Goal: Task Accomplishment & Management: Complete application form

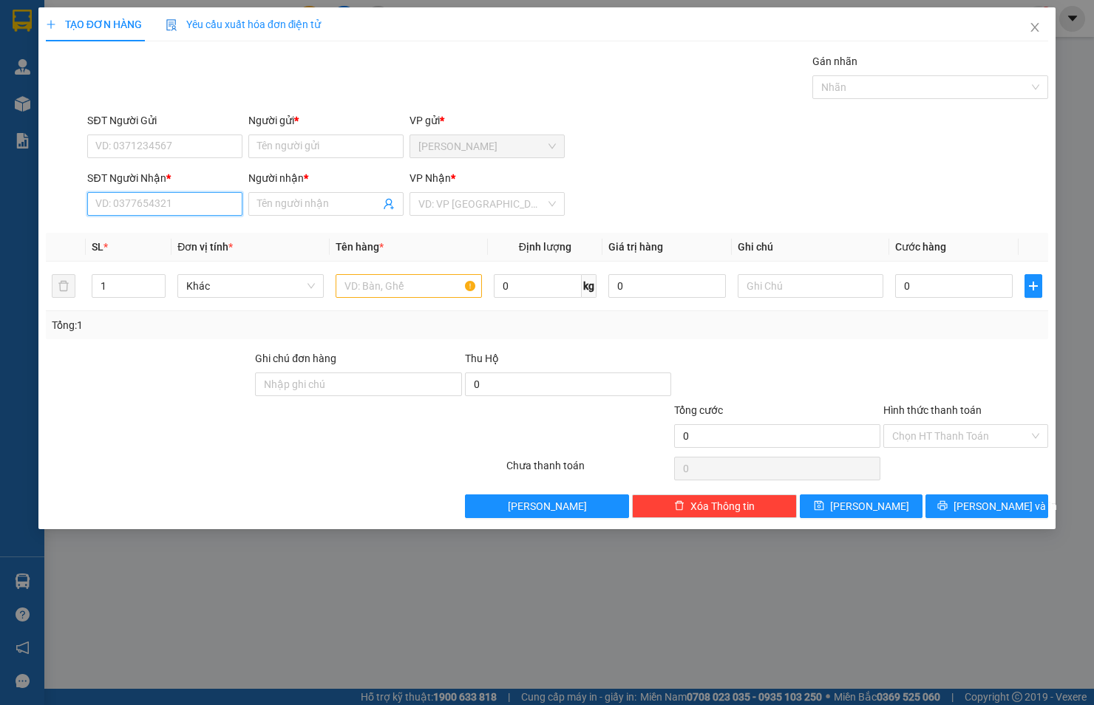
click at [185, 207] on input "SĐT Người Nhận *" at bounding box center [164, 204] width 155 height 24
click at [183, 226] on div "0765695156 - ÁNH TUYẾT" at bounding box center [164, 233] width 137 height 16
type input "0765695156"
type input "ÁNH TUYẾT"
type input "0765695156"
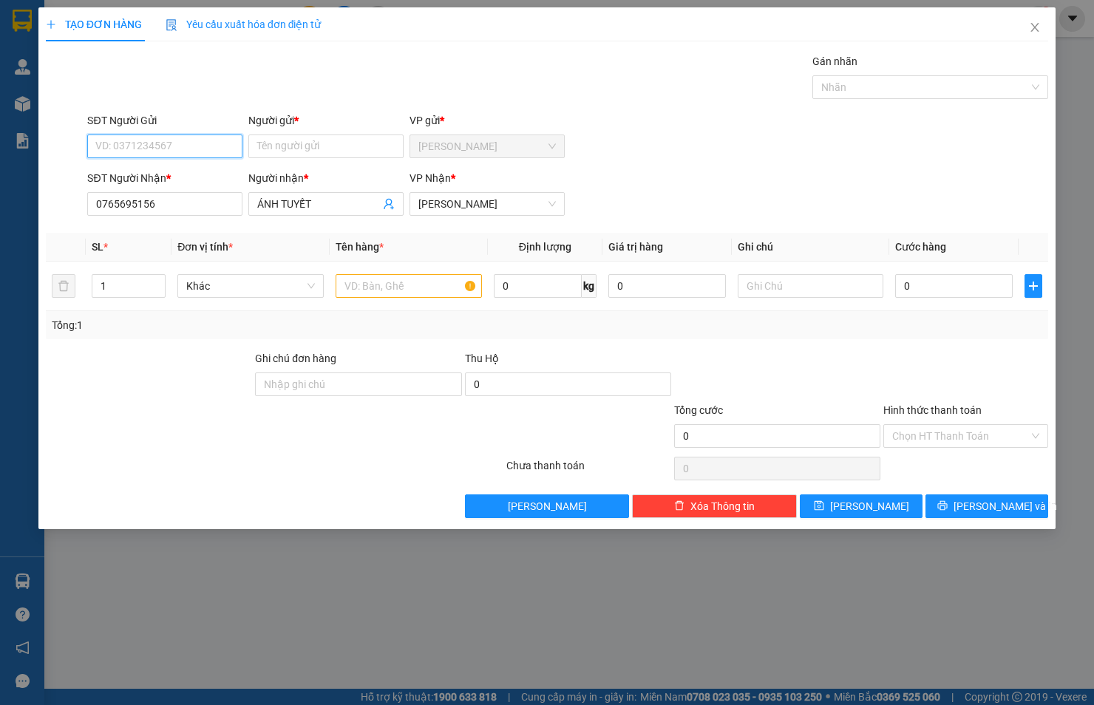
click at [176, 148] on input "SĐT Người Gửi" at bounding box center [164, 146] width 155 height 24
click at [171, 174] on div "0974756213 - HIỆP" at bounding box center [164, 176] width 137 height 16
type input "0974756213"
type input "HIỆP"
click at [406, 294] on input "text" at bounding box center [408, 286] width 146 height 24
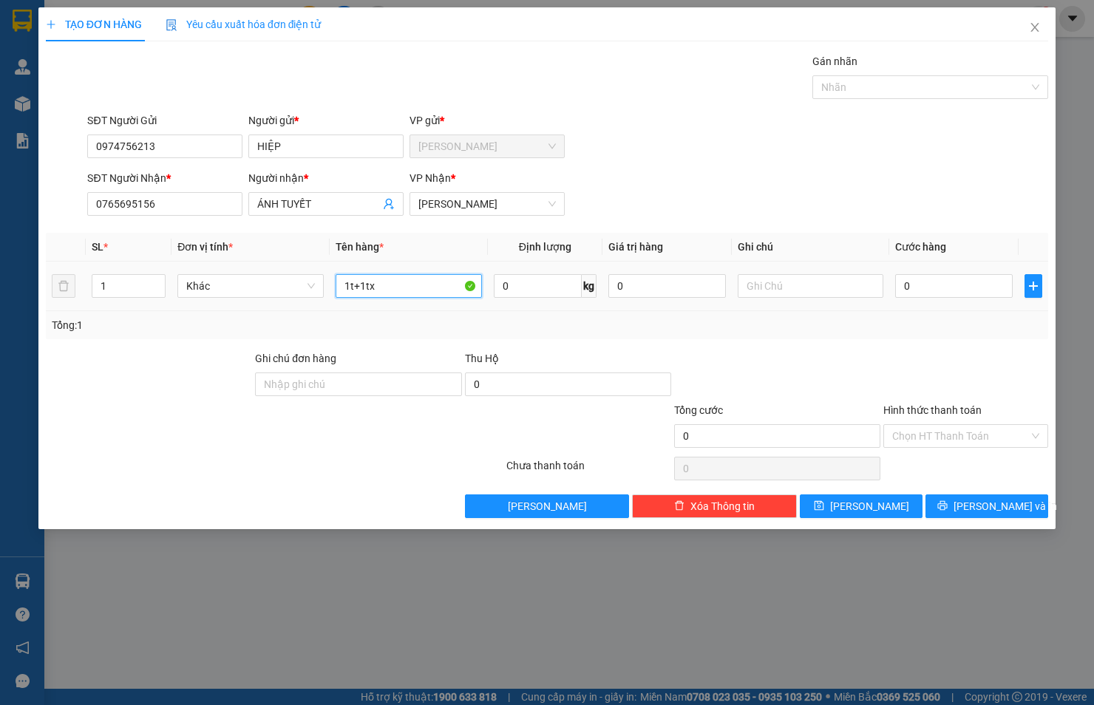
type input "1t+1tx"
click at [67, 293] on tr "1 Khác 1t+1tx 0 kg 0 0" at bounding box center [547, 287] width 1002 height 50
type input "2"
click at [930, 288] on input "0" at bounding box center [953, 286] width 117 height 24
type input "7"
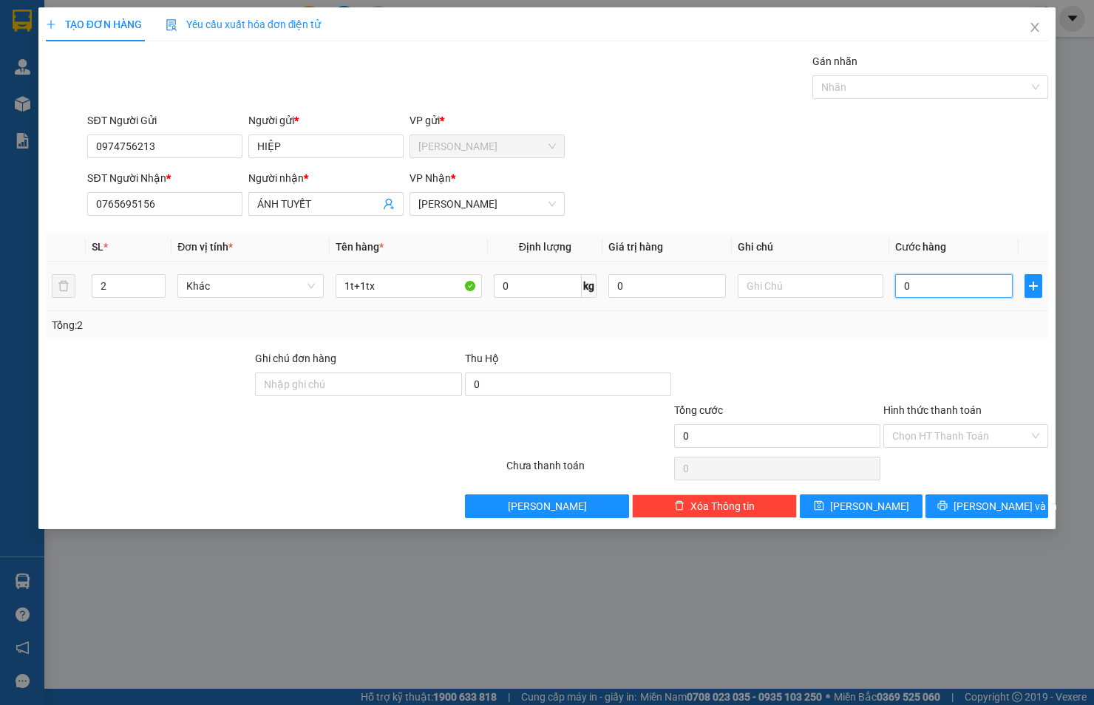
type input "7"
type input "70"
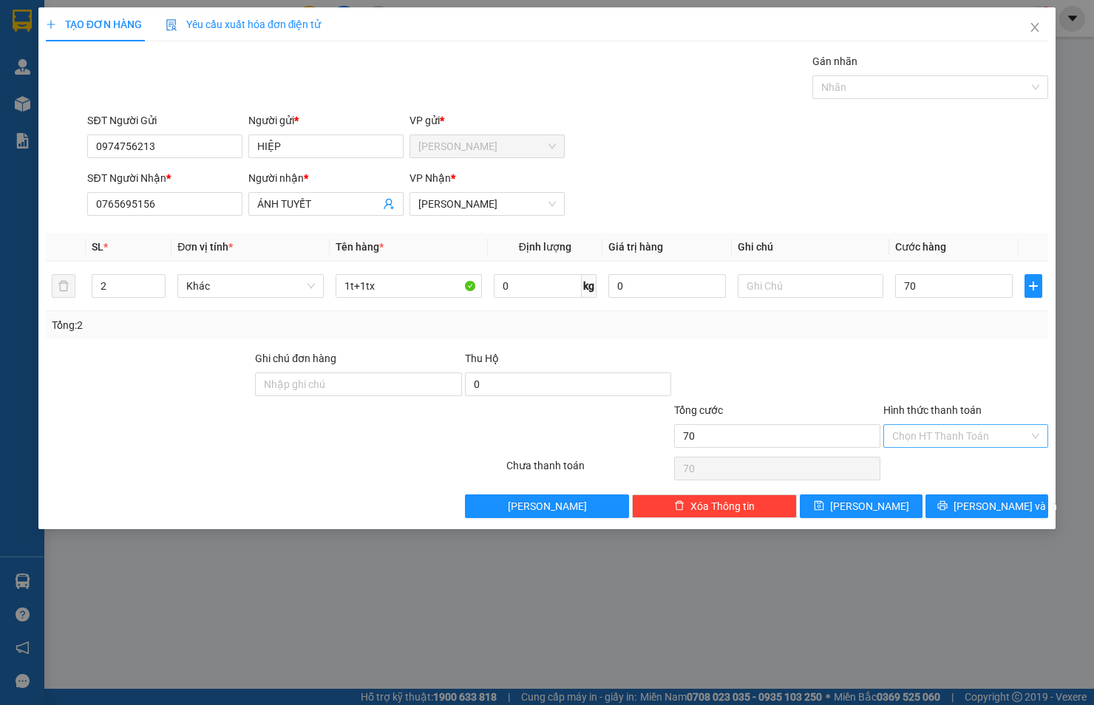
type input "70.000"
click at [941, 438] on input "Hình thức thanh toán" at bounding box center [960, 436] width 137 height 22
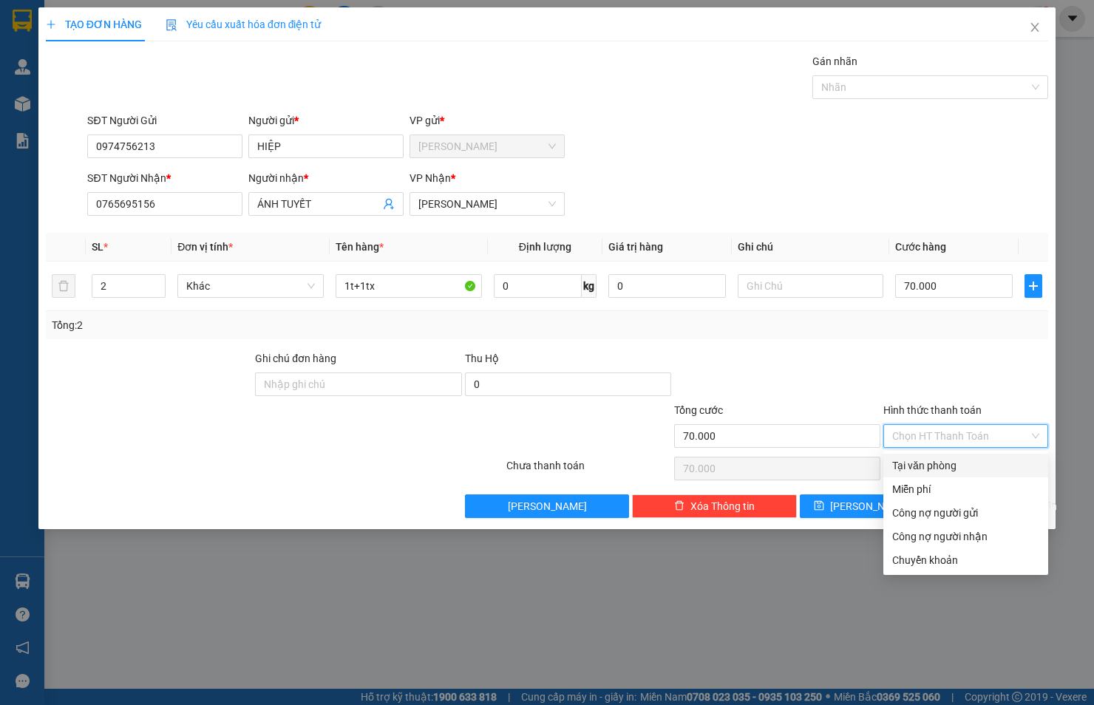
click at [946, 465] on div "Tại văn phòng" at bounding box center [965, 465] width 147 height 16
type input "0"
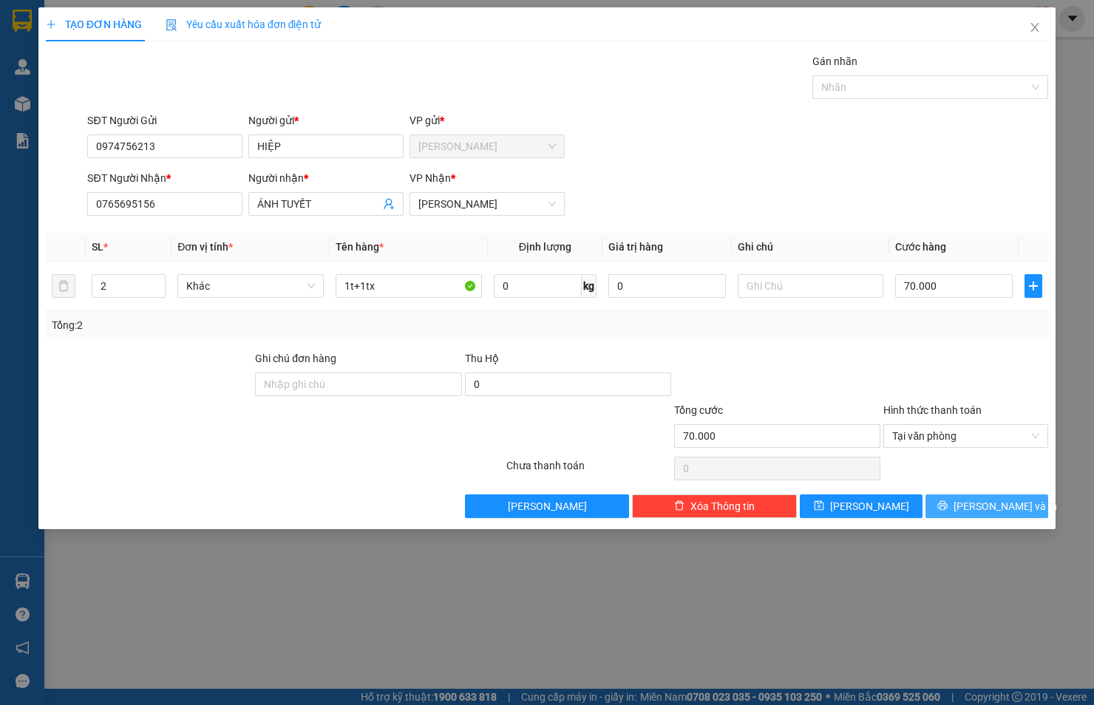
click at [949, 499] on button "[PERSON_NAME] và In" at bounding box center [986, 506] width 123 height 24
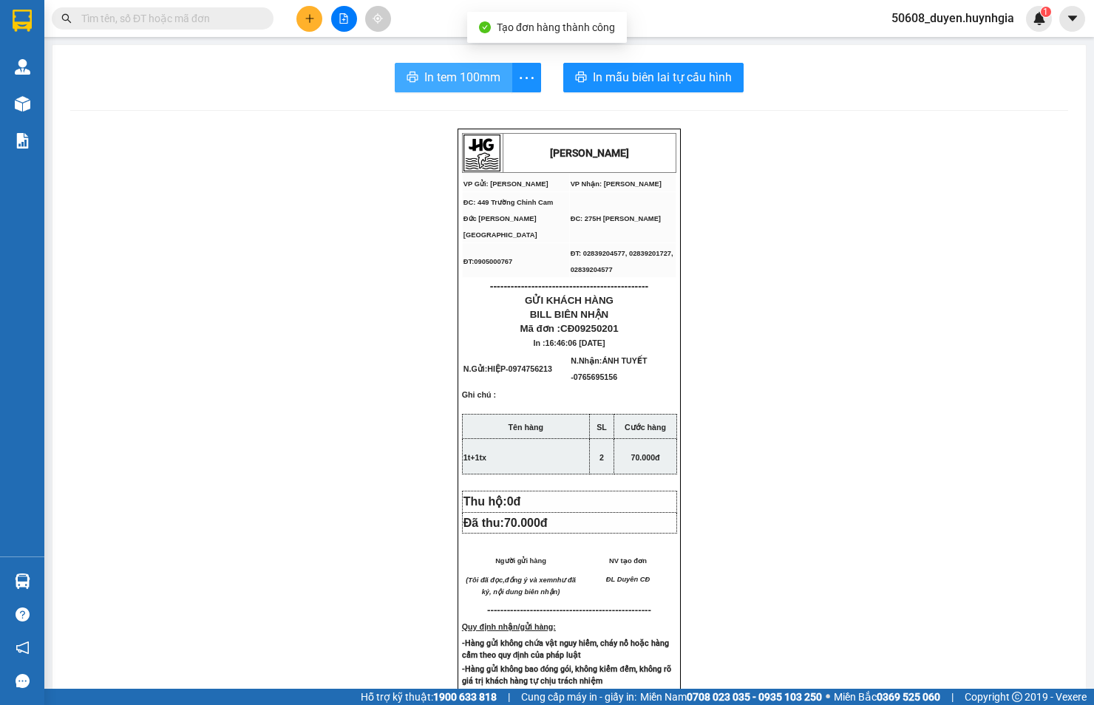
click at [475, 86] on button "In tem 100mm" at bounding box center [453, 78] width 117 height 30
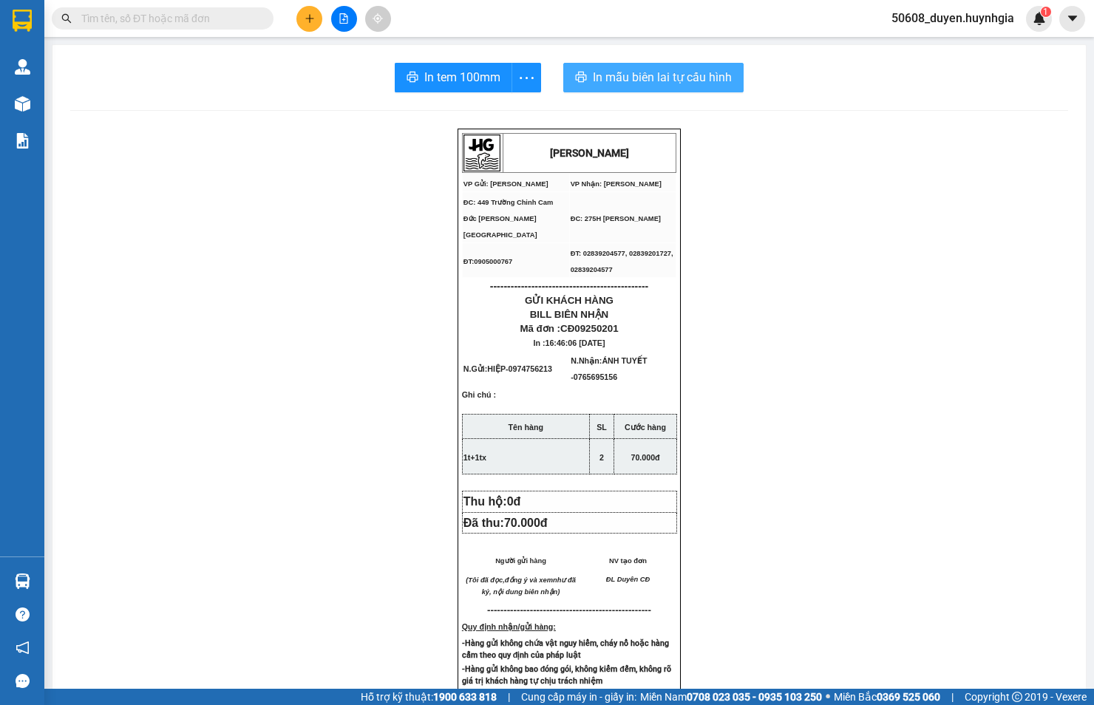
click at [623, 72] on span "In mẫu biên lai tự cấu hình" at bounding box center [662, 77] width 139 height 18
click at [304, 13] on icon "plus" at bounding box center [309, 18] width 10 height 10
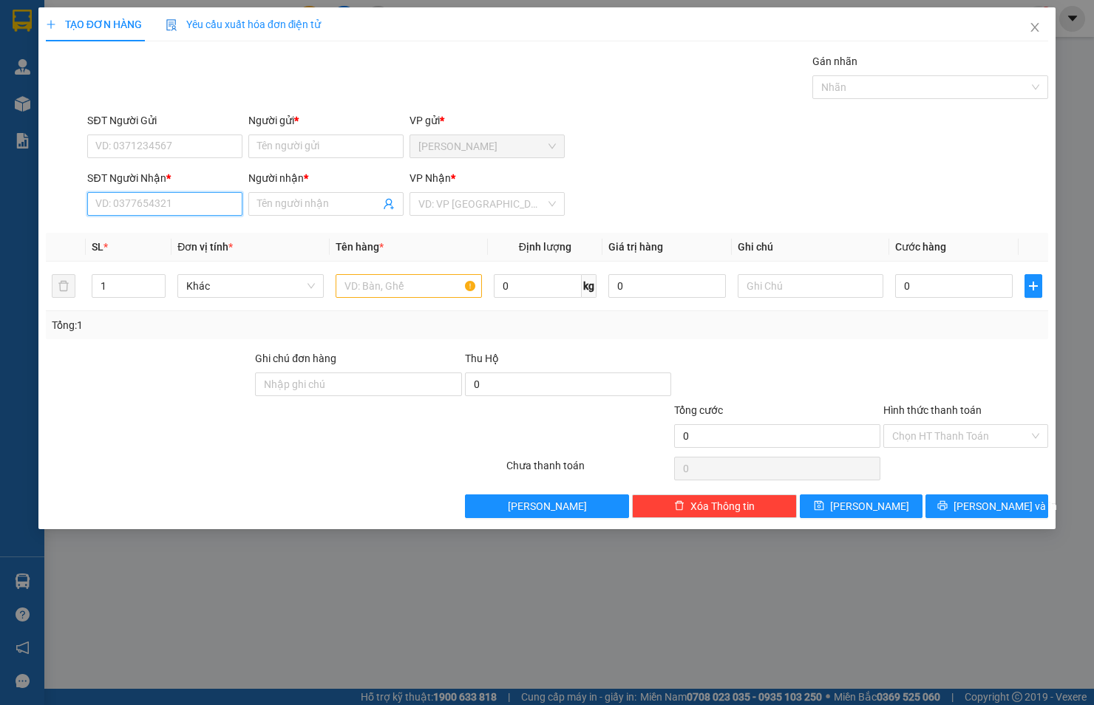
click at [183, 204] on input "SĐT Người Nhận *" at bounding box center [164, 204] width 155 height 24
type input "0"
click at [212, 149] on input "SĐT Người Gửi" at bounding box center [164, 146] width 155 height 24
drag, startPoint x: 211, startPoint y: 149, endPoint x: 31, endPoint y: 163, distance: 180.9
click at [31, 163] on div "TẠO ĐƠN HÀNG Yêu cầu xuất hóa đơn điện tử Transit Pickup Surcharge Ids Transit …" at bounding box center [547, 352] width 1094 height 705
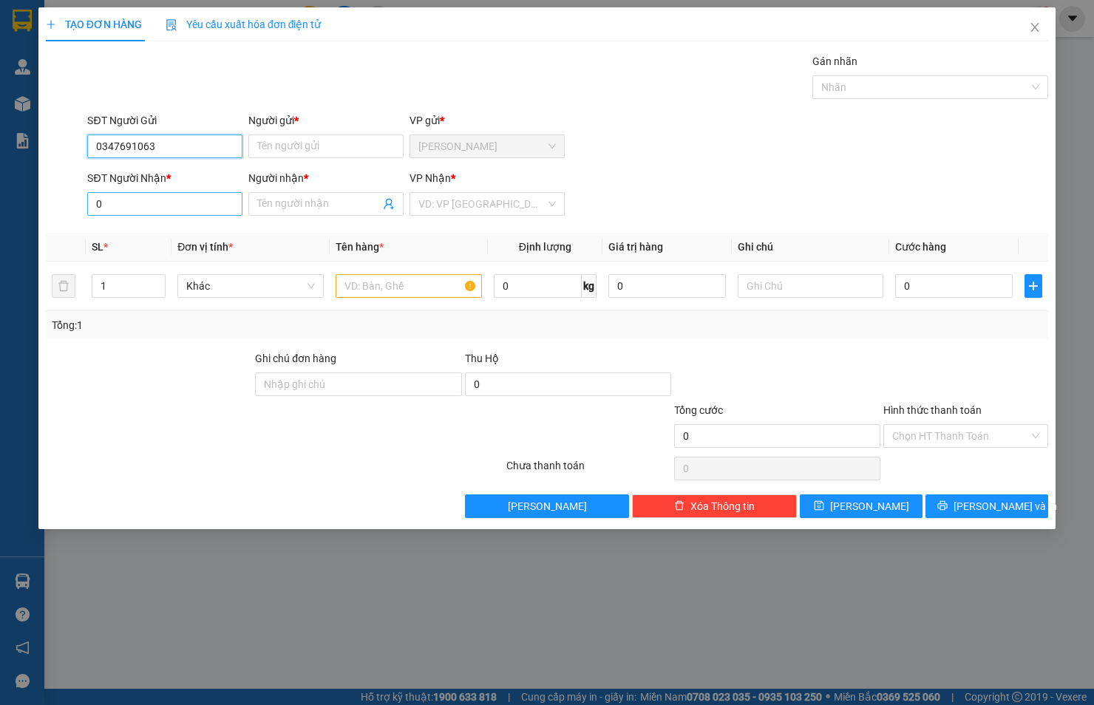
type input "0347691063"
drag, startPoint x: 115, startPoint y: 199, endPoint x: 49, endPoint y: 207, distance: 66.9
click at [49, 207] on div "SĐT Người Nhận * 0 0 Người nhận * Tên người nhận VP Nhận * VD: VP [GEOGRAPHIC_D…" at bounding box center [546, 196] width 1005 height 52
paste input "347691063"
drag, startPoint x: 177, startPoint y: 205, endPoint x: 56, endPoint y: 211, distance: 121.3
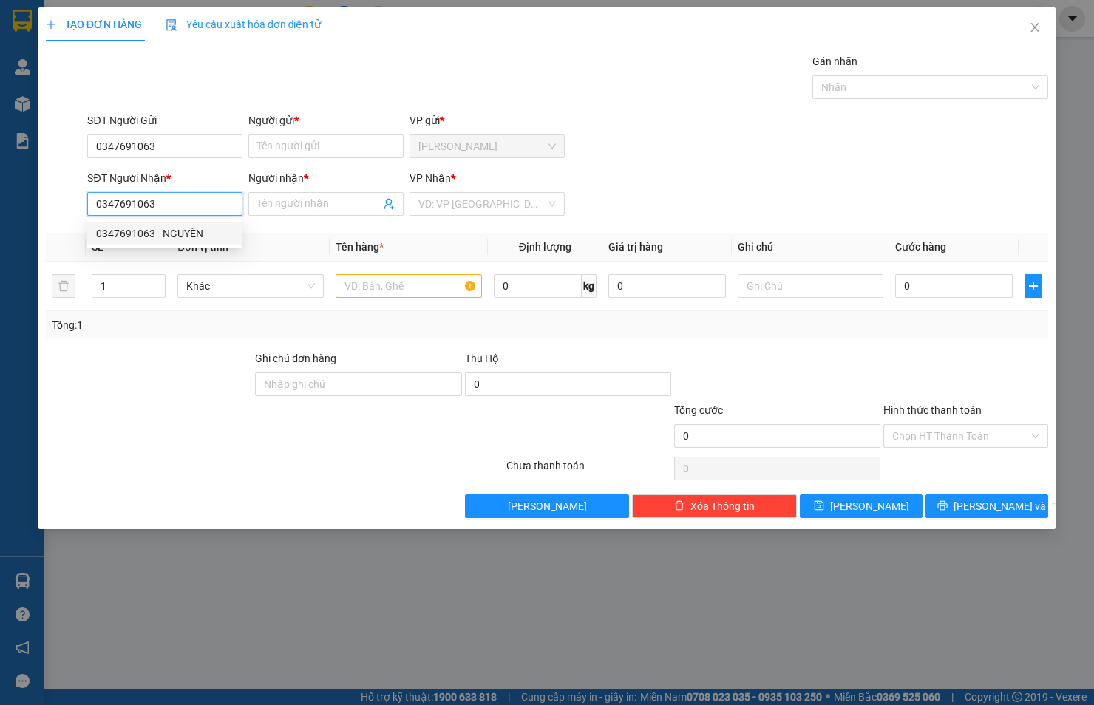
click at [56, 211] on div "SĐT Người Nhận * 0347691063 Người nhận * Tên người nhận VP Nhận * VD: VP [GEOGR…" at bounding box center [546, 196] width 1005 height 52
type input "0347691063"
click at [178, 204] on input "0347691063" at bounding box center [164, 204] width 155 height 24
click at [180, 232] on div "0347691063 - NGUYÊN" at bounding box center [164, 233] width 137 height 16
type input "NGUYÊN"
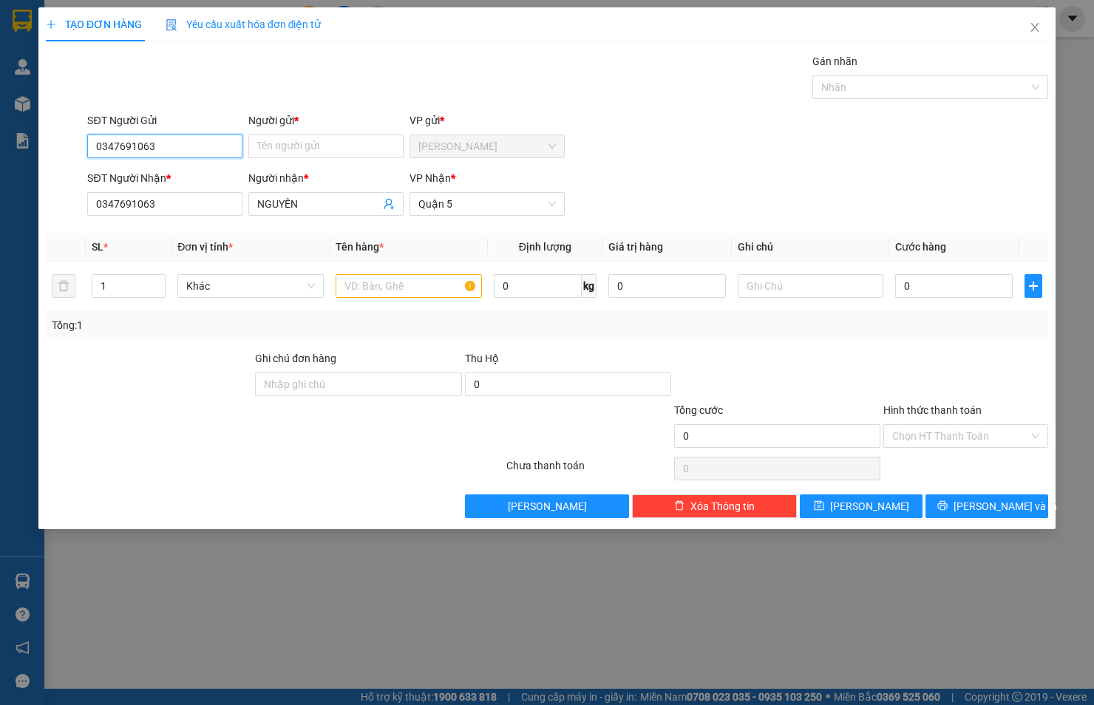
drag, startPoint x: 175, startPoint y: 144, endPoint x: -15, endPoint y: 152, distance: 190.1
click at [0, 152] on html "Kết quả tìm kiếm ( 0 ) Bộ lọc No Data 50608_duyen.huynhgia 1 Quản [PERSON_NAME]…" at bounding box center [547, 352] width 1094 height 705
click at [107, 168] on div "0374430350 - [PERSON_NAME]" at bounding box center [169, 176] width 146 height 16
type input "0374430350"
type input "[PERSON_NAME]"
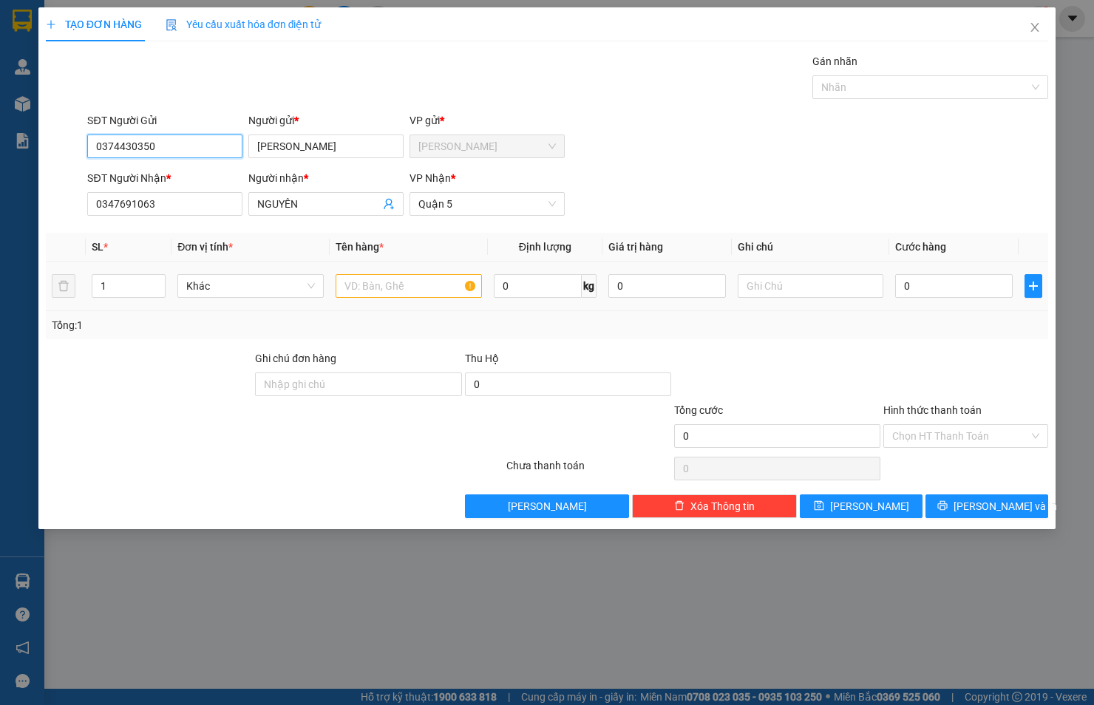
type input "0374430350"
click at [351, 286] on input "text" at bounding box center [408, 286] width 146 height 24
type input "thùng xốp"
click at [970, 283] on input "0" at bounding box center [953, 286] width 117 height 24
type input "5"
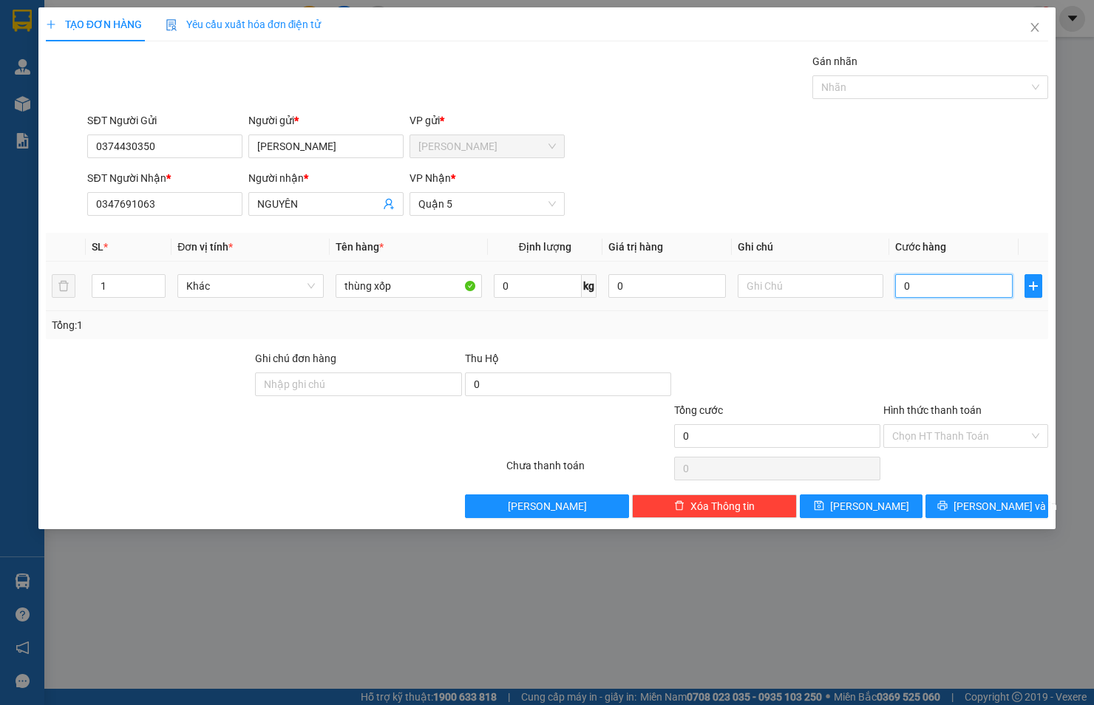
type input "5"
type input "50"
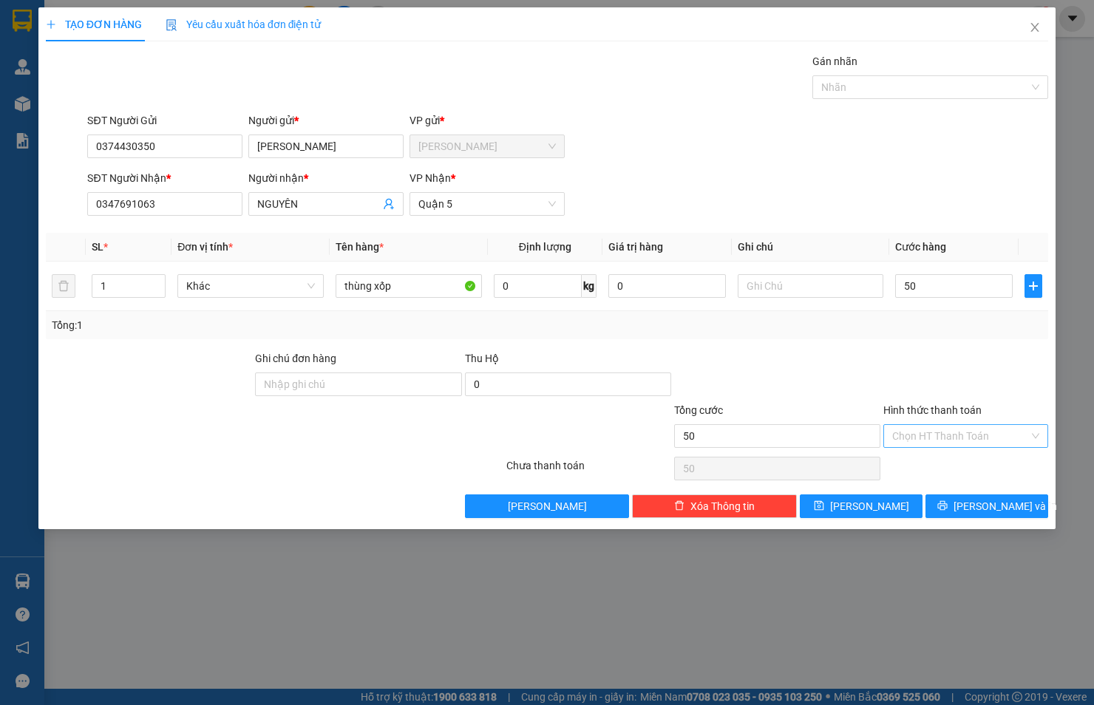
type input "50.000"
click at [928, 430] on input "Hình thức thanh toán" at bounding box center [960, 436] width 137 height 22
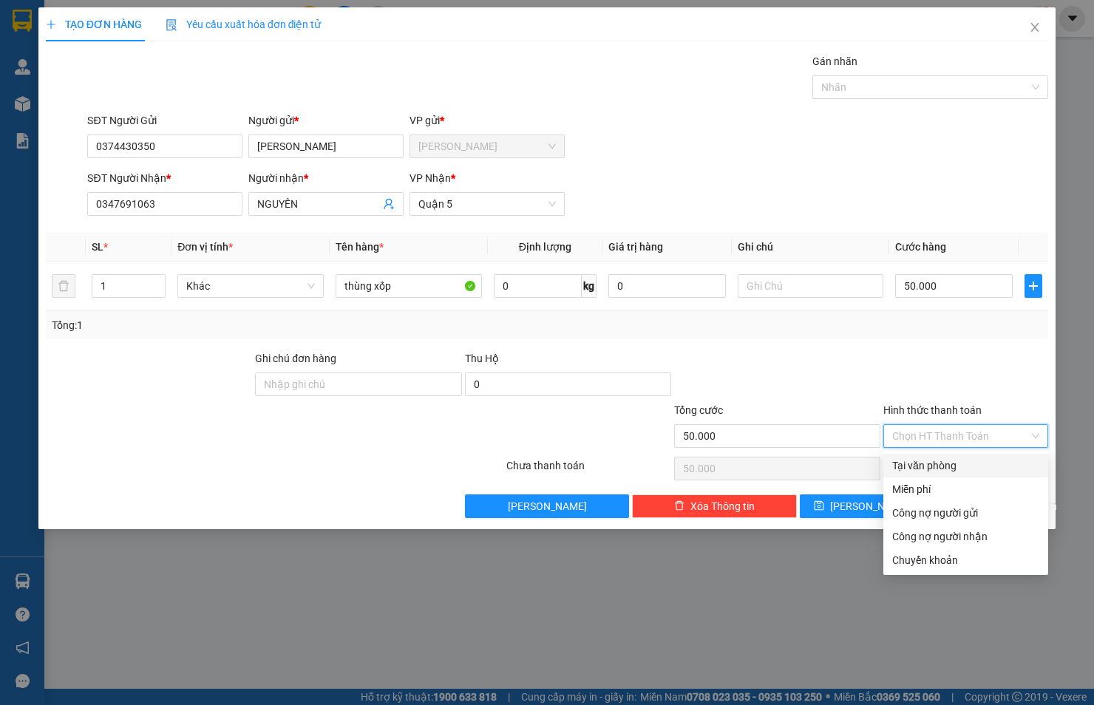
click at [928, 460] on div "Tại văn phòng" at bounding box center [965, 465] width 147 height 16
type input "0"
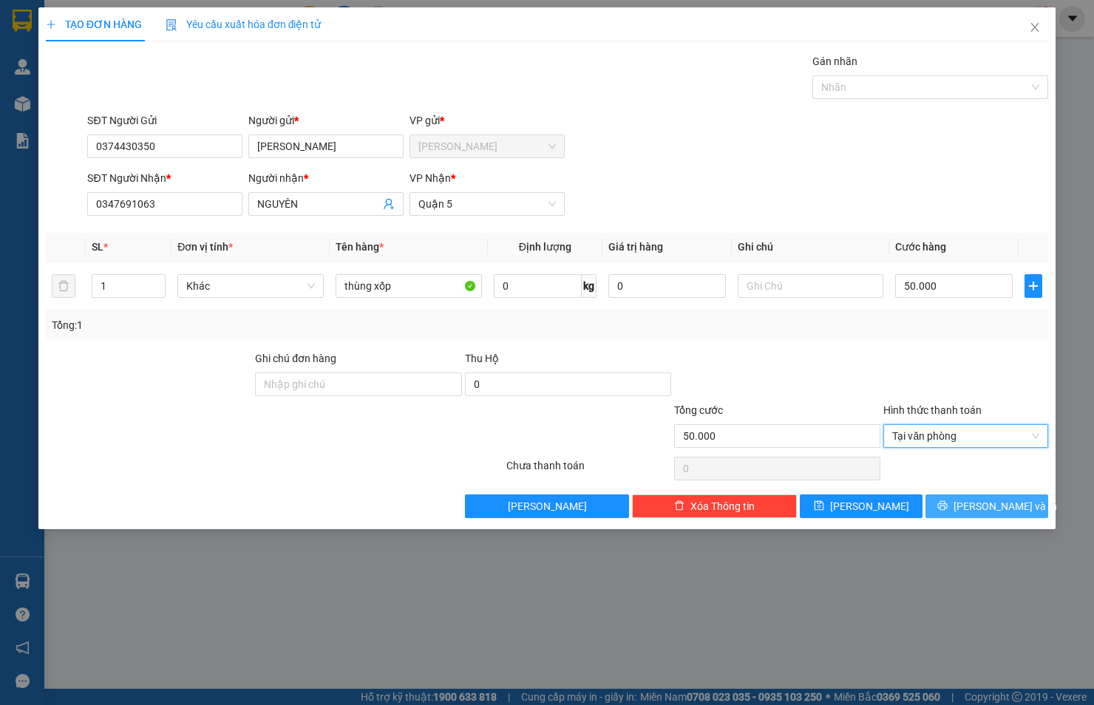
click at [969, 500] on button "[PERSON_NAME] và In" at bounding box center [986, 506] width 123 height 24
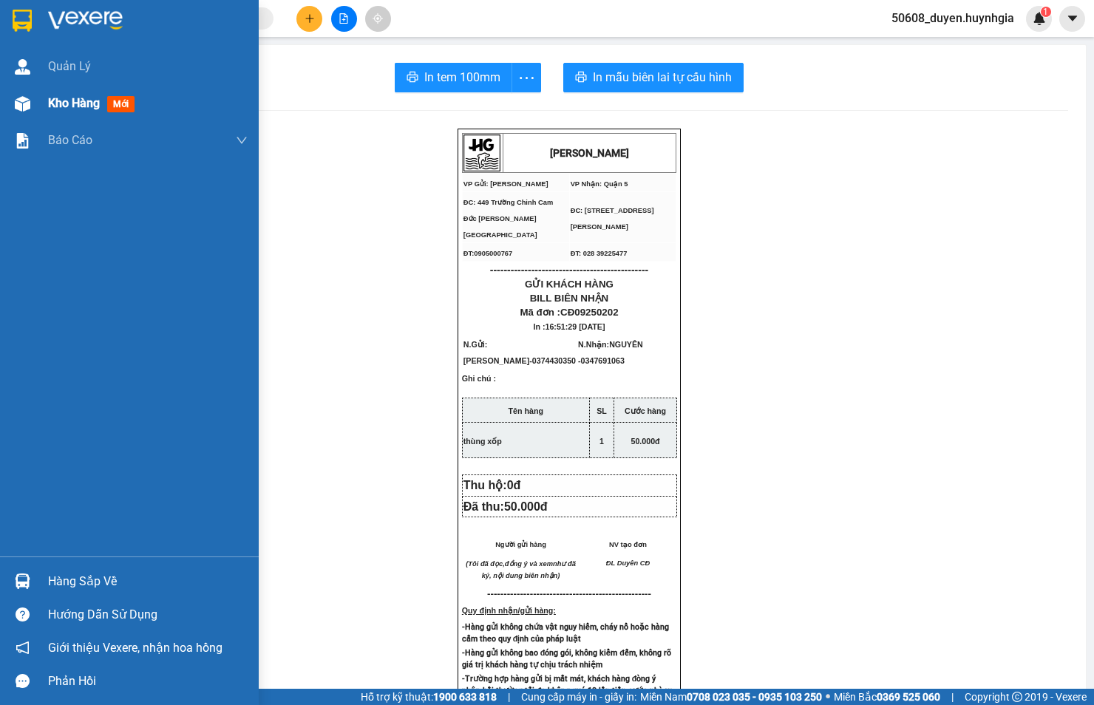
click at [27, 103] on img at bounding box center [23, 104] width 16 height 16
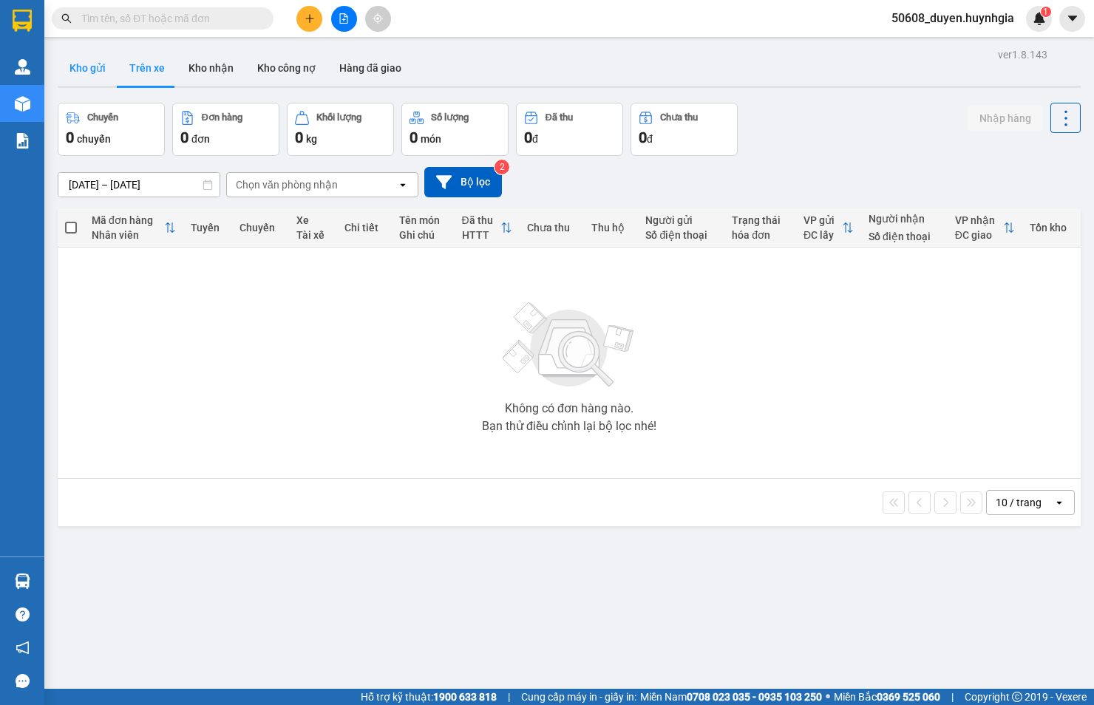
click at [75, 69] on button "Kho gửi" at bounding box center [88, 67] width 60 height 35
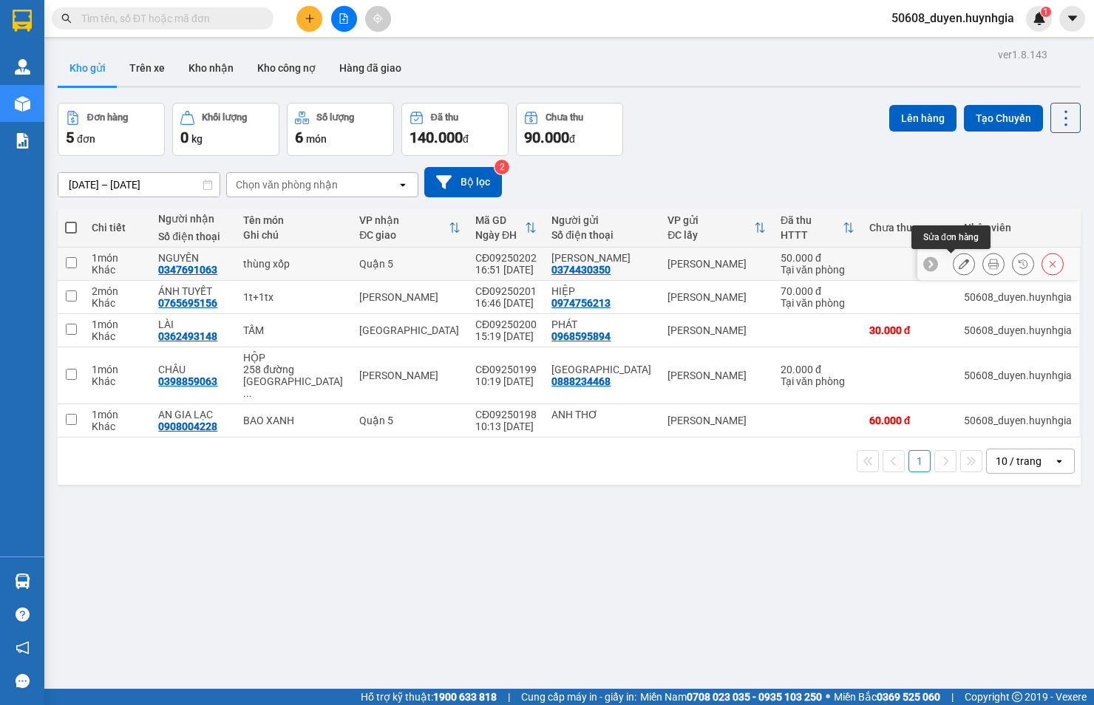
click at [958, 262] on icon at bounding box center [963, 264] width 10 height 10
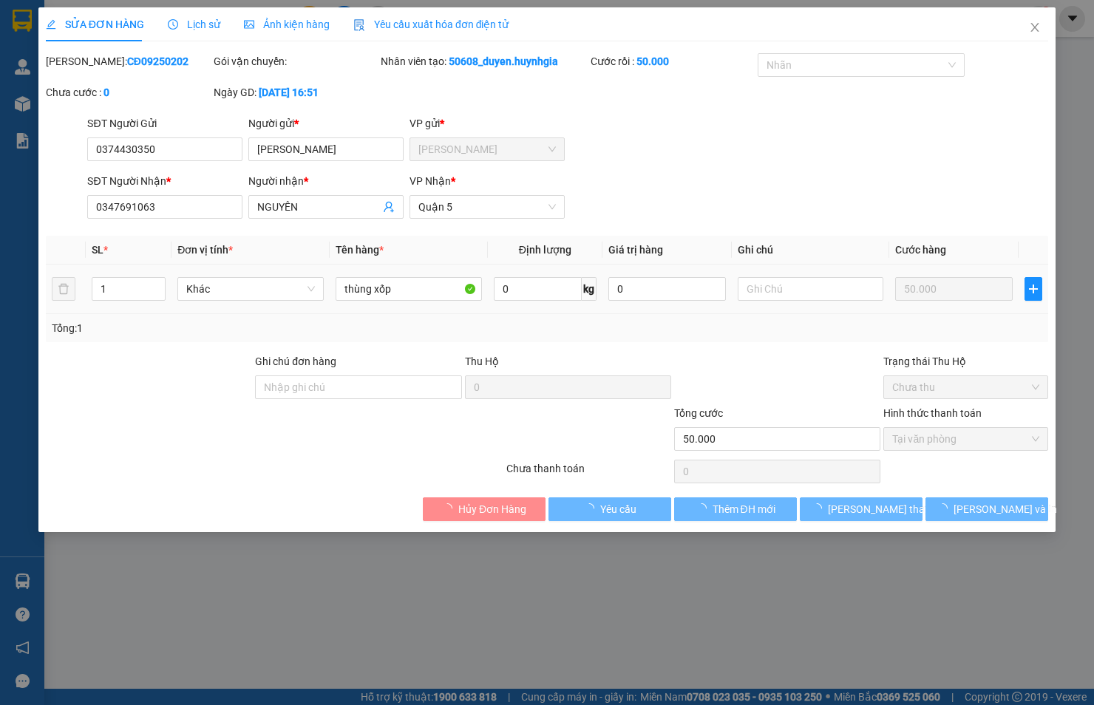
type input "0374430350"
type input "[PERSON_NAME]"
type input "0347691063"
type input "NGUYÊN"
type input "50.000"
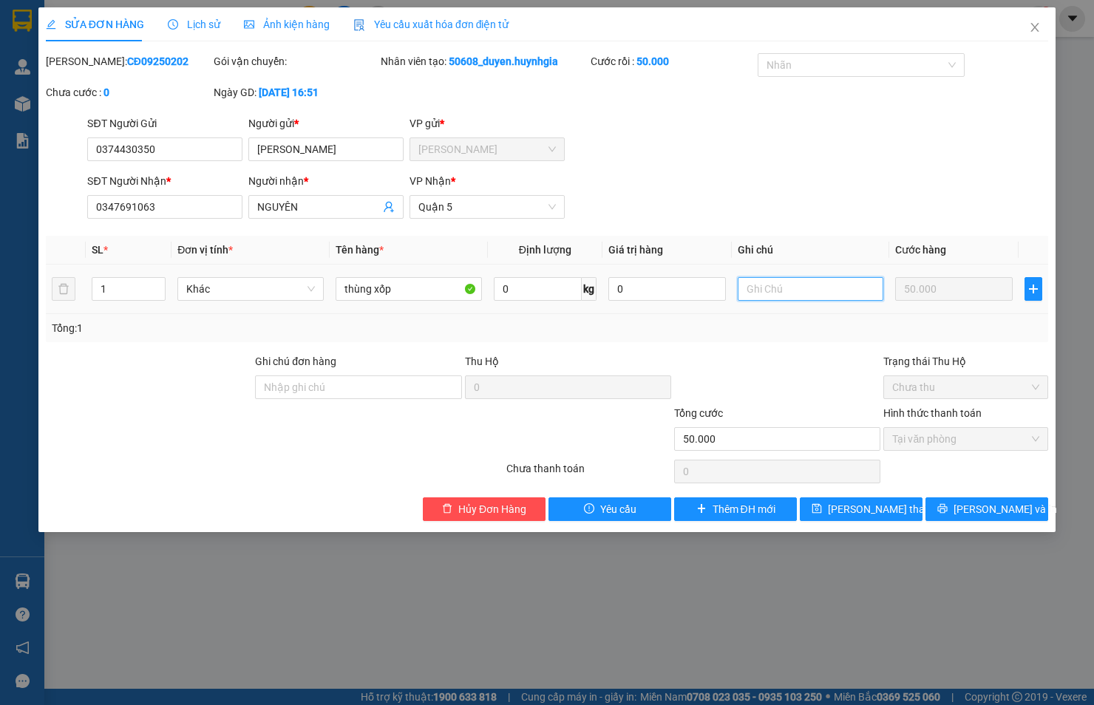
click at [845, 287] on input "text" at bounding box center [810, 289] width 146 height 24
click at [801, 279] on input "text" at bounding box center [810, 289] width 146 height 24
paste input "481/ 19 [GEOGRAPHIC_DATA] P13 [GEOGRAPHIC_DATA]"
type input "481/ 19 [GEOGRAPHIC_DATA] P13 [GEOGRAPHIC_DATA]"
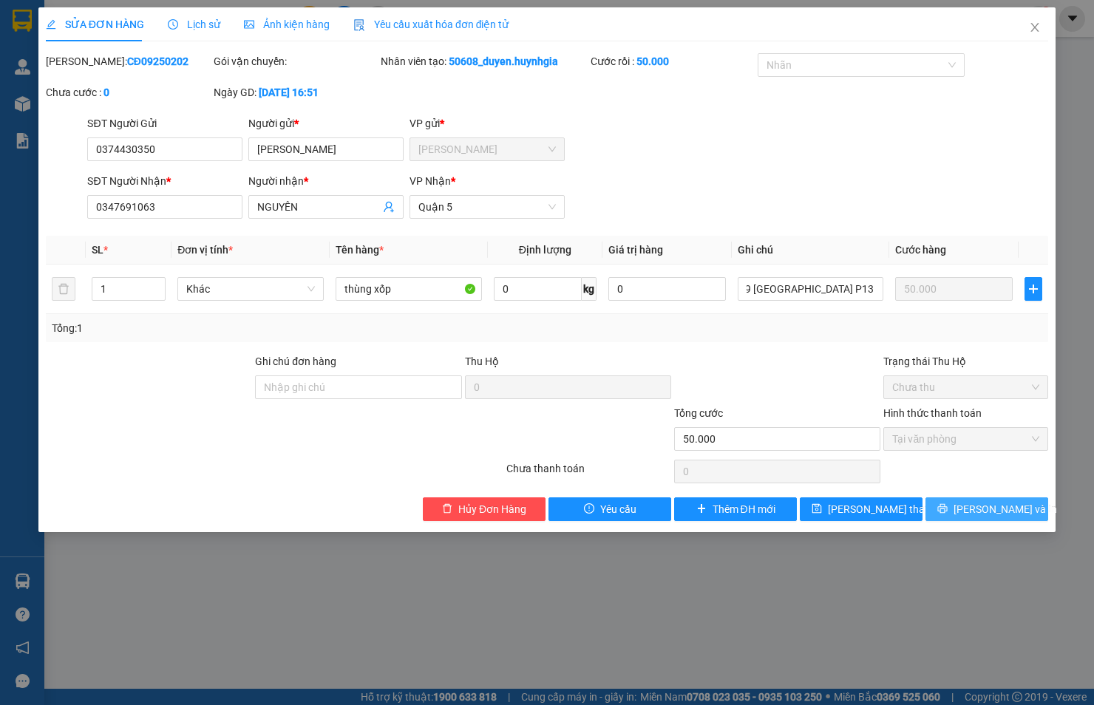
scroll to position [0, 0]
click at [950, 506] on button "[PERSON_NAME] và In" at bounding box center [986, 509] width 123 height 24
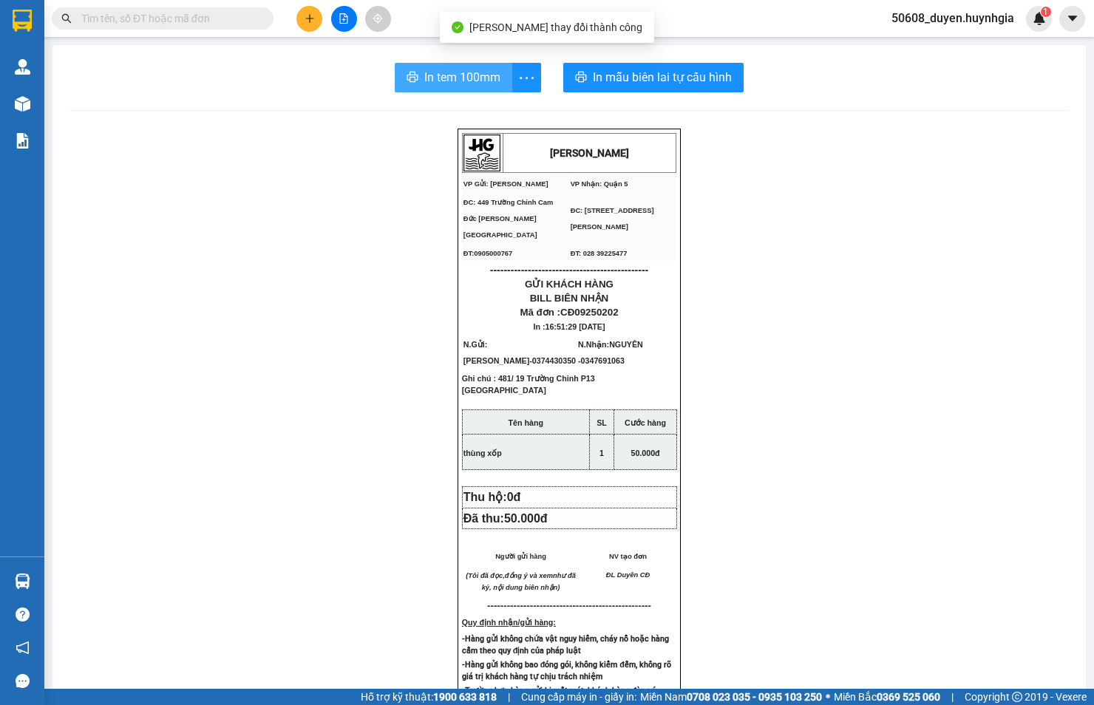
click at [429, 72] on span "In tem 100mm" at bounding box center [462, 77] width 76 height 18
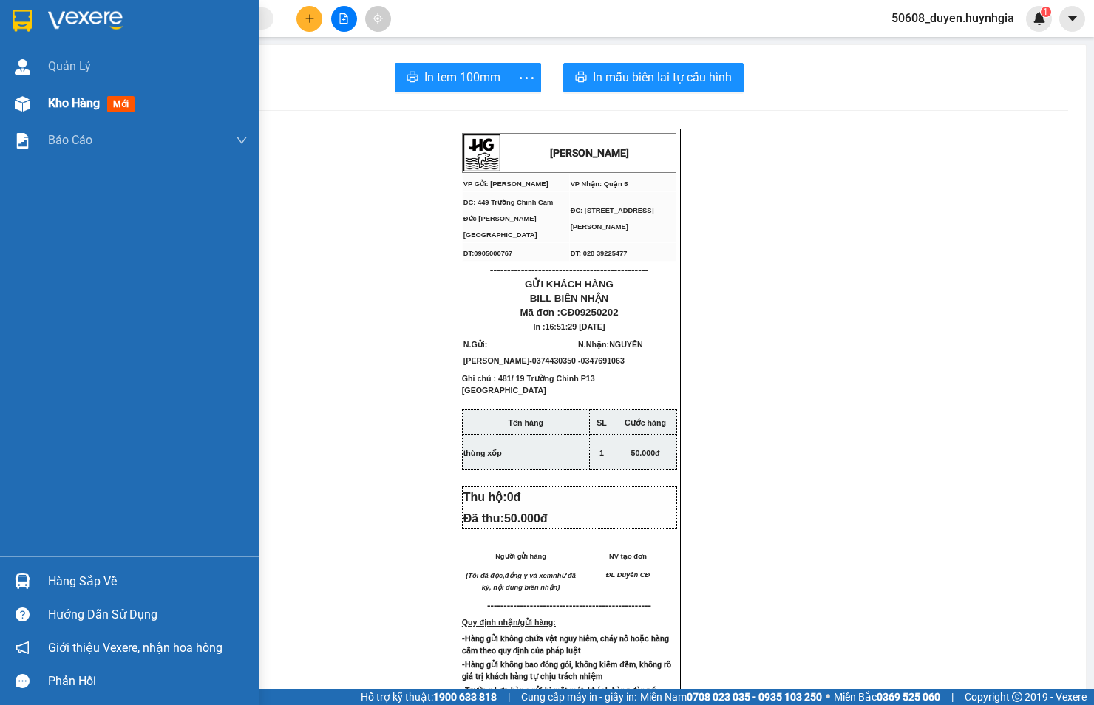
click at [41, 100] on div "Kho hàng mới" at bounding box center [129, 103] width 259 height 37
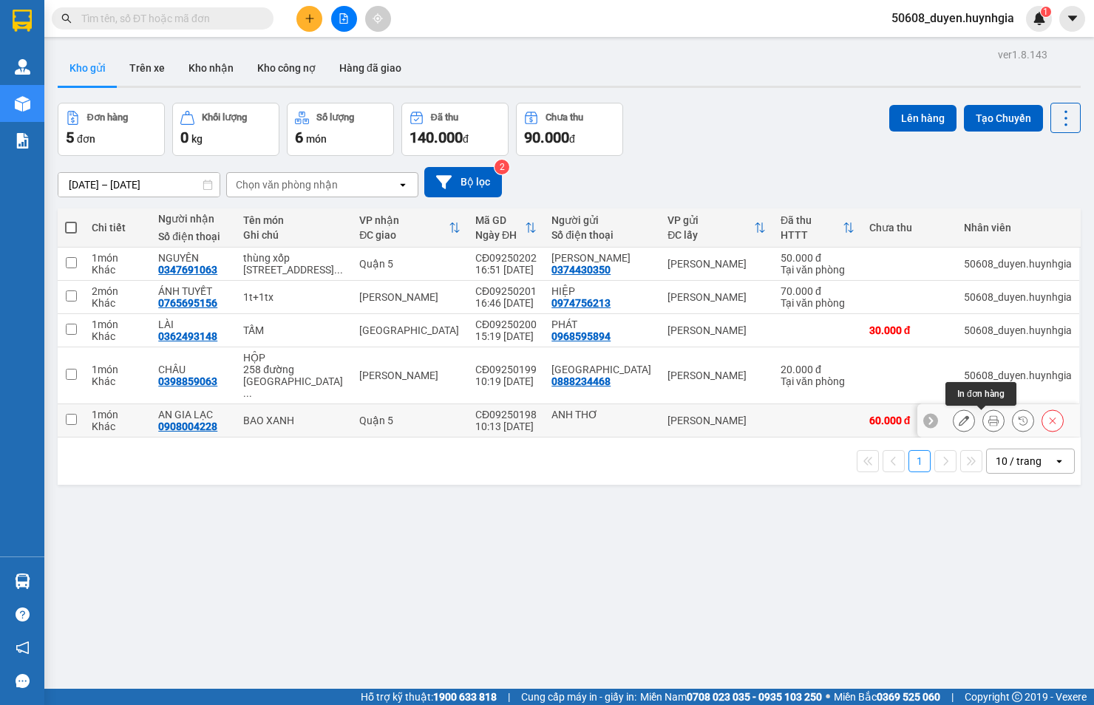
click at [983, 419] on button at bounding box center [993, 421] width 21 height 26
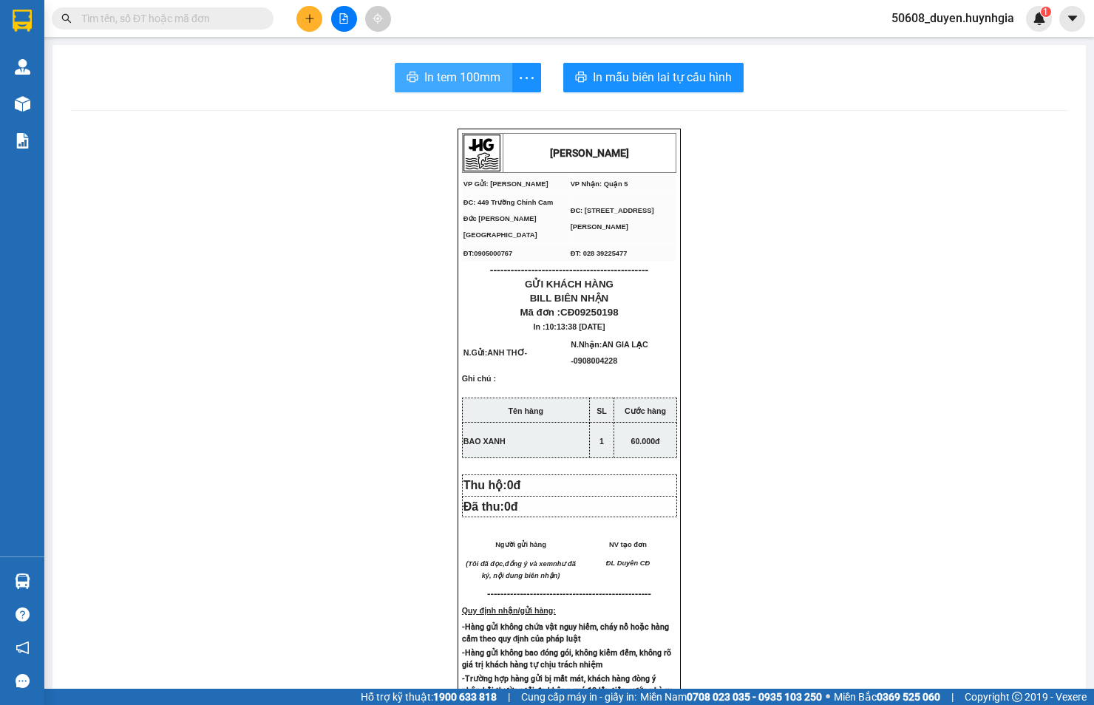
click at [409, 71] on icon "printer" at bounding box center [412, 77] width 12 height 12
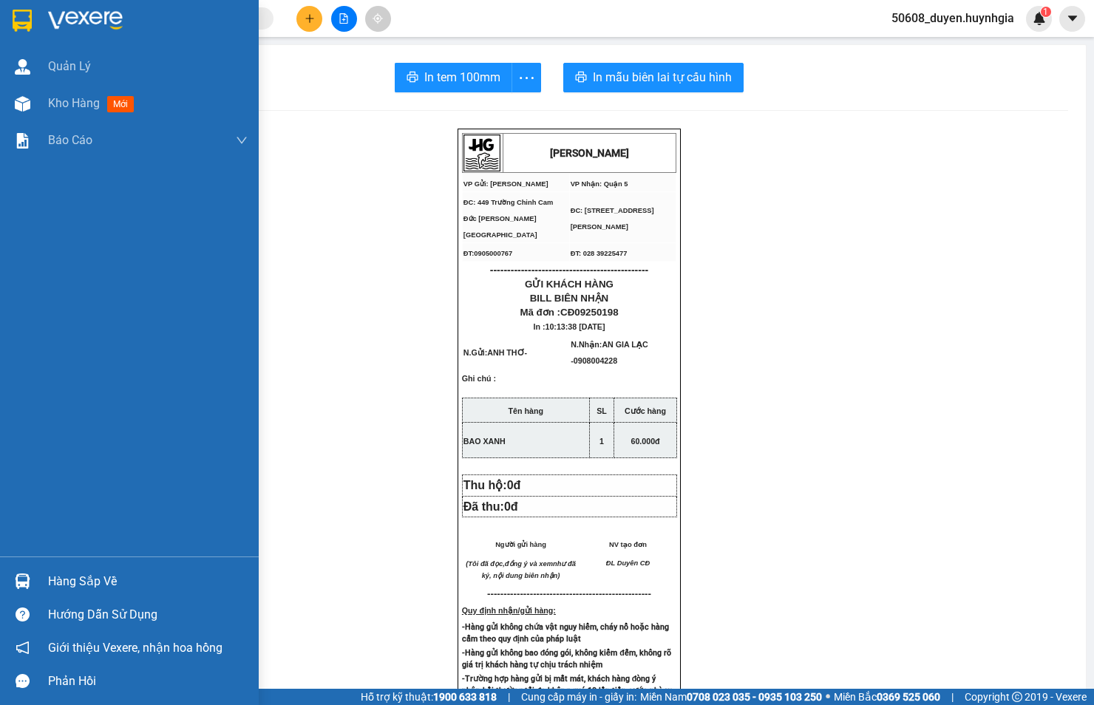
click at [53, 388] on div "Quản [PERSON_NAME] hàng mới Báo cáo Báo cáo dòng tiền (nhân viên) - mới Báo cáo…" at bounding box center [129, 302] width 259 height 508
click at [40, 102] on div "Kho hàng mới" at bounding box center [129, 103] width 259 height 37
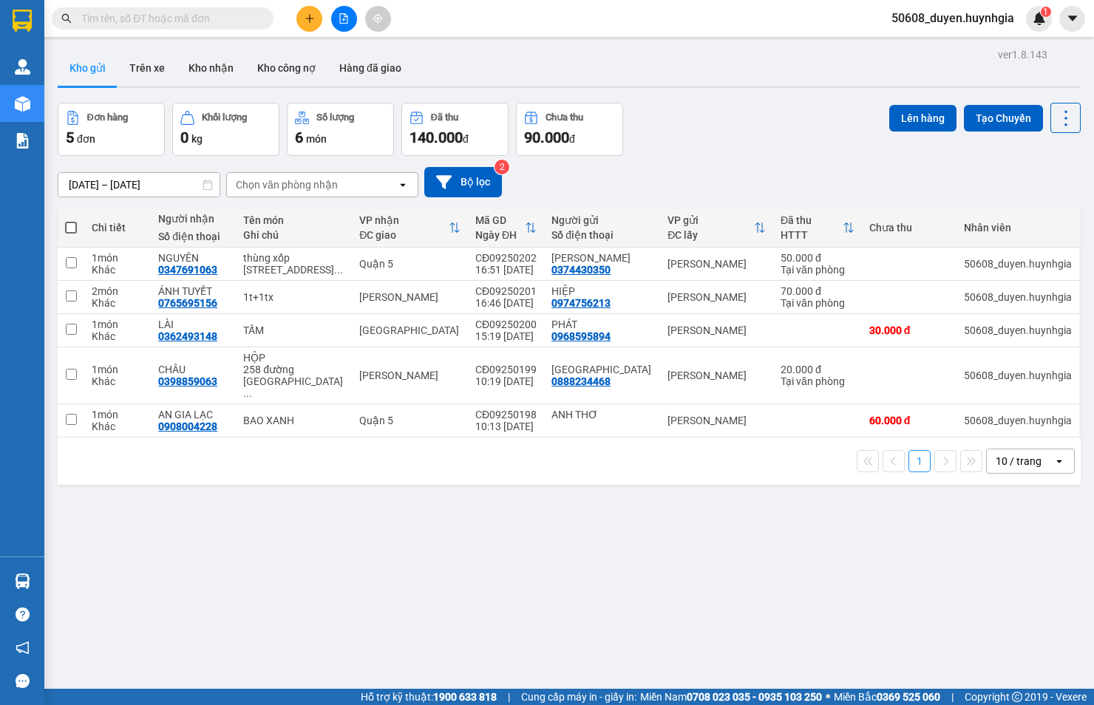
click at [71, 224] on span at bounding box center [71, 228] width 12 height 12
click at [71, 220] on input "checkbox" at bounding box center [71, 220] width 0 height 0
checkbox input "true"
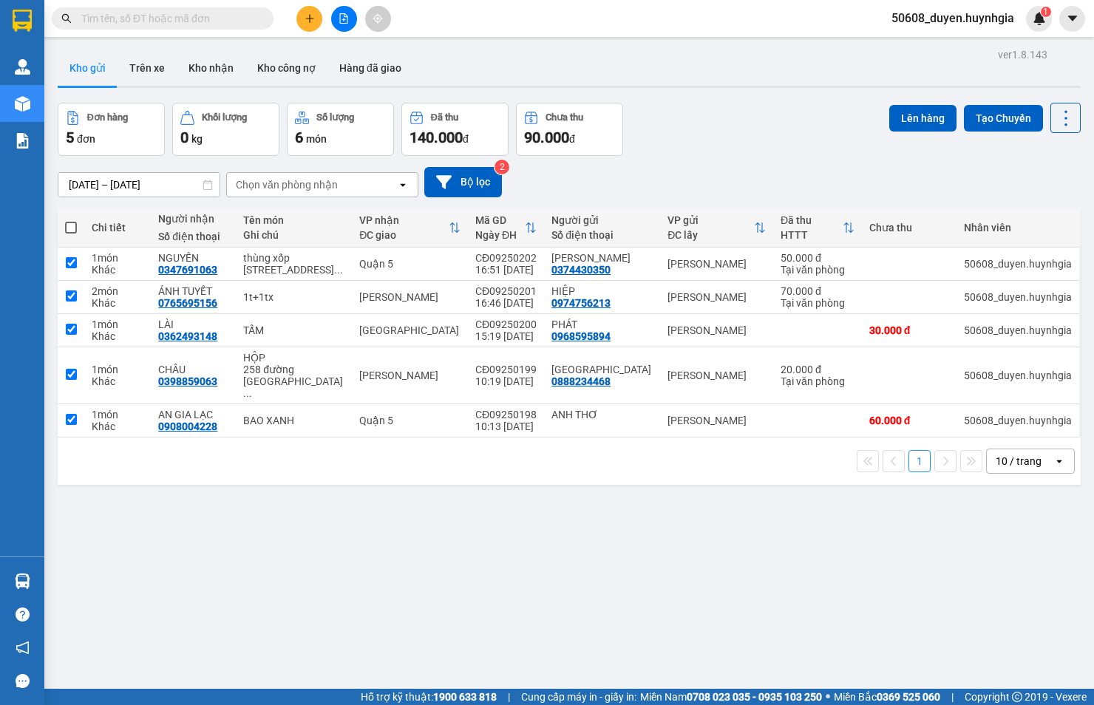
checkbox input "true"
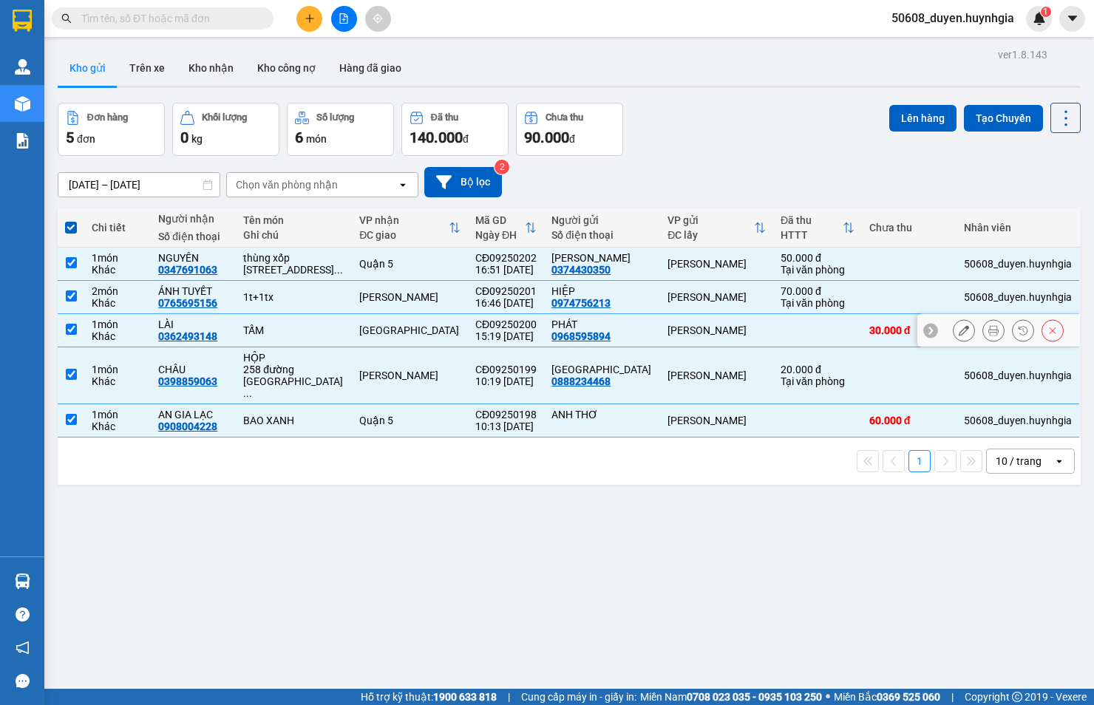
click at [74, 335] on input "checkbox" at bounding box center [71, 329] width 11 height 11
checkbox input "false"
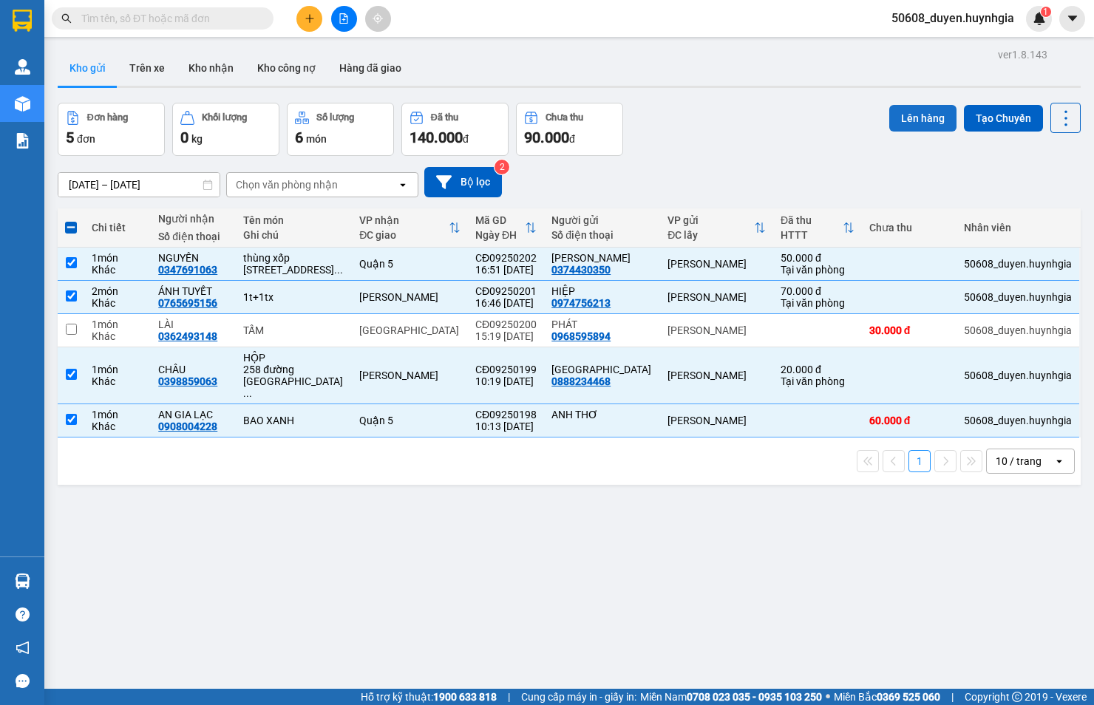
click at [921, 114] on button "Lên hàng" at bounding box center [922, 118] width 67 height 27
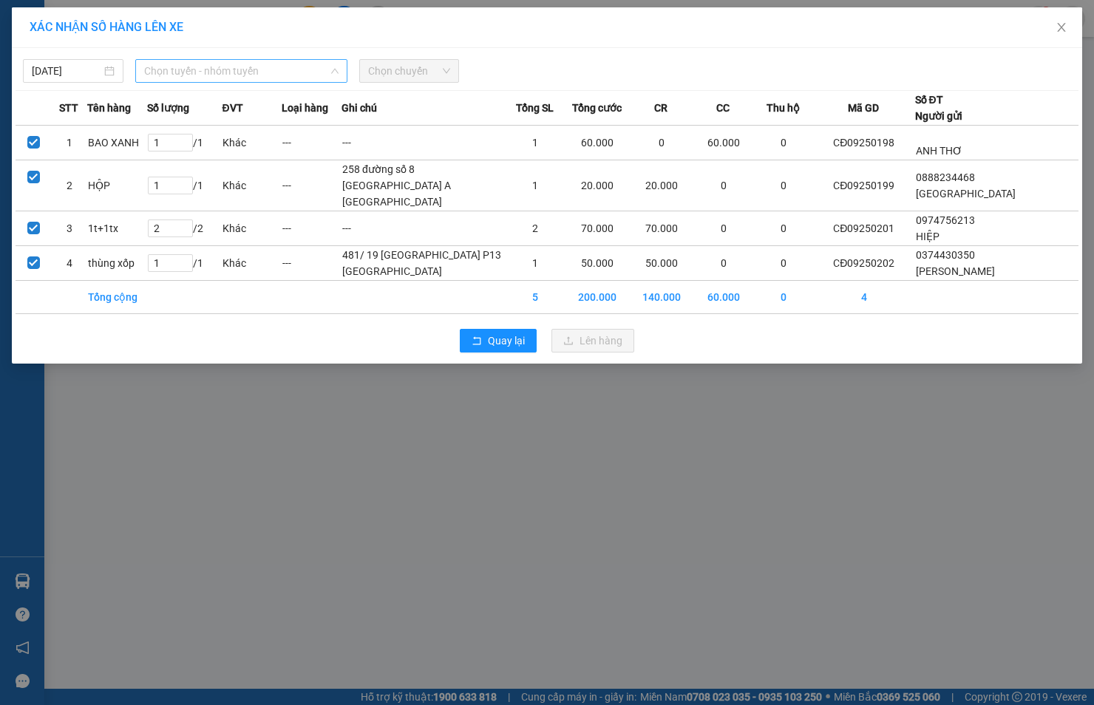
click at [212, 74] on span "Chọn tuyến - nhóm tuyến" at bounding box center [241, 71] width 194 height 22
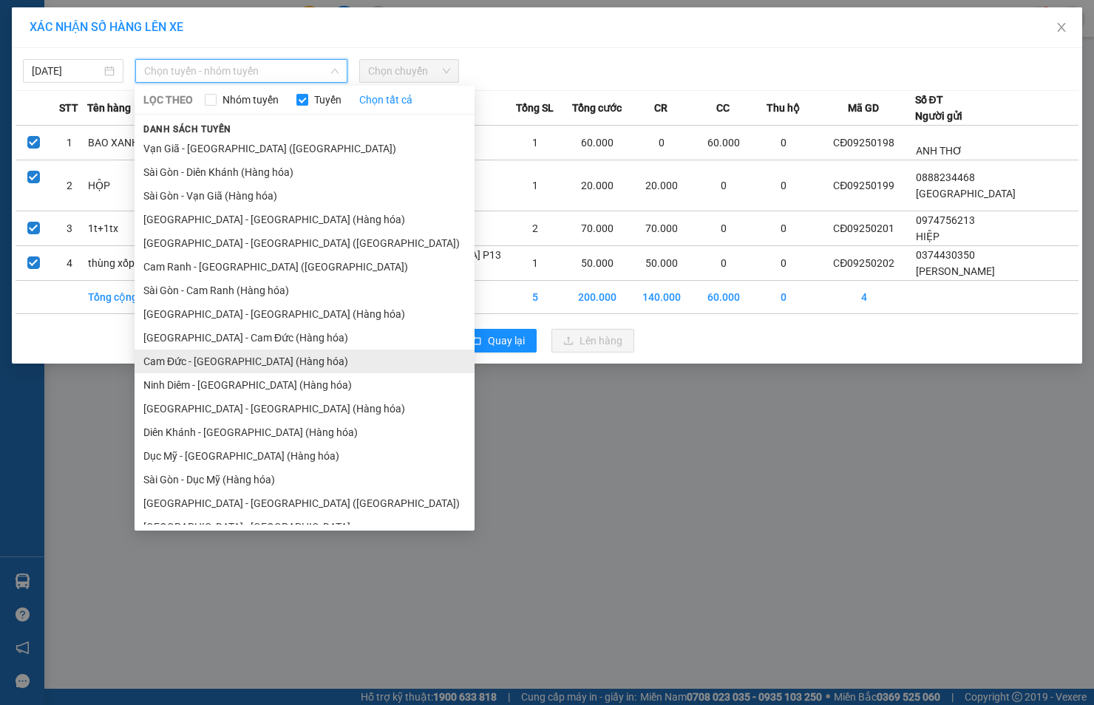
click at [159, 352] on li "Cam Đức - [GEOGRAPHIC_DATA] (Hàng hóa)" at bounding box center [304, 361] width 340 height 24
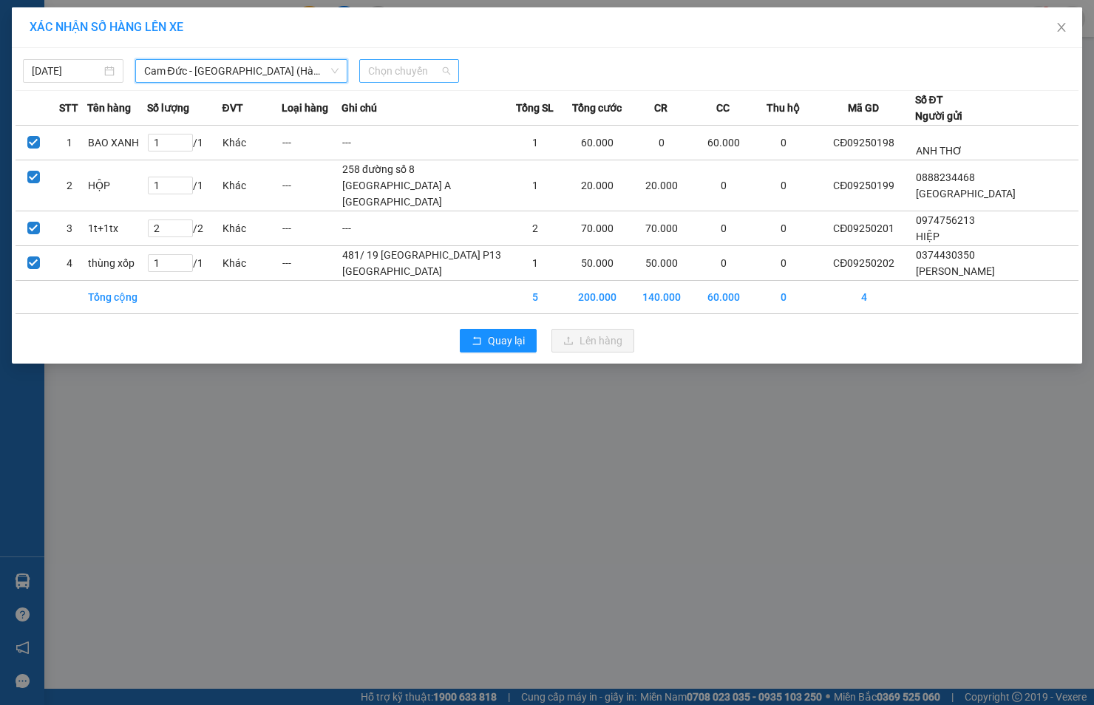
click at [382, 76] on span "Chọn chuyến" at bounding box center [409, 71] width 83 height 22
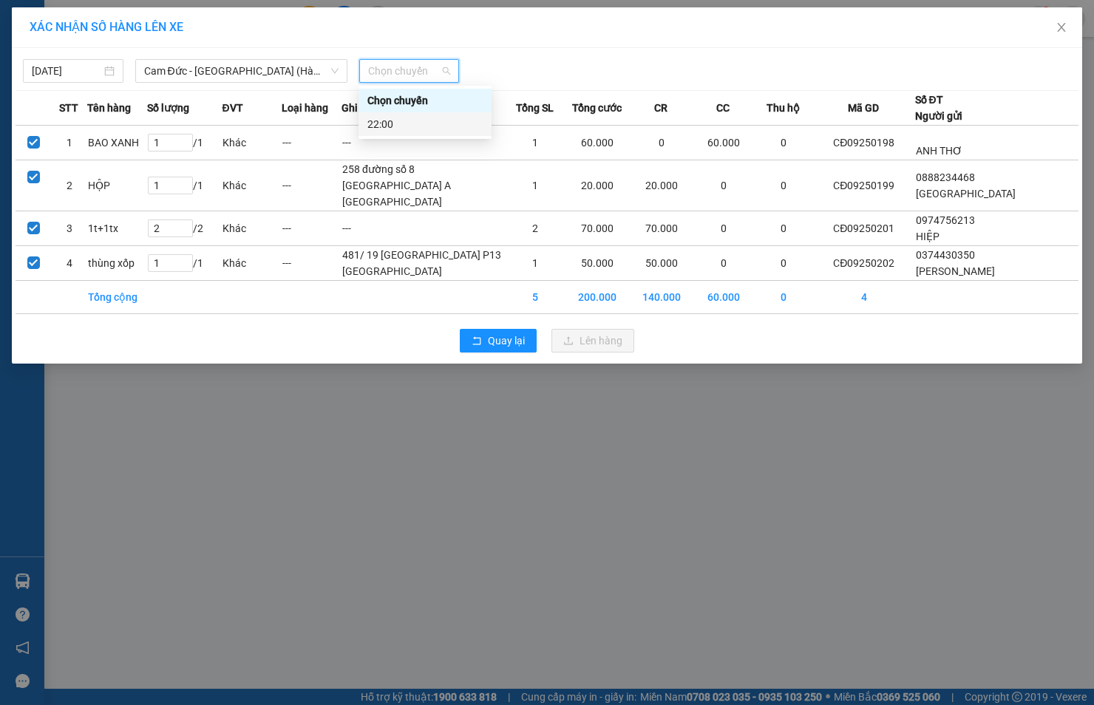
drag, startPoint x: 387, startPoint y: 114, endPoint x: 401, endPoint y: 124, distance: 17.4
click at [387, 115] on div "22:00" at bounding box center [424, 124] width 133 height 24
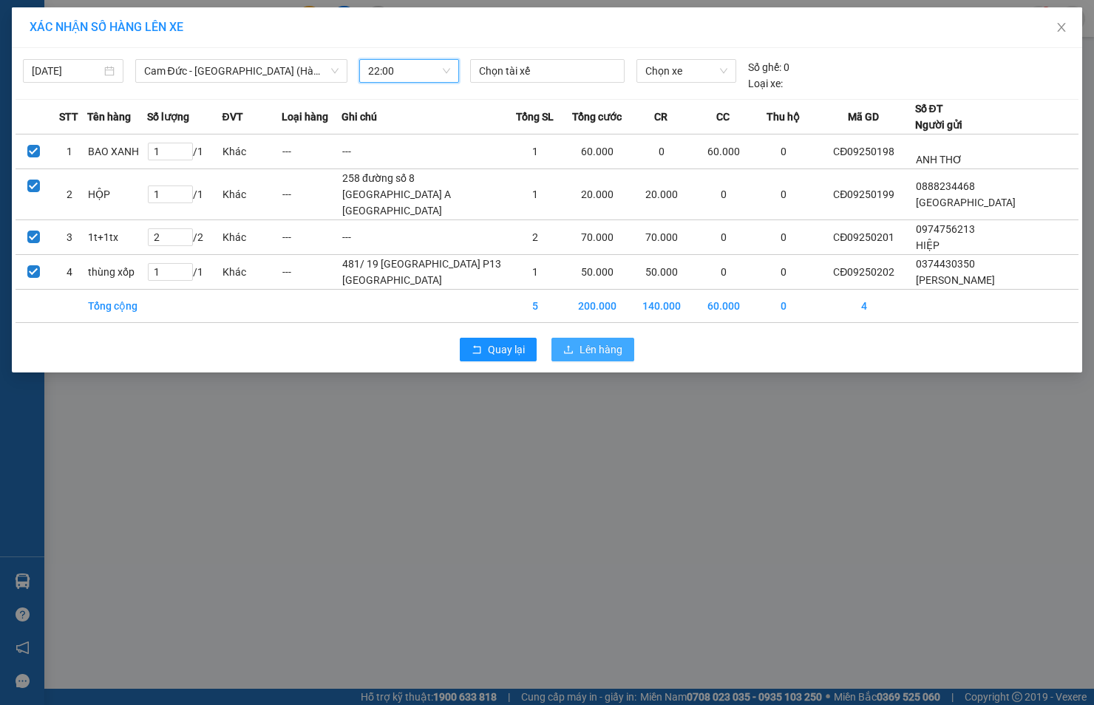
click at [574, 361] on button "Lên hàng" at bounding box center [592, 350] width 83 height 24
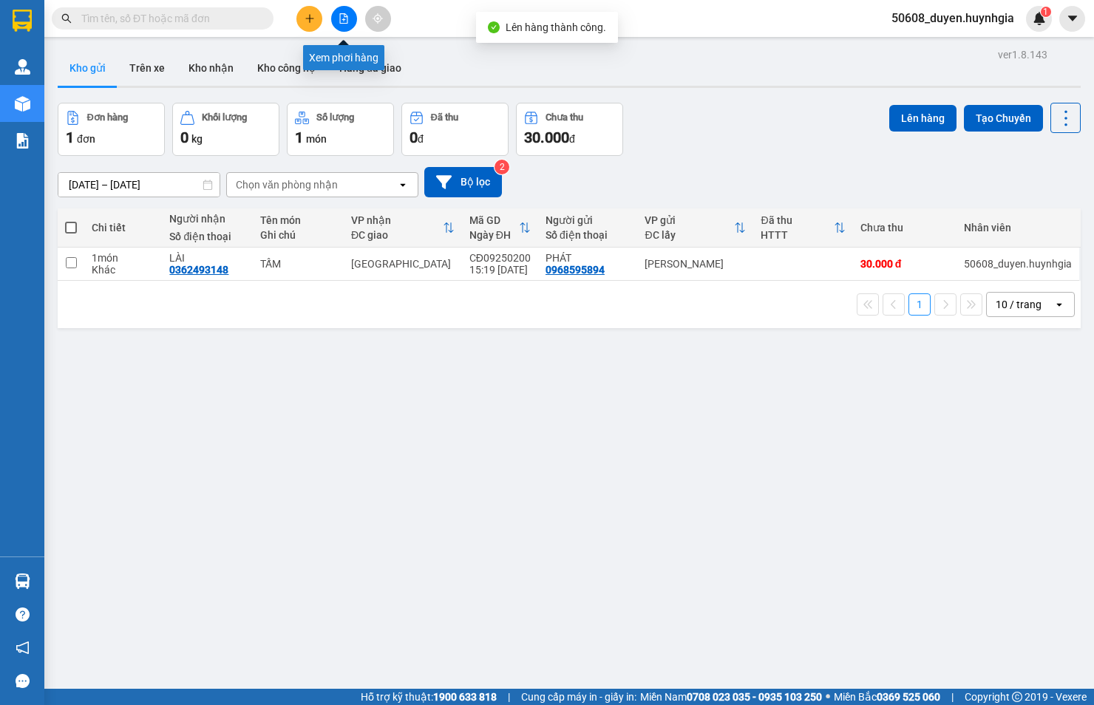
click at [343, 23] on icon "file-add" at bounding box center [344, 18] width 8 height 10
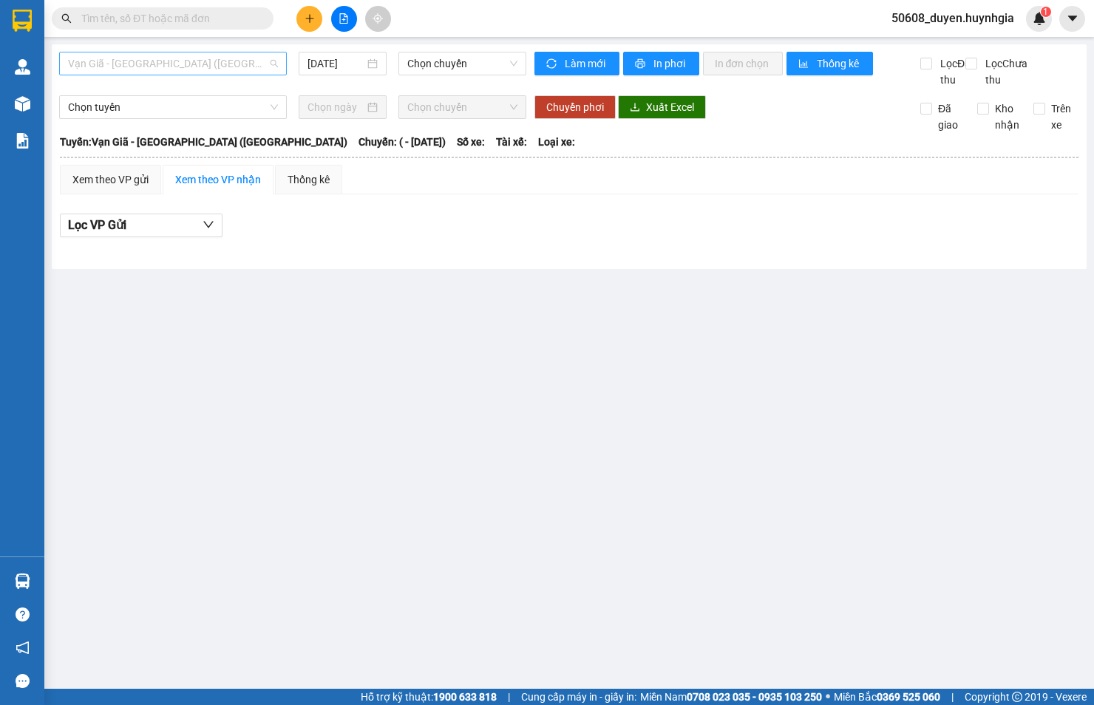
click at [249, 59] on span "Vạn Giã - [GEOGRAPHIC_DATA] ([GEOGRAPHIC_DATA])" at bounding box center [173, 63] width 210 height 22
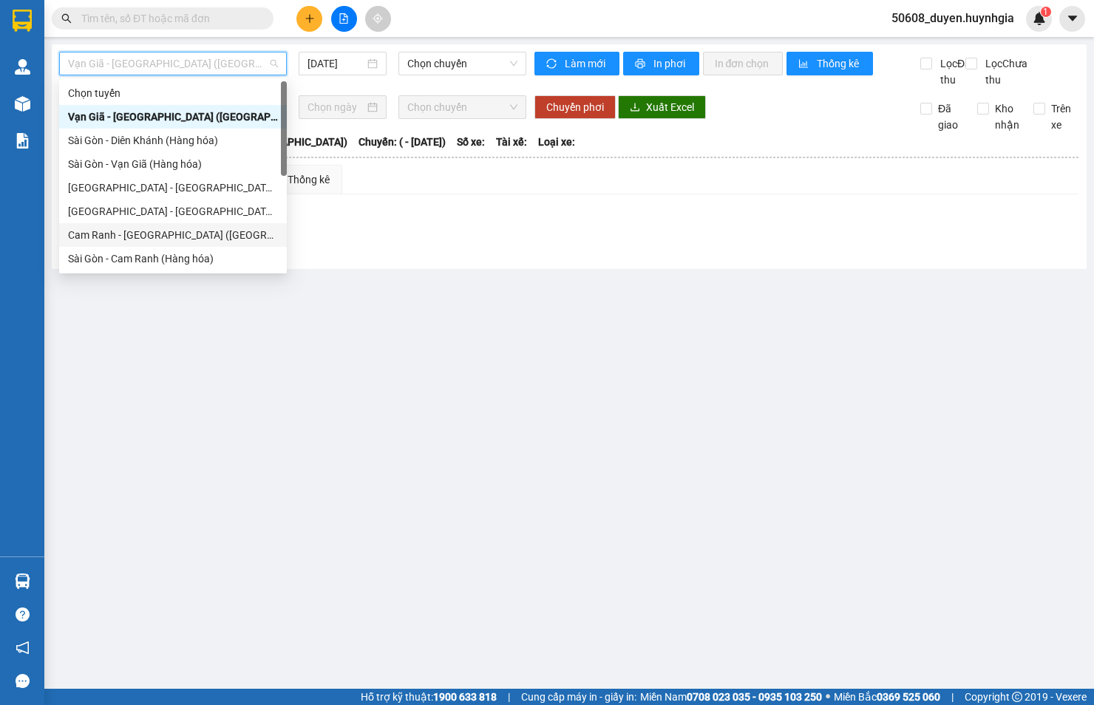
scroll to position [164, 0]
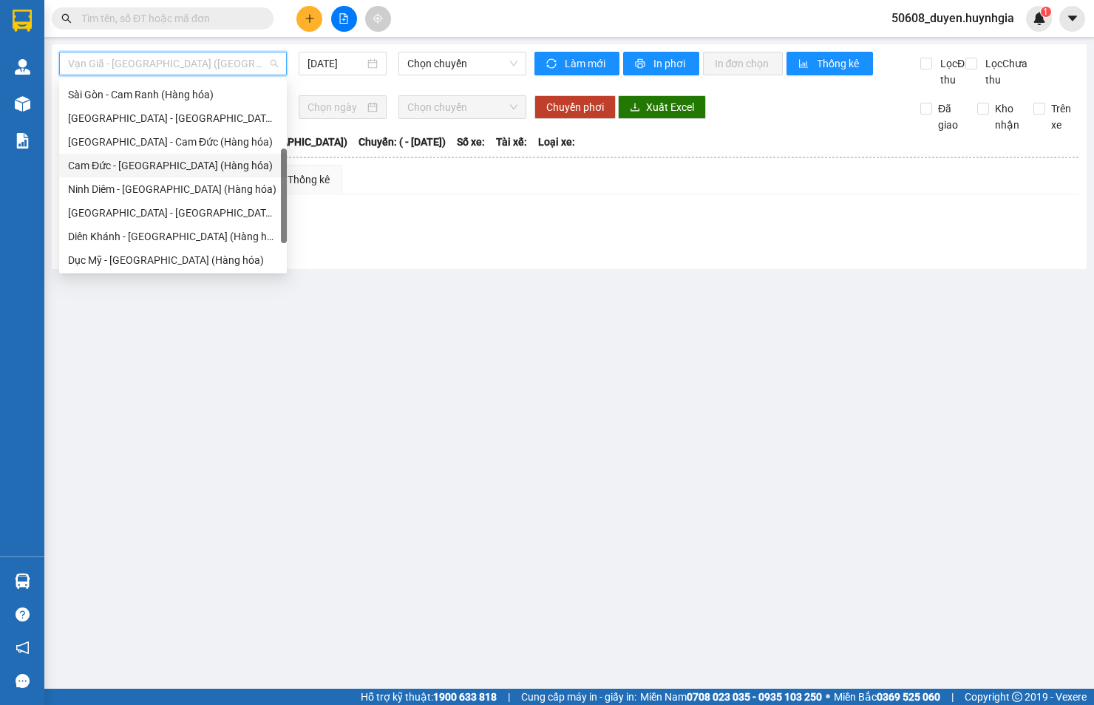
click at [160, 165] on div "Cam Đức - [GEOGRAPHIC_DATA] (Hàng hóa)" at bounding box center [173, 165] width 210 height 16
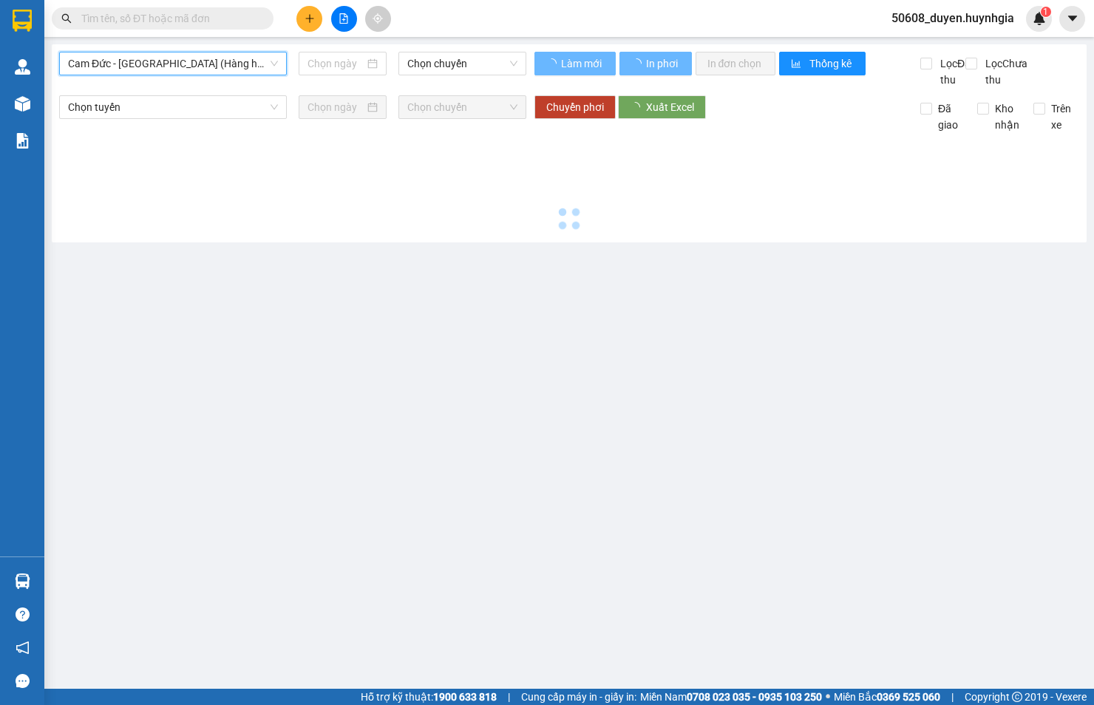
type input "[DATE]"
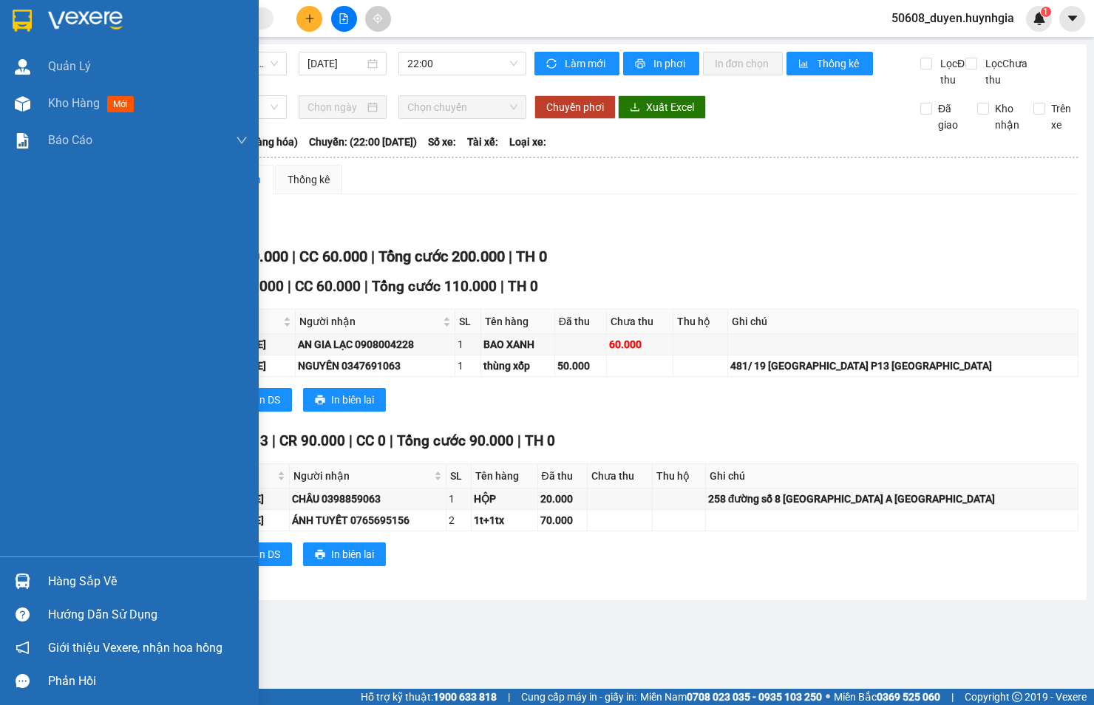
click at [32, 361] on div "Quản [PERSON_NAME] hàng mới Báo cáo Báo cáo dòng tiền (nhân viên) - mới Báo cáo…" at bounding box center [129, 302] width 259 height 508
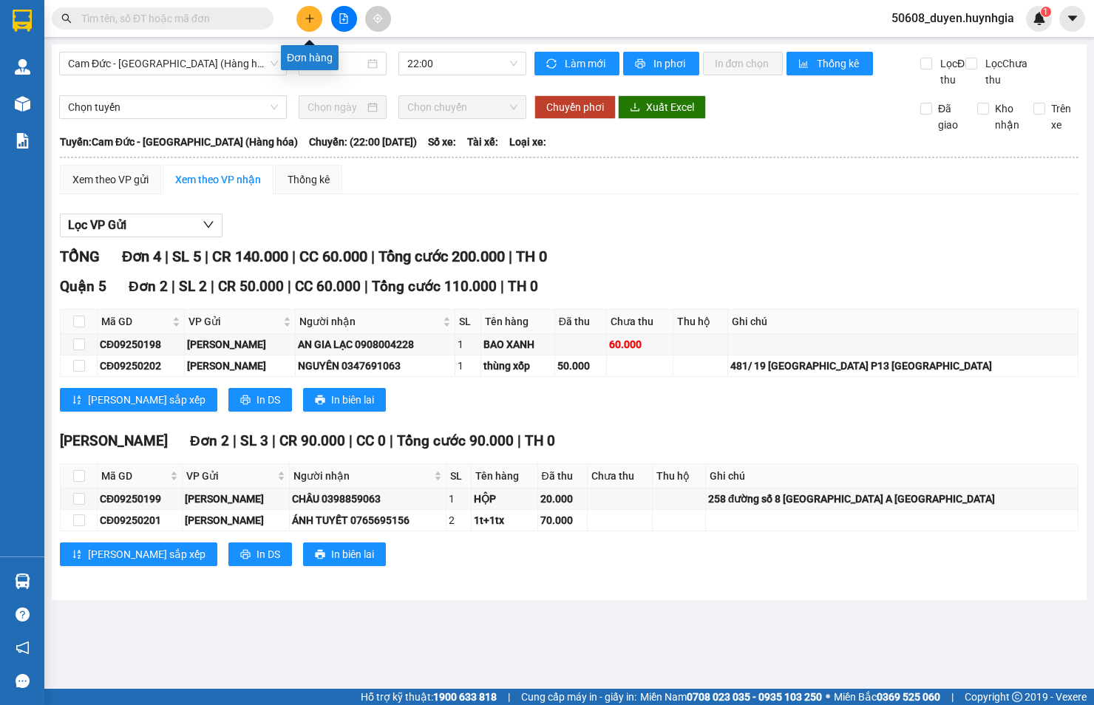
click at [319, 9] on div at bounding box center [343, 19] width 111 height 26
click at [304, 19] on icon "plus" at bounding box center [309, 18] width 10 height 10
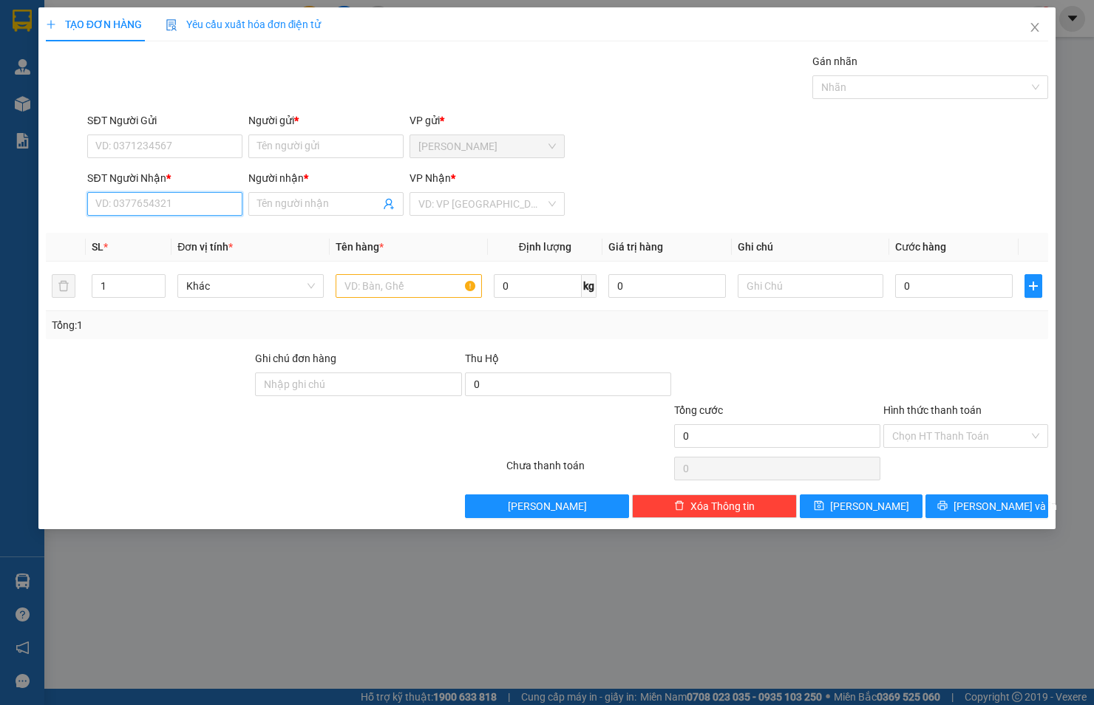
click at [212, 210] on input "SĐT Người Nhận *" at bounding box center [164, 204] width 155 height 24
type input "0908775454"
click at [283, 205] on input "Người nhận *" at bounding box center [318, 204] width 123 height 16
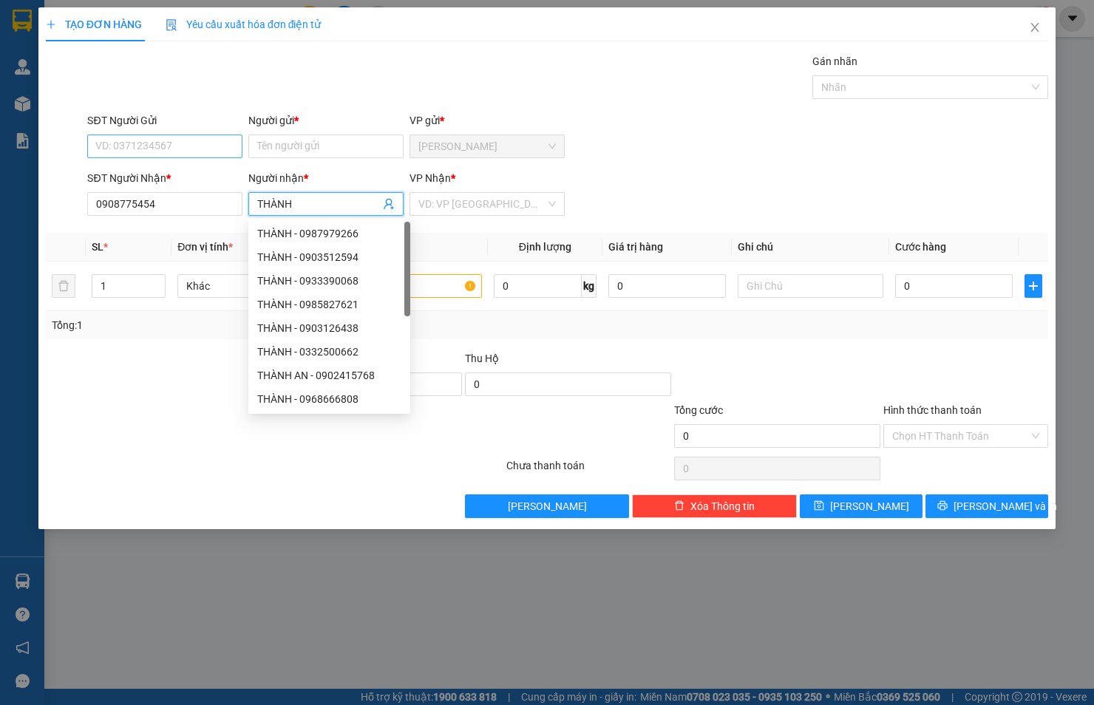
type input "THÀNH"
click at [222, 137] on input "SĐT Người Gửi" at bounding box center [164, 146] width 155 height 24
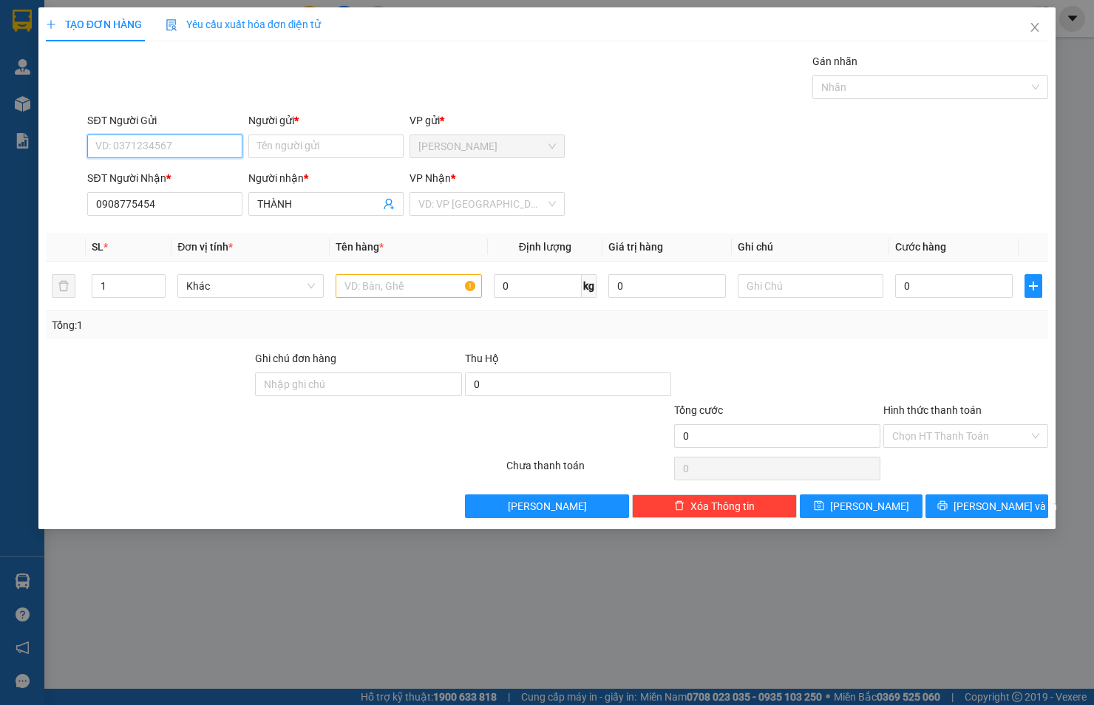
click at [165, 149] on input "SĐT Người Gửi" at bounding box center [164, 146] width 155 height 24
click at [174, 168] on div "0935908246 - [PERSON_NAME]" at bounding box center [169, 176] width 146 height 16
type input "0935908246"
type input "[PERSON_NAME]"
type input "0935908246"
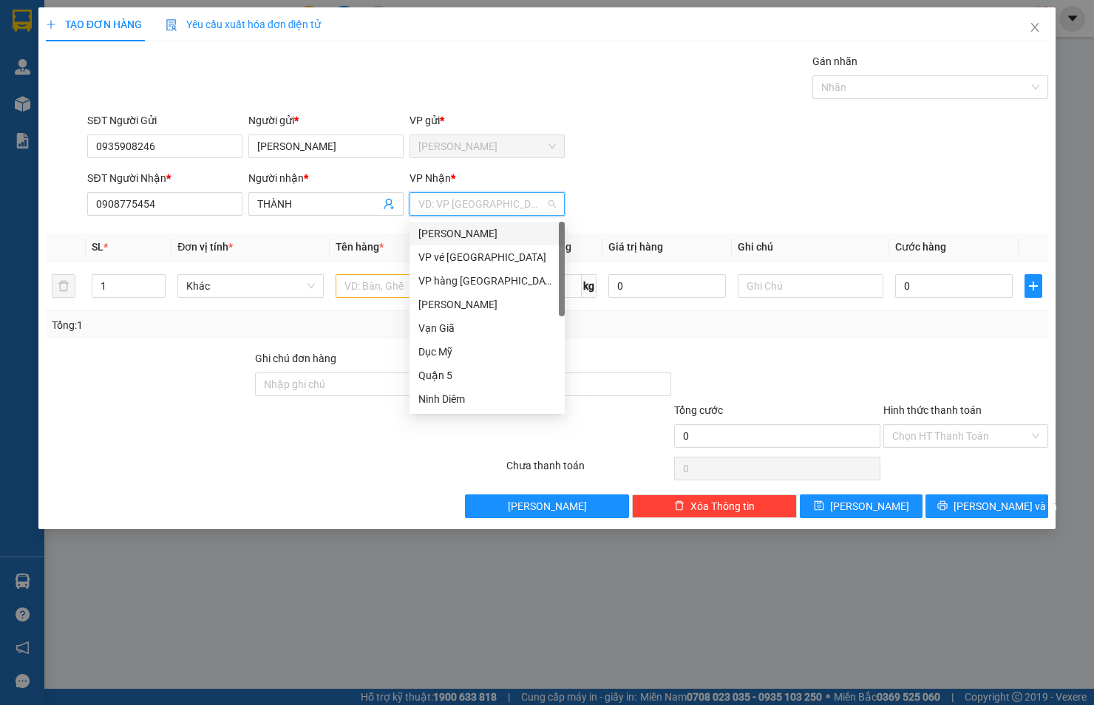
click at [440, 207] on input "search" at bounding box center [481, 204] width 127 height 22
click at [446, 233] on div "[PERSON_NAME]" at bounding box center [486, 233] width 137 height 16
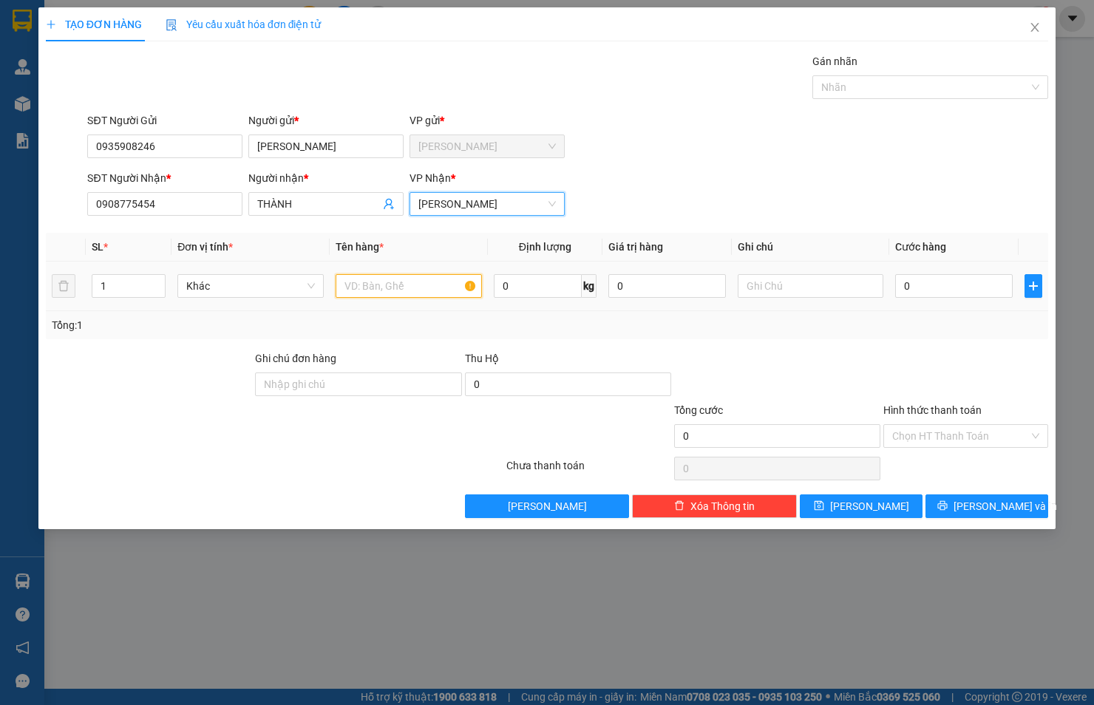
click at [379, 284] on input "text" at bounding box center [408, 286] width 146 height 24
type input "THÙNG"
click at [956, 290] on input "0" at bounding box center [953, 286] width 117 height 24
type input "3"
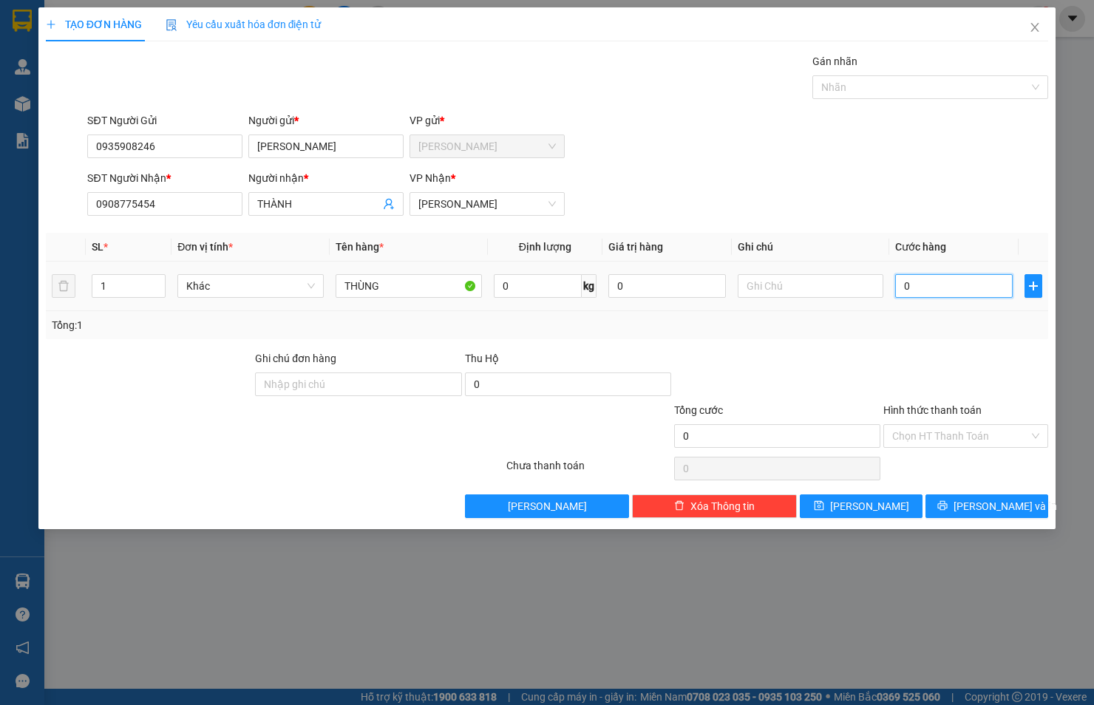
type input "3"
type input "30"
type input "30.000"
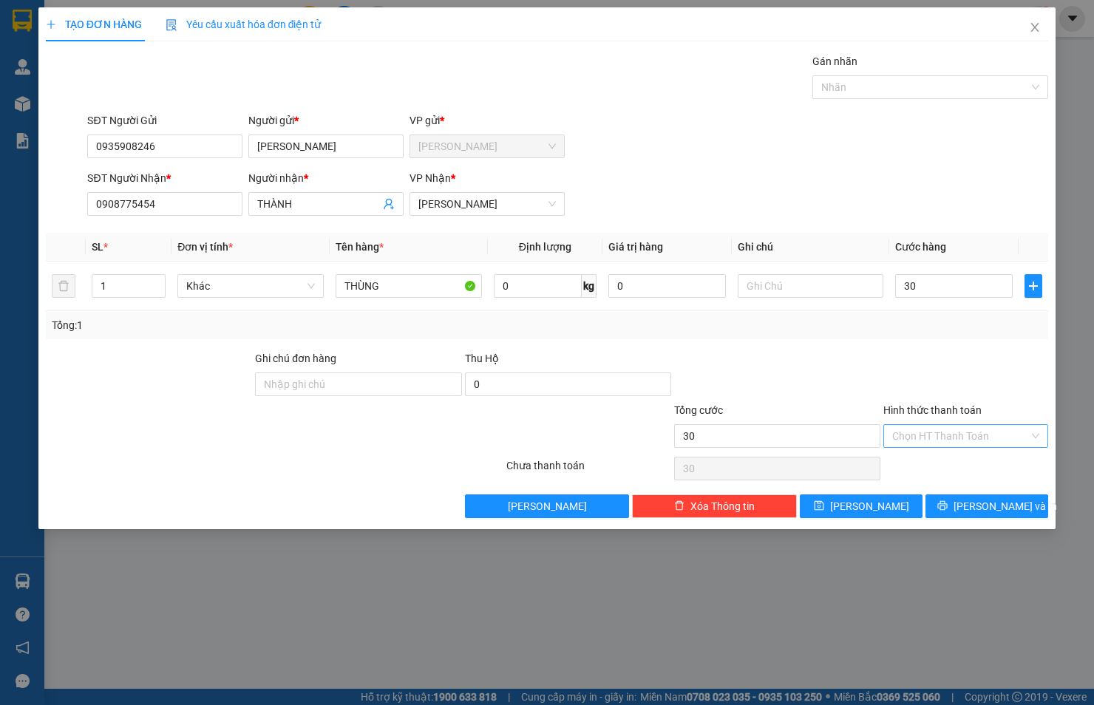
type input "30.000"
click at [970, 436] on input "Hình thức thanh toán" at bounding box center [960, 436] width 137 height 22
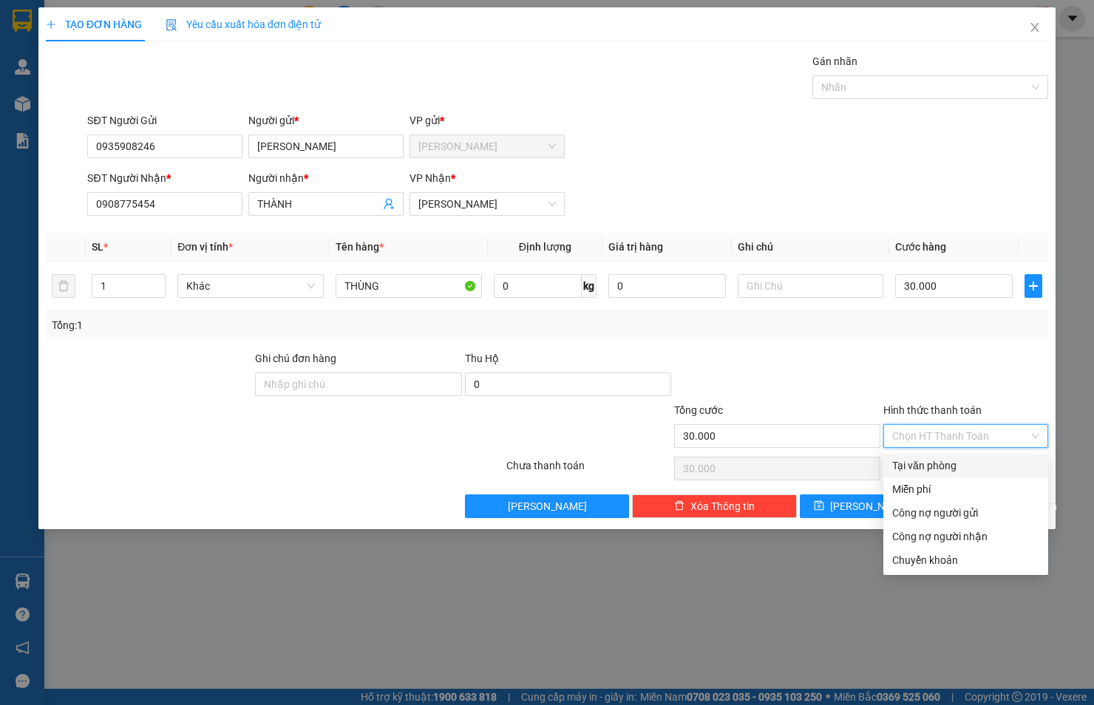
click at [953, 462] on div "Tại văn phòng" at bounding box center [965, 465] width 147 height 16
type input "0"
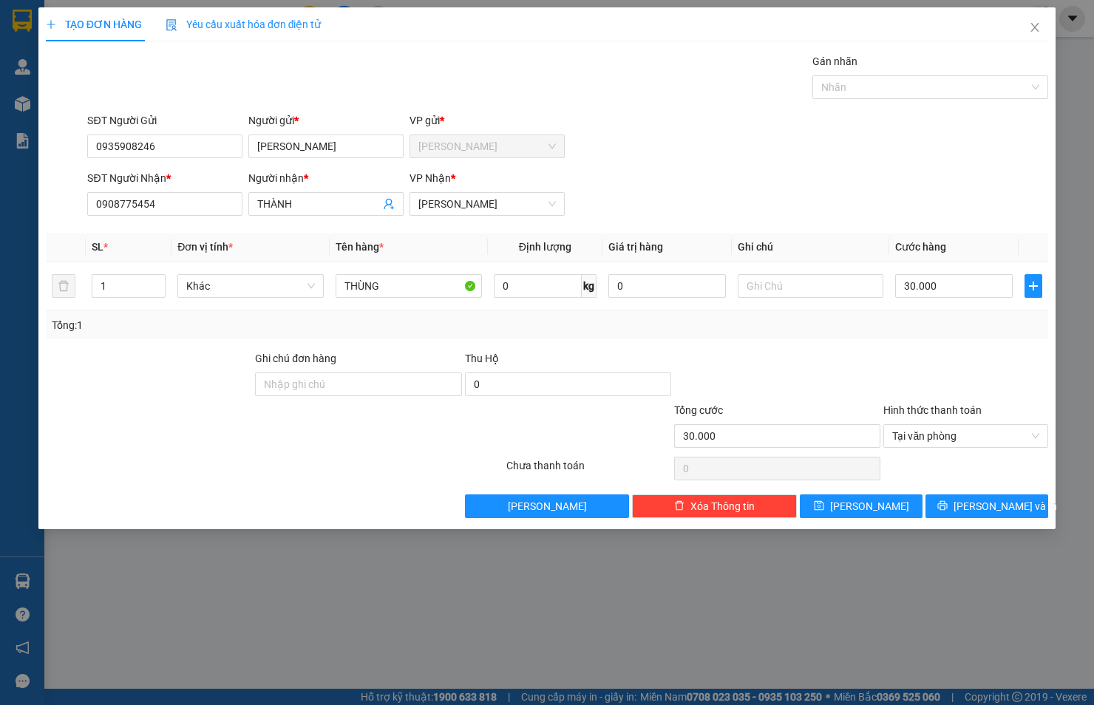
click at [957, 371] on div at bounding box center [965, 376] width 168 height 52
click at [989, 506] on span "[PERSON_NAME] và In" at bounding box center [1004, 506] width 103 height 16
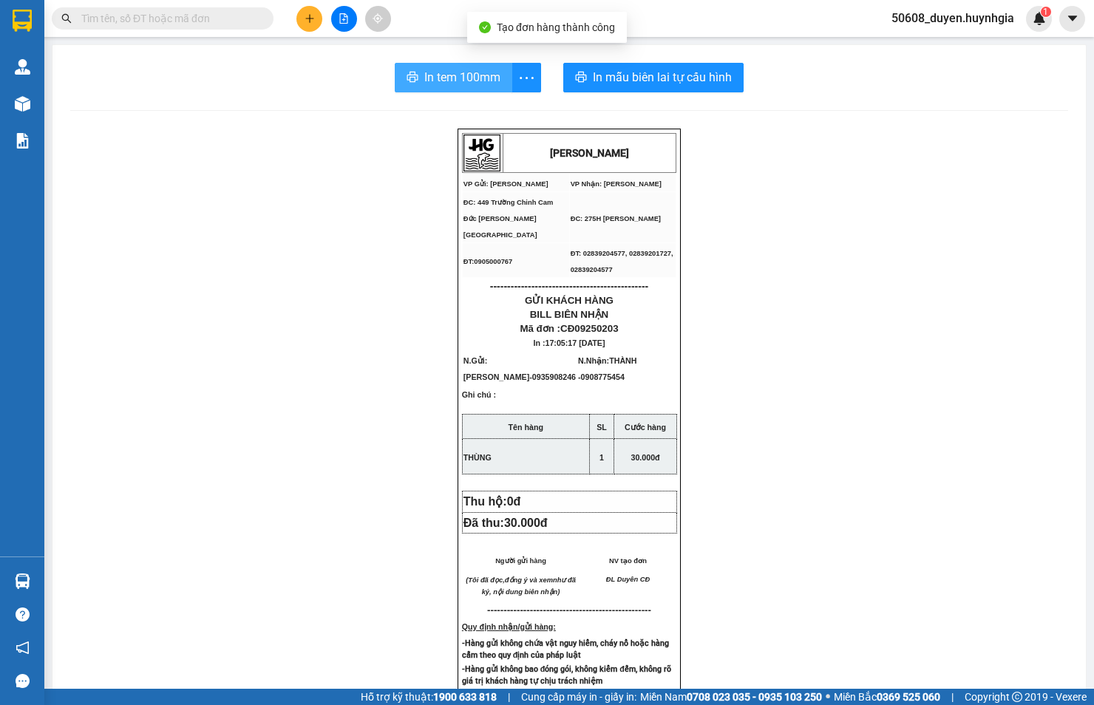
click at [424, 72] on span "In tem 100mm" at bounding box center [462, 77] width 76 height 18
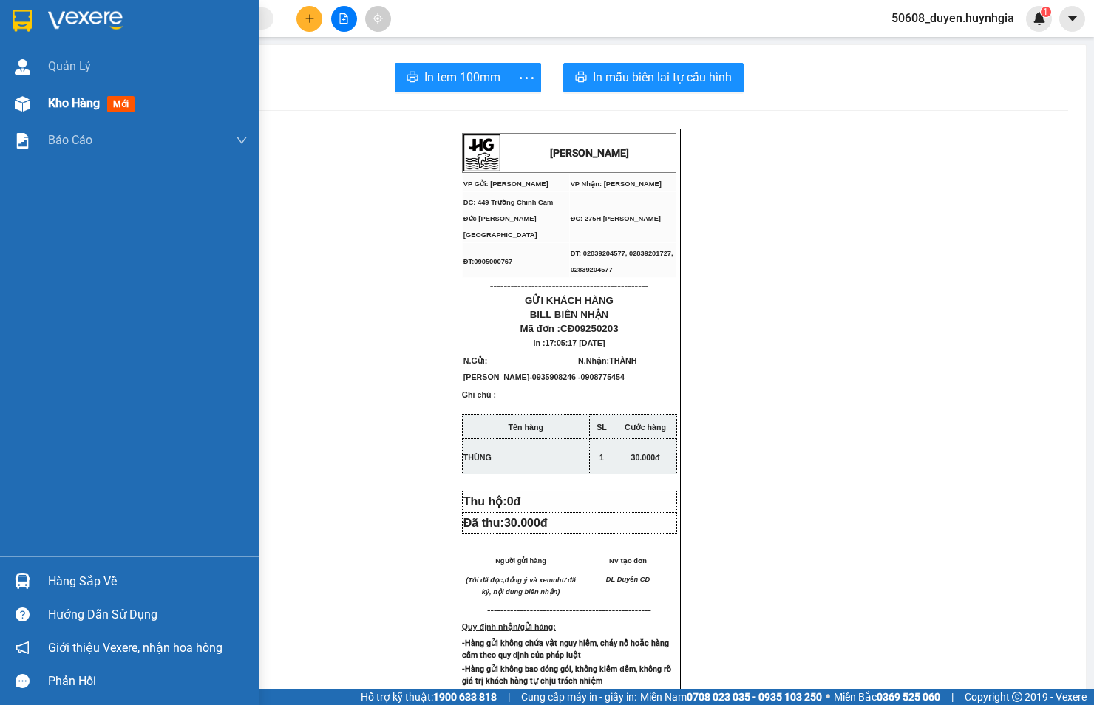
click at [27, 101] on img at bounding box center [23, 104] width 16 height 16
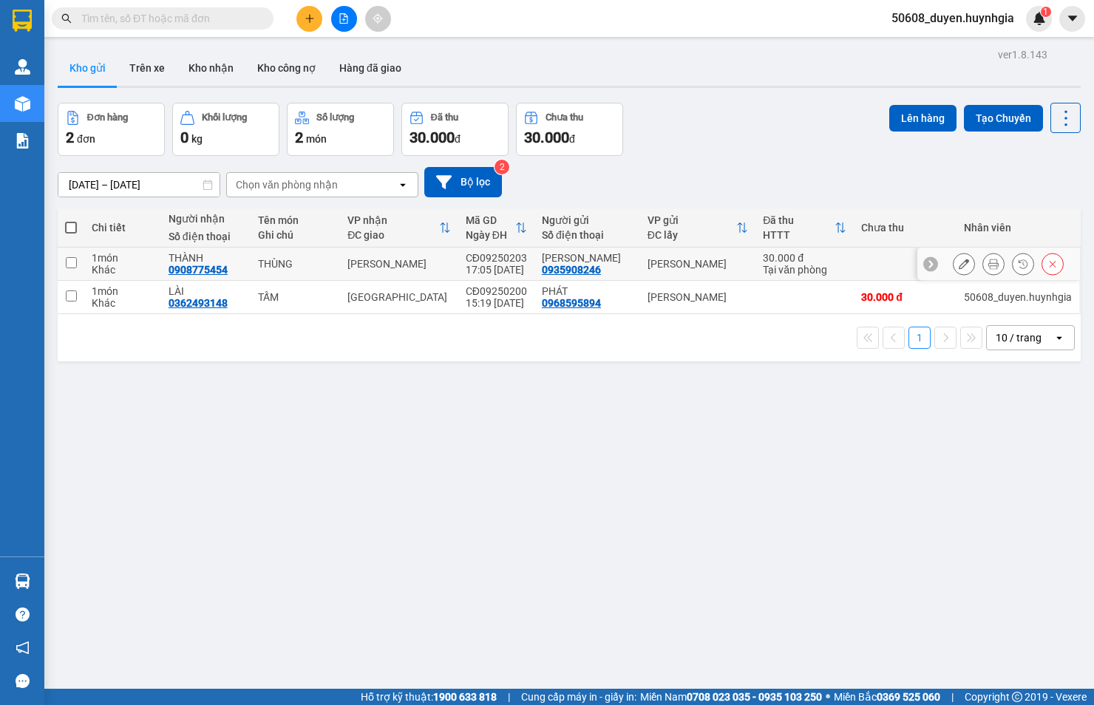
click at [64, 256] on td at bounding box center [71, 264] width 27 height 33
checkbox input "true"
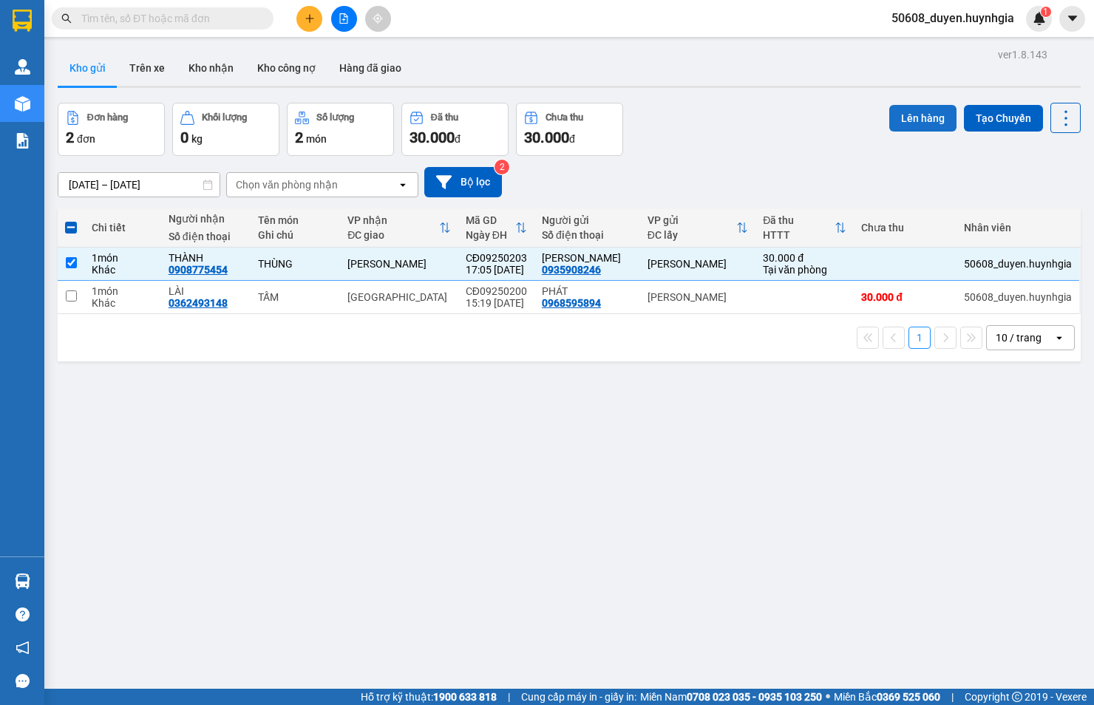
click at [898, 106] on button "Lên hàng" at bounding box center [922, 118] width 67 height 27
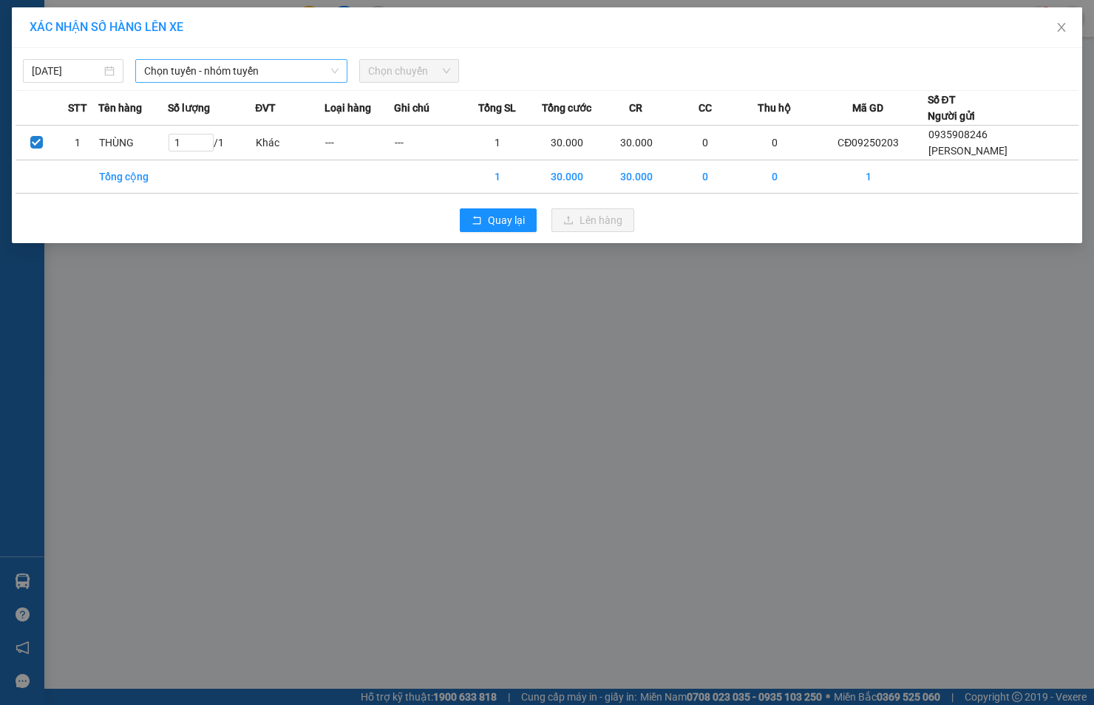
click at [222, 71] on span "Chọn tuyến - nhóm tuyến" at bounding box center [241, 71] width 194 height 22
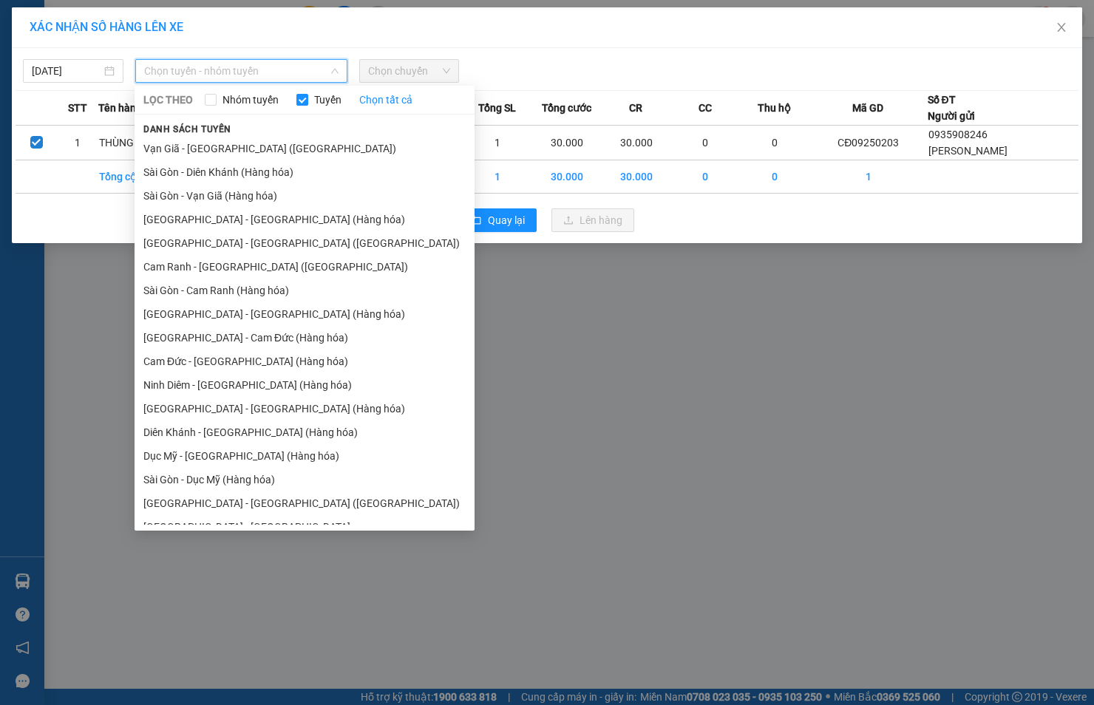
drag, startPoint x: 198, startPoint y: 358, endPoint x: 211, endPoint y: 347, distance: 16.8
click at [199, 358] on li "Cam Đức - [GEOGRAPHIC_DATA] (Hàng hóa)" at bounding box center [304, 361] width 340 height 24
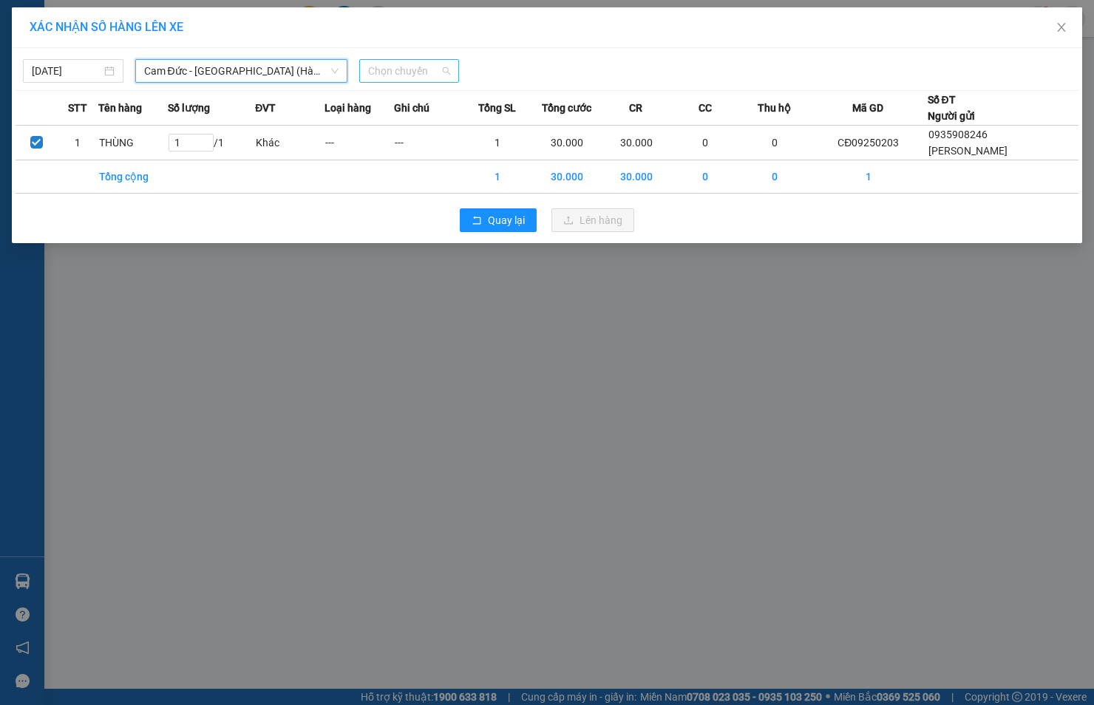
click at [403, 67] on span "Chọn chuyến" at bounding box center [409, 71] width 83 height 22
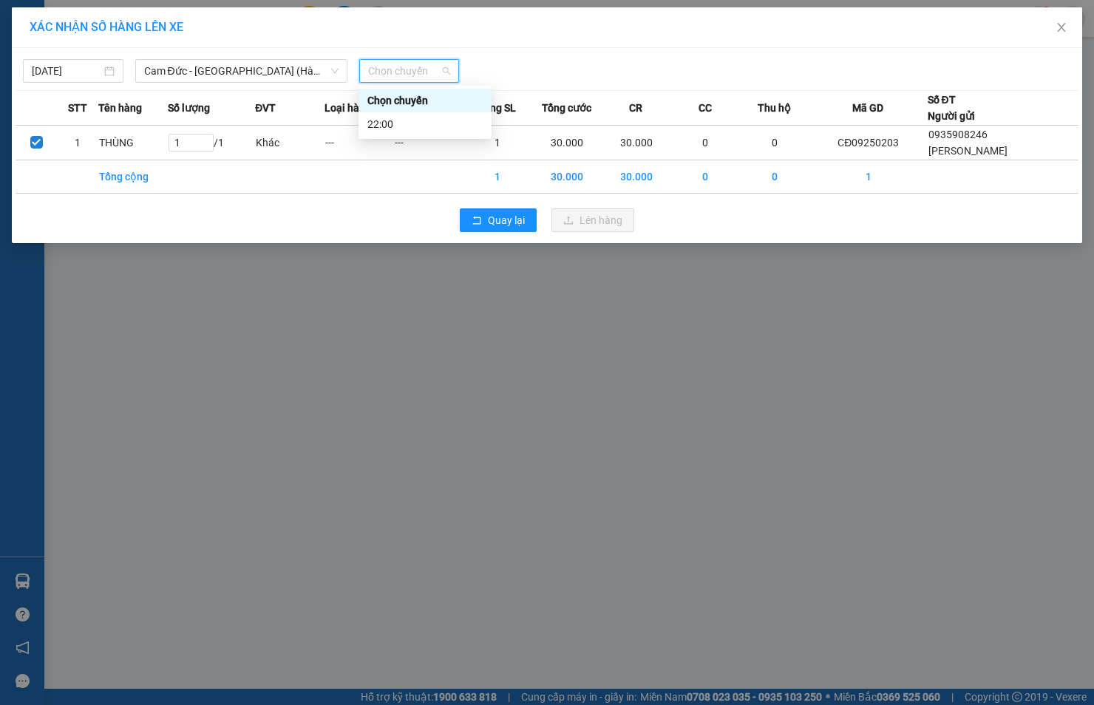
click at [392, 109] on div "Chọn chuyến" at bounding box center [424, 101] width 133 height 24
click at [436, 78] on span "Chọn chuyến" at bounding box center [409, 71] width 83 height 22
click at [401, 122] on div "22:00" at bounding box center [424, 124] width 115 height 16
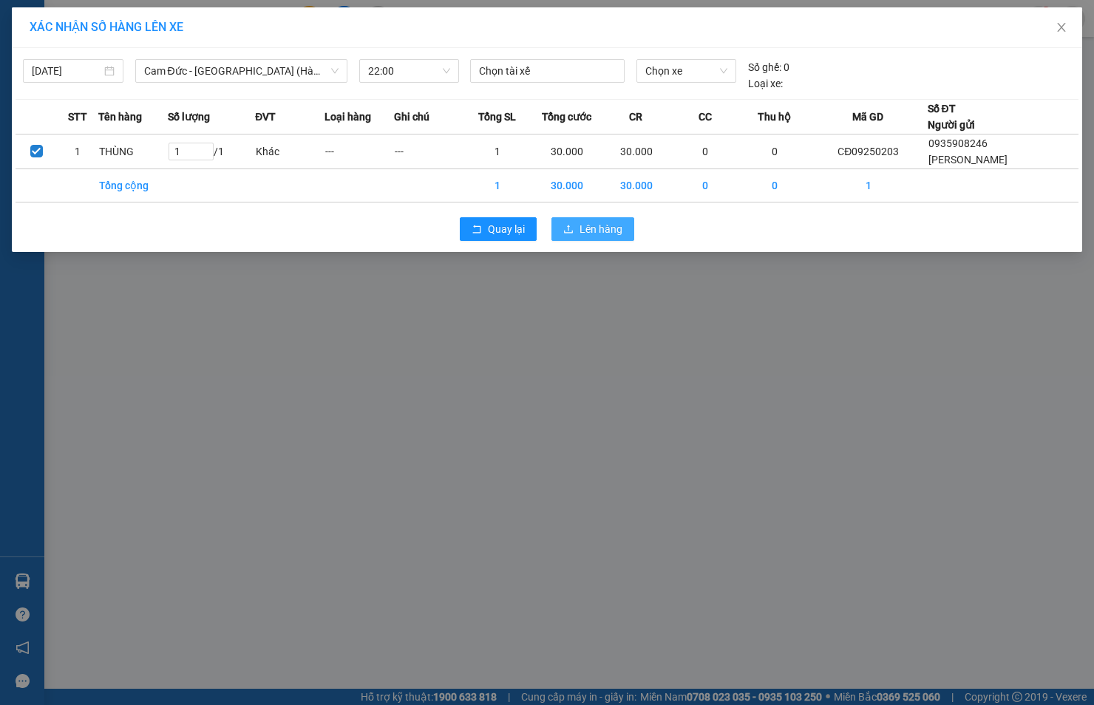
click at [585, 219] on button "Lên hàng" at bounding box center [592, 229] width 83 height 24
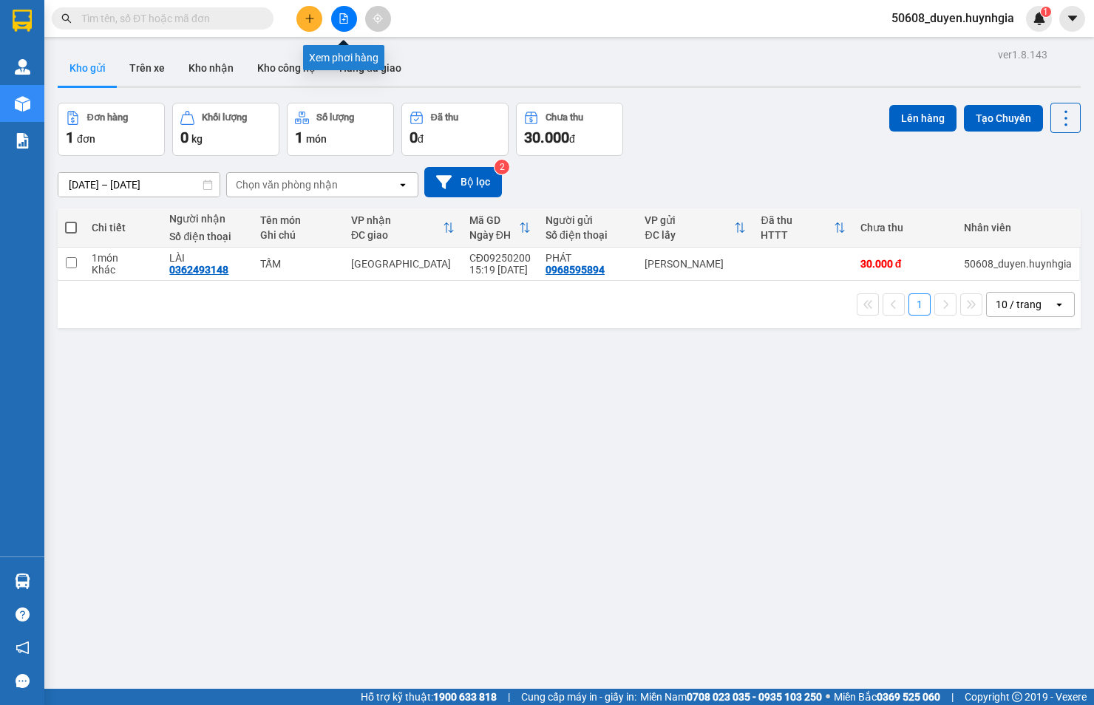
click at [336, 8] on button at bounding box center [344, 19] width 26 height 26
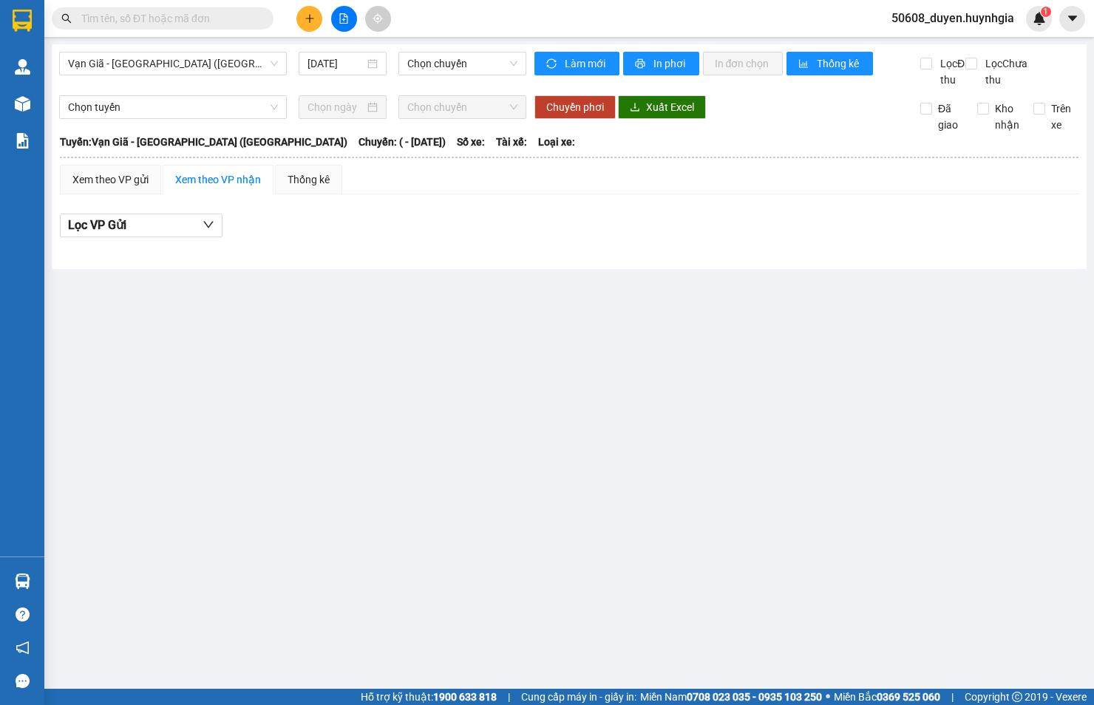
click at [185, 48] on div "Vạn Giã - [GEOGRAPHIC_DATA] ([GEOGRAPHIC_DATA]) [DATE] Chọn chuyến Làm mới In p…" at bounding box center [569, 156] width 1034 height 225
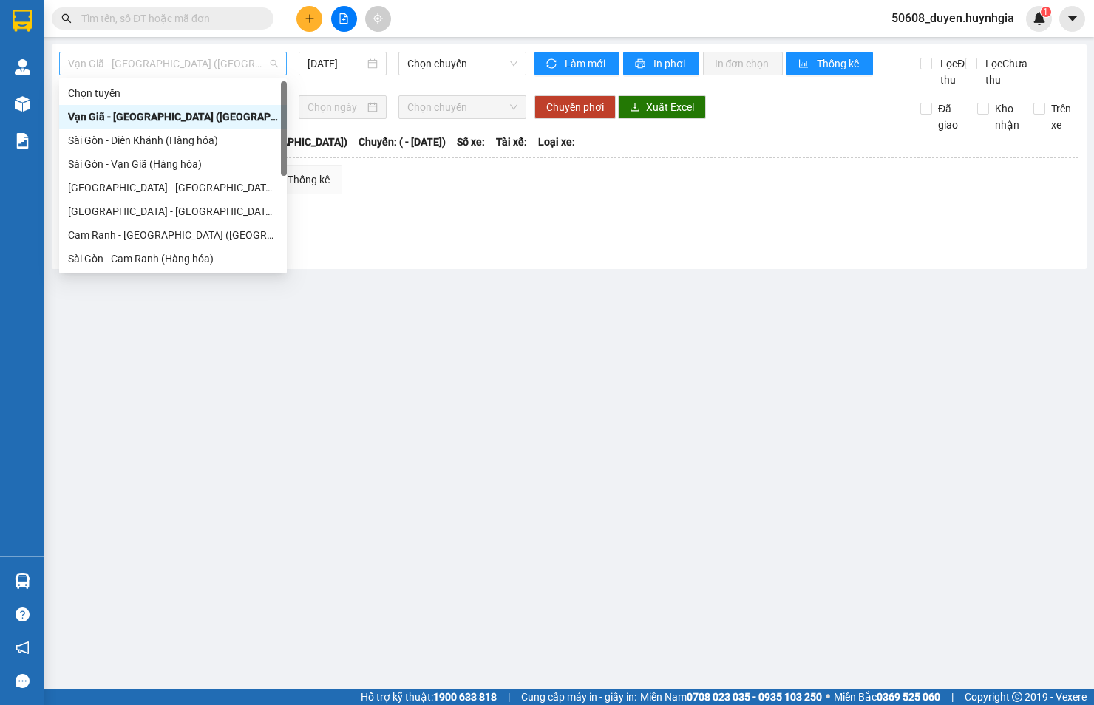
click at [189, 57] on span "Vạn Giã - [GEOGRAPHIC_DATA] ([GEOGRAPHIC_DATA])" at bounding box center [173, 63] width 210 height 22
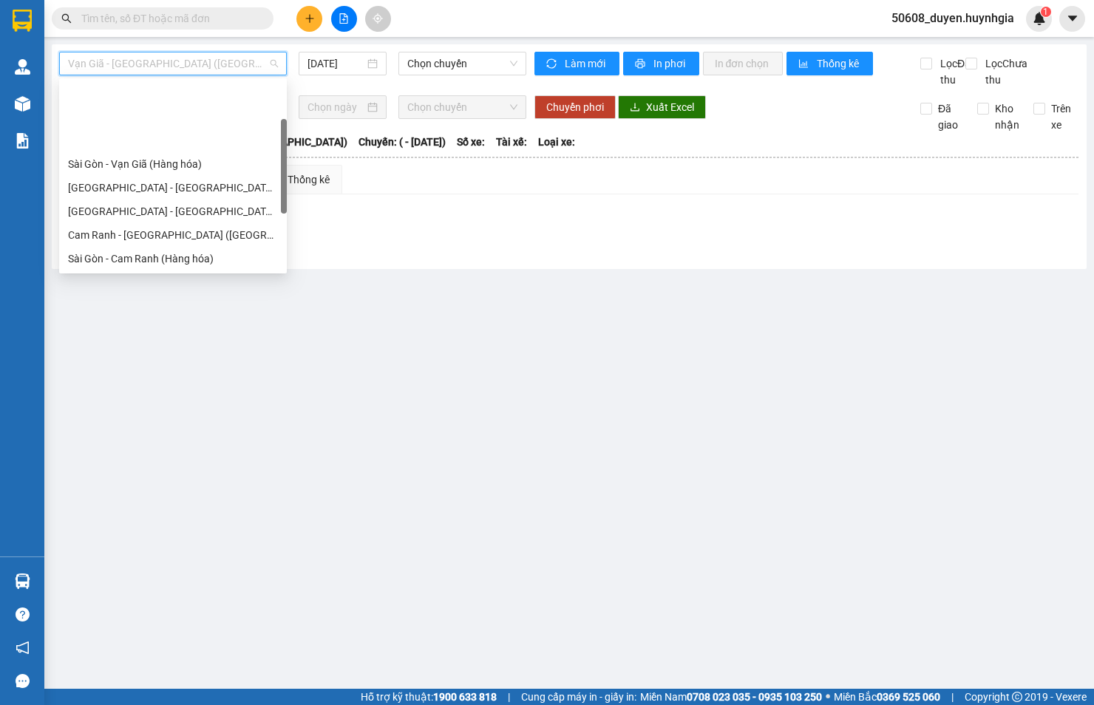
click at [123, 321] on div "Cam Đức - [GEOGRAPHIC_DATA] (Hàng hóa)" at bounding box center [173, 329] width 210 height 16
type input "[DATE]"
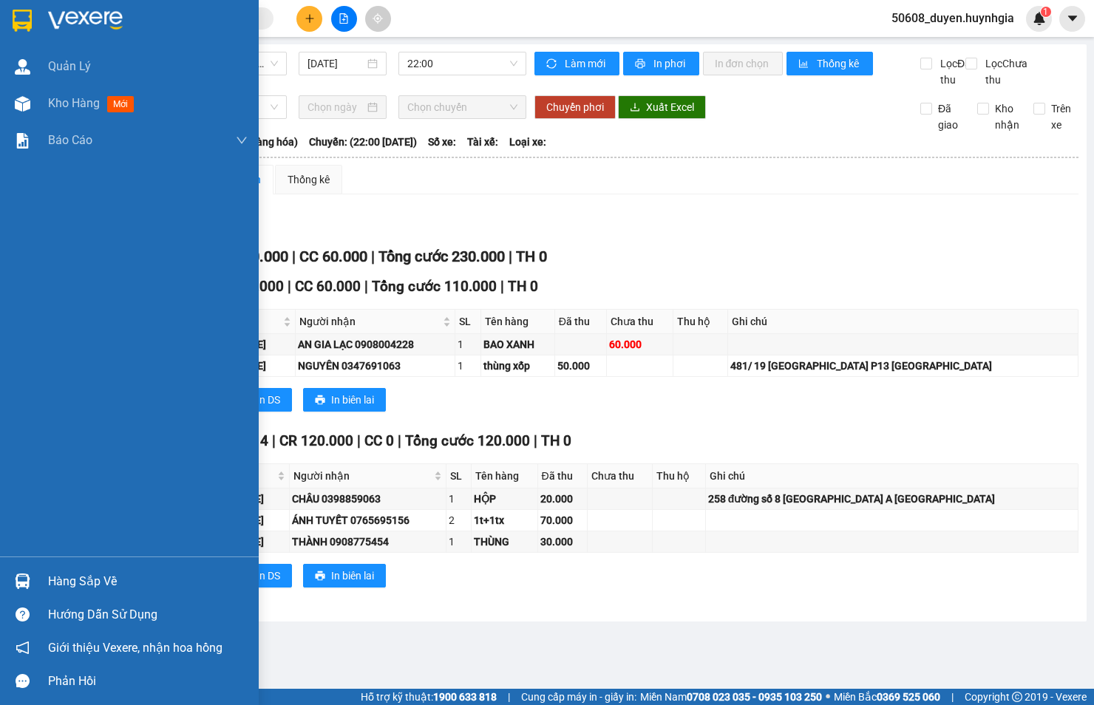
click at [18, 460] on div "Quản [PERSON_NAME] hàng mới Báo cáo Báo cáo dòng tiền (nhân viên) - mới Báo cáo…" at bounding box center [129, 302] width 259 height 508
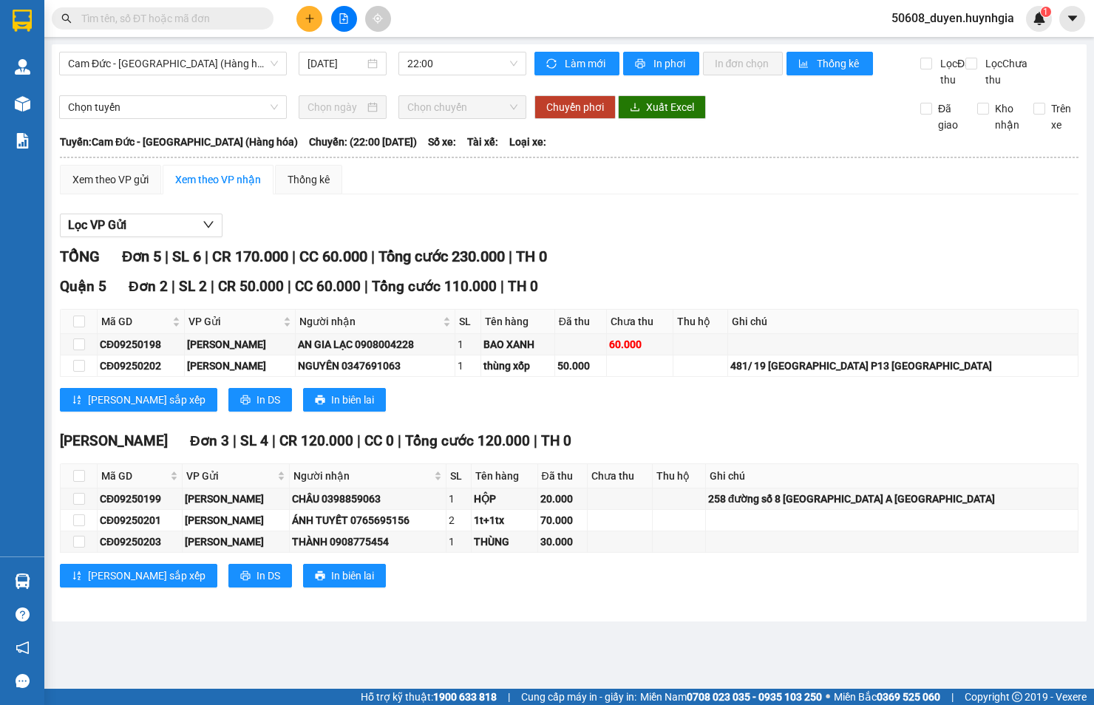
click at [631, 238] on div "Lọc VP Gửi" at bounding box center [569, 226] width 1018 height 24
click at [305, 15] on icon "plus" at bounding box center [309, 18] width 10 height 10
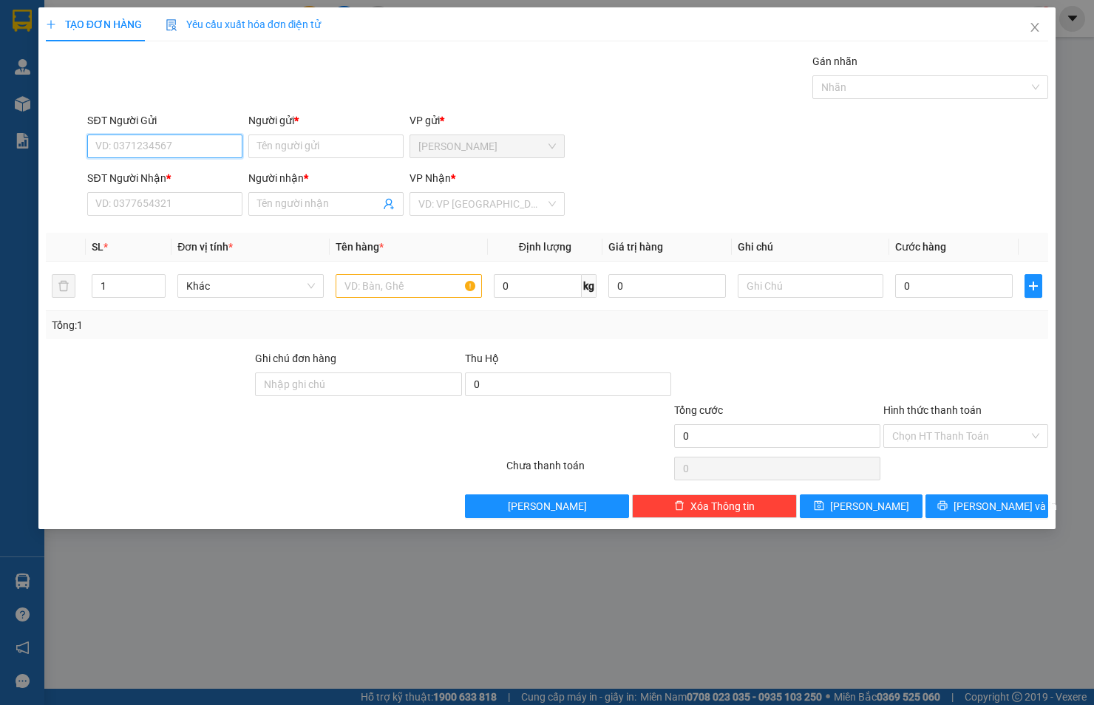
click at [166, 149] on input "SĐT Người Gửi" at bounding box center [164, 146] width 155 height 24
click at [182, 171] on div "0384377455 - SỬU" at bounding box center [164, 176] width 137 height 16
type input "0384377455"
type input "SỬU"
type input "0909087567"
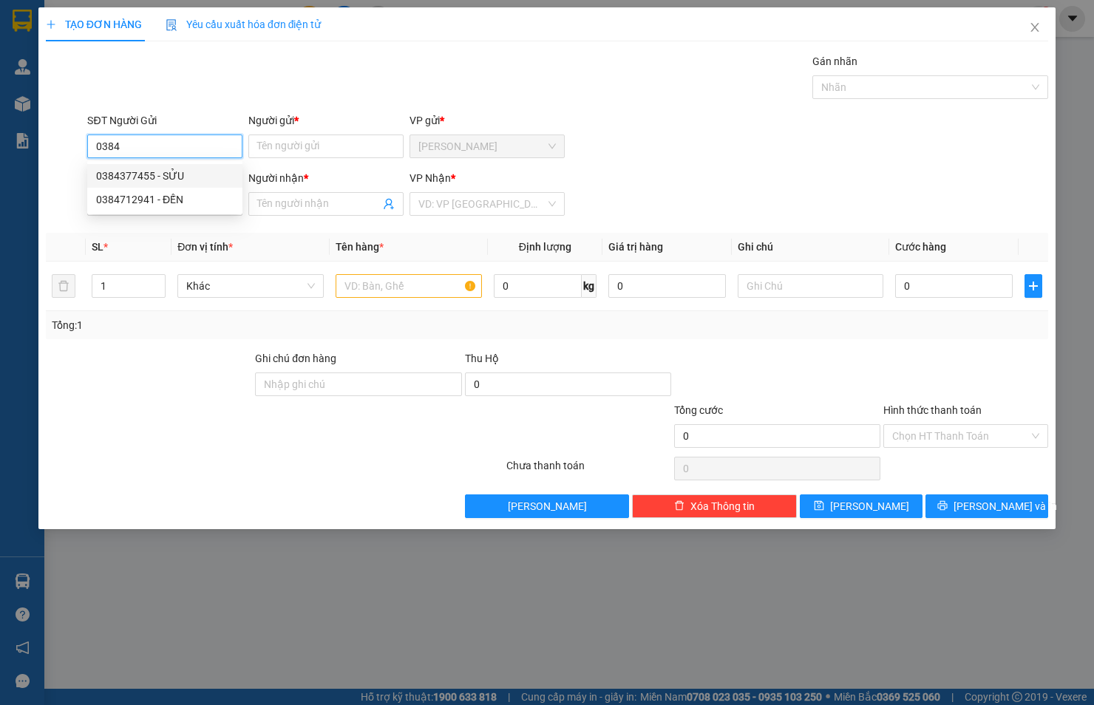
type input "LƯƠNG"
type input "0384377455"
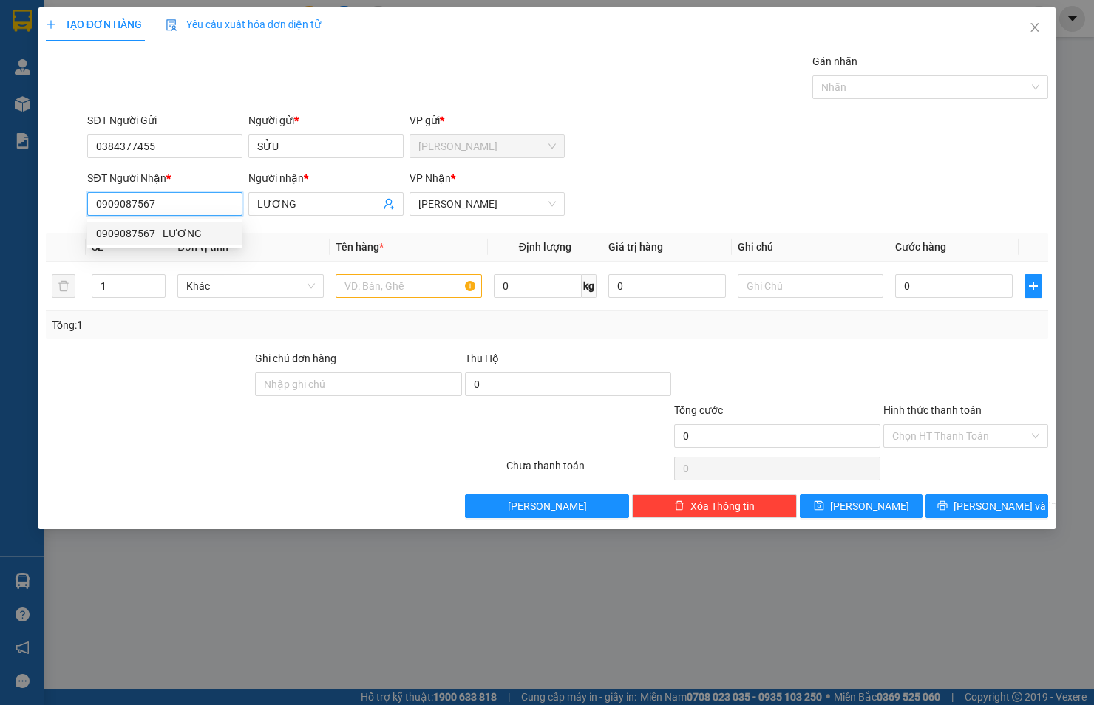
drag, startPoint x: 176, startPoint y: 204, endPoint x: 56, endPoint y: 195, distance: 120.0
click at [56, 195] on div "SĐT Người Nhận * 0909087567 Người nhận * LƯƠNG VP Nhận * [PERSON_NAME]" at bounding box center [546, 196] width 1005 height 52
click at [161, 201] on input "SĐT Người Nhận *" at bounding box center [164, 204] width 155 height 24
click at [180, 224] on div "0938874234 - [PERSON_NAME]" at bounding box center [168, 234] width 163 height 24
type input "0938874234"
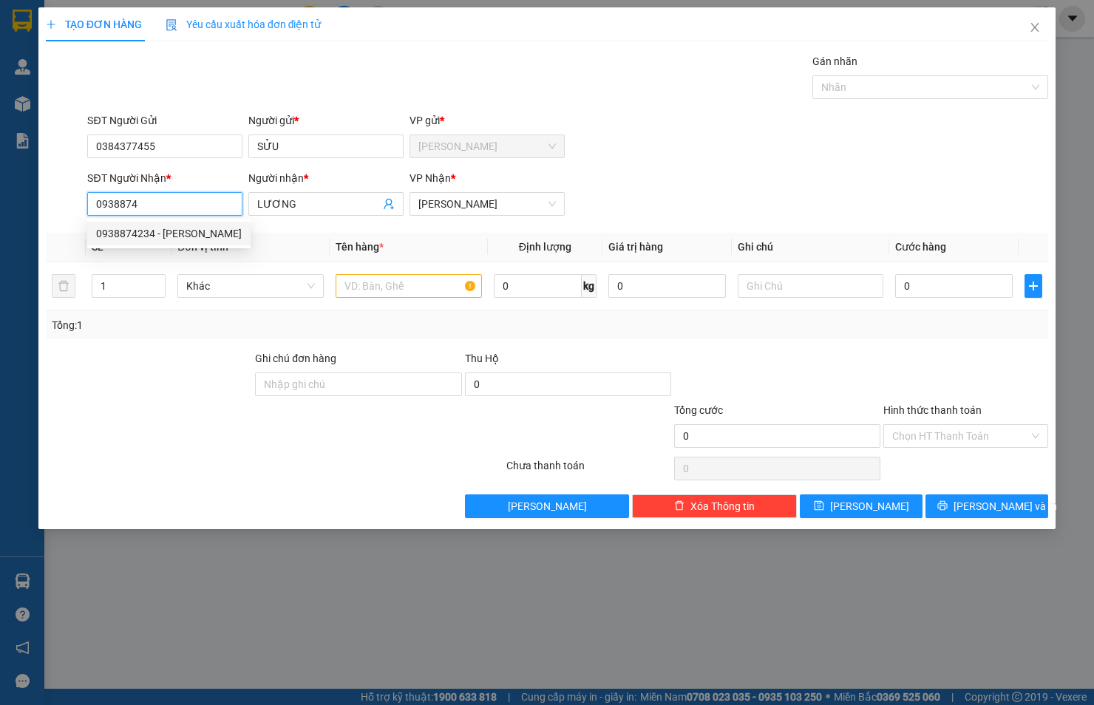
type input "CHUNG"
drag, startPoint x: 185, startPoint y: 201, endPoint x: 53, endPoint y: 214, distance: 132.2
click at [53, 214] on div "SĐT Người Nhận * 0938874234 Người nhận * CHUNG VP Nhận * Quận 5" at bounding box center [546, 196] width 1005 height 52
type input "0938874234"
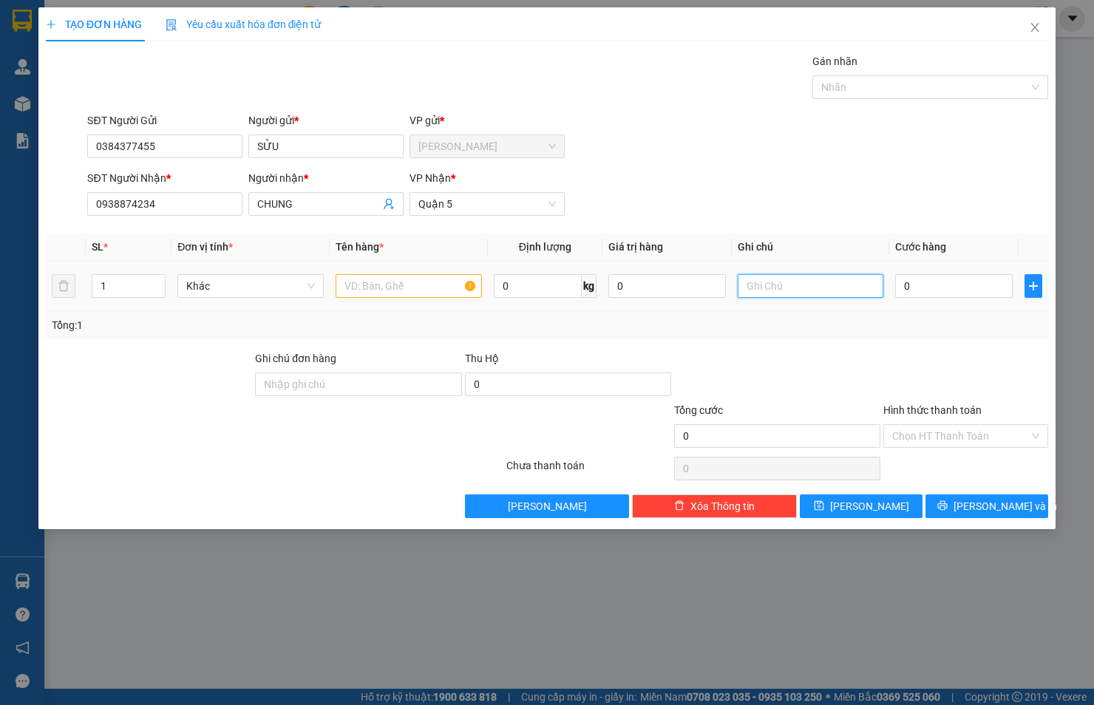
click at [797, 284] on input "text" at bounding box center [810, 286] width 146 height 24
paste input "29/22a [PERSON_NAME], [GEOGRAPHIC_DATA], [GEOGRAPHIC_DATA]"
click at [453, 209] on span "Quận 5" at bounding box center [486, 204] width 137 height 22
type input "29/22a [PERSON_NAME], [GEOGRAPHIC_DATA], [GEOGRAPHIC_DATA]"
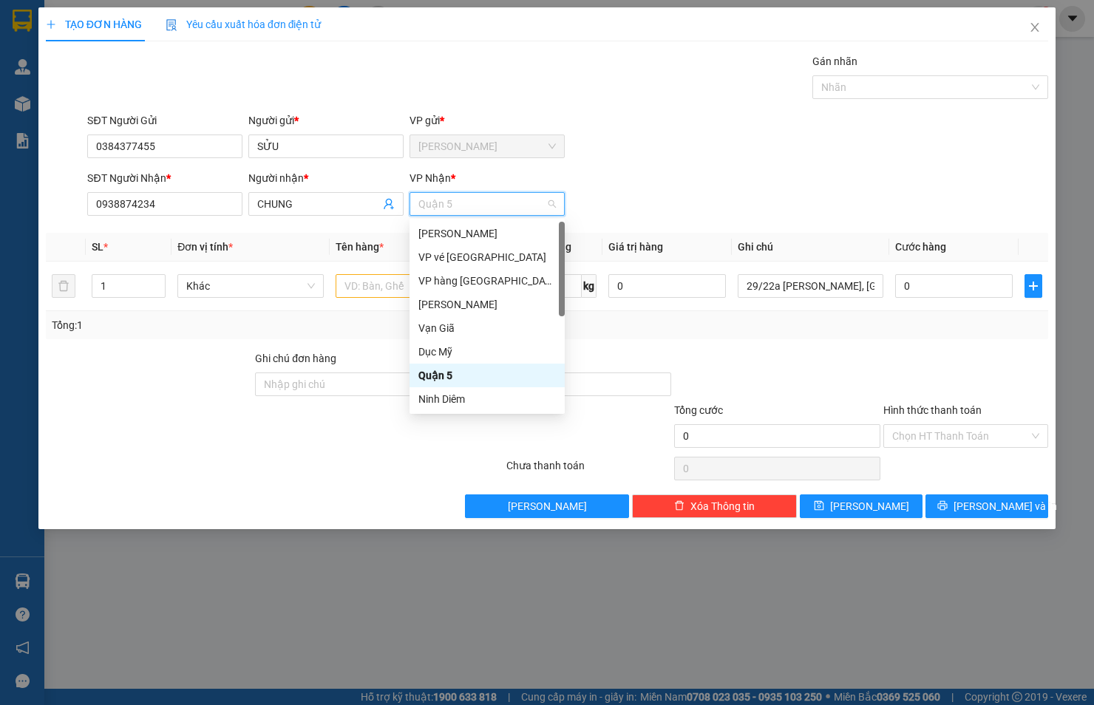
click at [453, 209] on span "Quận 5" at bounding box center [486, 204] width 137 height 22
click at [454, 232] on div "[PERSON_NAME]" at bounding box center [486, 233] width 137 height 16
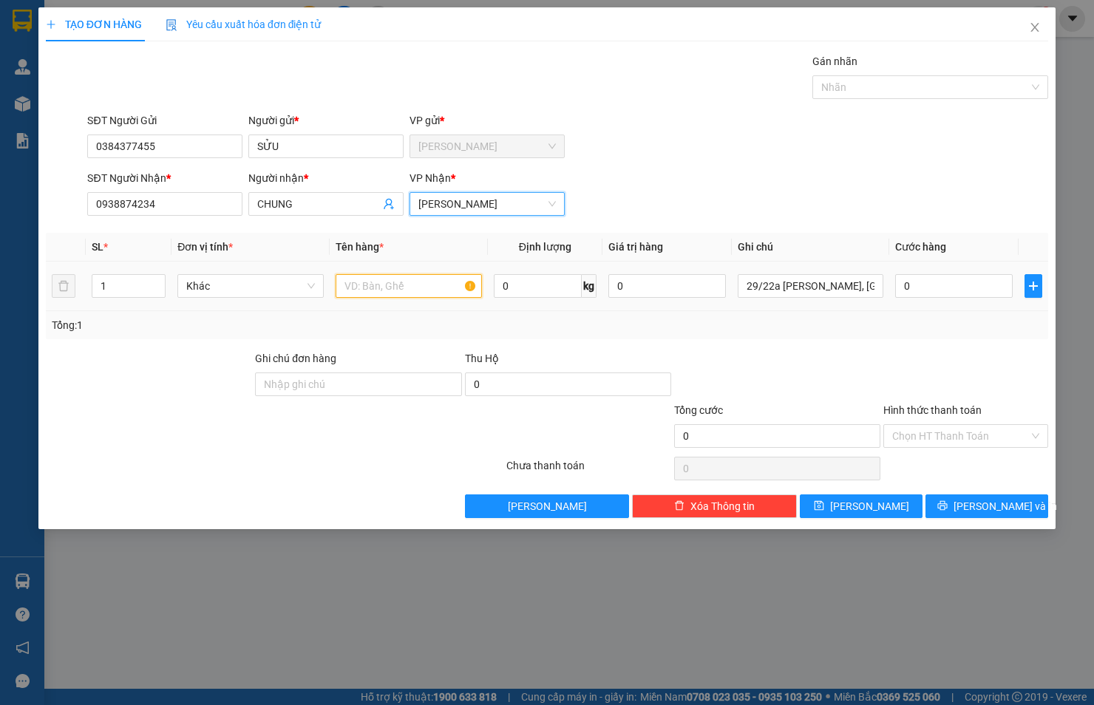
click at [401, 284] on input "text" at bounding box center [408, 286] width 146 height 24
type input "THÙNG XỐP"
click at [955, 286] on input "0" at bounding box center [953, 286] width 117 height 24
type input "5"
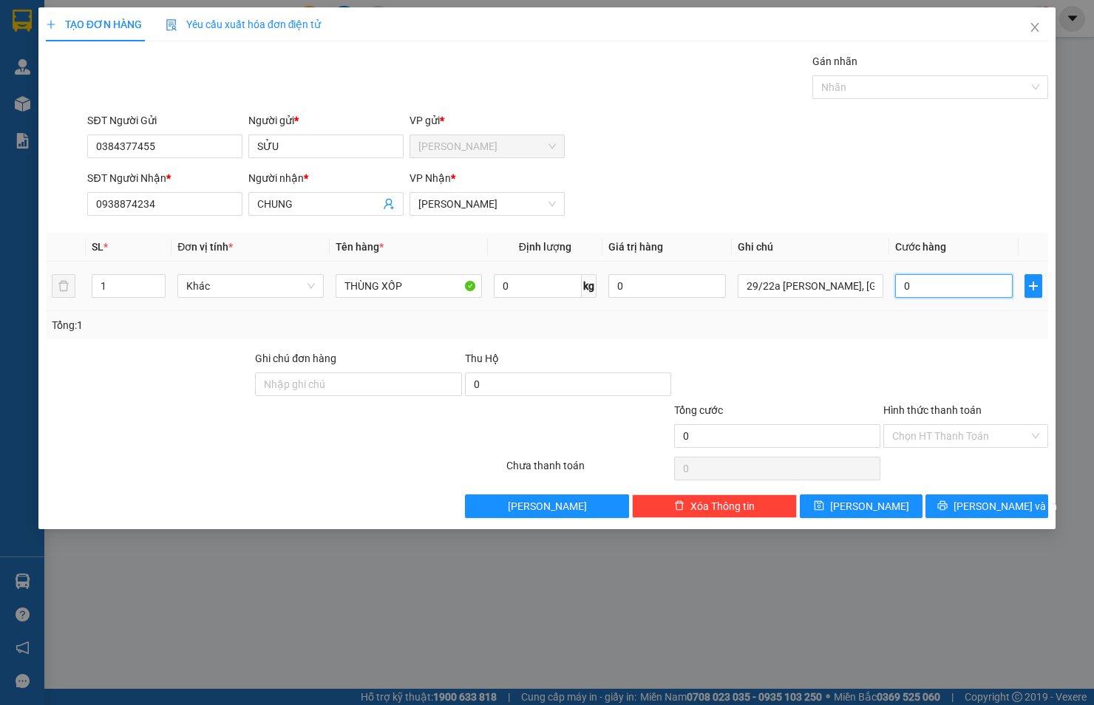
type input "5"
type input "50"
click at [953, 436] on input "Hình thức thanh toán" at bounding box center [960, 436] width 137 height 22
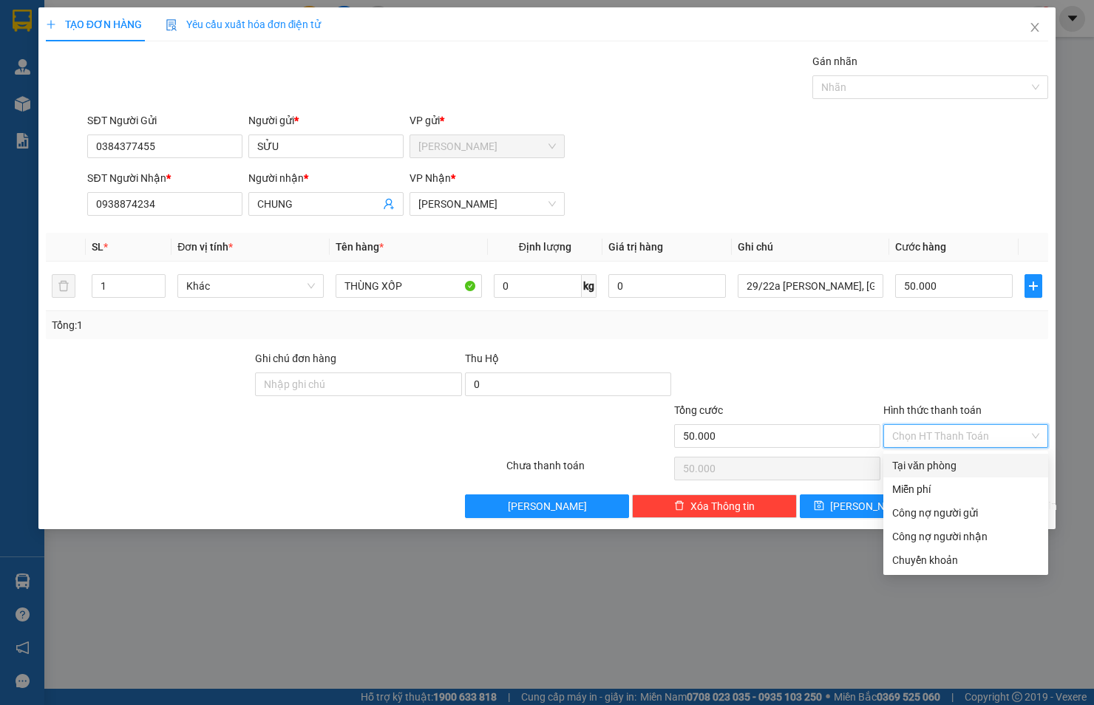
click at [953, 463] on div "Tại văn phòng" at bounding box center [965, 465] width 147 height 16
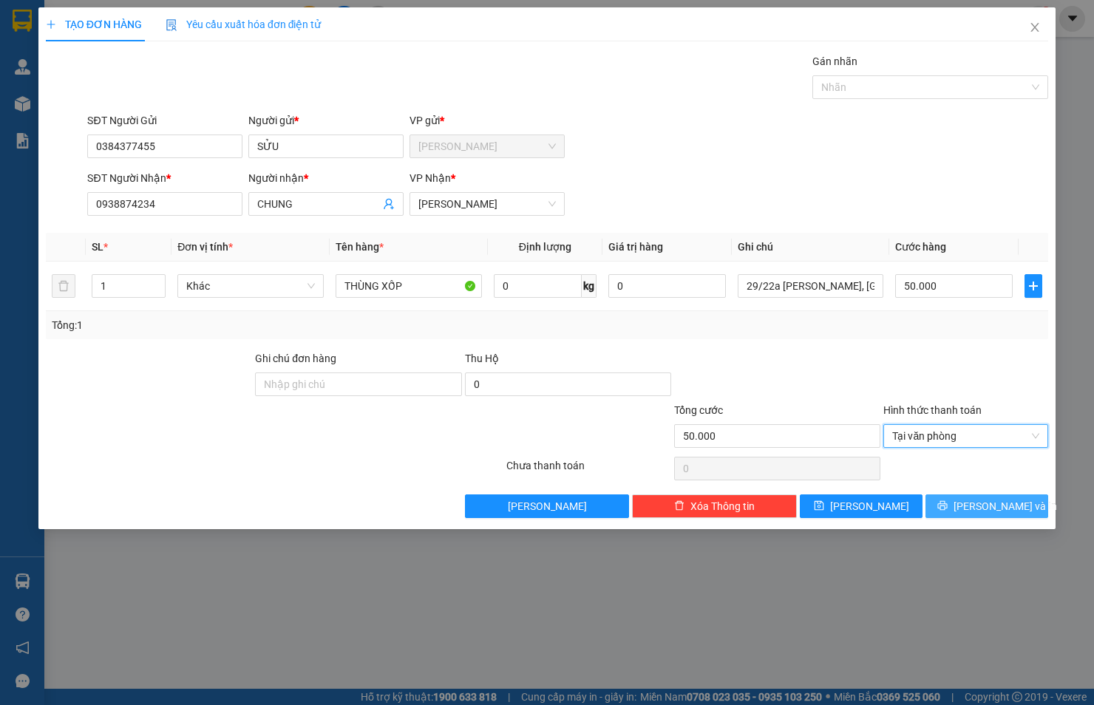
click at [972, 508] on button "[PERSON_NAME] và In" at bounding box center [986, 506] width 123 height 24
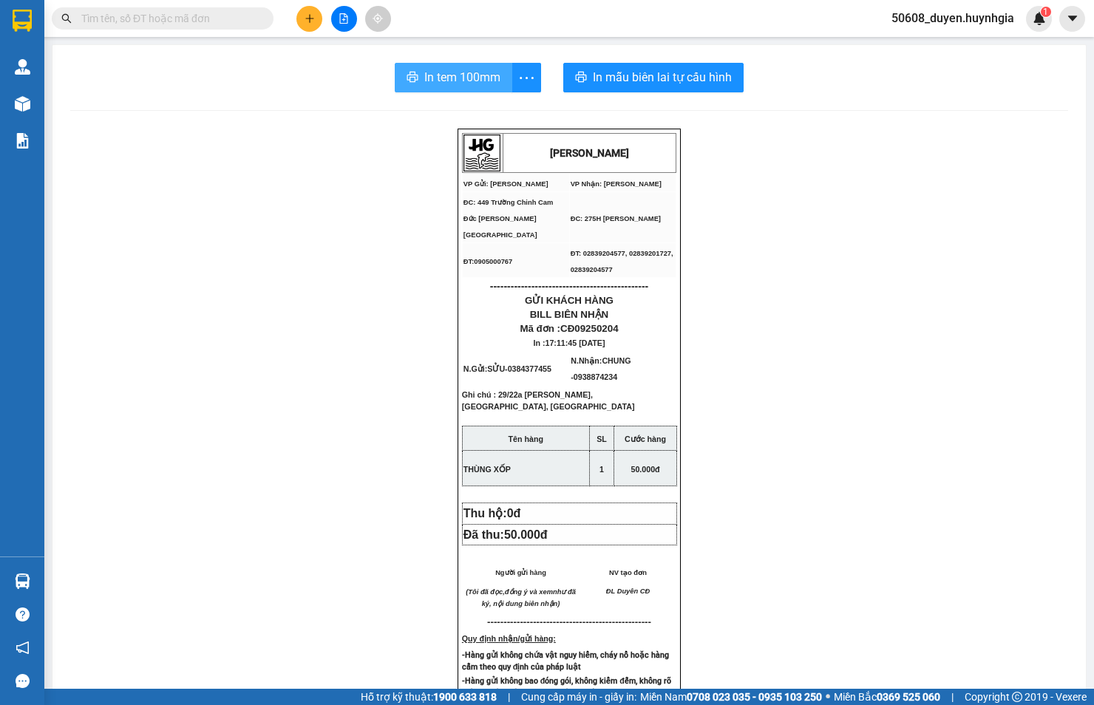
click at [449, 76] on span "In tem 100mm" at bounding box center [462, 77] width 76 height 18
click at [309, 23] on icon "plus" at bounding box center [309, 18] width 10 height 10
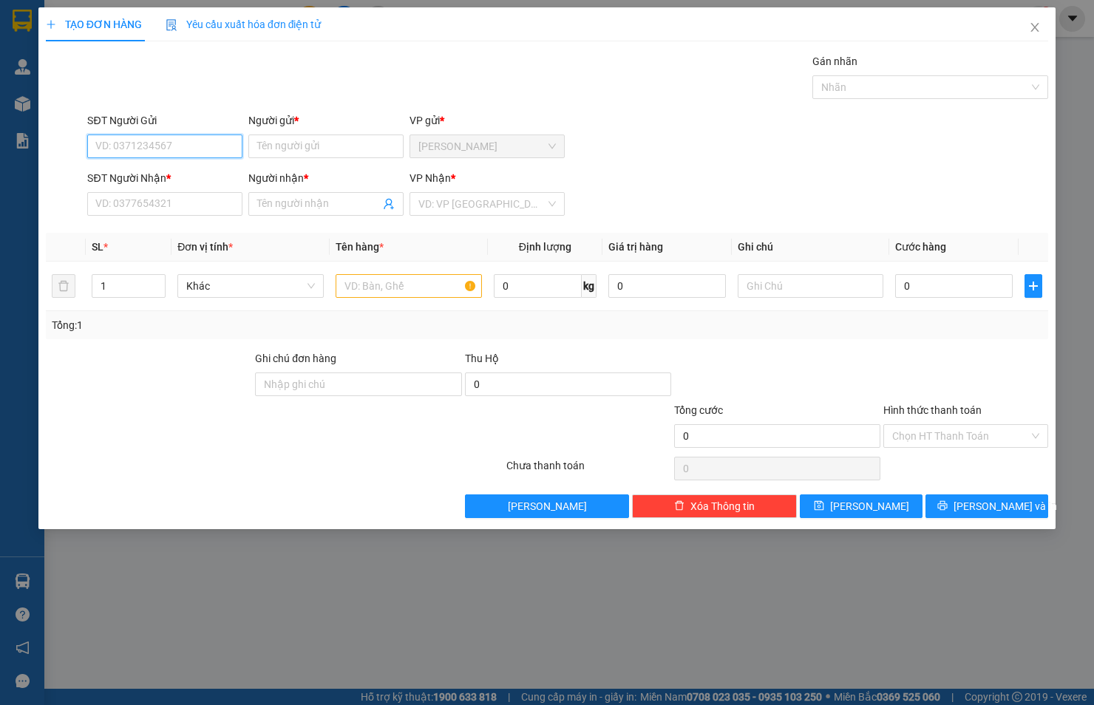
click at [166, 144] on input "SĐT Người Gửi" at bounding box center [164, 146] width 155 height 24
click at [160, 168] on div "0384377455 - SỬU" at bounding box center [164, 176] width 137 height 16
type input "0384377455"
type input "SỬU"
type input "0938874234"
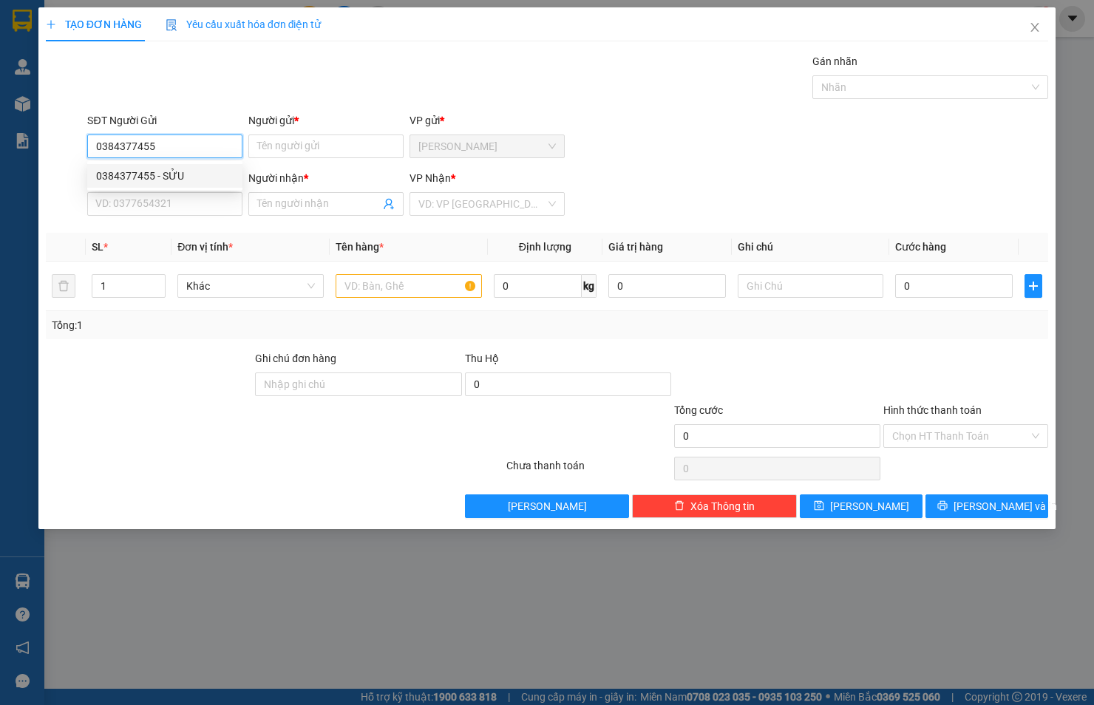
type input "CHUNG"
type input "0384377455"
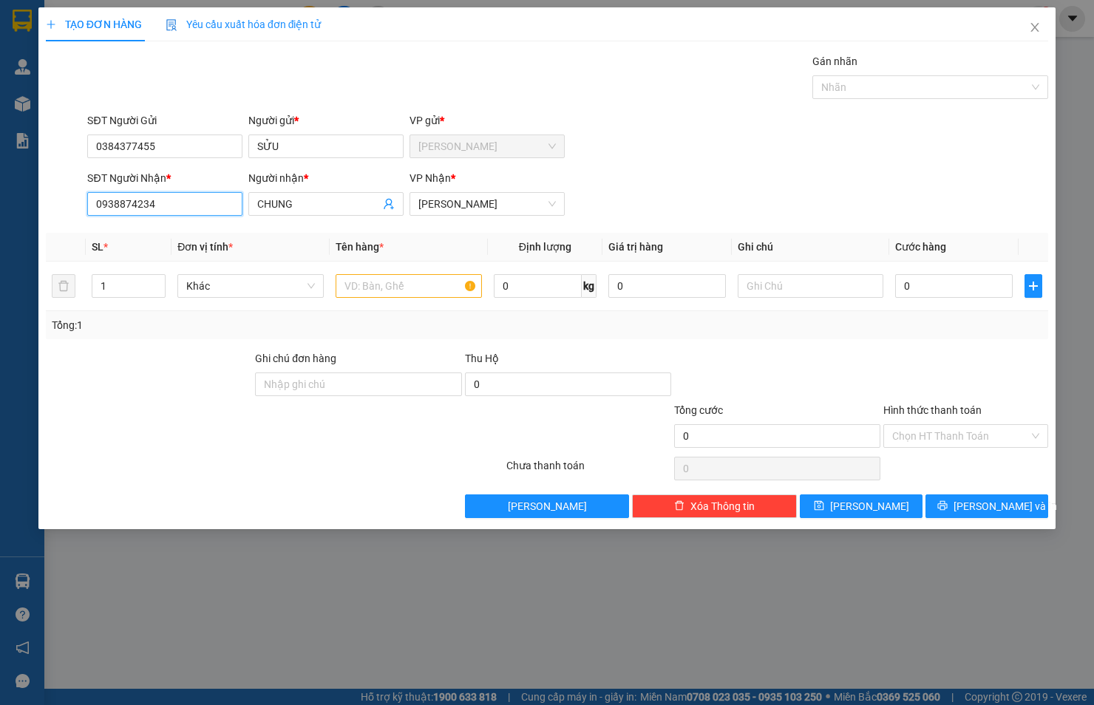
drag, startPoint x: 167, startPoint y: 202, endPoint x: 50, endPoint y: 214, distance: 117.3
click at [50, 214] on div "SĐT Người Nhận * 0938874234 0938874234 Người nhận * CHUNG VP Nhận * [PERSON_NAM…" at bounding box center [546, 196] width 1005 height 52
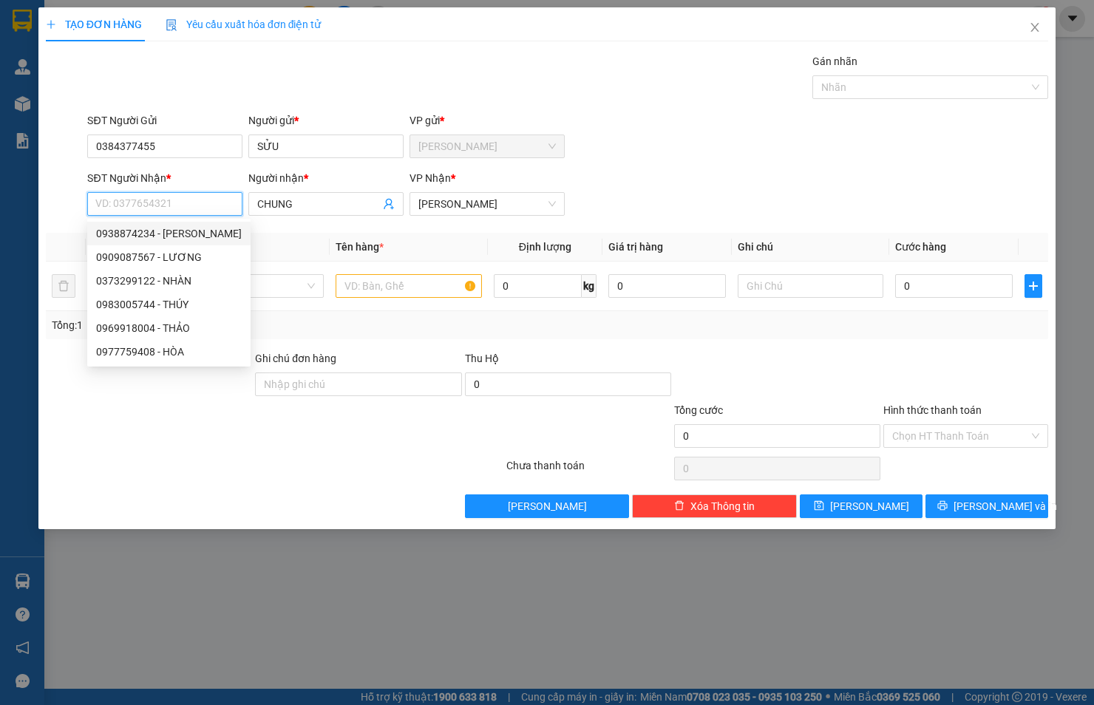
click at [166, 201] on input "SĐT Người Nhận *" at bounding box center [164, 204] width 155 height 24
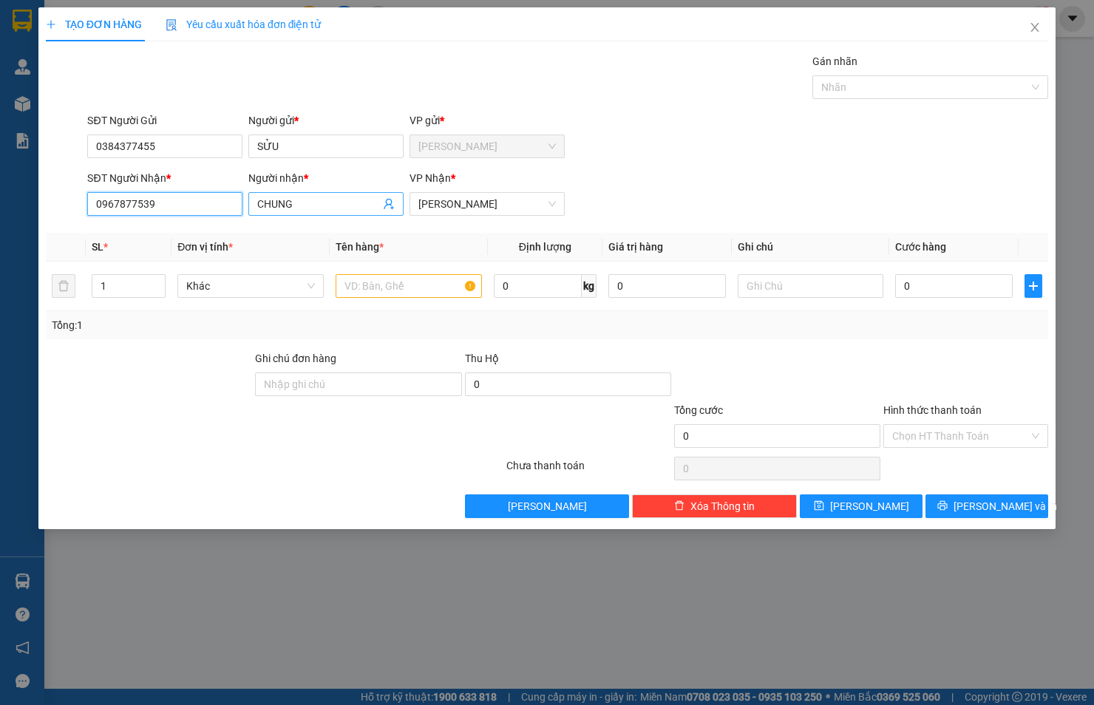
type input "0967877539"
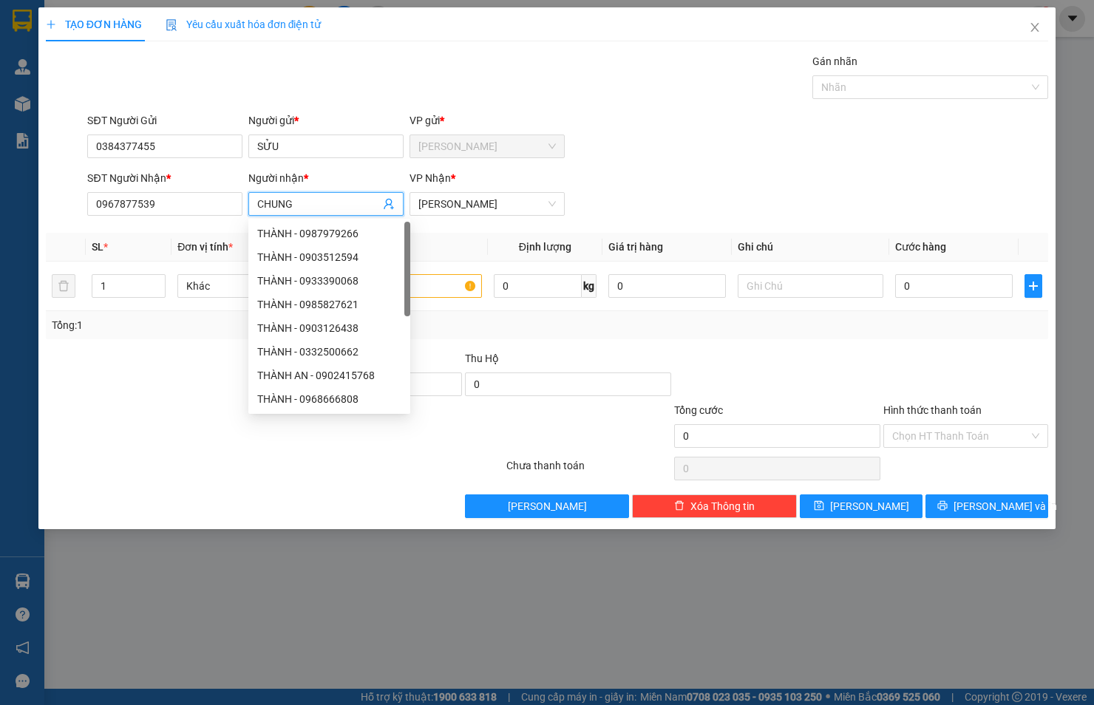
drag, startPoint x: 350, startPoint y: 210, endPoint x: 233, endPoint y: 216, distance: 116.9
click at [233, 216] on div "SĐT Người Nhận * 0967877539 Người nhận * CHUNG VP Nhận * [PERSON_NAME]" at bounding box center [567, 196] width 966 height 52
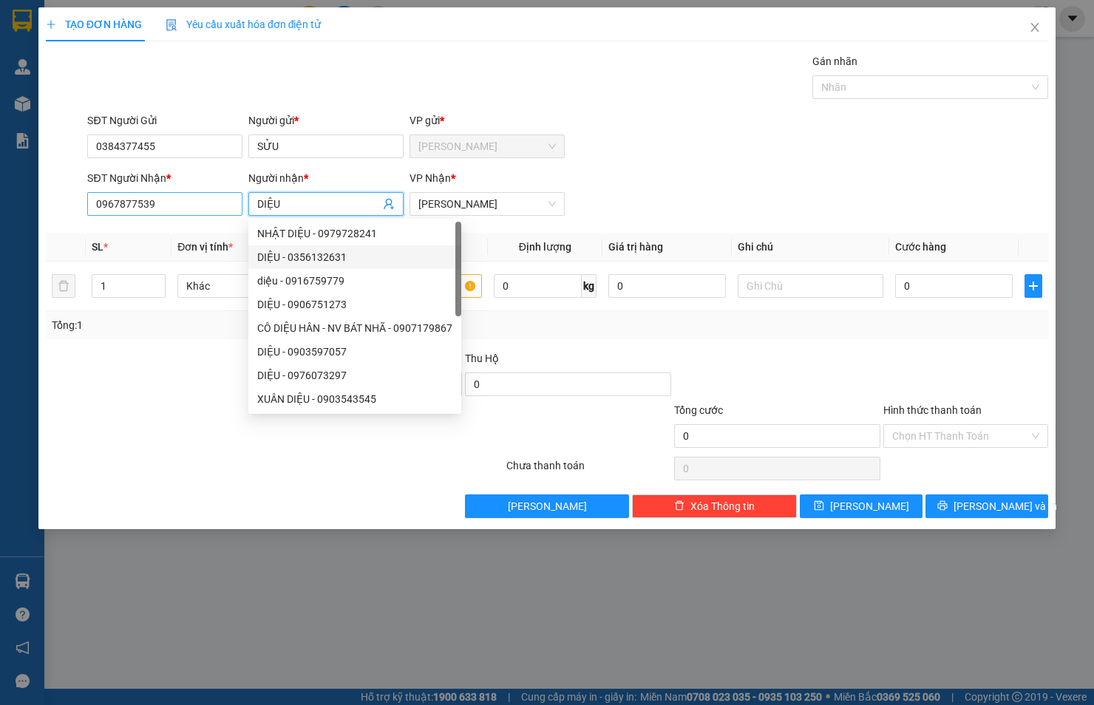
type input "DIỆU"
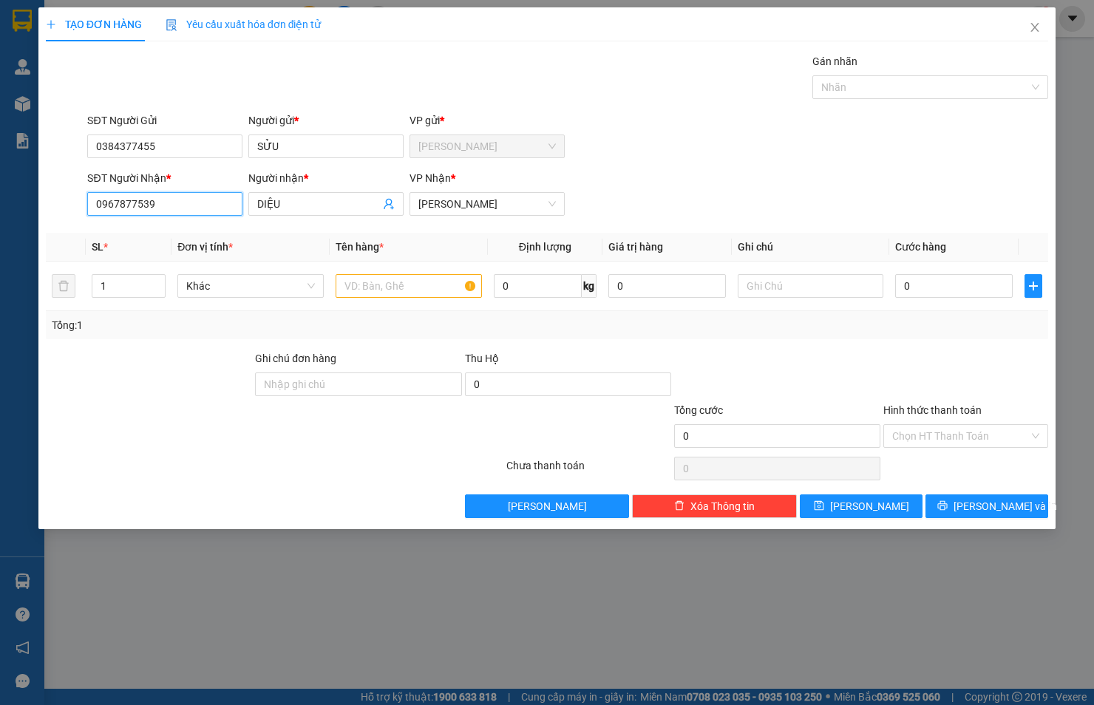
drag, startPoint x: 170, startPoint y: 205, endPoint x: 47, endPoint y: 217, distance: 123.3
click at [47, 217] on div "SĐT Người Nhận * 0967877539 0967877539 Người nhận * DIỆU VP Nhận * [PERSON_NAME]" at bounding box center [546, 196] width 1005 height 52
click at [796, 293] on input "text" at bounding box center [810, 286] width 146 height 24
click at [765, 278] on input "text" at bounding box center [810, 286] width 146 height 24
paste input "[DATE] đường số 12 KP2 Hiệp [GEOGRAPHIC_DATA] TĐ"
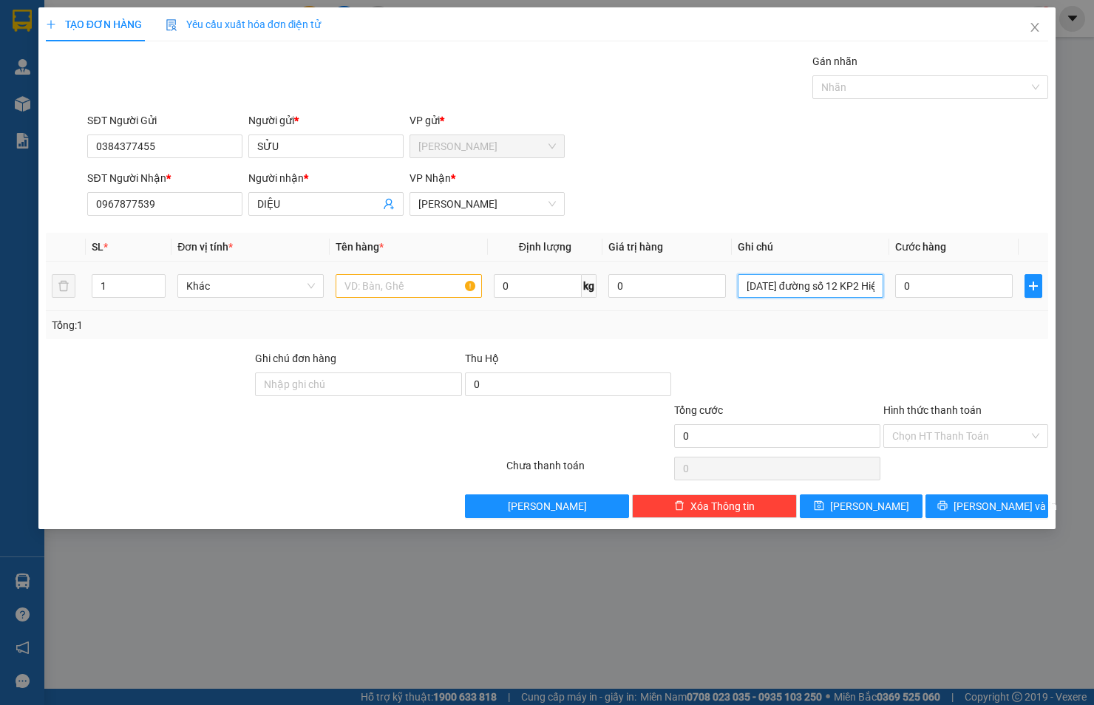
type input "[DATE] đường số 12 KP2 Hiệp [GEOGRAPHIC_DATA] TĐ"
click at [409, 284] on input "text" at bounding box center [408, 286] width 146 height 24
type input "THÙNG XỐP"
click at [932, 279] on input "0" at bounding box center [953, 286] width 117 height 24
type input "4"
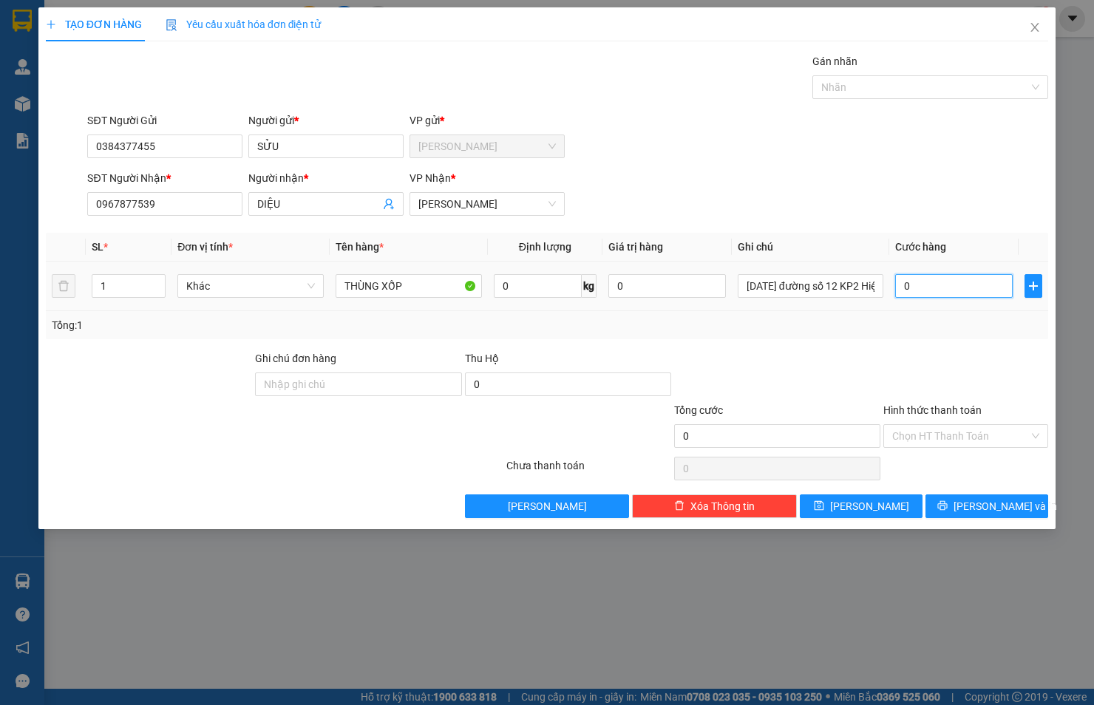
type input "4"
type input "40"
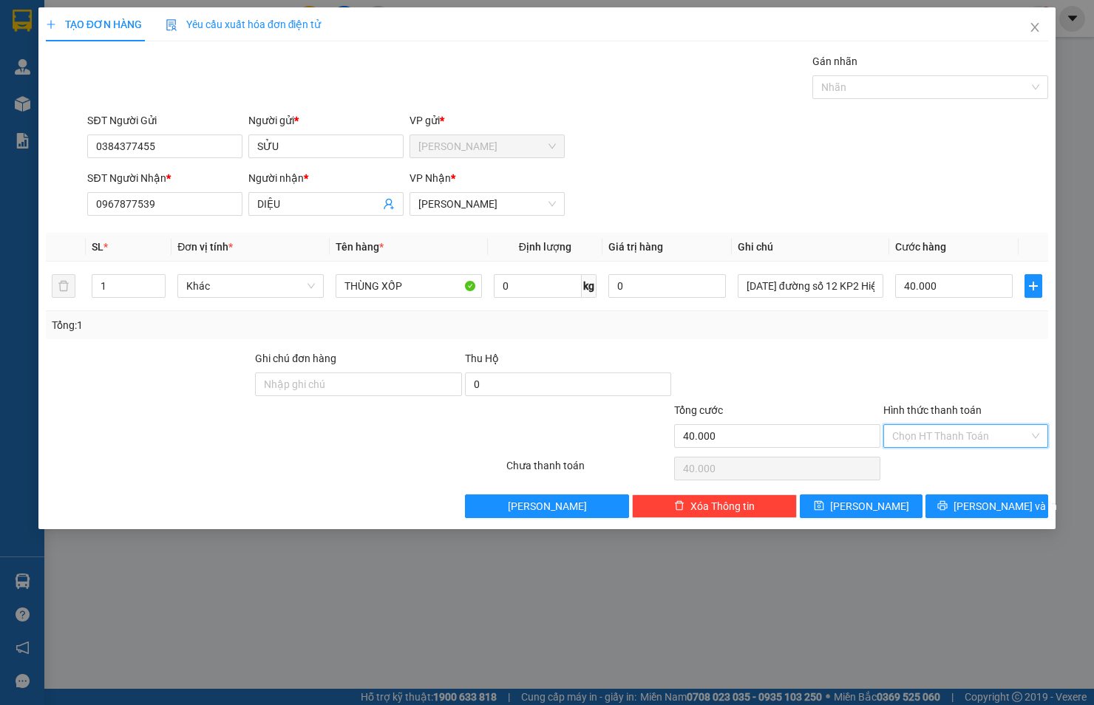
click at [928, 437] on input "Hình thức thanh toán" at bounding box center [960, 436] width 137 height 22
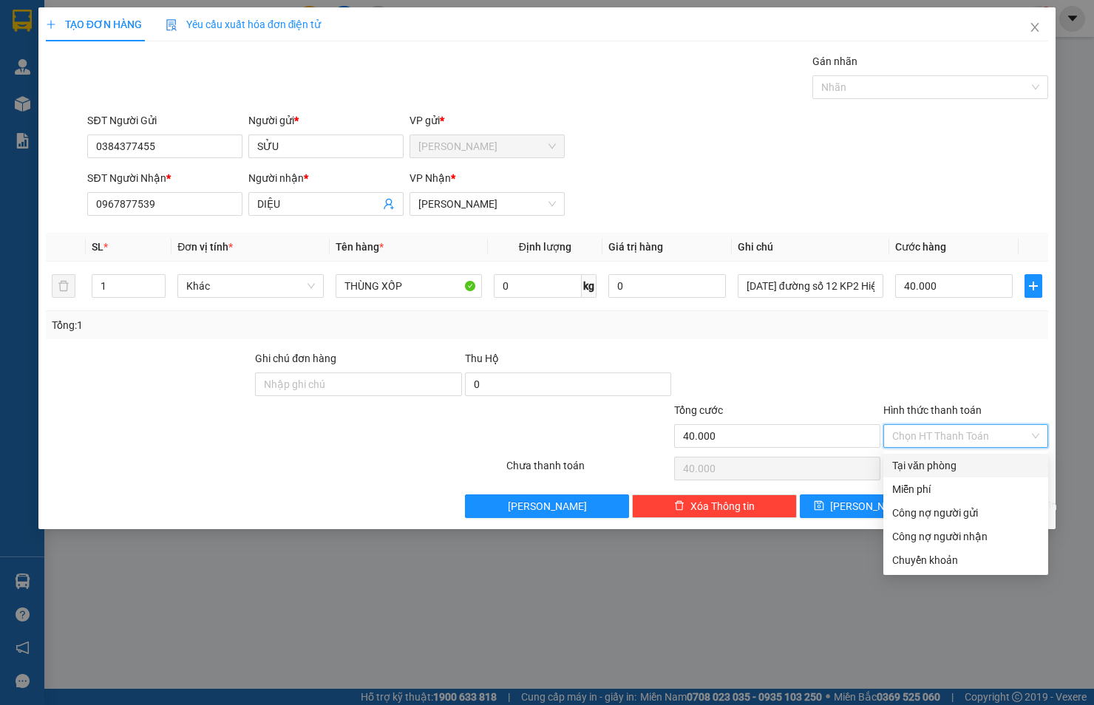
click at [930, 463] on div "Tại văn phòng" at bounding box center [965, 465] width 147 height 16
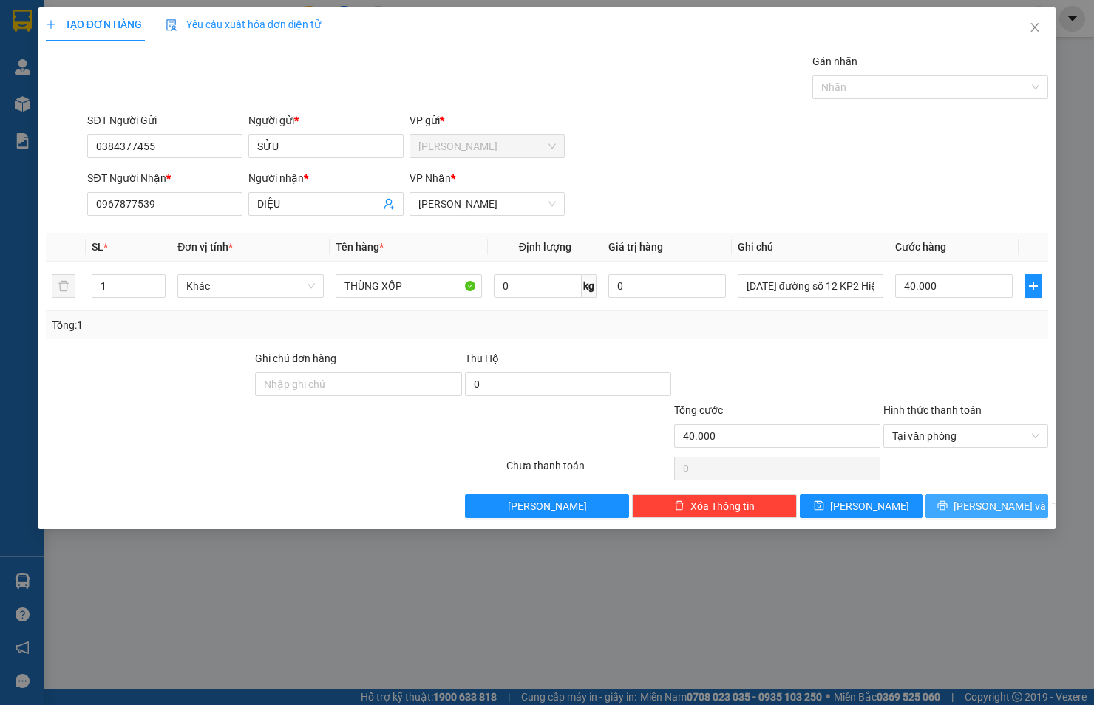
click at [951, 502] on button "[PERSON_NAME] và In" at bounding box center [986, 506] width 123 height 24
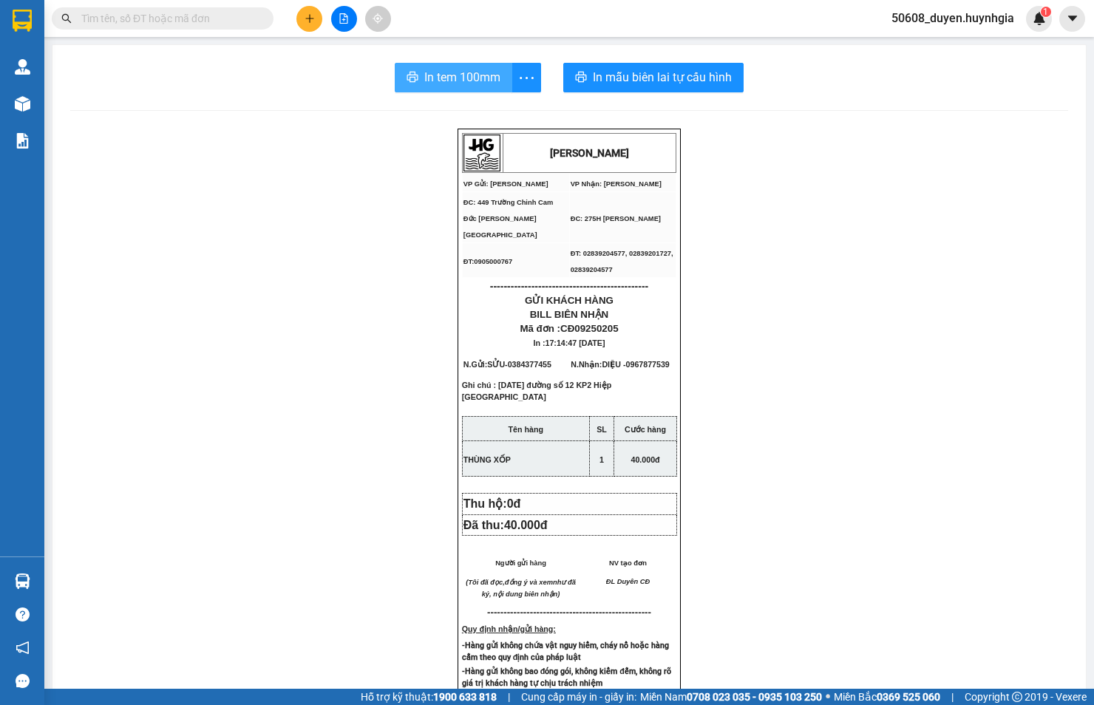
click at [434, 72] on span "In tem 100mm" at bounding box center [462, 77] width 76 height 18
click at [318, 18] on button at bounding box center [309, 19] width 26 height 26
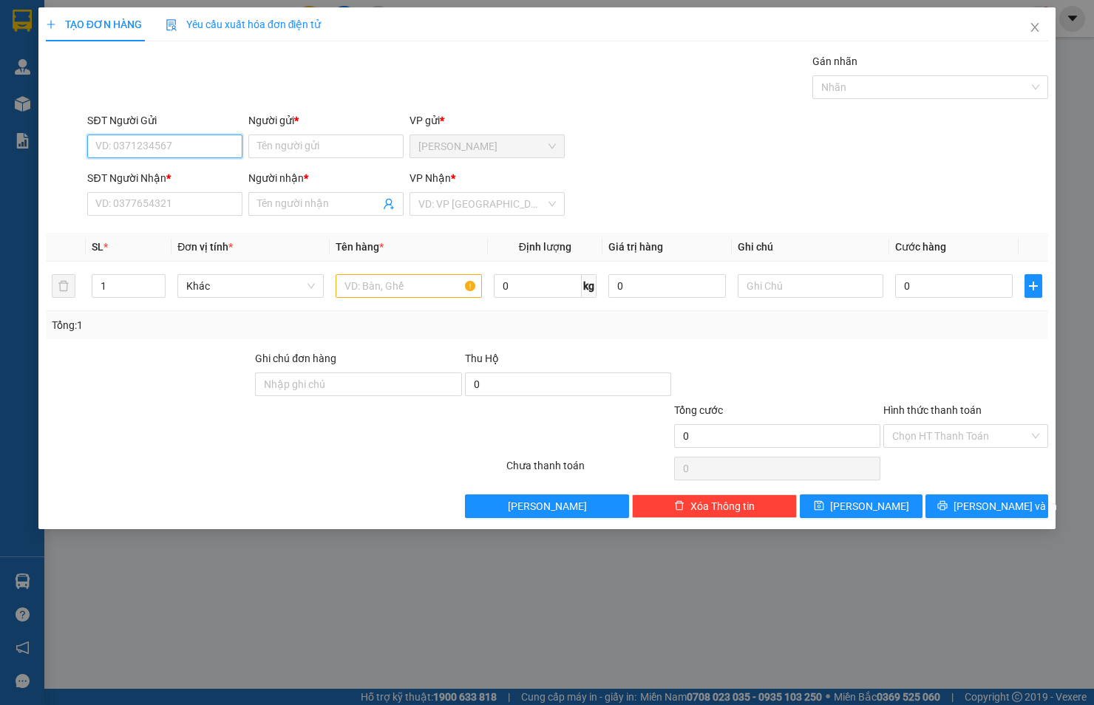
click at [208, 140] on input "SĐT Người Gửi" at bounding box center [164, 146] width 155 height 24
type input "0906808446"
click at [298, 143] on input "Người gửi *" at bounding box center [325, 146] width 155 height 24
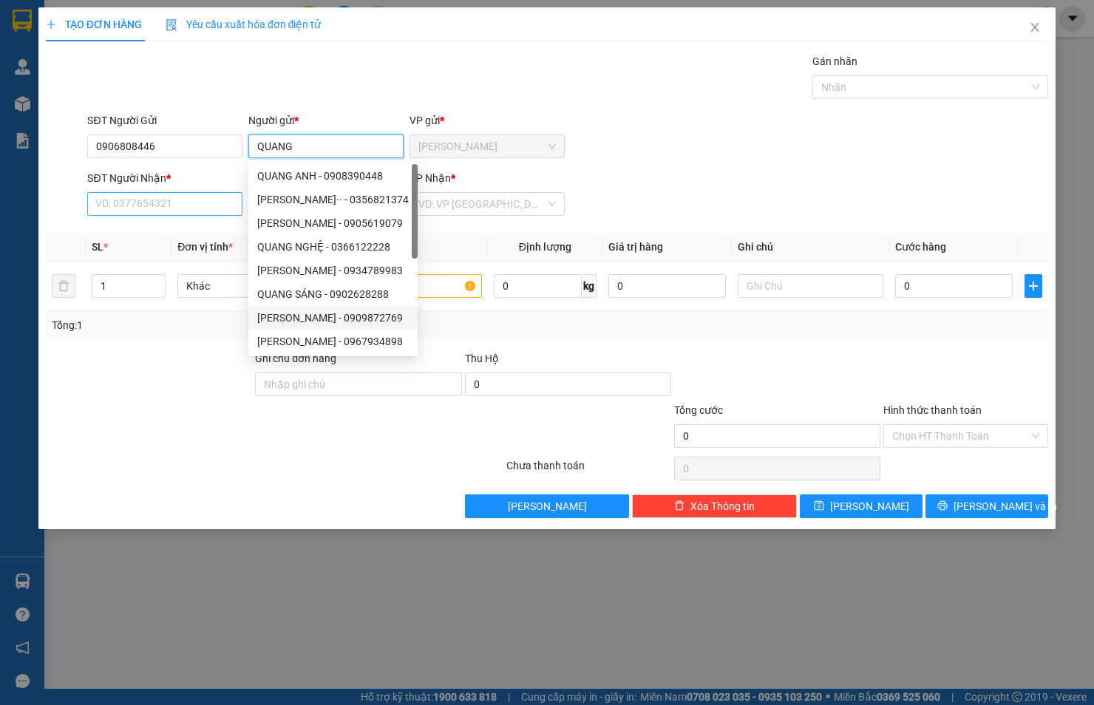
type input "QUANG"
click at [179, 195] on input "SĐT Người Nhận *" at bounding box center [164, 204] width 155 height 24
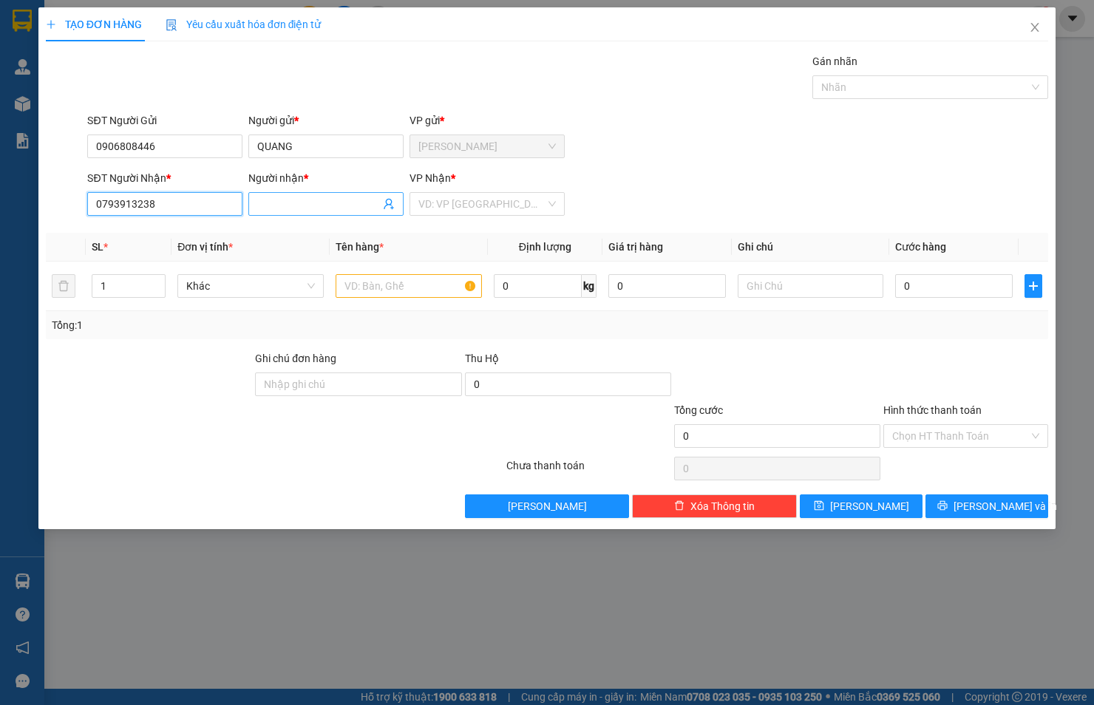
type input "0793913238"
click at [301, 200] on input "Người nhận *" at bounding box center [318, 204] width 123 height 16
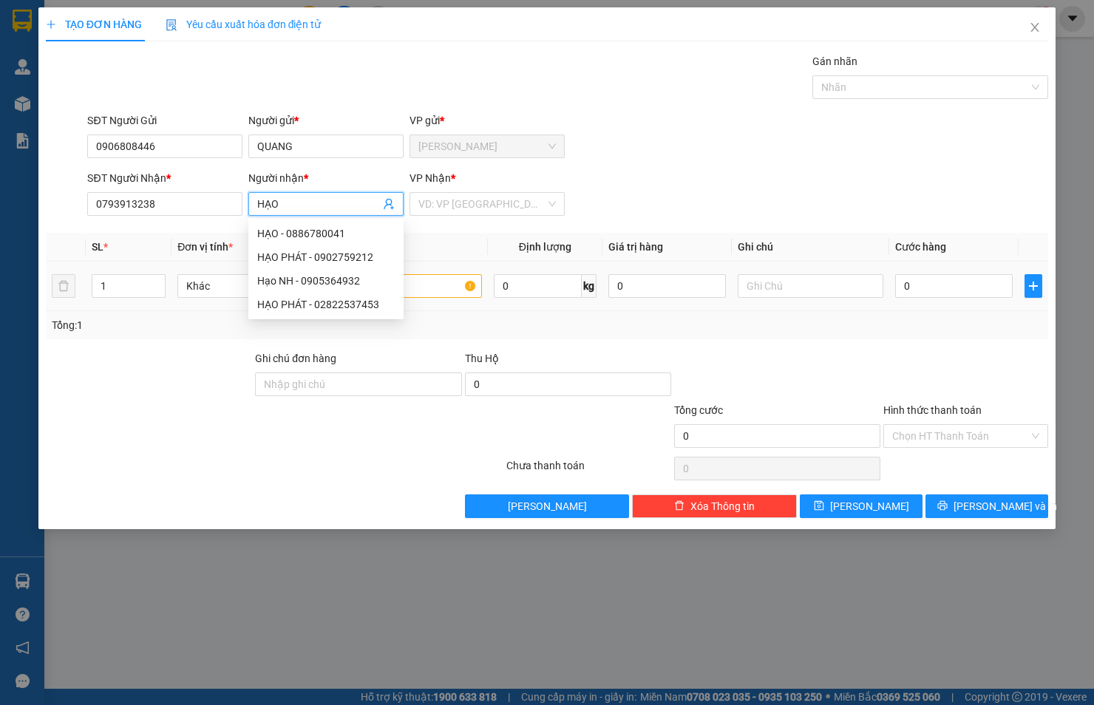
type input "HẠO"
click at [434, 290] on input "text" at bounding box center [408, 286] width 146 height 24
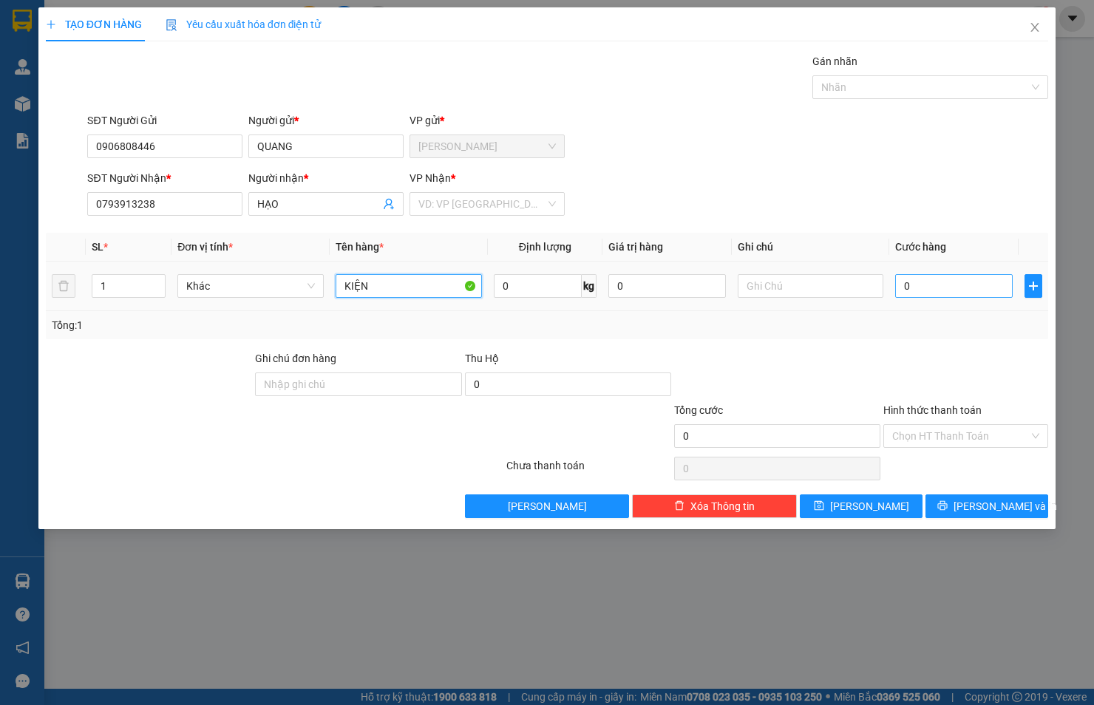
type input "KIỆN"
click at [916, 285] on input "0" at bounding box center [953, 286] width 117 height 24
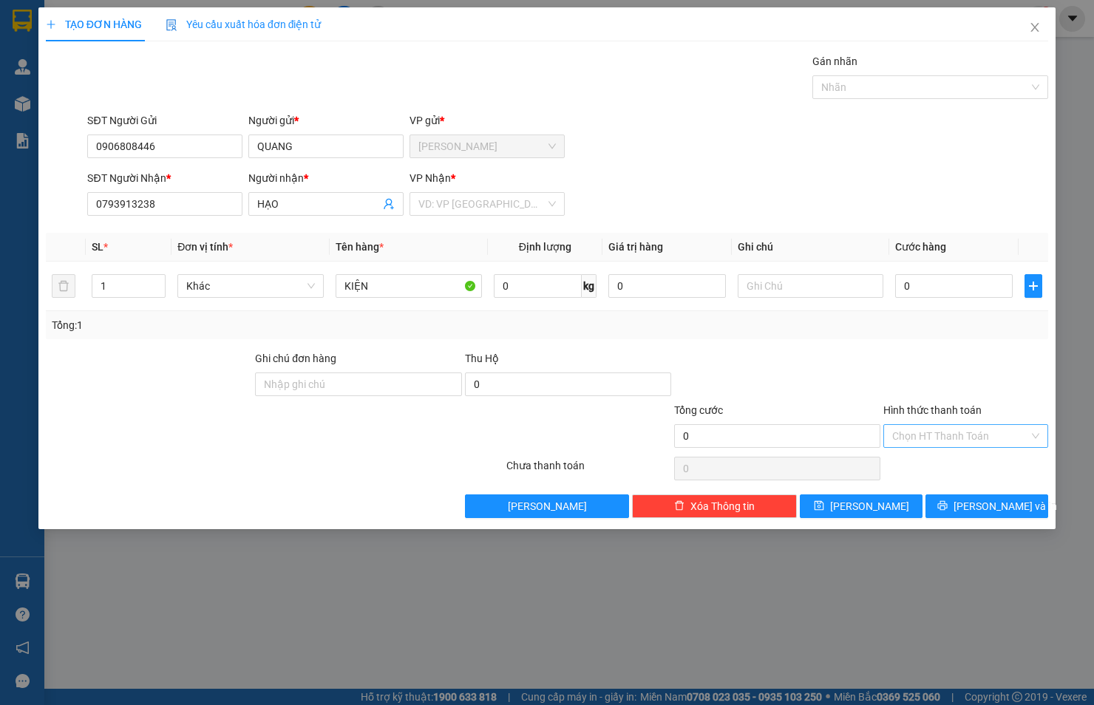
click at [916, 436] on input "Hình thức thanh toán" at bounding box center [960, 436] width 137 height 22
click at [916, 282] on input "0" at bounding box center [953, 286] width 117 height 24
type input "4"
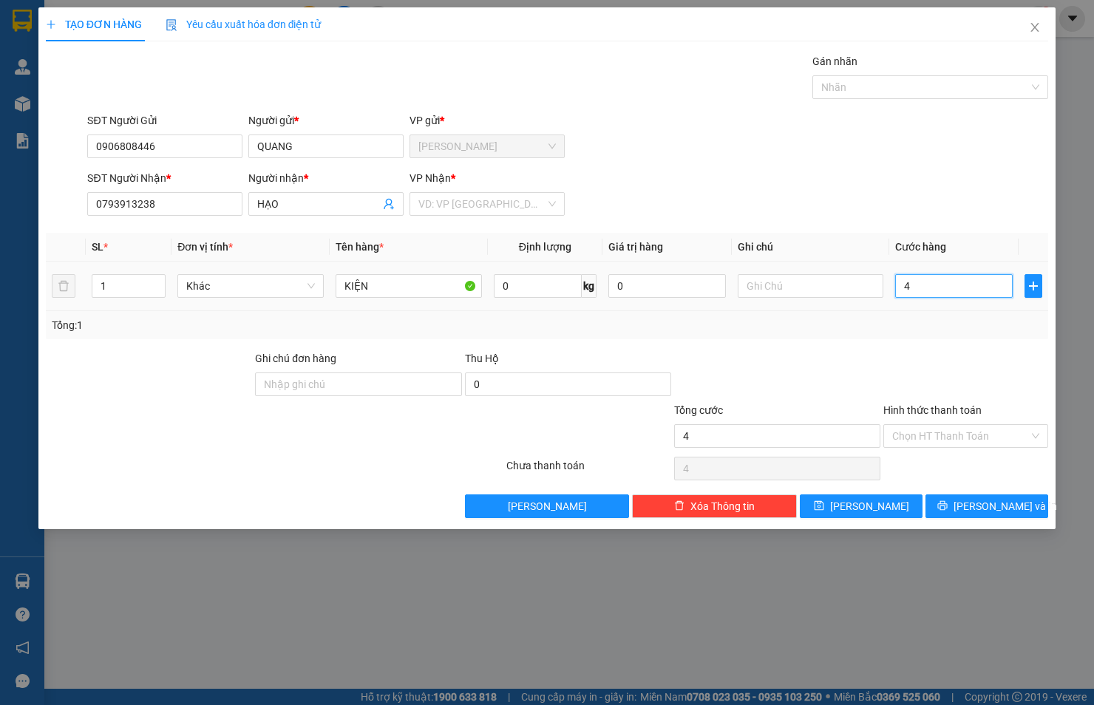
type input "40"
type input "4"
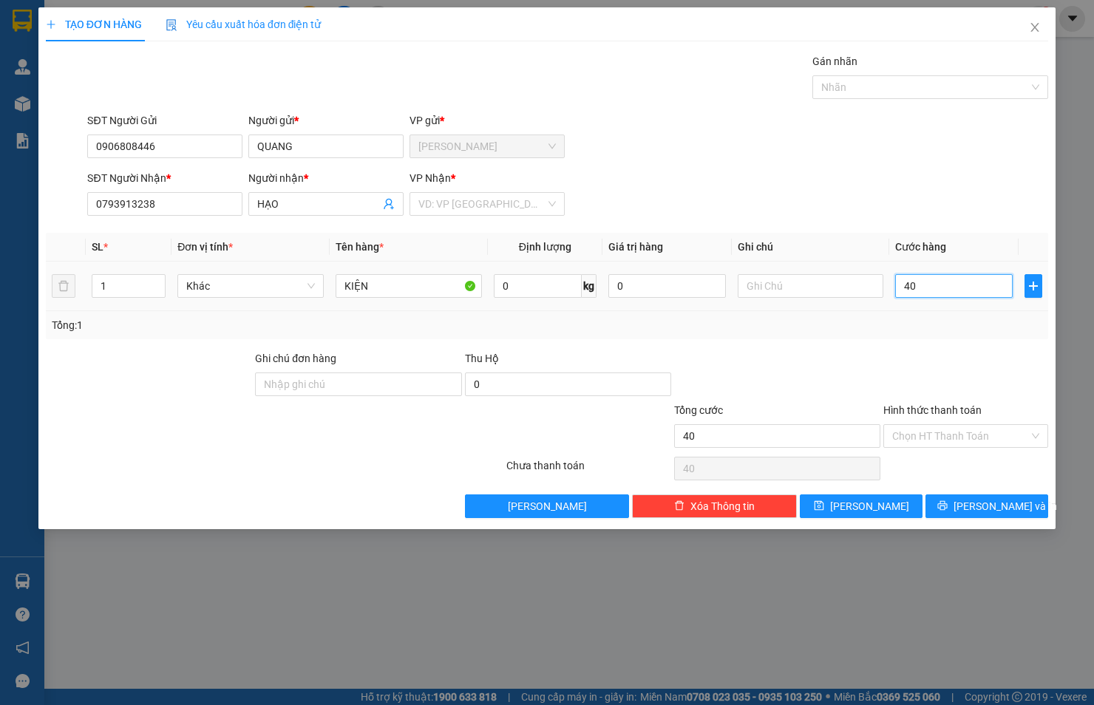
type input "4"
type input "0"
type input "03"
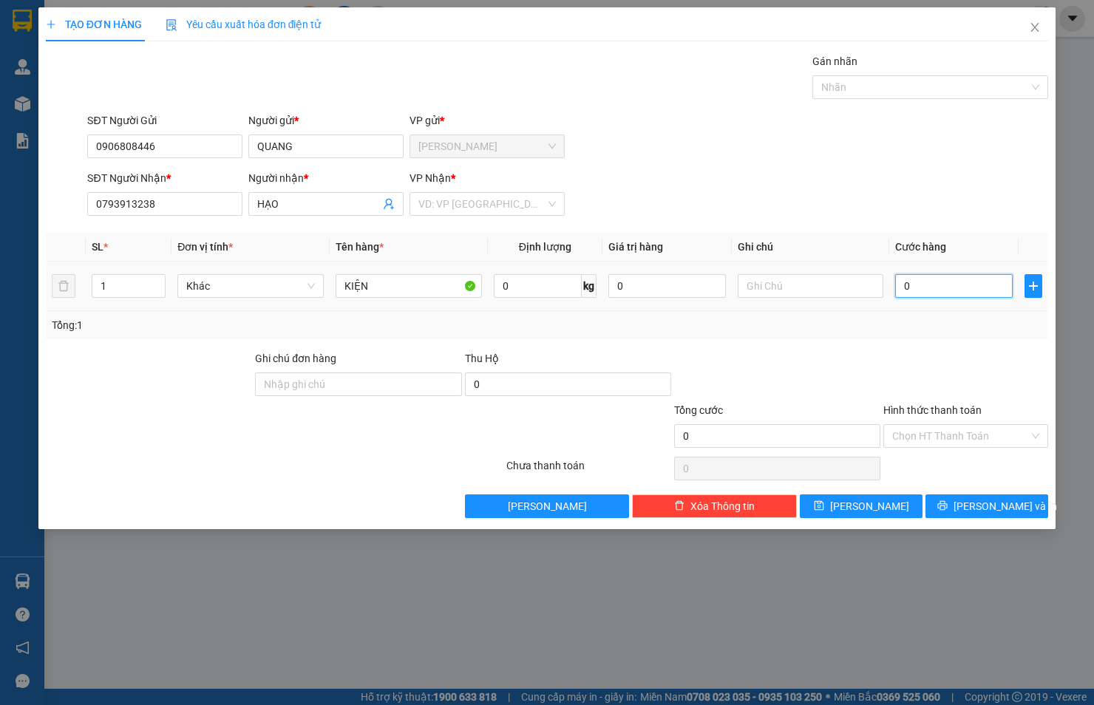
type input "3"
type input "030"
type input "30"
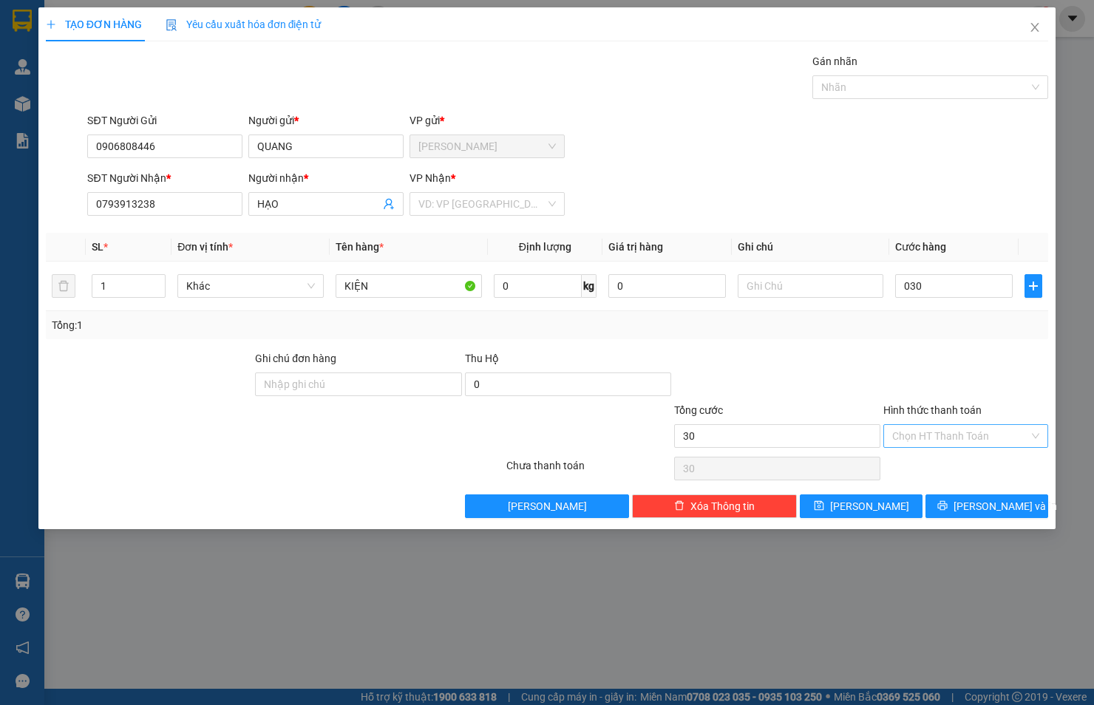
type input "30.000"
click at [1007, 433] on input "Hình thức thanh toán" at bounding box center [960, 436] width 137 height 22
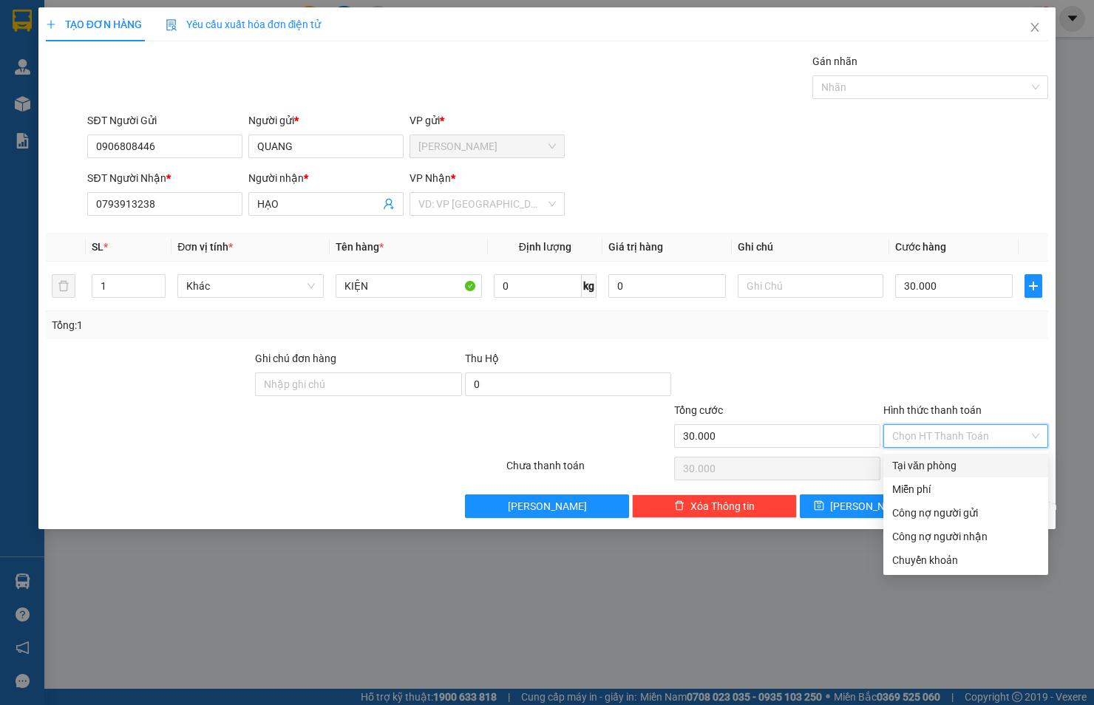
click at [934, 466] on div "Tại văn phòng" at bounding box center [965, 465] width 147 height 16
type input "0"
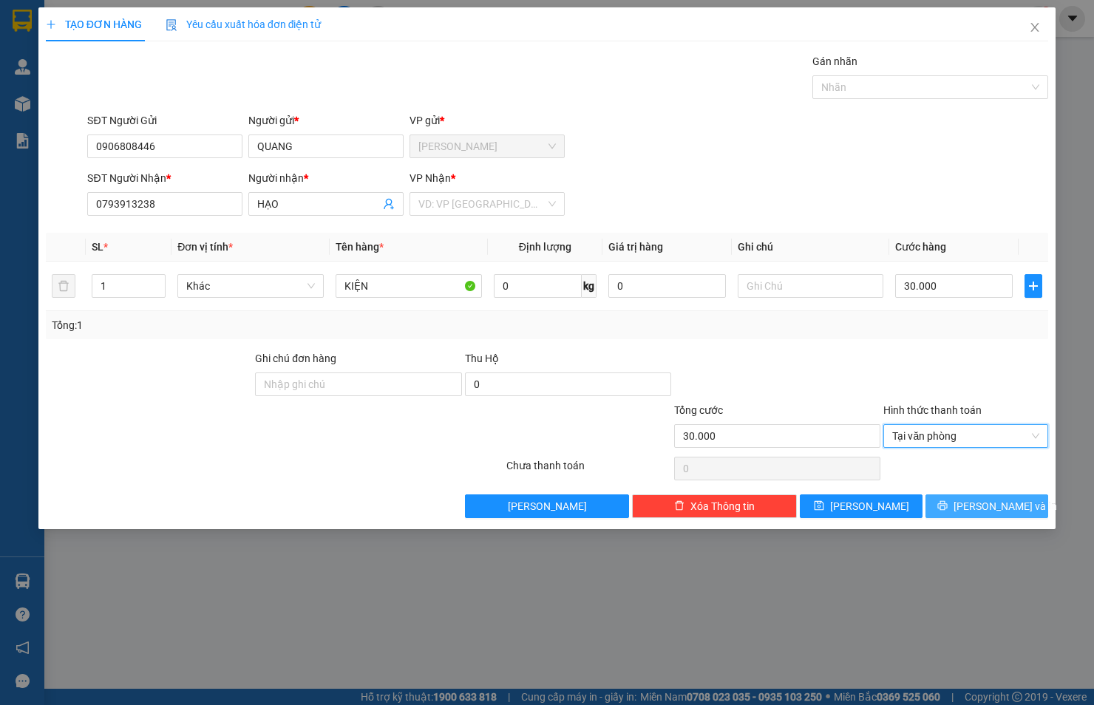
click at [940, 501] on button "[PERSON_NAME] và In" at bounding box center [986, 506] width 123 height 24
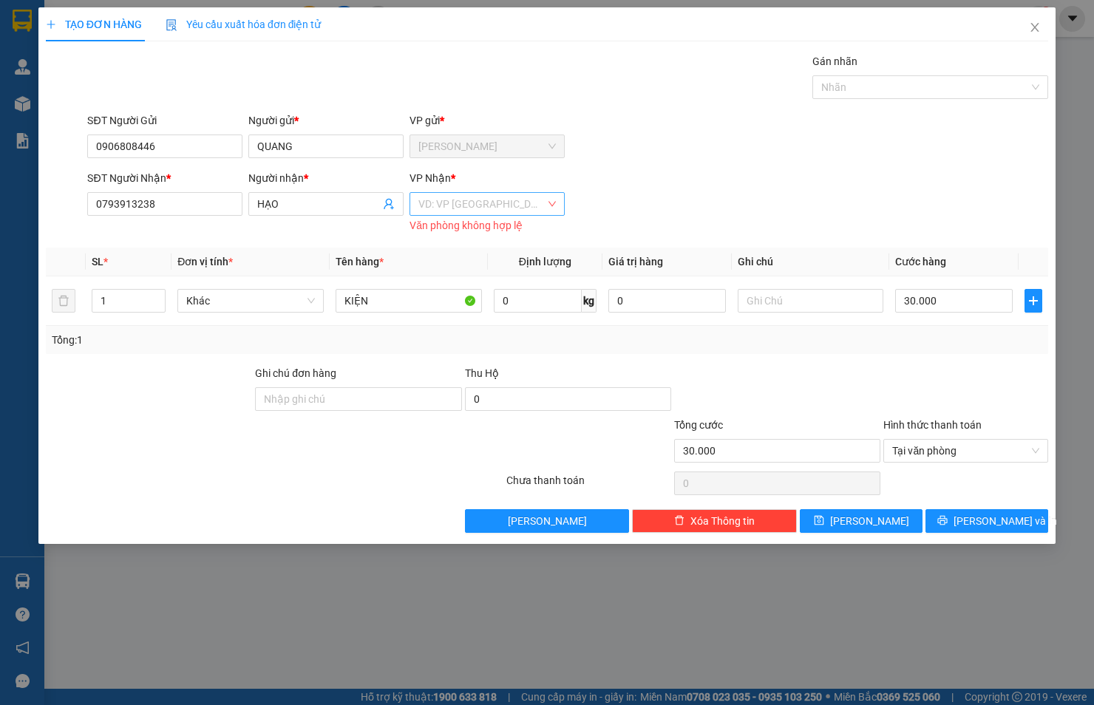
click at [477, 205] on input "search" at bounding box center [481, 204] width 127 height 22
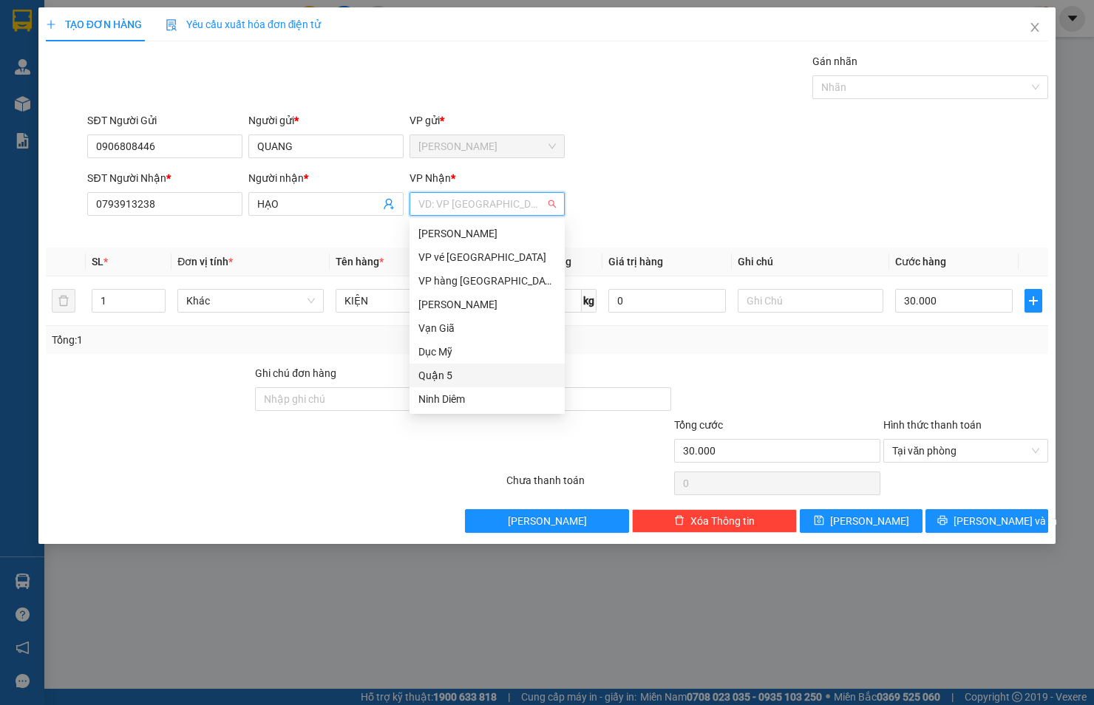
click at [448, 370] on div "Quận 5" at bounding box center [486, 375] width 137 height 16
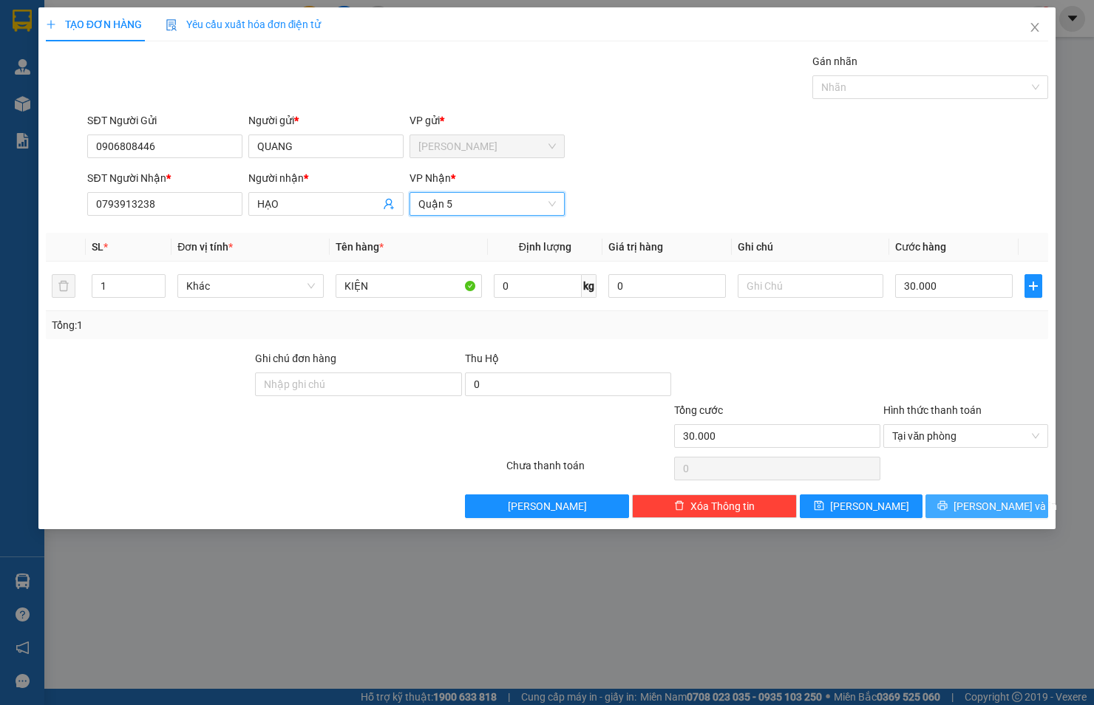
click at [954, 501] on button "[PERSON_NAME] và In" at bounding box center [986, 506] width 123 height 24
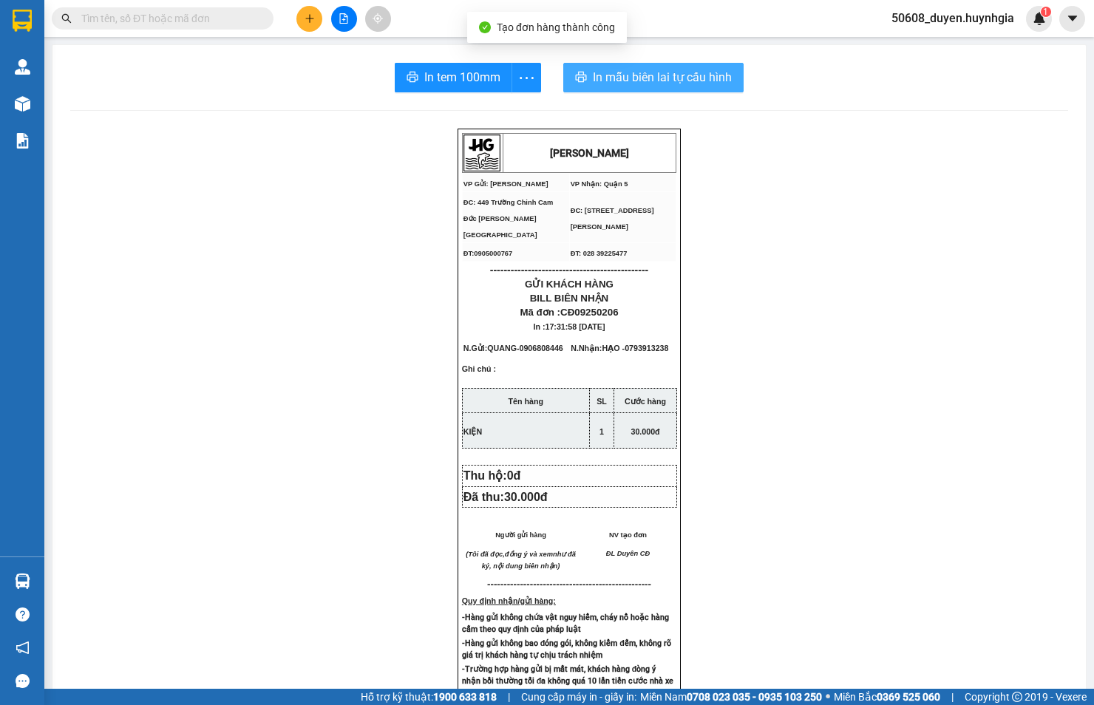
click at [601, 72] on span "In mẫu biên lai tự cấu hình" at bounding box center [662, 77] width 139 height 18
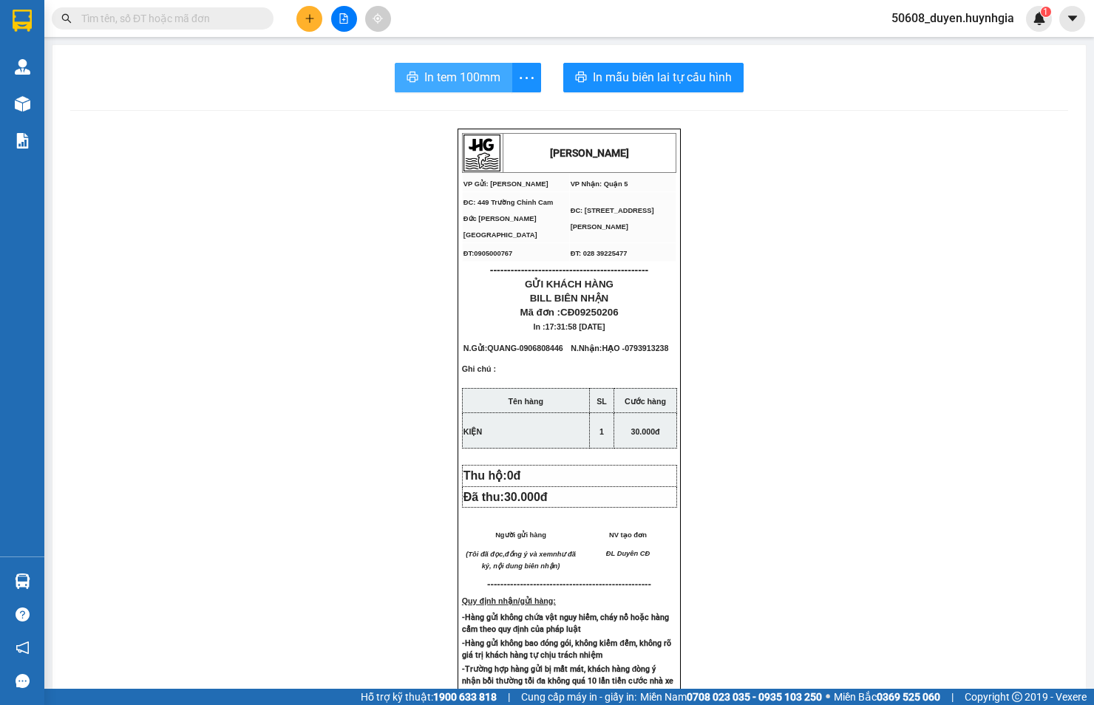
click at [445, 81] on span "In tem 100mm" at bounding box center [462, 77] width 76 height 18
click at [310, 16] on icon "plus" at bounding box center [309, 18] width 10 height 10
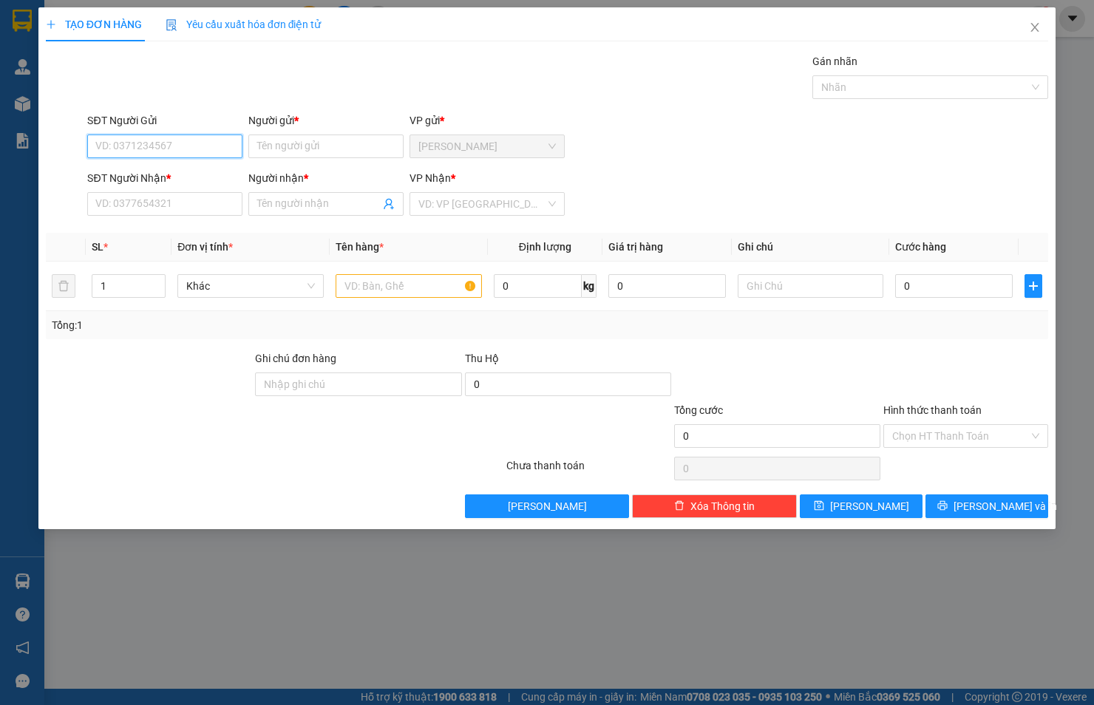
click at [236, 141] on input "SĐT Người Gửi" at bounding box center [164, 146] width 155 height 24
type input "0836321144"
click at [342, 150] on input "Người gửi *" at bounding box center [325, 146] width 155 height 24
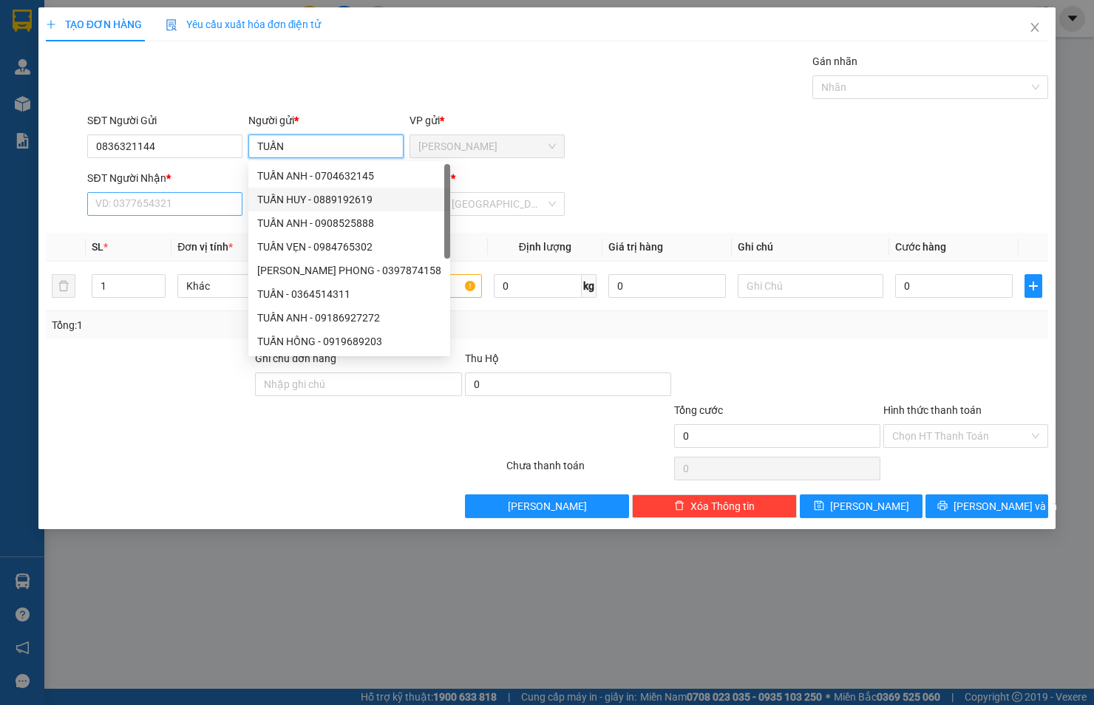
type input "TUẤN"
click at [142, 205] on input "SĐT Người Nhận *" at bounding box center [164, 204] width 155 height 24
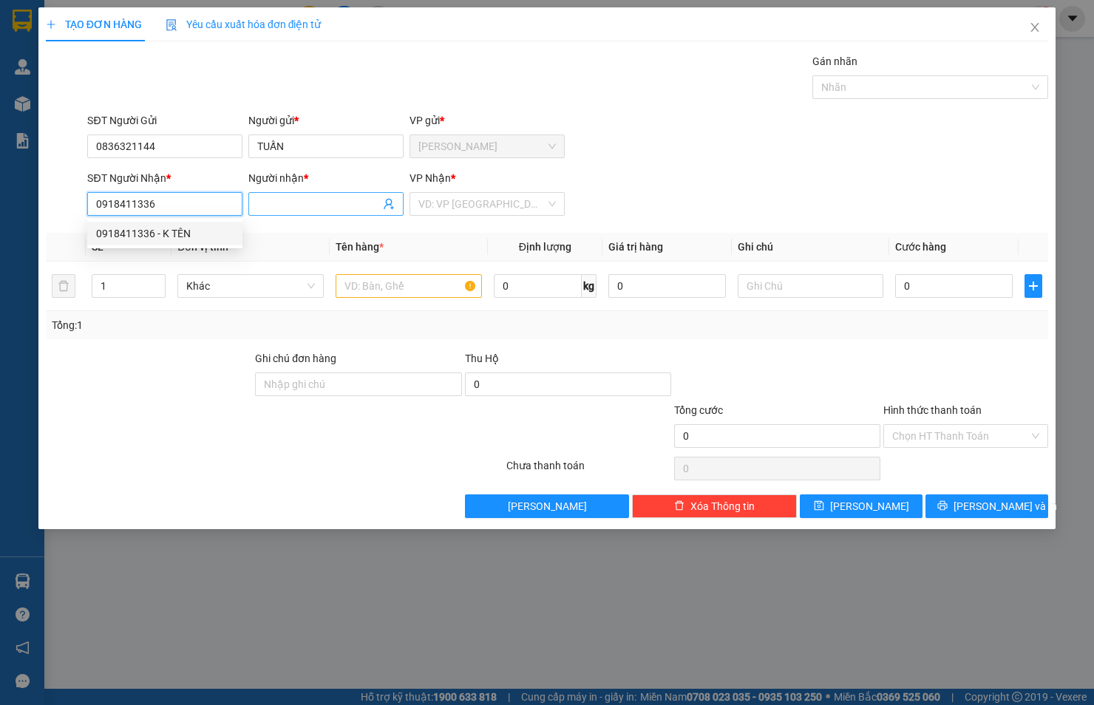
type input "0918411336"
click at [284, 203] on input "Người nhận *" at bounding box center [318, 204] width 123 height 16
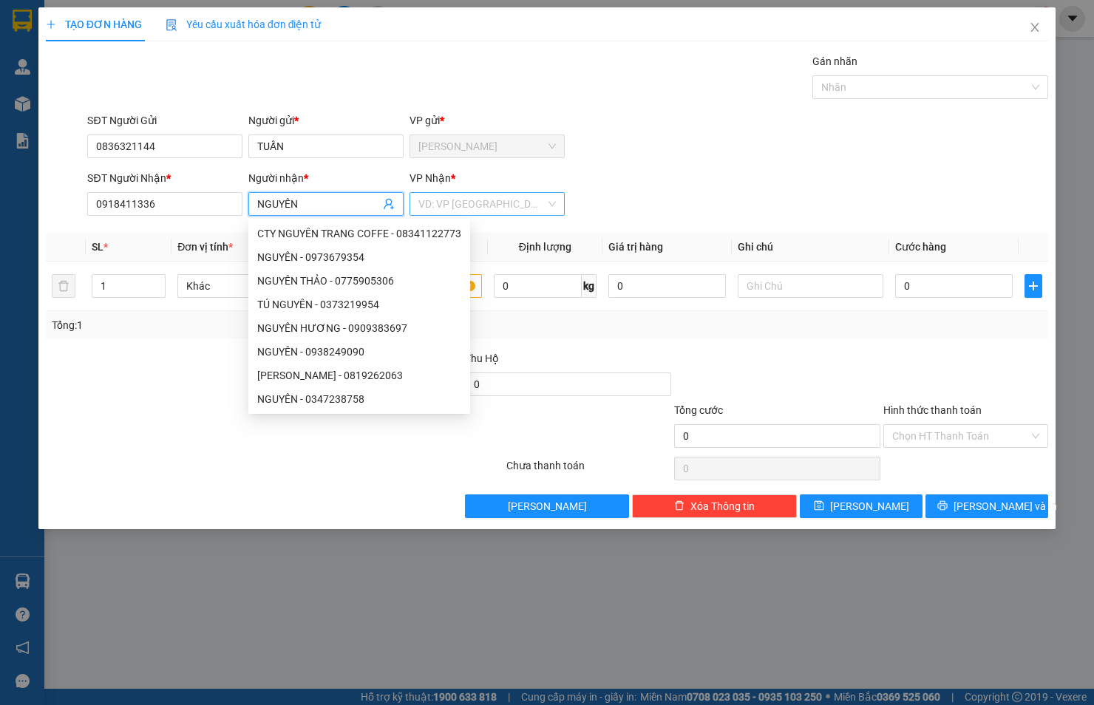
type input "NGUYÊN"
click at [518, 208] on input "search" at bounding box center [481, 204] width 127 height 22
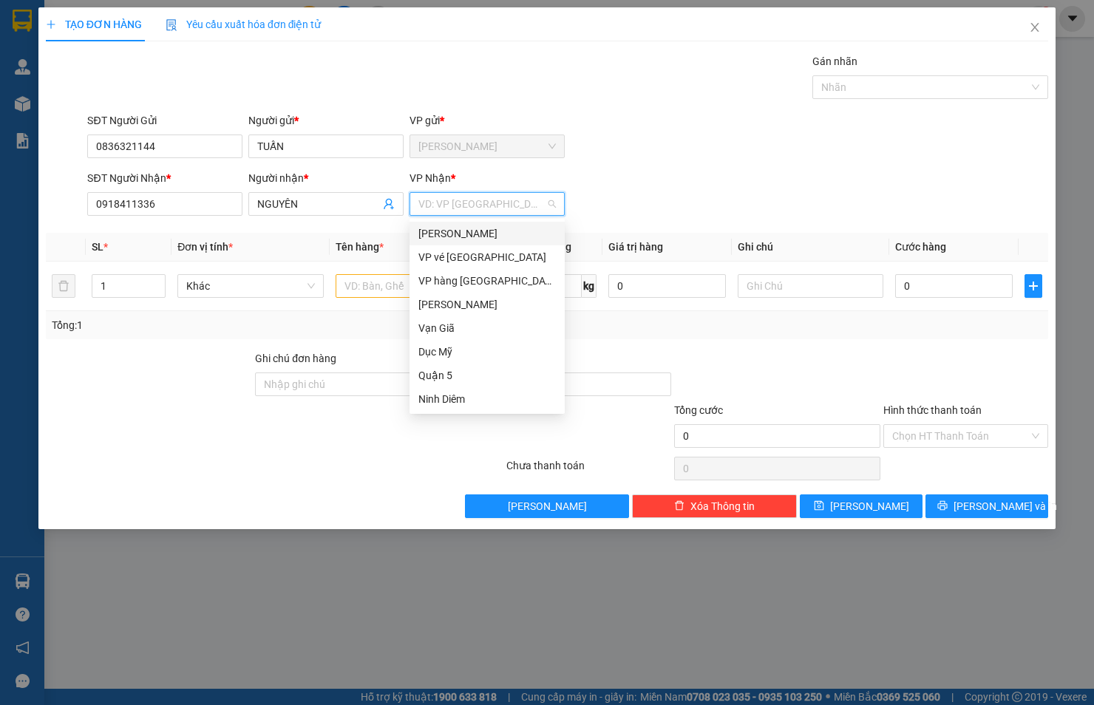
click at [468, 233] on div "[PERSON_NAME]" at bounding box center [486, 233] width 137 height 16
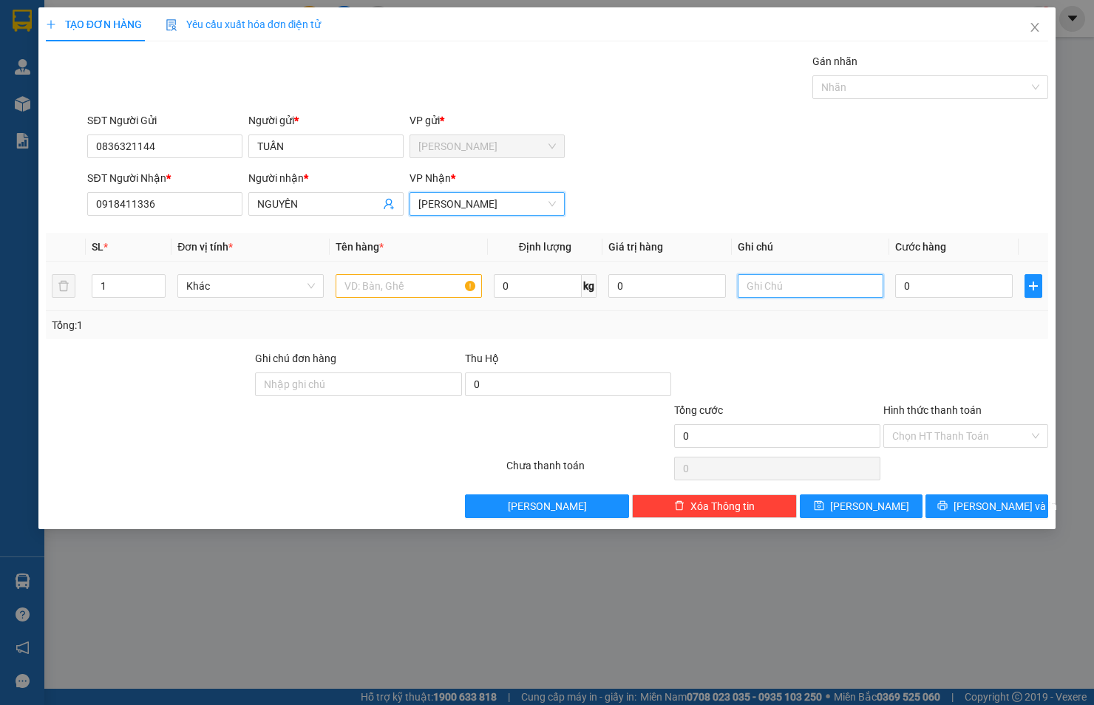
click at [752, 281] on input "text" at bounding box center [810, 286] width 146 height 24
type input "82/2/25A [PERSON_NAME] P26 Q BÌNH THẠNH"
click at [352, 293] on input "text" at bounding box center [408, 286] width 146 height 24
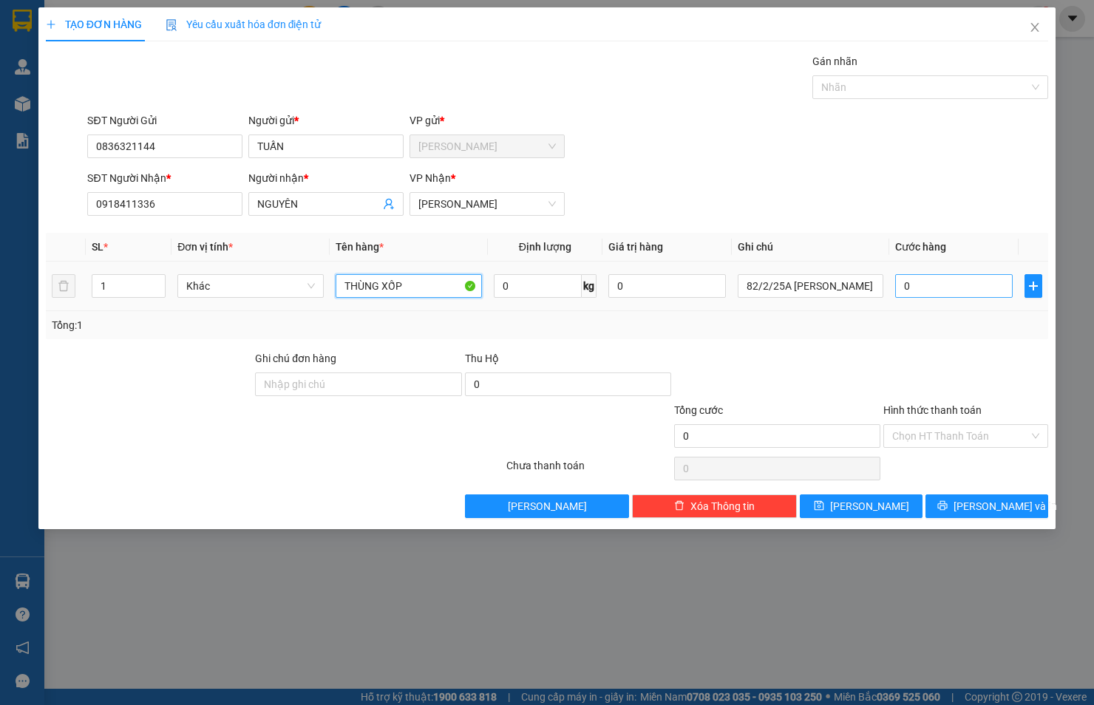
type input "THÙNG XỐP"
click at [932, 290] on input "0" at bounding box center [953, 286] width 117 height 24
type input "3"
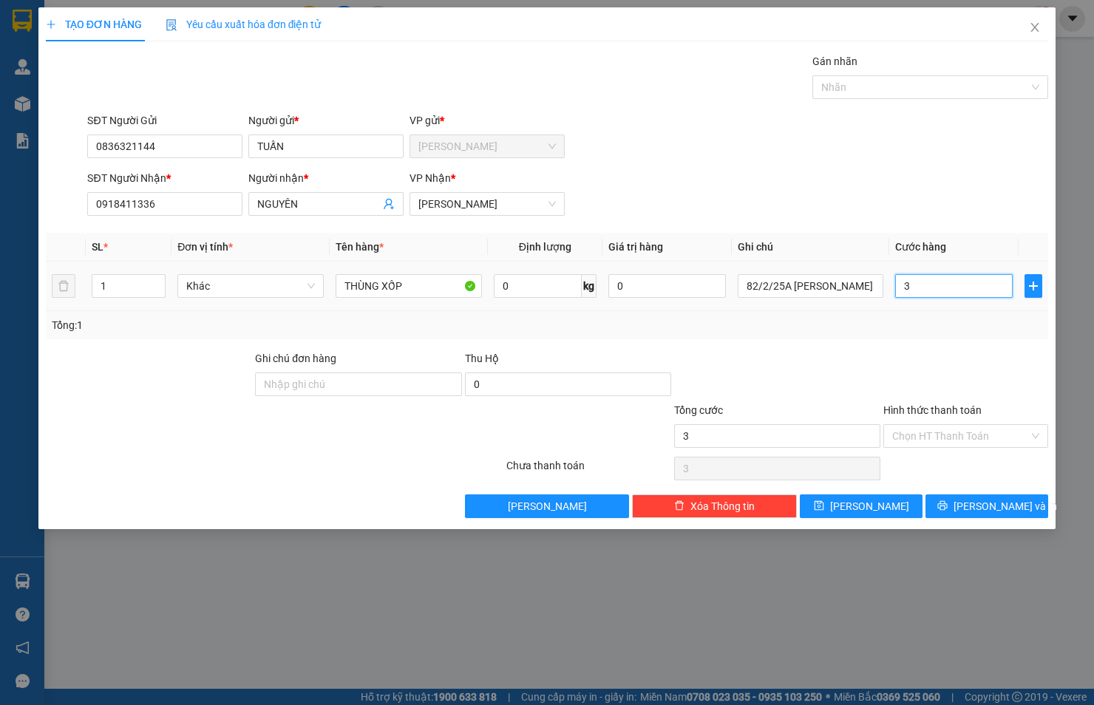
type input "30"
type input "30.000"
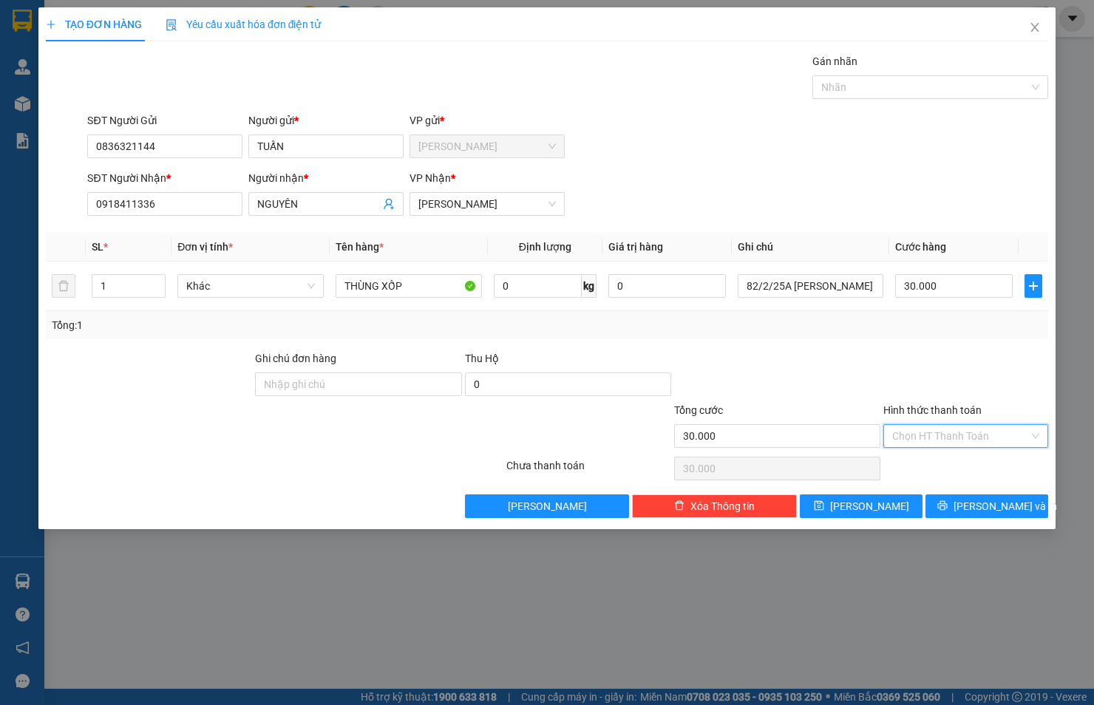
click at [927, 434] on input "Hình thức thanh toán" at bounding box center [960, 436] width 137 height 22
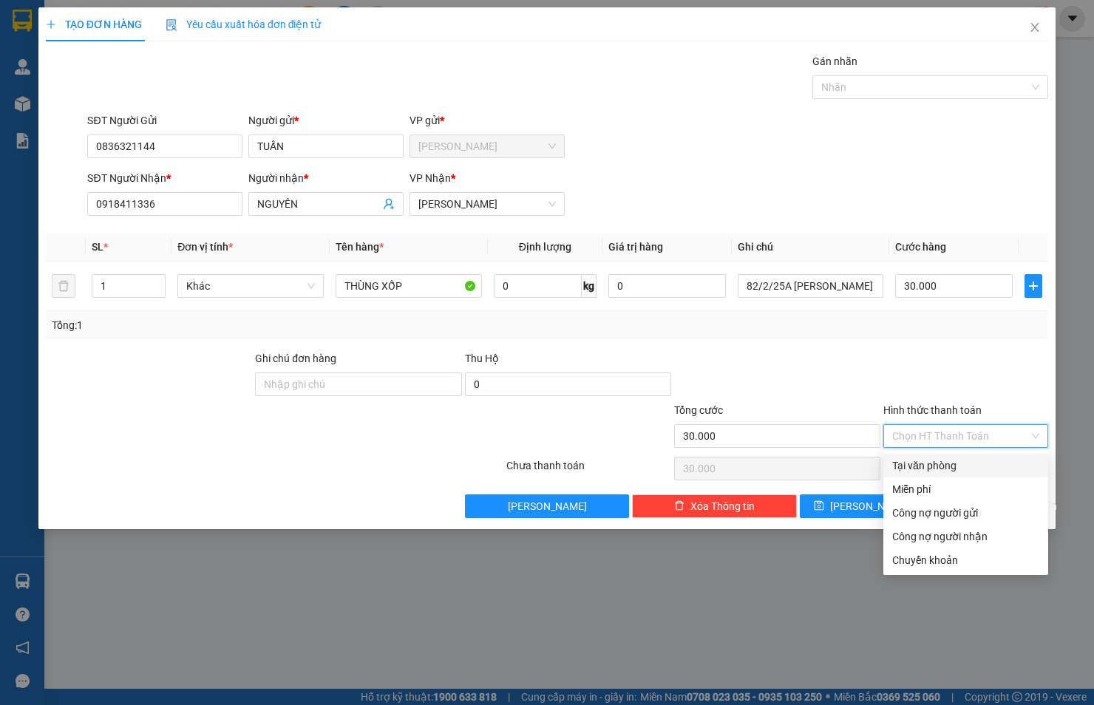
click at [928, 461] on div "Tại văn phòng" at bounding box center [965, 465] width 147 height 16
type input "0"
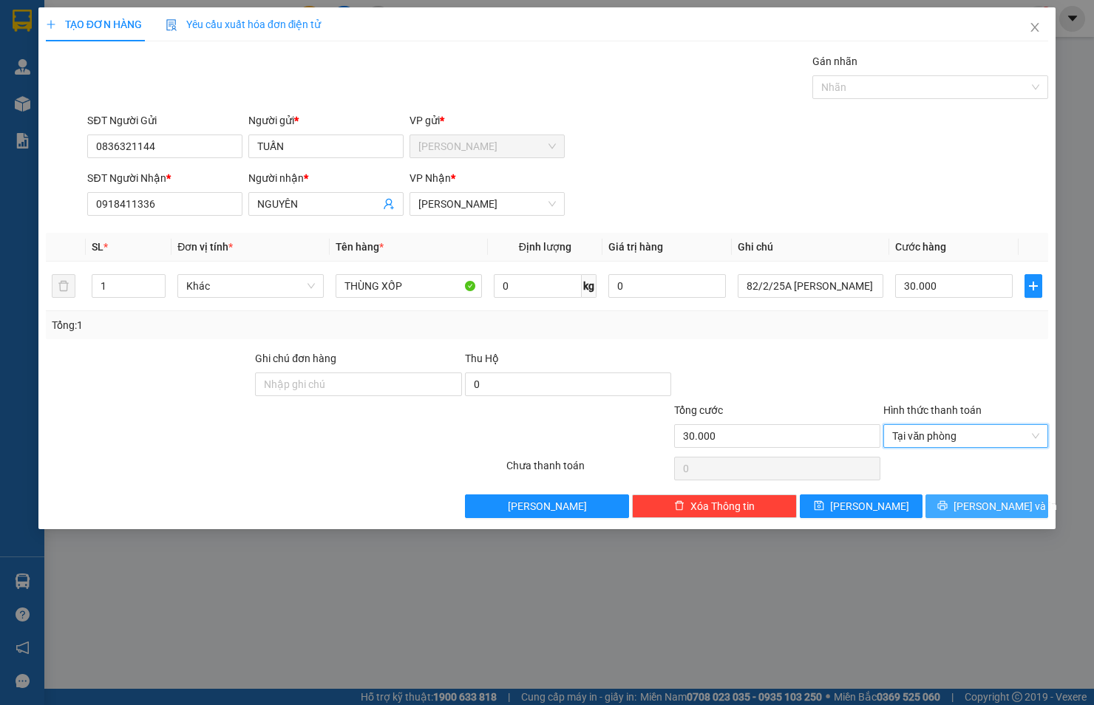
click at [946, 502] on button "[PERSON_NAME] và In" at bounding box center [986, 506] width 123 height 24
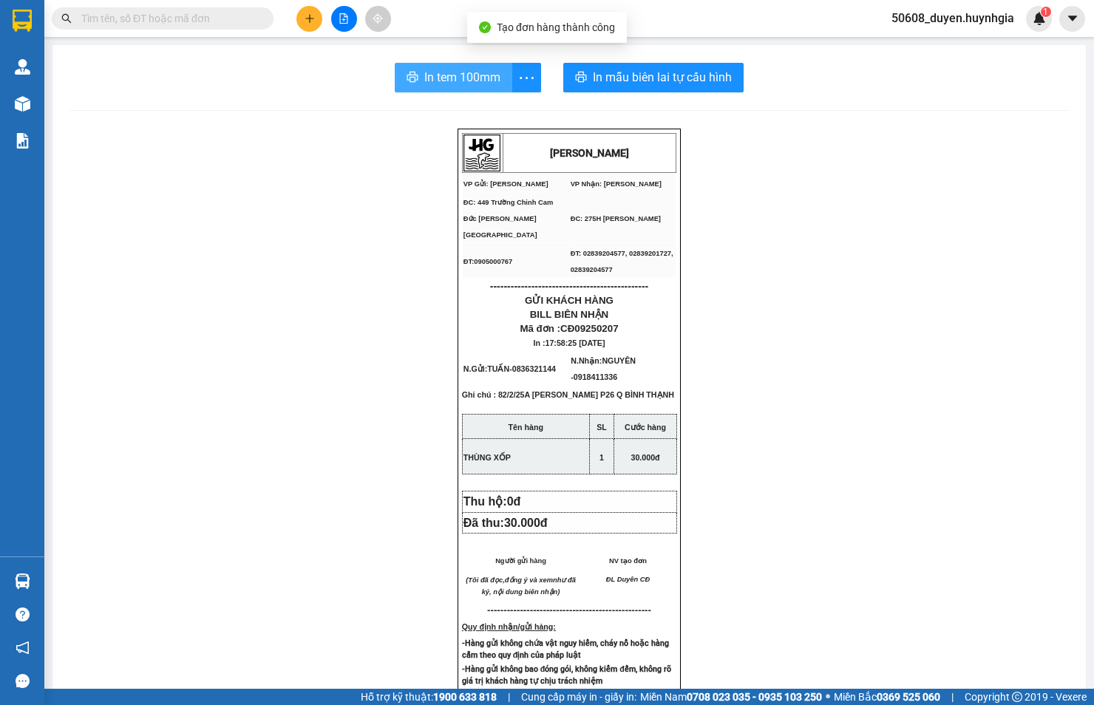
click at [452, 75] on span "In tem 100mm" at bounding box center [462, 77] width 76 height 18
click at [484, 78] on span "In tem 100mm" at bounding box center [462, 77] width 76 height 18
click at [312, 17] on icon "plus" at bounding box center [309, 18] width 10 height 10
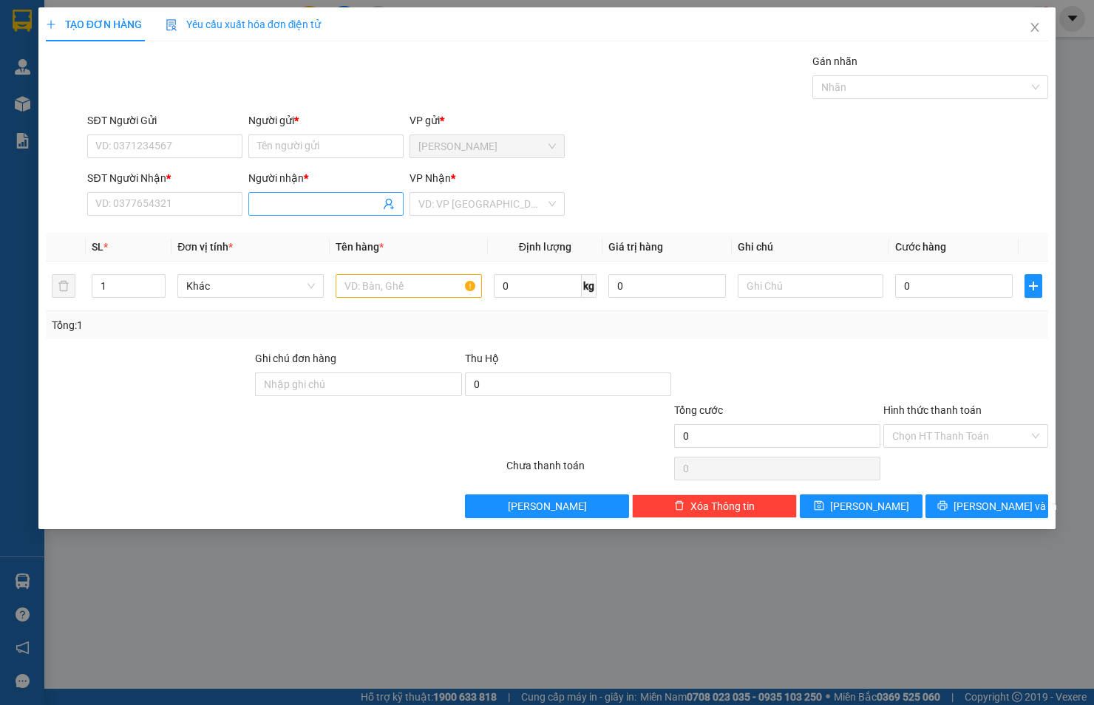
click at [321, 204] on input "Người nhận *" at bounding box center [318, 204] width 123 height 16
click at [220, 198] on input "SĐT Người Nhận *" at bounding box center [164, 204] width 155 height 24
type input "0372072343"
click at [301, 202] on input "Người nhận *" at bounding box center [318, 204] width 123 height 16
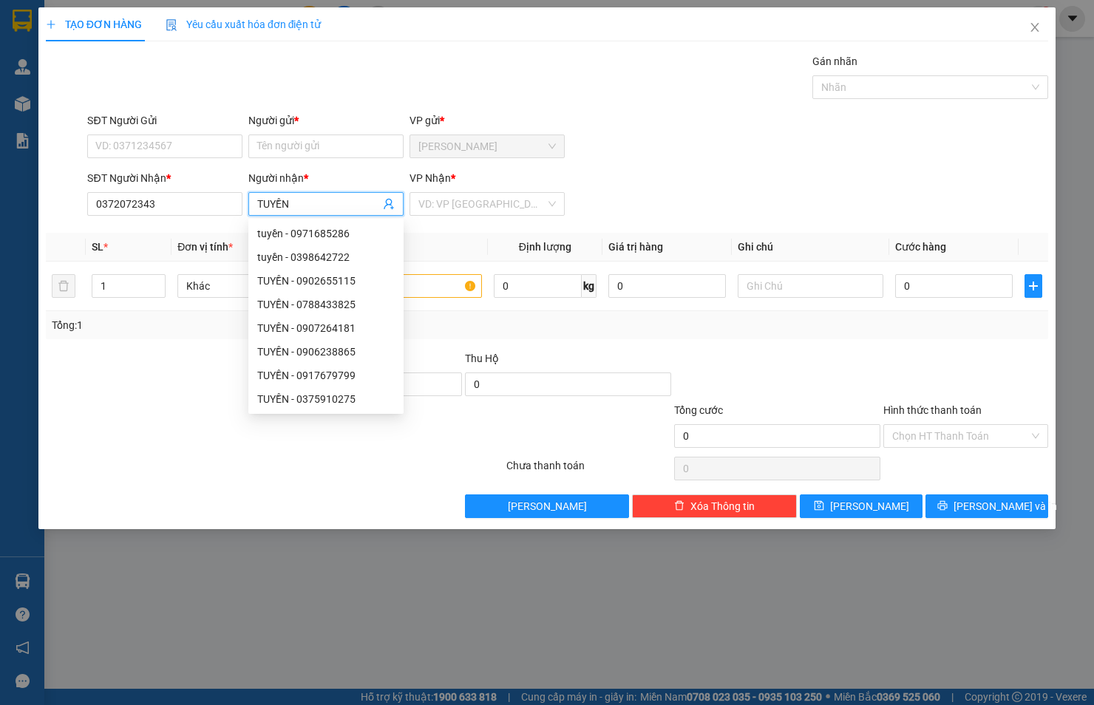
type input "TUYỀN"
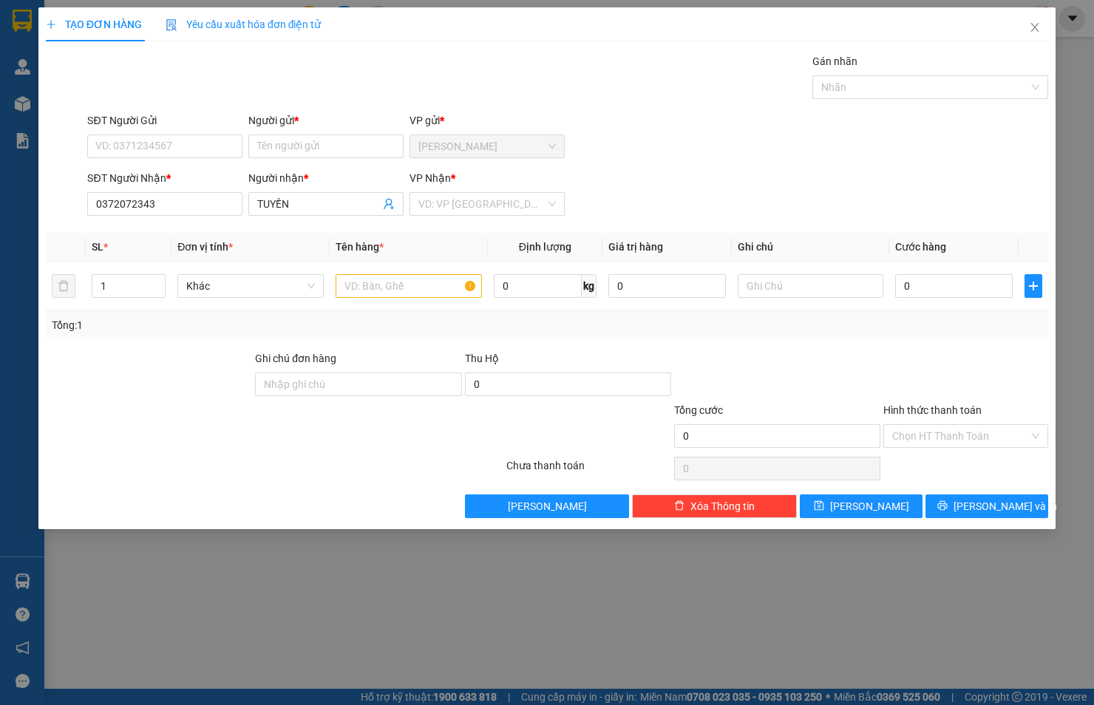
click at [281, 79] on div "Gán nhãn Nhãn" at bounding box center [567, 79] width 966 height 52
click at [211, 139] on input "SĐT Người Gửi" at bounding box center [164, 146] width 155 height 24
type input "0348793895"
click at [306, 143] on input "Người gửi *" at bounding box center [325, 146] width 155 height 24
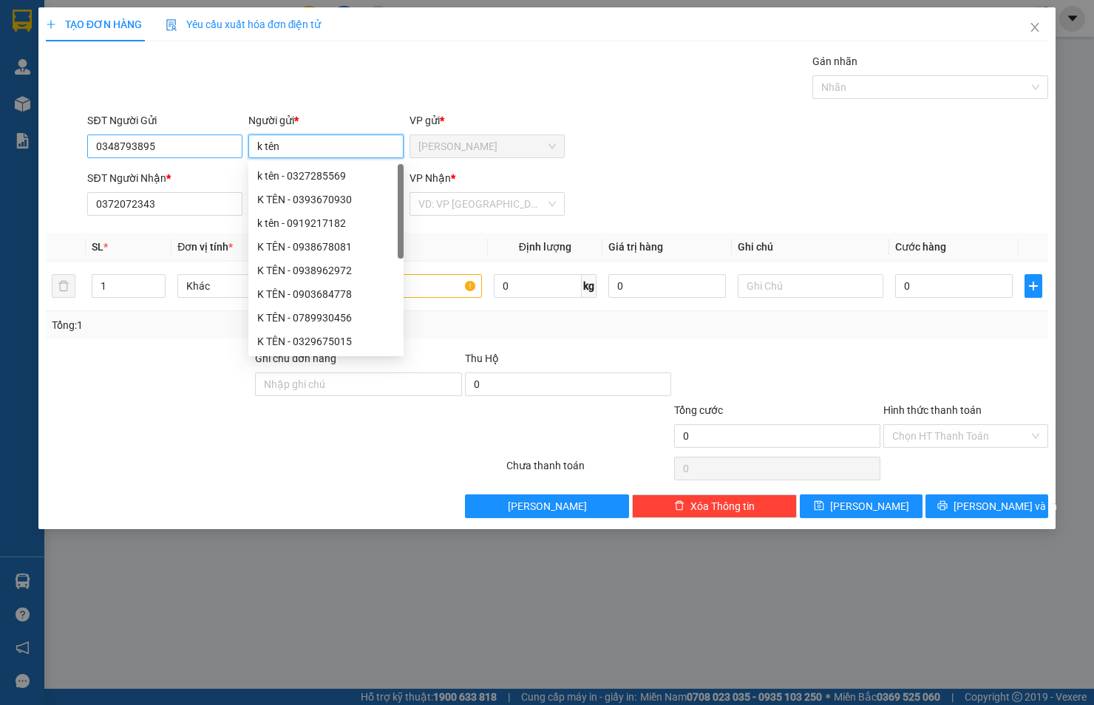
drag, startPoint x: 349, startPoint y: 144, endPoint x: 226, endPoint y: 153, distance: 123.7
click at [226, 153] on div "SĐT Người Gửi 0348793895 Người gửi * k tên VP gửi * [PERSON_NAME]" at bounding box center [567, 138] width 966 height 52
type input "K TÊN"
click at [488, 204] on input "search" at bounding box center [481, 204] width 127 height 22
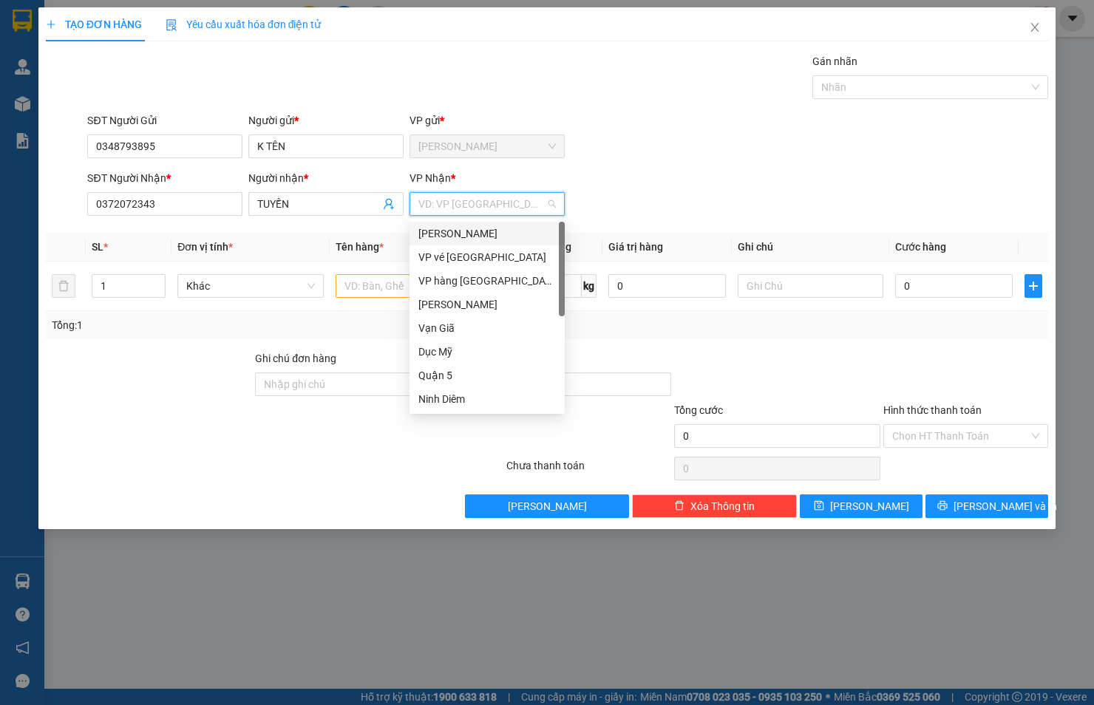
click at [479, 231] on div "[PERSON_NAME]" at bounding box center [486, 233] width 137 height 16
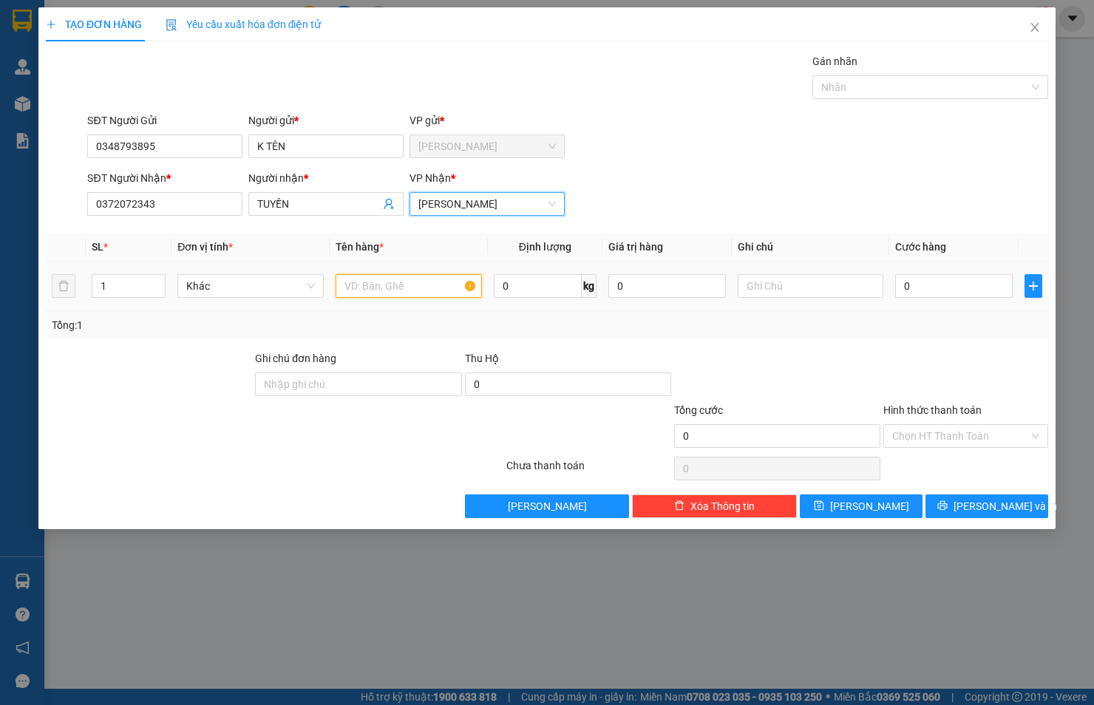
click at [392, 291] on input "text" at bounding box center [408, 286] width 146 height 24
type input "T"
type input "1T+1TX"
drag, startPoint x: 134, startPoint y: 286, endPoint x: 20, endPoint y: 293, distance: 114.0
click at [20, 293] on div "TẠO ĐƠN HÀNG Yêu cầu xuất hóa đơn điện tử Transit Pickup Surcharge Ids Transit …" at bounding box center [547, 352] width 1094 height 705
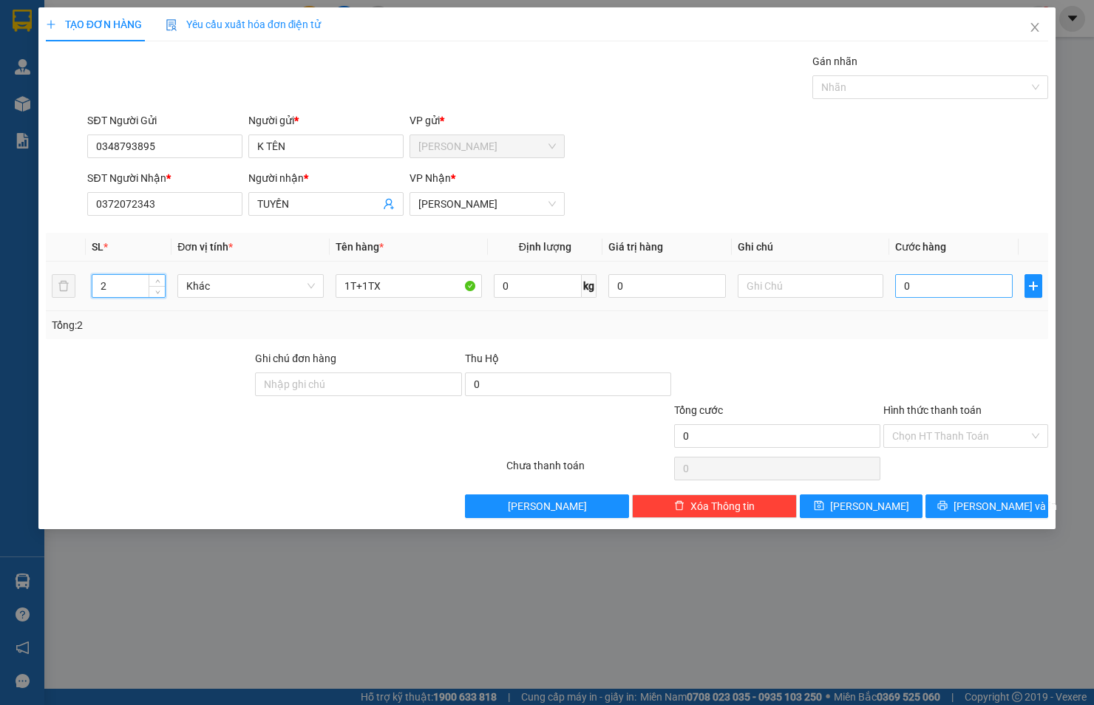
type input "2"
click at [939, 282] on input "0" at bounding box center [953, 286] width 117 height 24
type input "1"
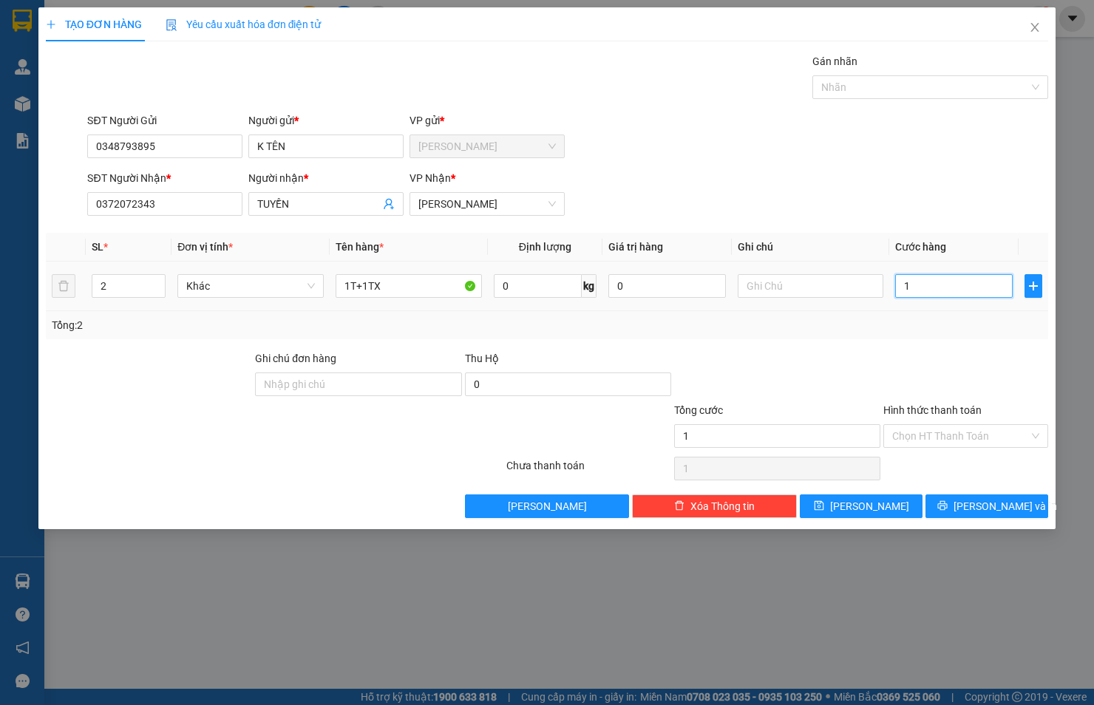
type input "10"
type input "100"
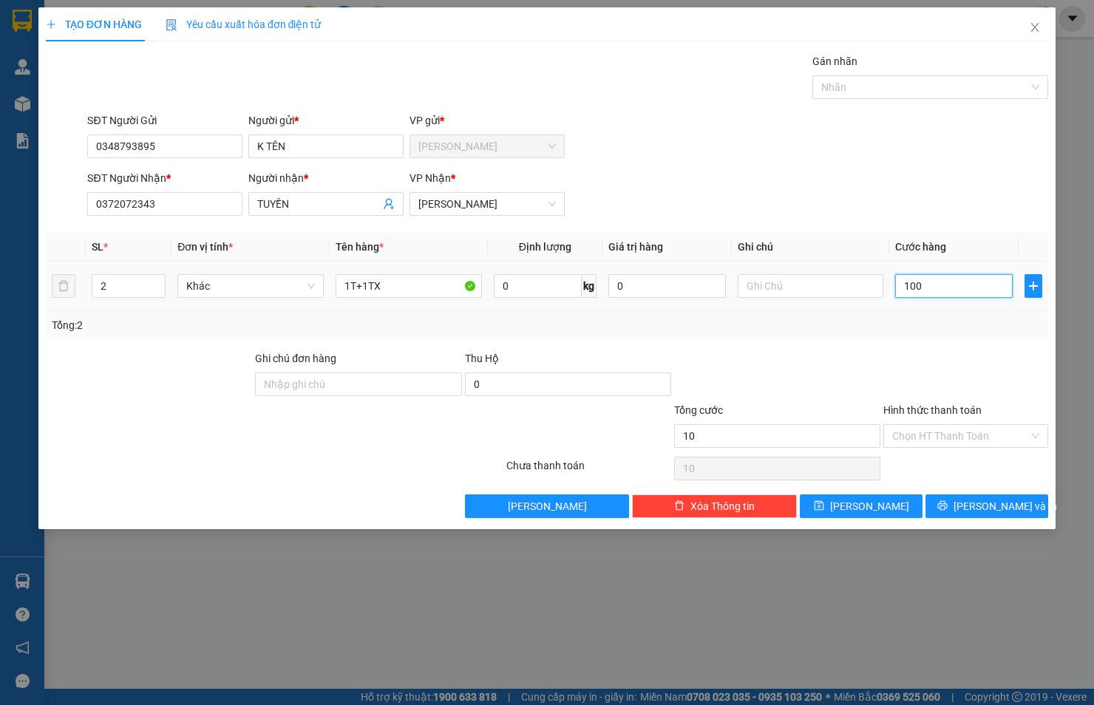
type input "100"
type input "100.000"
click at [791, 283] on input "text" at bounding box center [810, 286] width 146 height 24
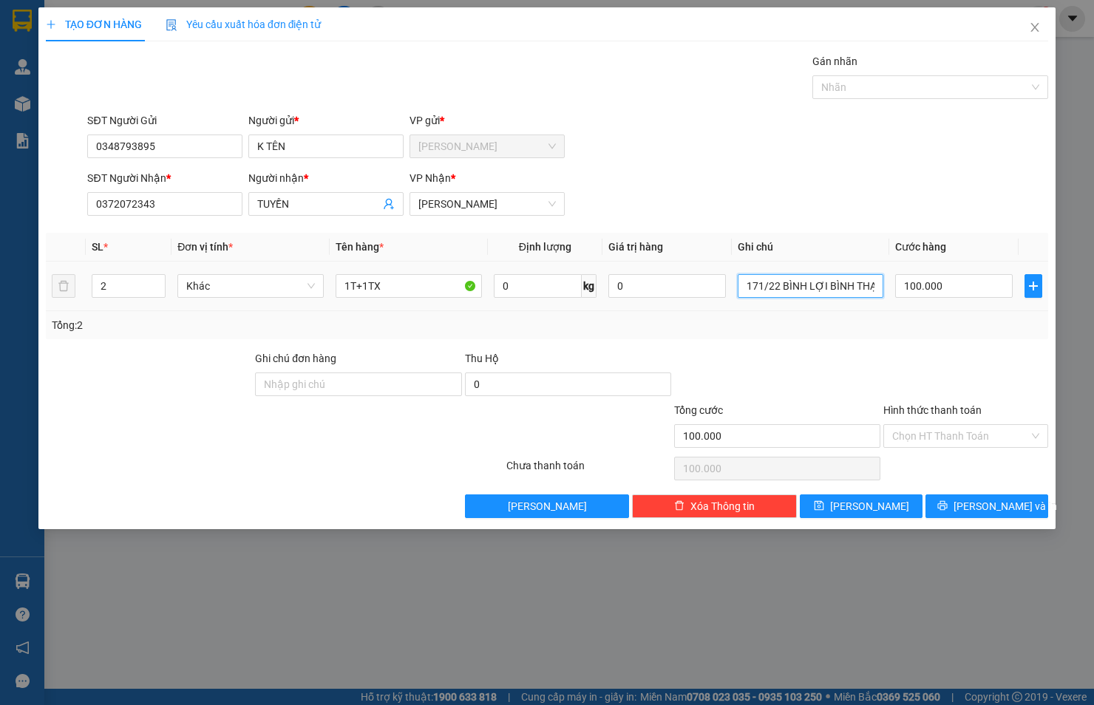
click at [810, 285] on input "171/22 BÌNH LỢI BÌNH THẠNH" at bounding box center [810, 286] width 146 height 24
type input "171/22 BÌNH LỢI P13 BÌNH THẠNH"
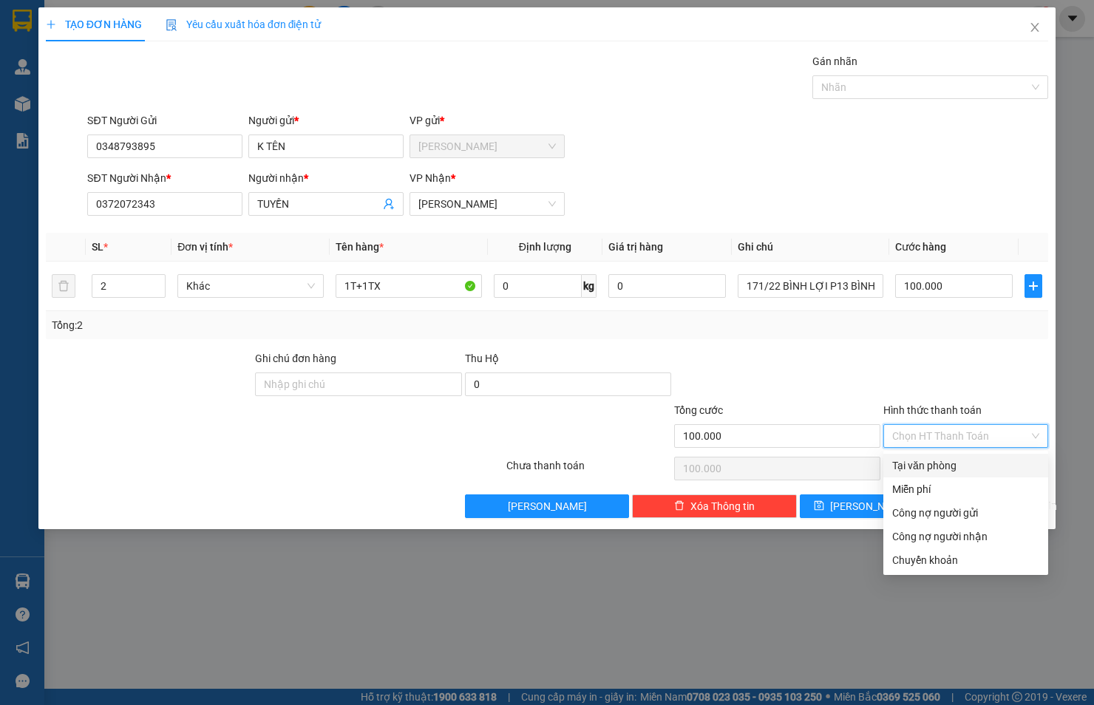
click at [905, 437] on input "Hình thức thanh toán" at bounding box center [960, 436] width 137 height 22
click at [857, 290] on input "171/22 BÌNH LỢI P13 BÌNH THẠNH" at bounding box center [810, 286] width 146 height 24
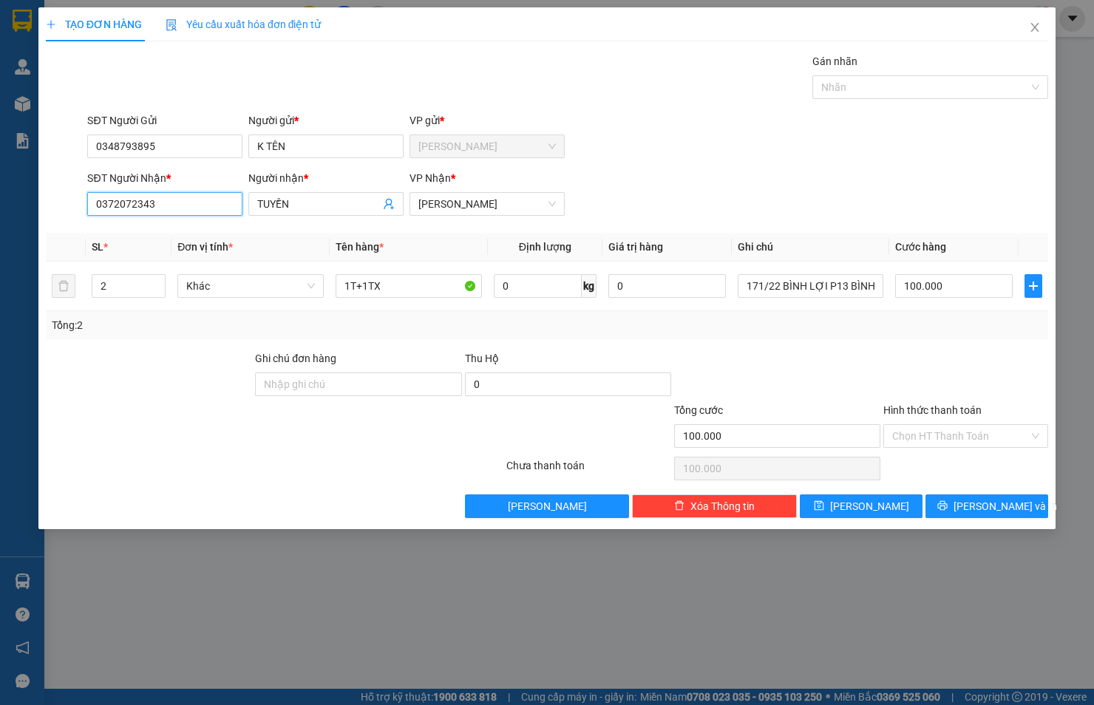
drag, startPoint x: 161, startPoint y: 204, endPoint x: 58, endPoint y: 213, distance: 103.8
click at [58, 213] on div "SĐT Người Nhận * 0372072343 0372072343 Người nhận * TUYỀN VP Nhận * [PERSON_NAM…" at bounding box center [546, 196] width 1005 height 52
click at [974, 432] on input "Hình thức thanh toán" at bounding box center [960, 436] width 137 height 22
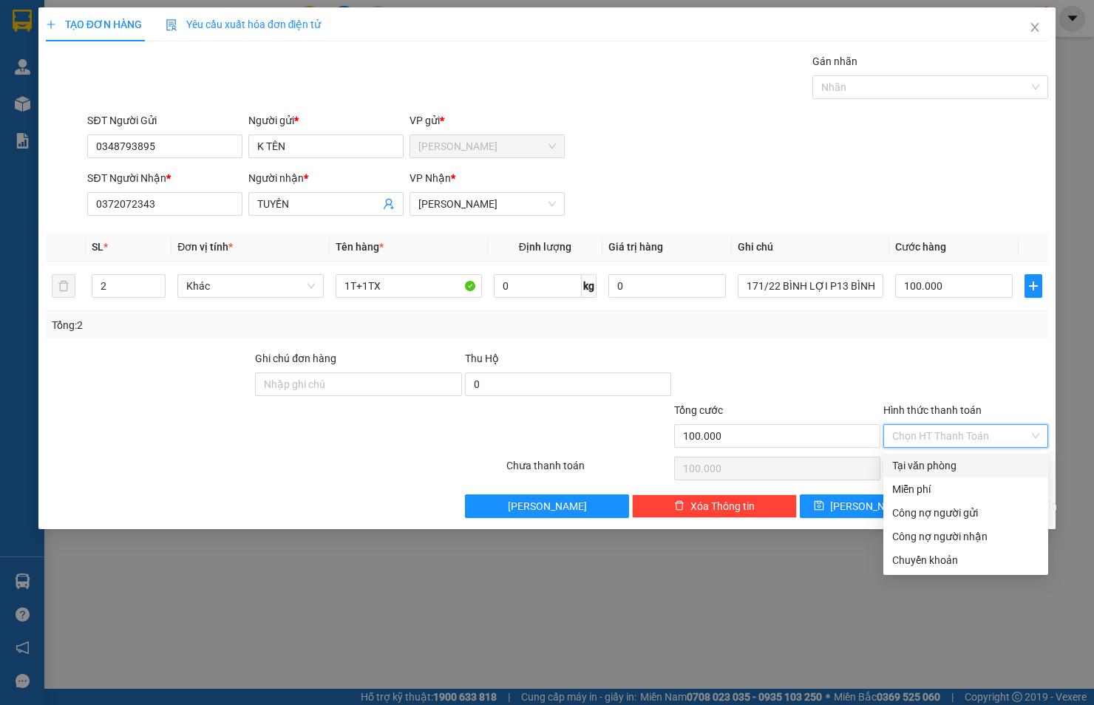
click at [966, 462] on div "Tại văn phòng" at bounding box center [965, 465] width 147 height 16
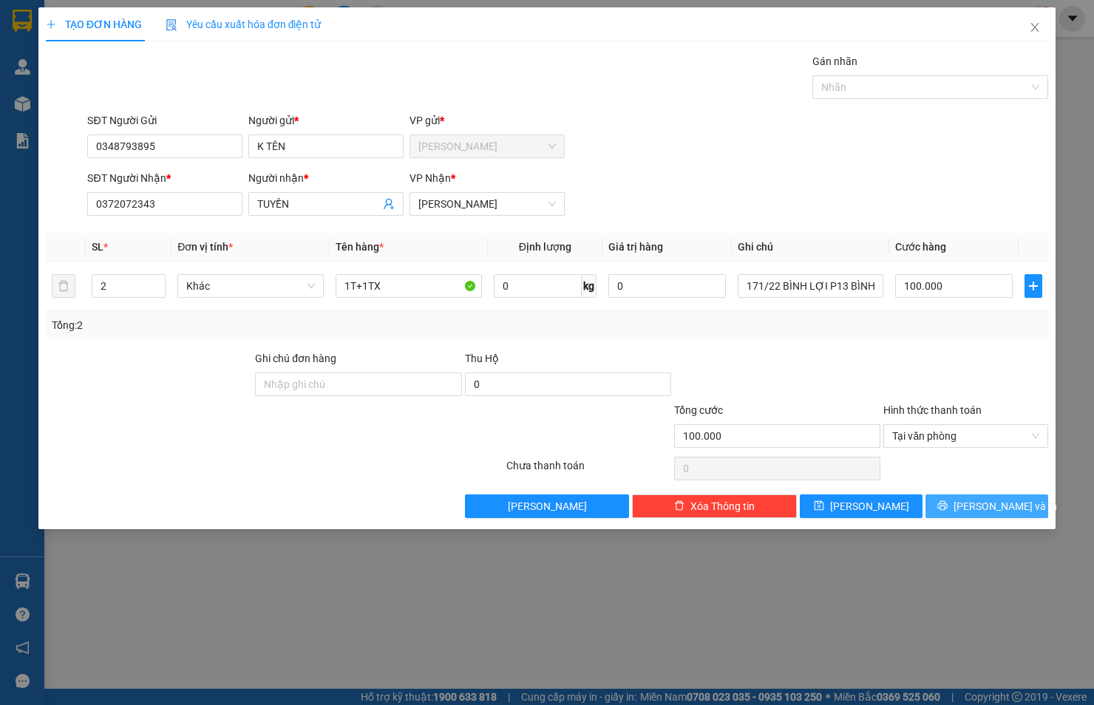
click at [973, 505] on span "[PERSON_NAME] và In" at bounding box center [1004, 506] width 103 height 16
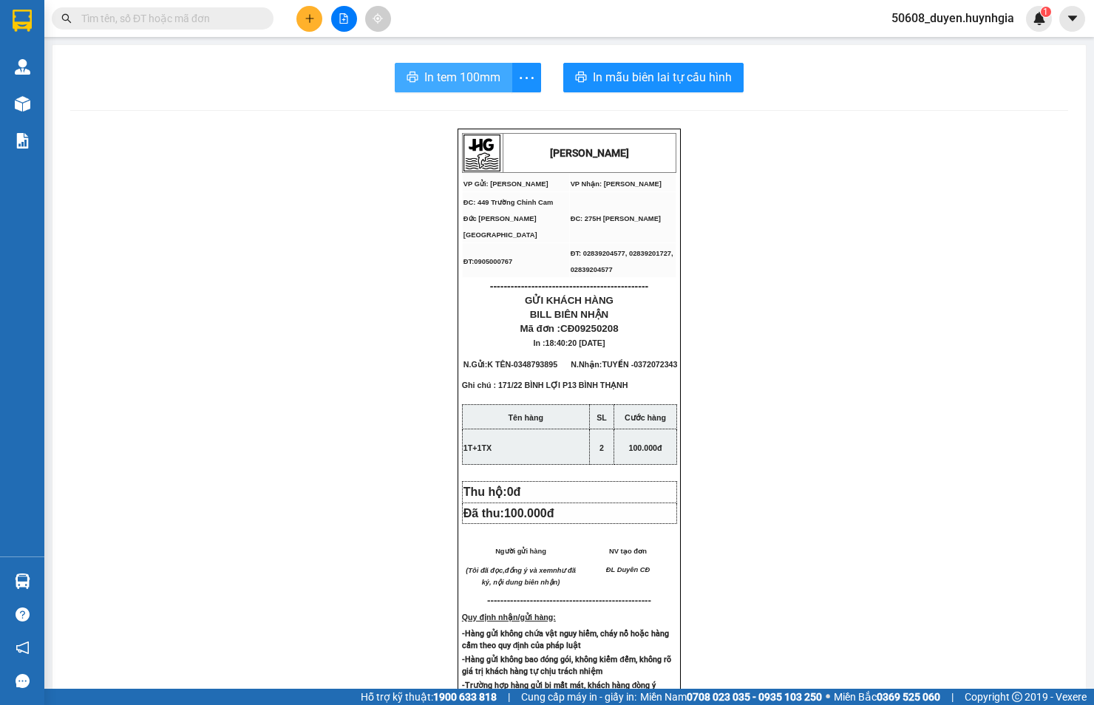
click at [424, 75] on span "In tem 100mm" at bounding box center [462, 77] width 76 height 18
click at [304, 16] on icon "plus" at bounding box center [309, 18] width 10 height 10
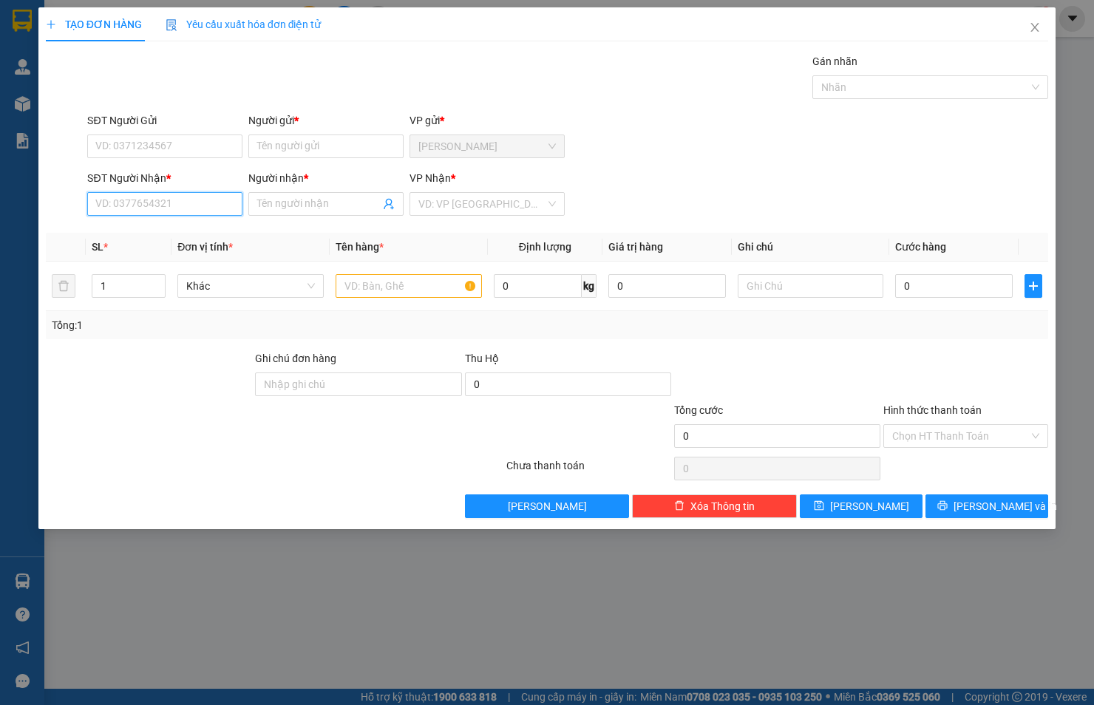
click at [197, 197] on input "SĐT Người Nhận *" at bounding box center [164, 204] width 155 height 24
click at [163, 226] on div "0938682852 - TIÊN" at bounding box center [164, 233] width 137 height 16
type input "0938682852"
type input "TIÊN"
type input "0938682852"
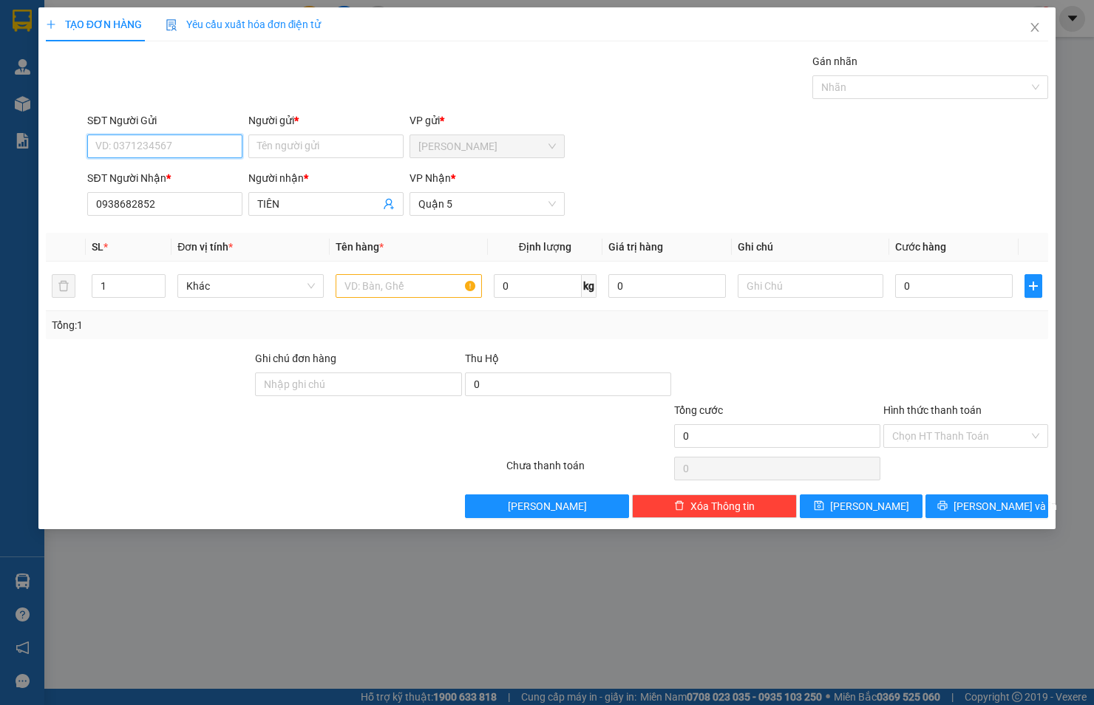
click at [179, 152] on input "SĐT Người Gửi" at bounding box center [164, 146] width 155 height 24
click at [187, 194] on div "0917118506 - Thắm CĐ" at bounding box center [164, 199] width 137 height 16
type input "0917118506"
type input "Thắm CĐ"
click at [69, 296] on tr "1 Khác 0 kg 0 0" at bounding box center [547, 287] width 1002 height 50
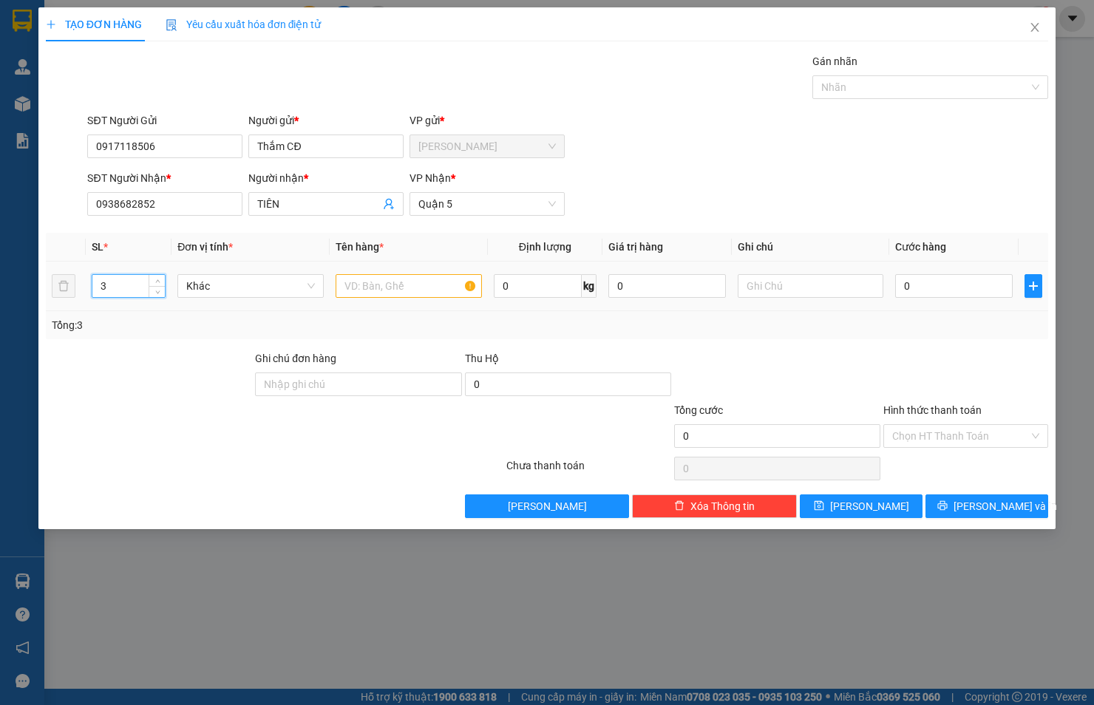
type input "3"
click at [358, 284] on input "text" at bounding box center [408, 286] width 146 height 24
type input "CỤC ĐEN"
click at [978, 290] on input "0" at bounding box center [953, 286] width 117 height 24
type input "1"
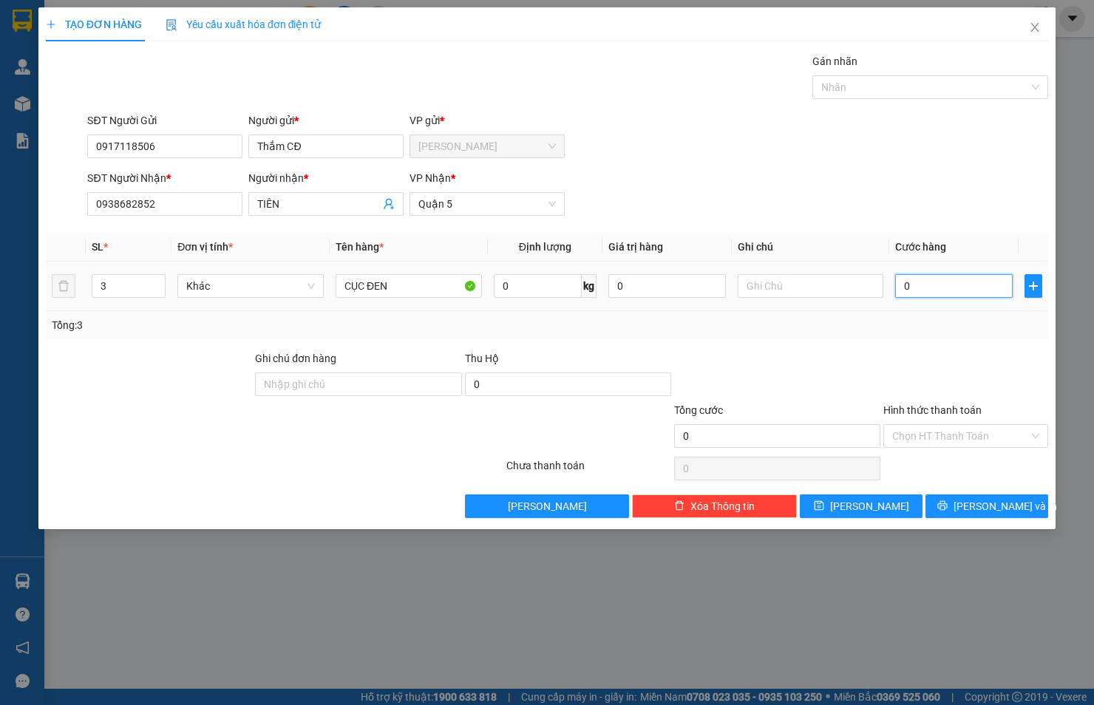
type input "1"
type input "13"
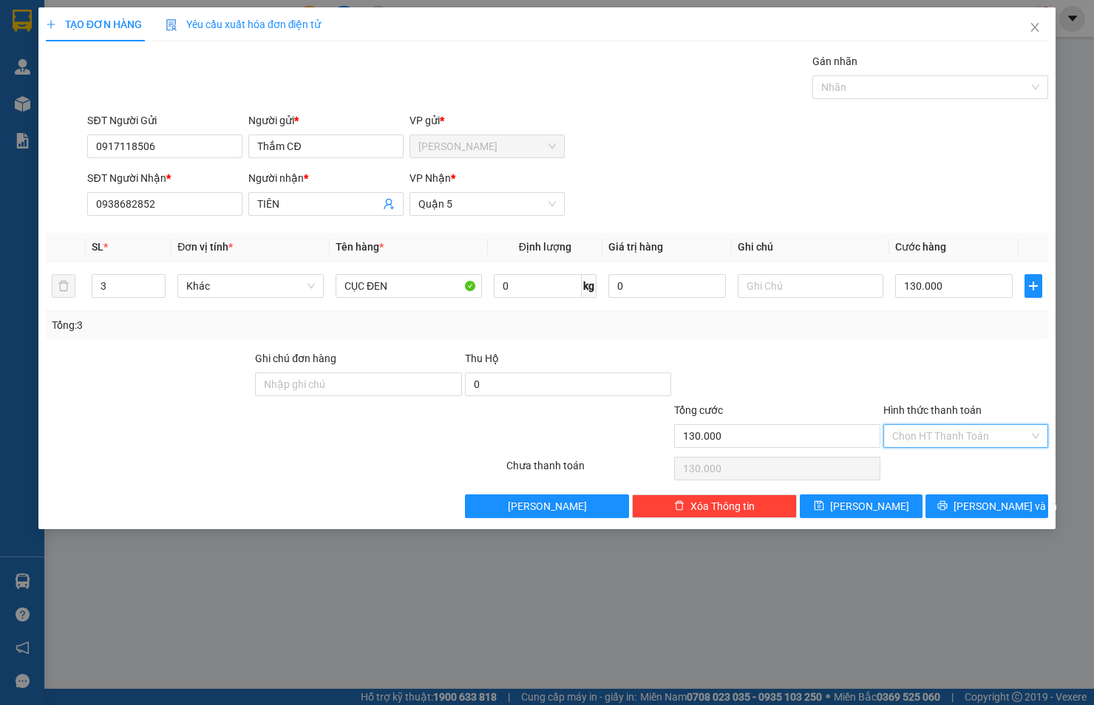
click at [977, 436] on input "Hình thức thanh toán" at bounding box center [960, 436] width 137 height 22
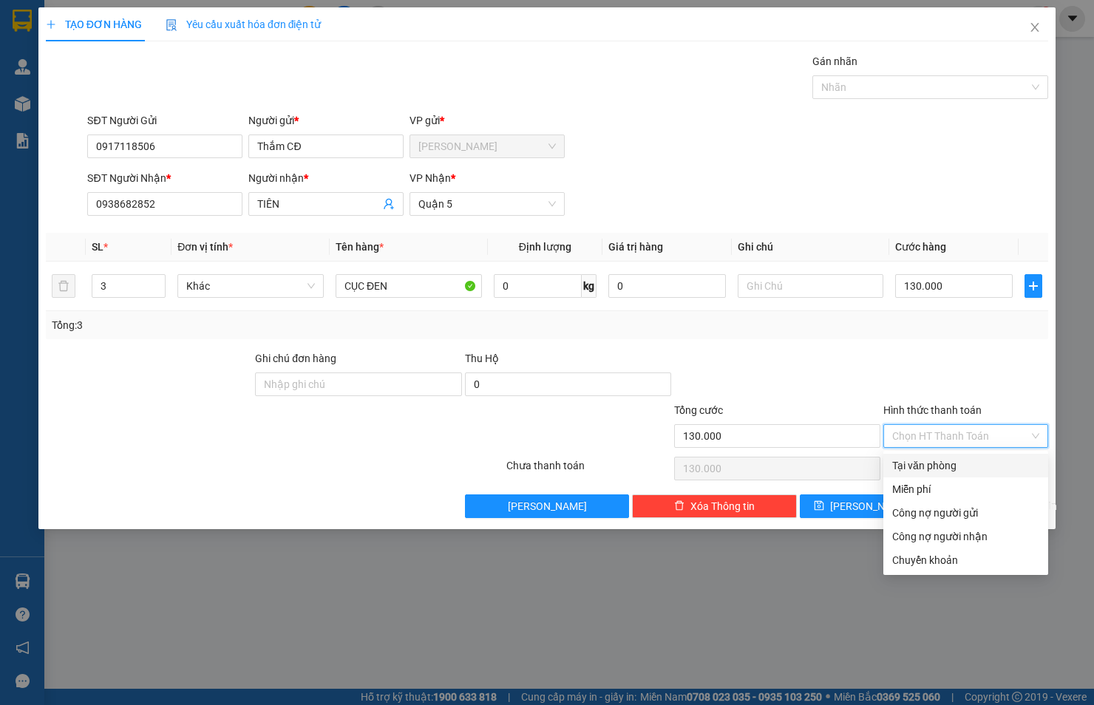
click at [955, 460] on div "Tại văn phòng" at bounding box center [965, 465] width 147 height 16
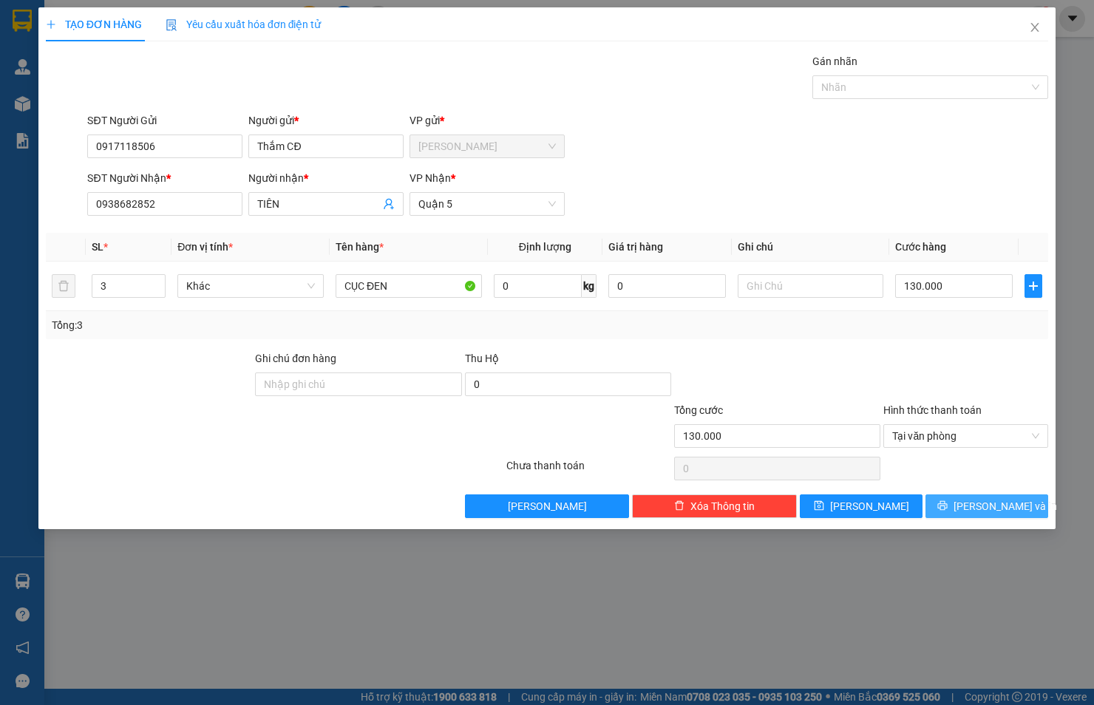
click at [972, 511] on button "[PERSON_NAME] và In" at bounding box center [986, 506] width 123 height 24
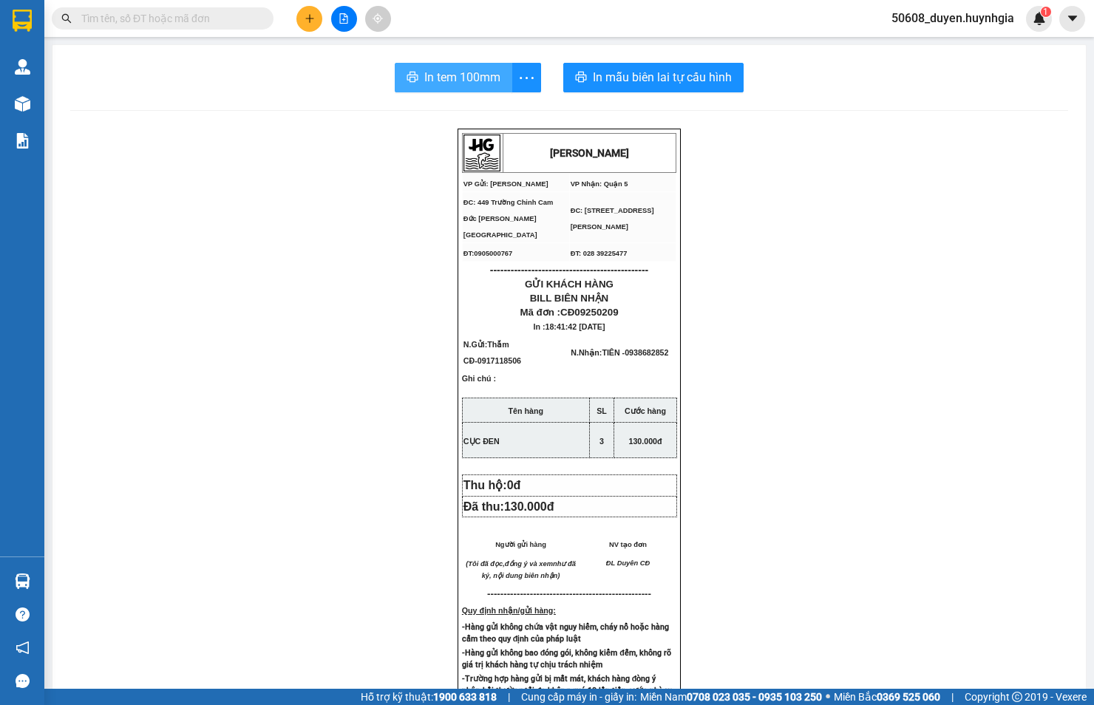
click at [426, 82] on span "In tem 100mm" at bounding box center [462, 77] width 76 height 18
click at [301, 13] on button at bounding box center [309, 19] width 26 height 26
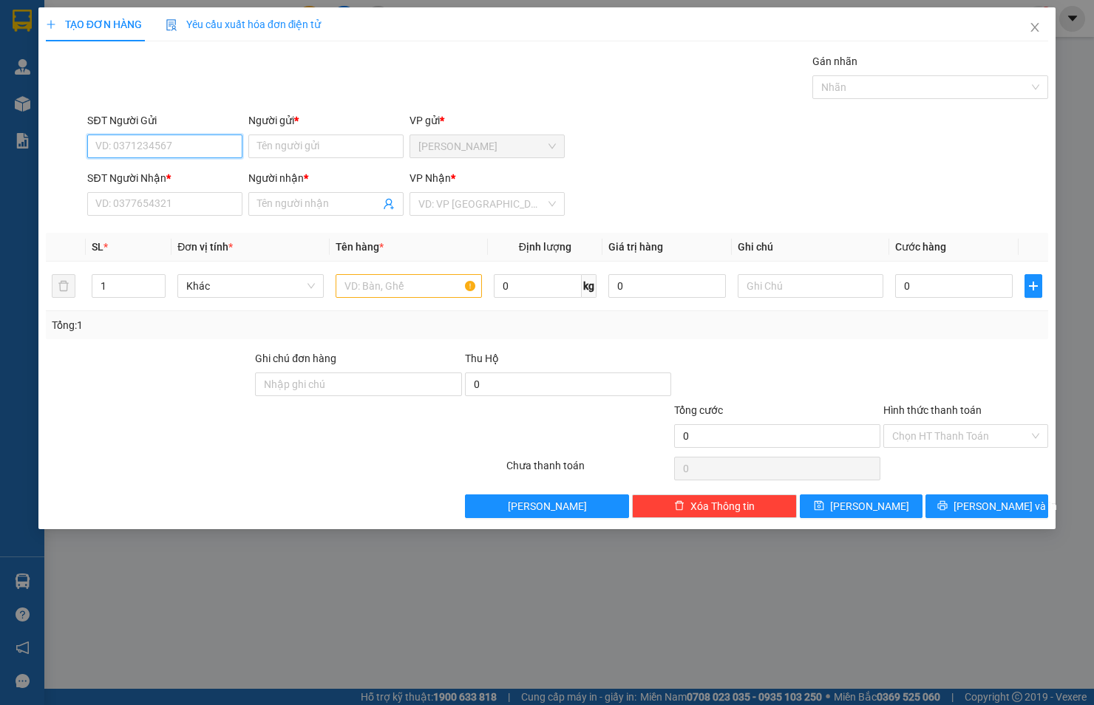
click at [226, 152] on input "SĐT Người Gửi" at bounding box center [164, 146] width 155 height 24
click at [205, 168] on div "0384124611 - HẰNG" at bounding box center [164, 176] width 137 height 16
type input "0384124611"
type input "HẰNG"
type input "0793606339"
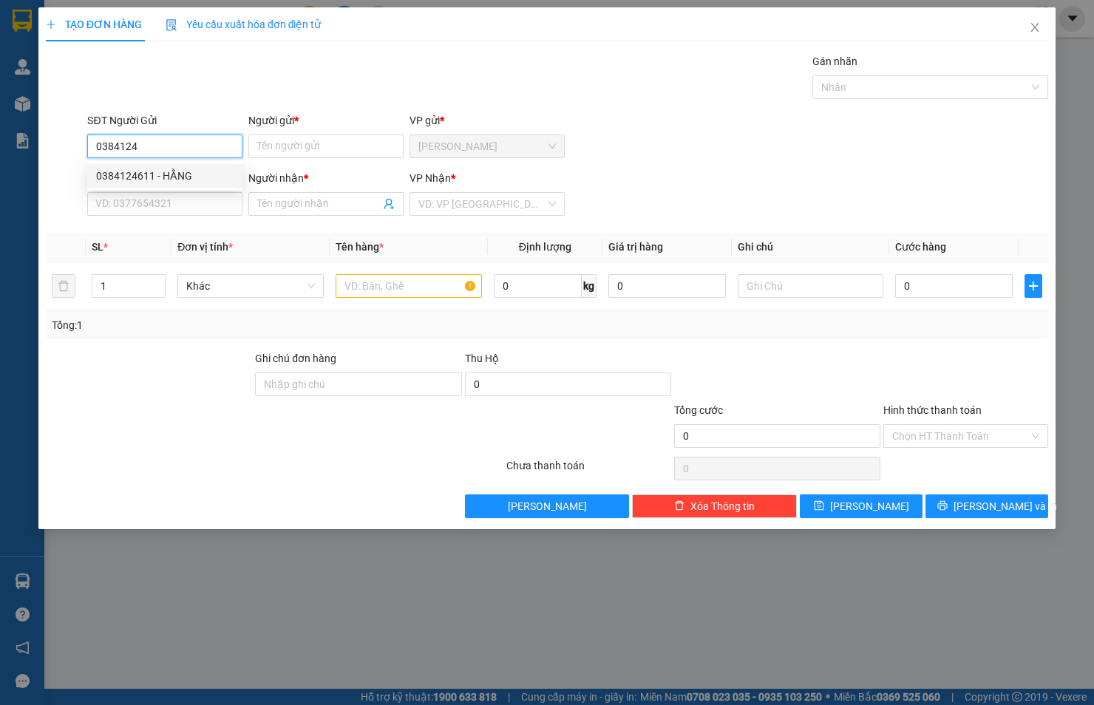
type input "NGỌC"
type input "0384124611"
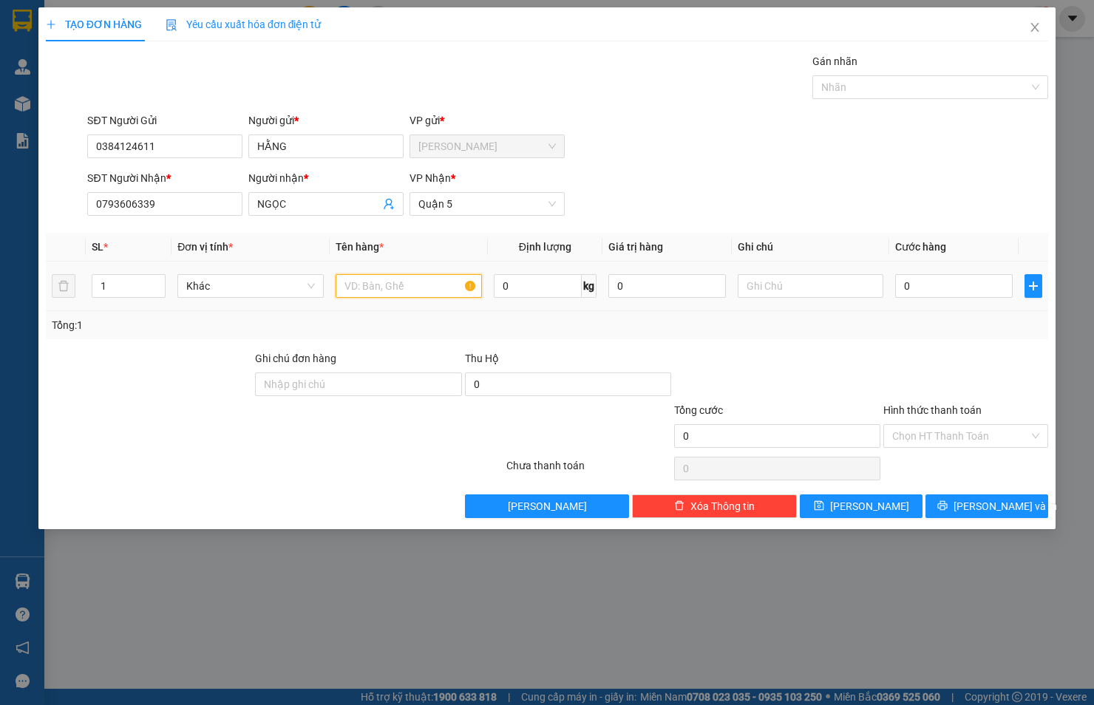
click at [420, 285] on input "text" at bounding box center [408, 286] width 146 height 24
type input "thùng xốp"
click at [938, 290] on input "0" at bounding box center [953, 286] width 117 height 24
type input "5"
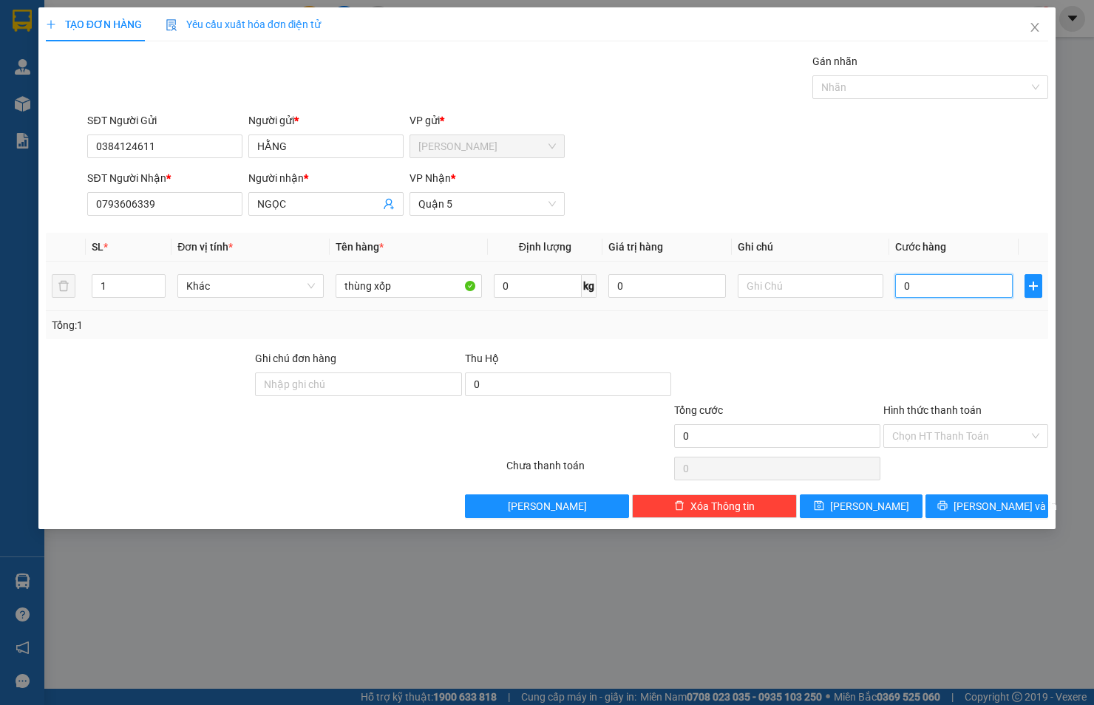
type input "5"
type input "50"
type input "50.000"
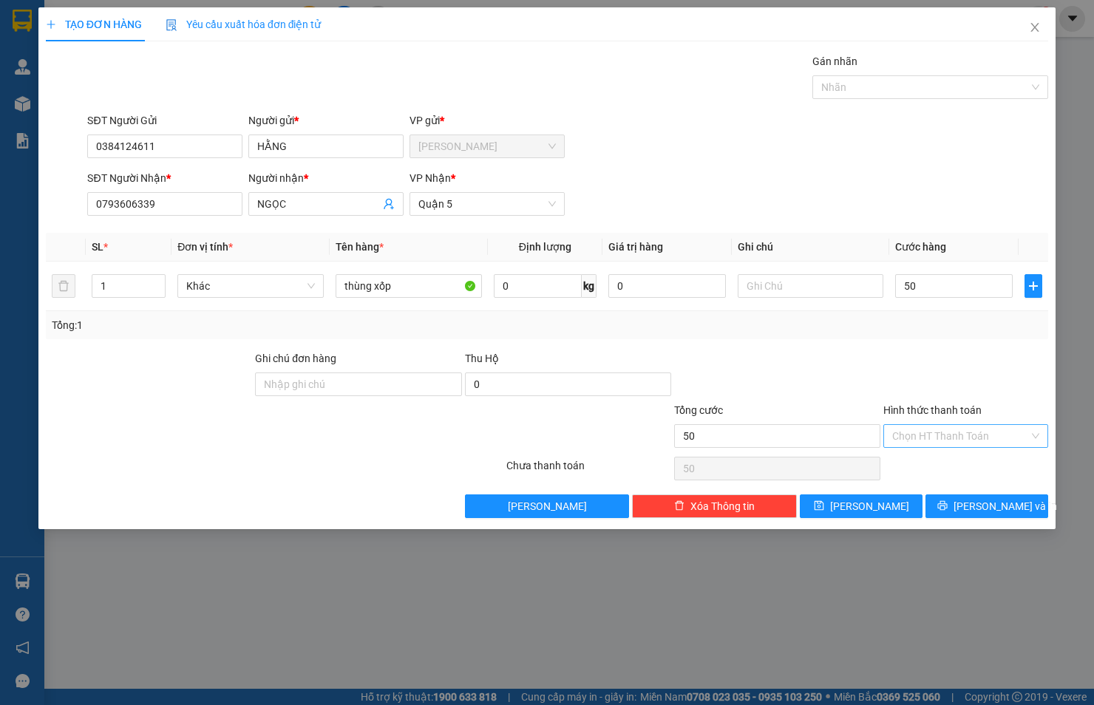
type input "50.000"
click at [946, 434] on input "Hình thức thanh toán" at bounding box center [960, 436] width 137 height 22
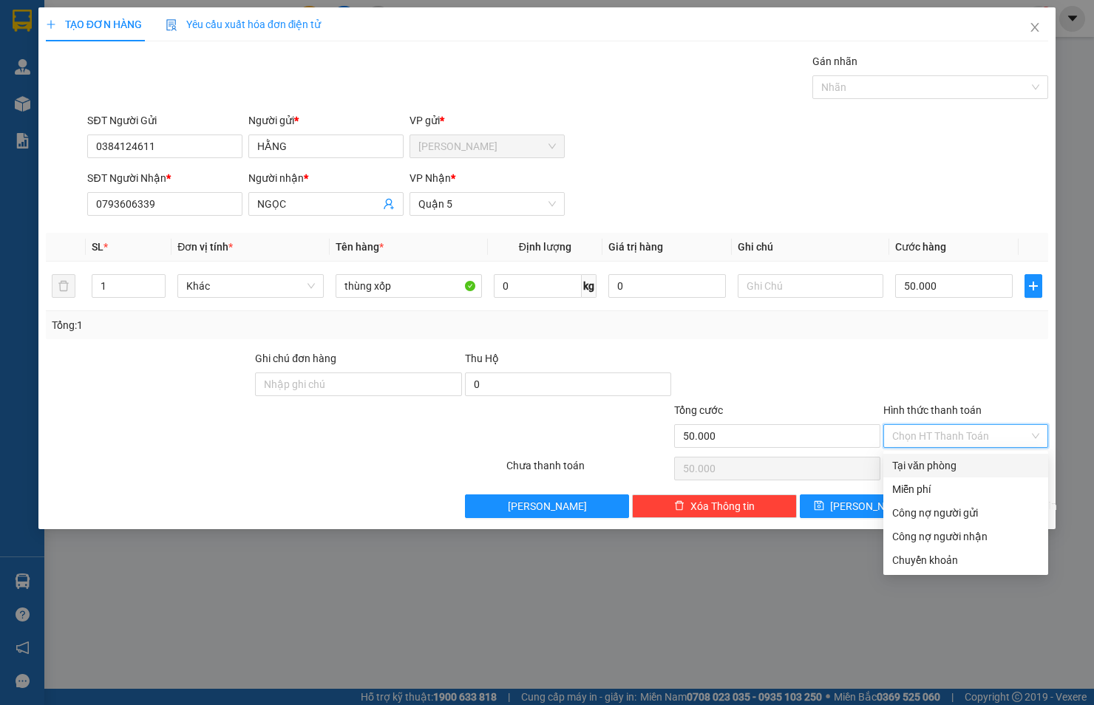
click at [947, 460] on div "Tại văn phòng" at bounding box center [965, 465] width 147 height 16
type input "0"
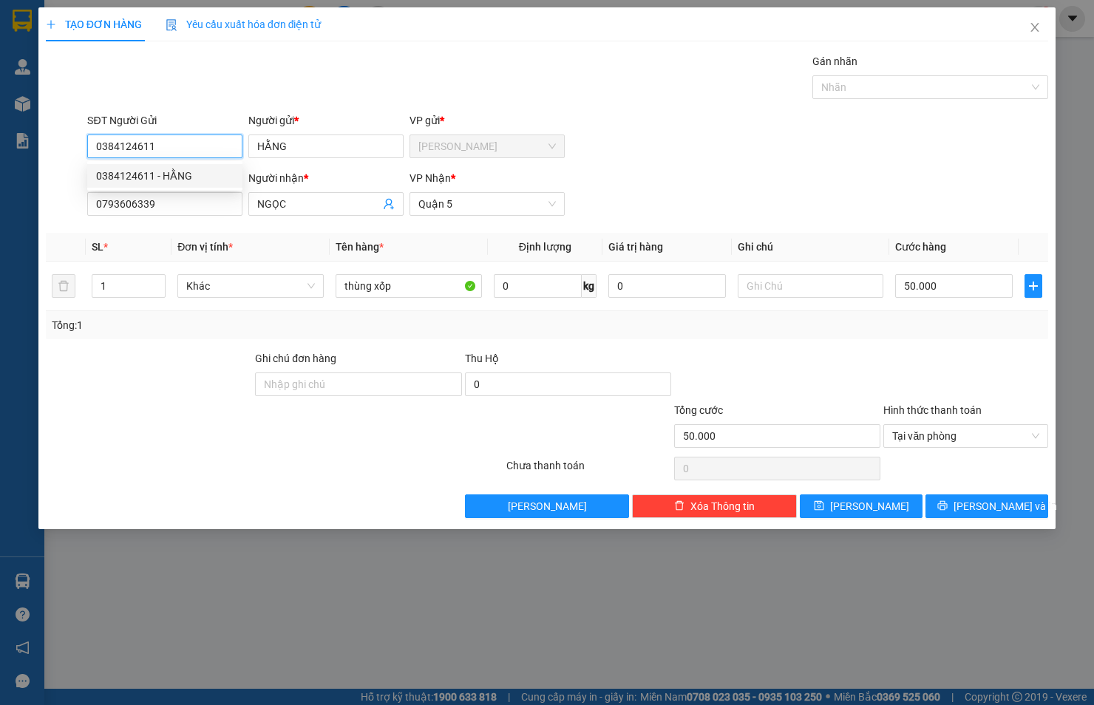
drag, startPoint x: 170, startPoint y: 139, endPoint x: 37, endPoint y: 152, distance: 133.7
click at [37, 152] on div "TẠO ĐƠN HÀNG Yêu cầu xuất hóa đơn điện tử Transit Pickup Surcharge Ids Transit …" at bounding box center [547, 352] width 1094 height 705
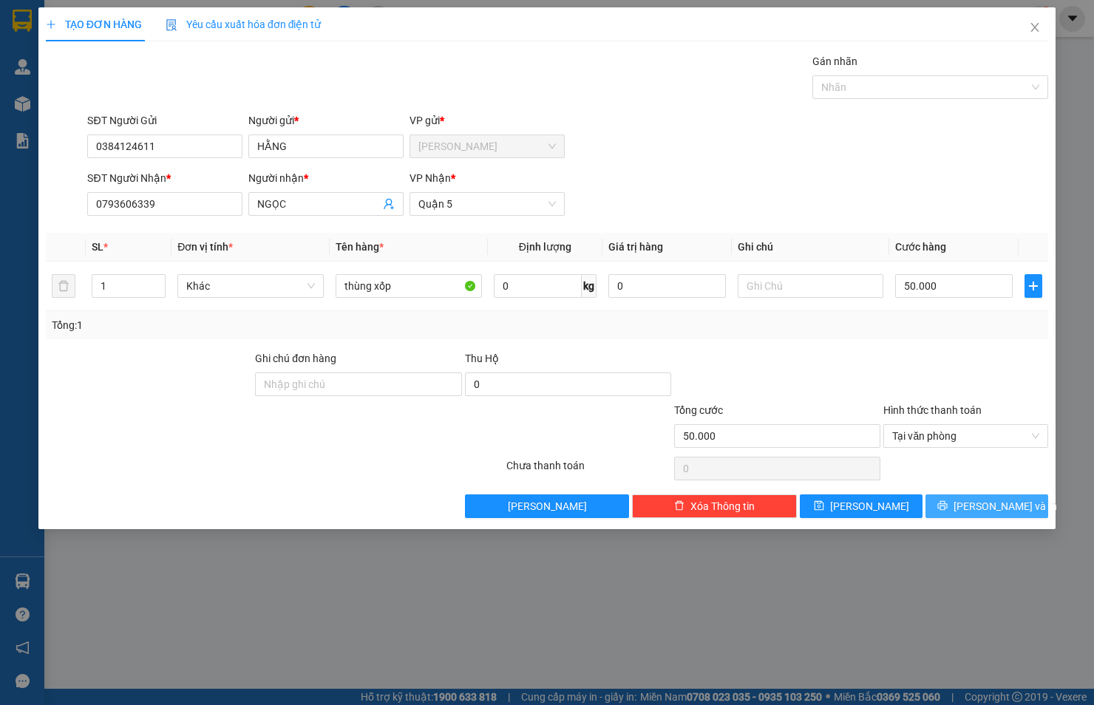
click at [1002, 506] on span "[PERSON_NAME] và In" at bounding box center [1004, 506] width 103 height 16
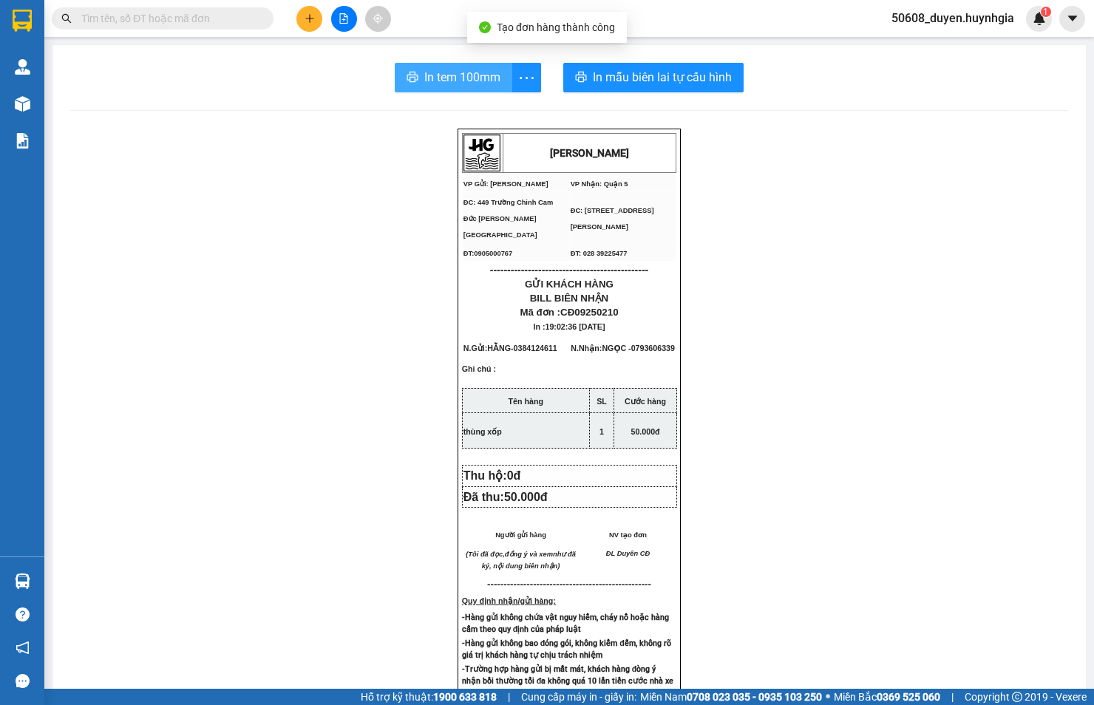
click at [467, 76] on span "In tem 100mm" at bounding box center [462, 77] width 76 height 18
click at [308, 16] on icon "plus" at bounding box center [309, 18] width 10 height 10
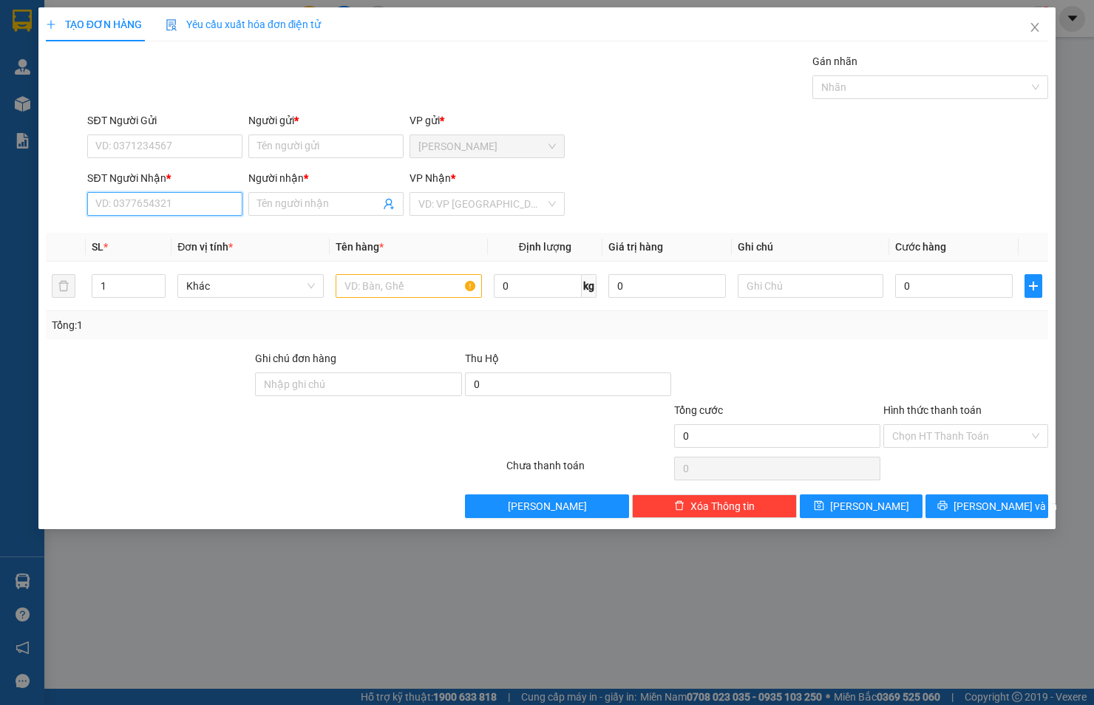
click at [208, 208] on input "SĐT Người Nhận *" at bounding box center [164, 204] width 155 height 24
click at [167, 246] on div "0384727413 0384727413 - THI" at bounding box center [164, 234] width 155 height 30
click at [171, 239] on th "Đơn vị tính *" at bounding box center [250, 247] width 158 height 29
click at [171, 196] on input "038472" at bounding box center [164, 204] width 155 height 24
click at [164, 226] on div "0384727413 - THI" at bounding box center [164, 233] width 137 height 16
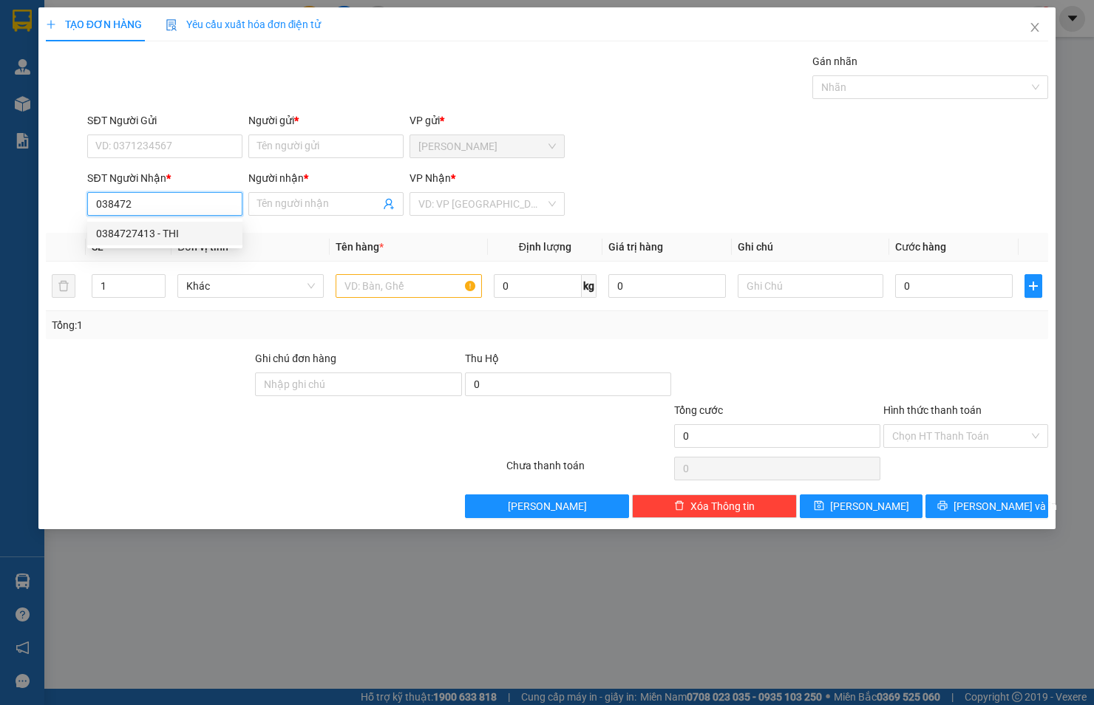
type input "0384727413"
type input "THI"
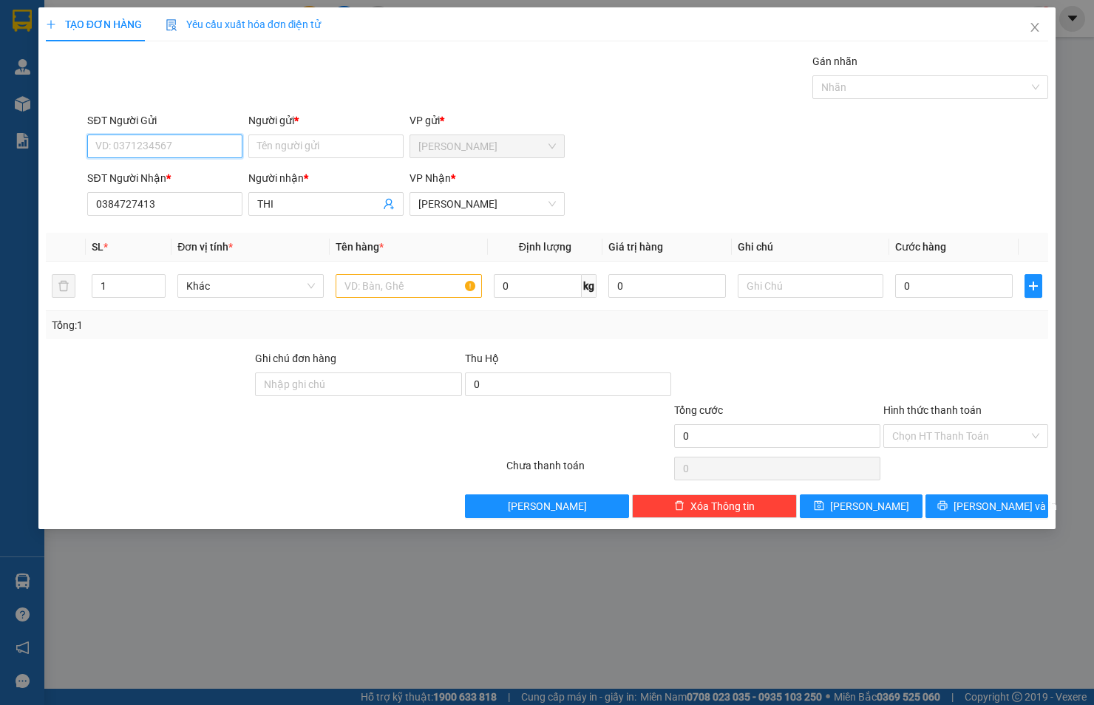
click at [191, 146] on input "SĐT Người Gửi" at bounding box center [164, 146] width 155 height 24
click at [172, 180] on div "0364565175 - TRÂM" at bounding box center [164, 176] width 137 height 16
type input "0364565175"
type input "TRÂM"
click at [372, 283] on input "text" at bounding box center [408, 286] width 146 height 24
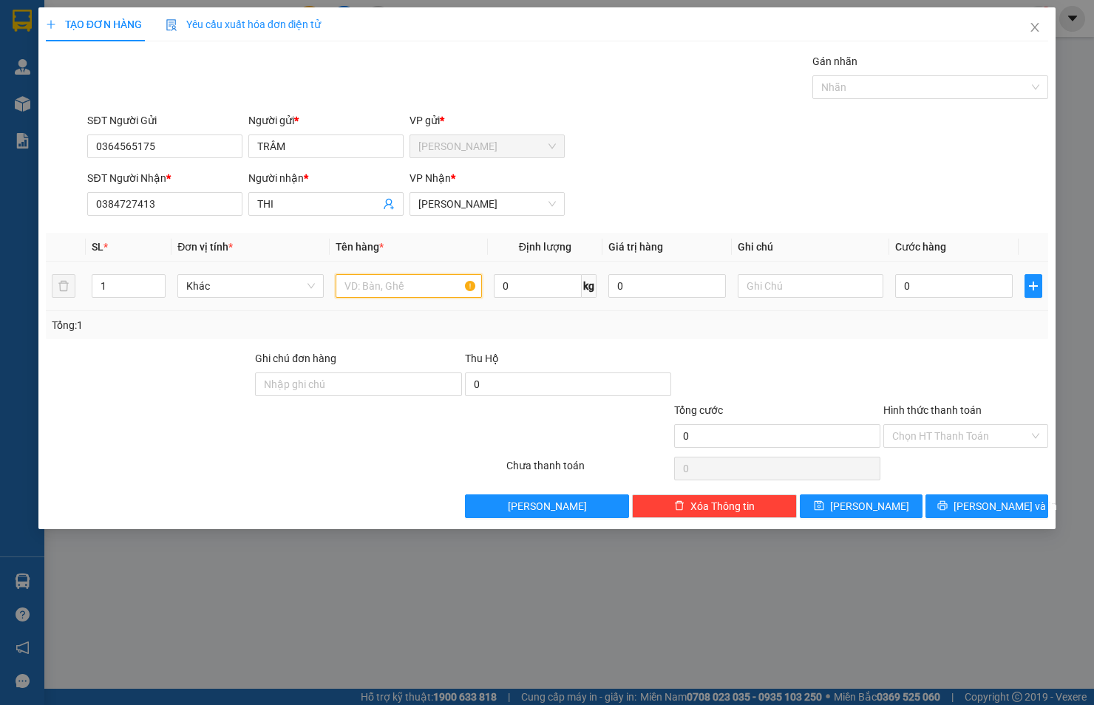
type input "t"
type input "THÙNG XỐP"
click at [944, 287] on input "0" at bounding box center [953, 286] width 117 height 24
type input "7"
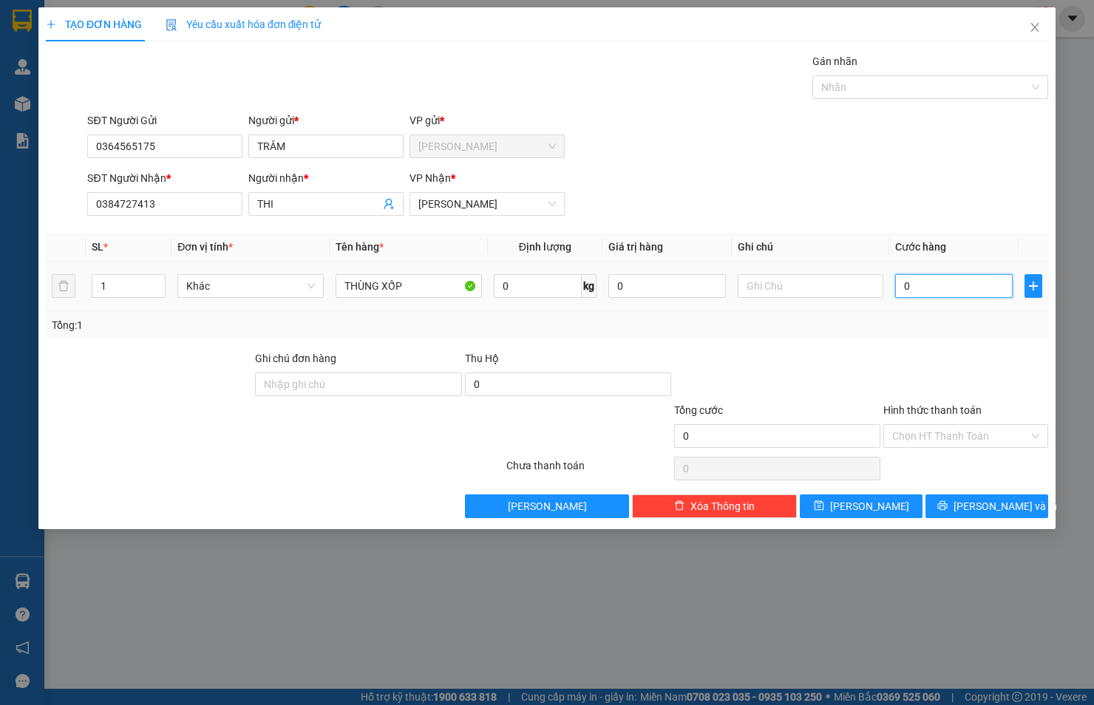
type input "7"
type input "70"
click at [907, 429] on input "Hình thức thanh toán" at bounding box center [960, 436] width 137 height 22
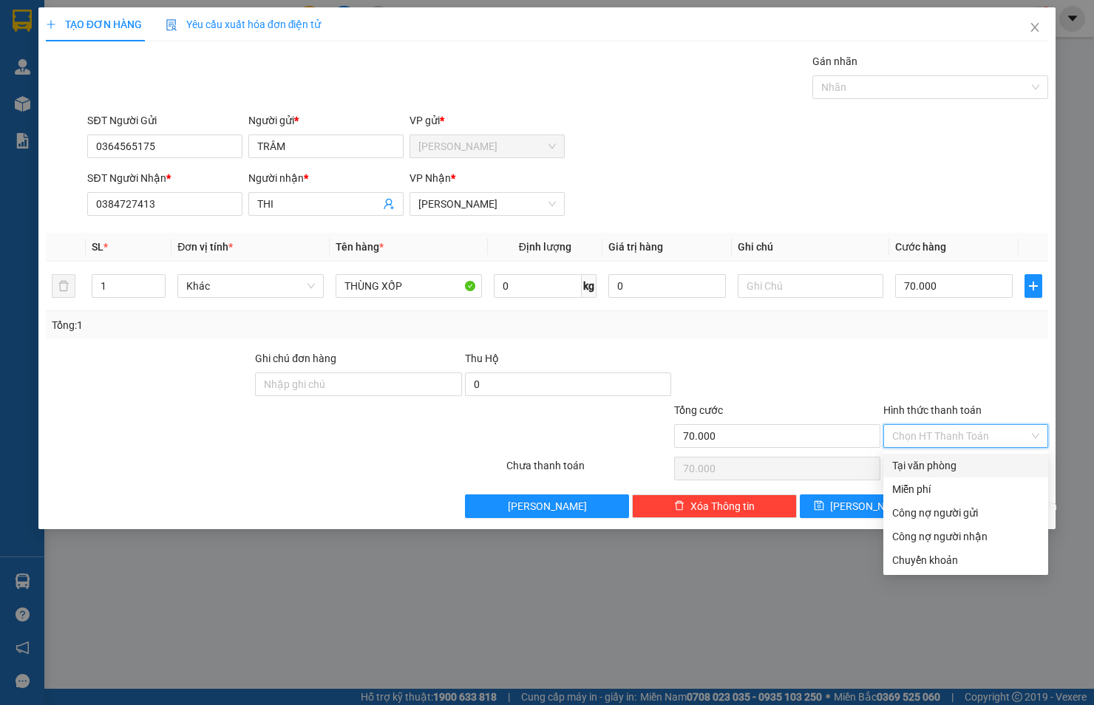
click at [916, 462] on div "Tại văn phòng" at bounding box center [965, 465] width 147 height 16
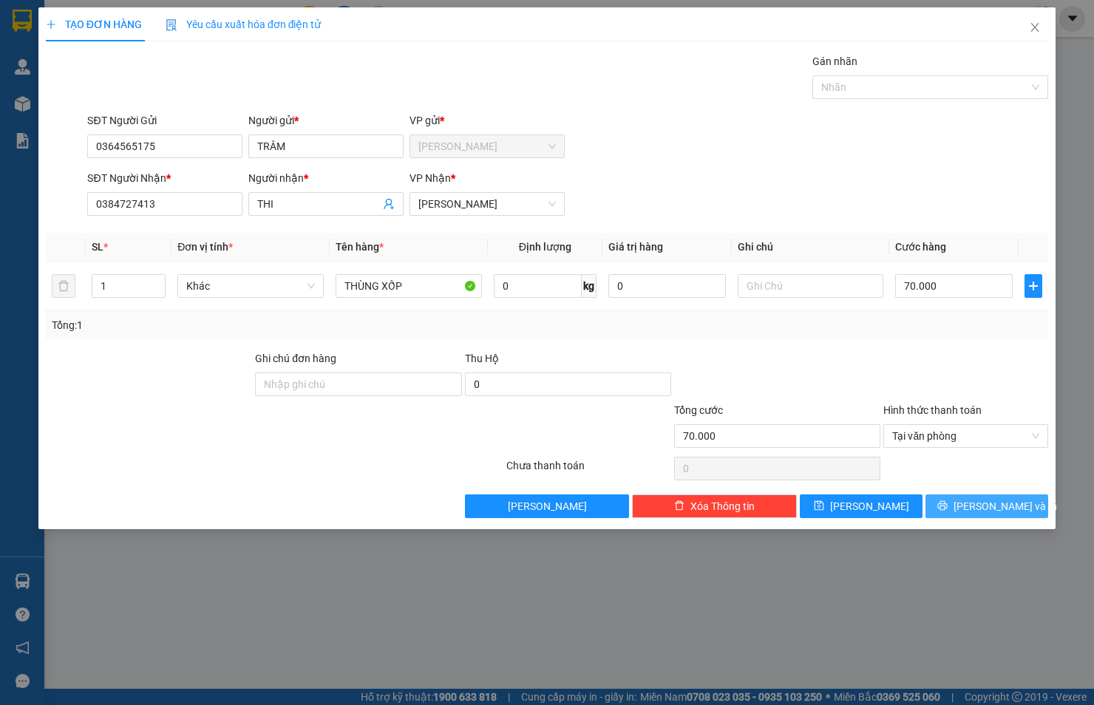
click at [1008, 508] on span "[PERSON_NAME] và In" at bounding box center [1004, 506] width 103 height 16
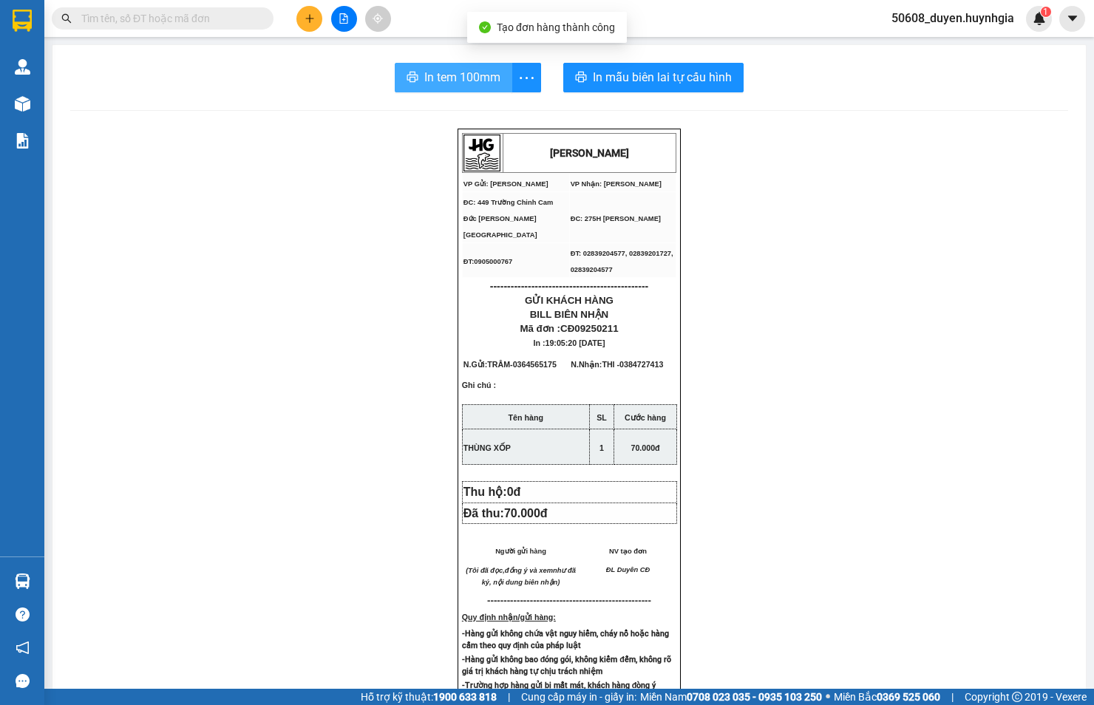
click at [408, 74] on icon "printer" at bounding box center [412, 77] width 12 height 12
click at [316, 19] on button at bounding box center [309, 19] width 26 height 26
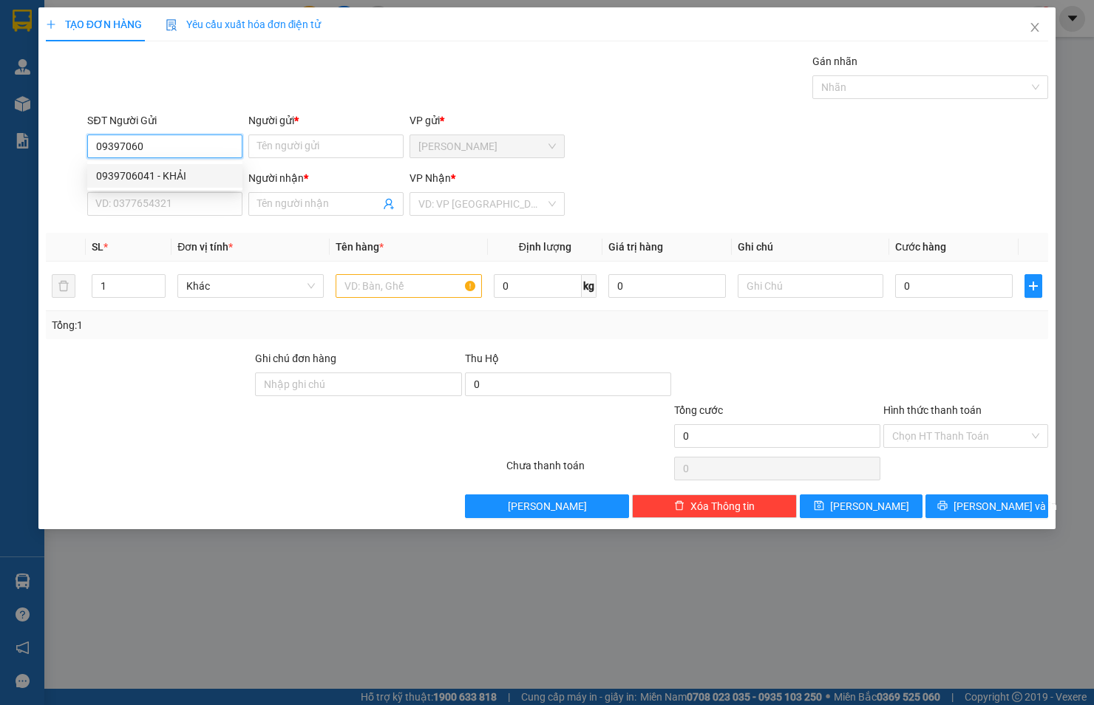
click at [181, 174] on div "0939706041 - KHẢI" at bounding box center [164, 176] width 137 height 16
type input "0939706041"
type input "KHẢI"
type input "0947901168"
type input "[PERSON_NAME]"
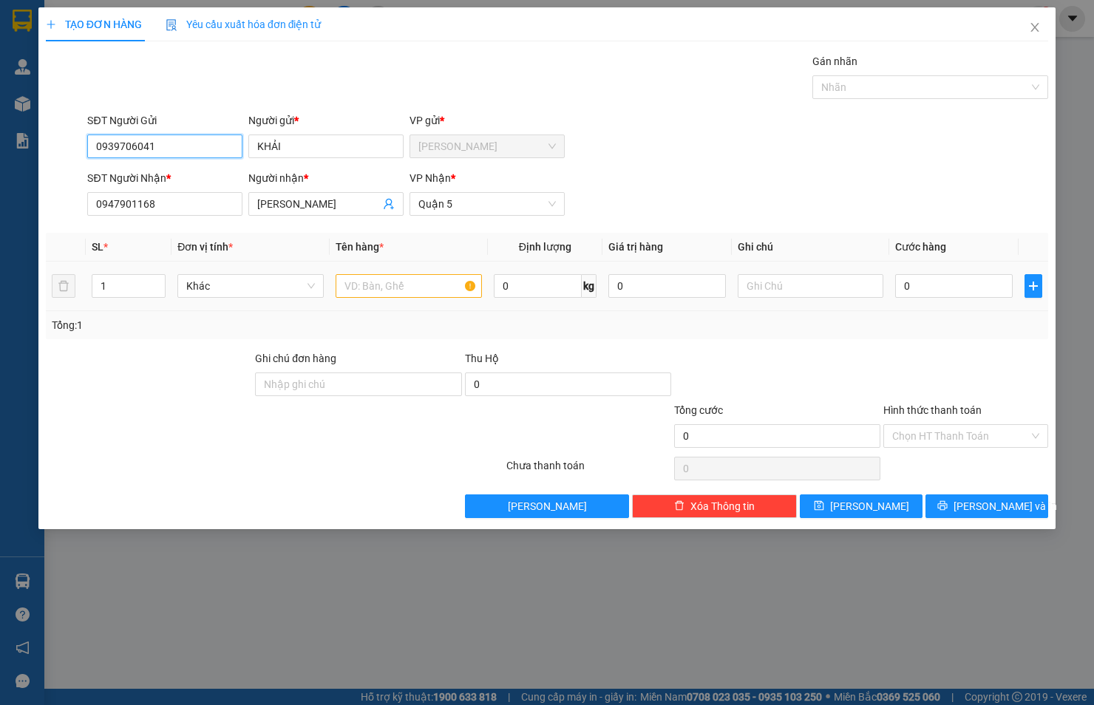
type input "0939706041"
click at [393, 288] on input "text" at bounding box center [408, 286] width 146 height 24
click at [959, 291] on input "0" at bounding box center [953, 286] width 117 height 24
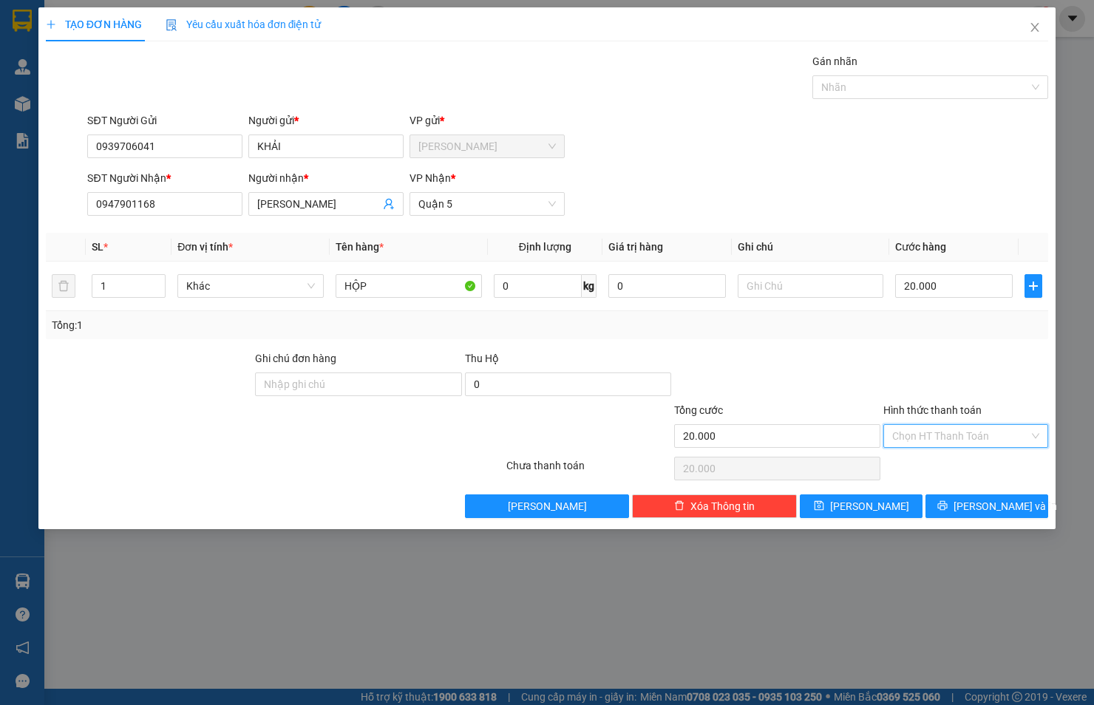
click at [947, 426] on input "Hình thức thanh toán" at bounding box center [960, 436] width 137 height 22
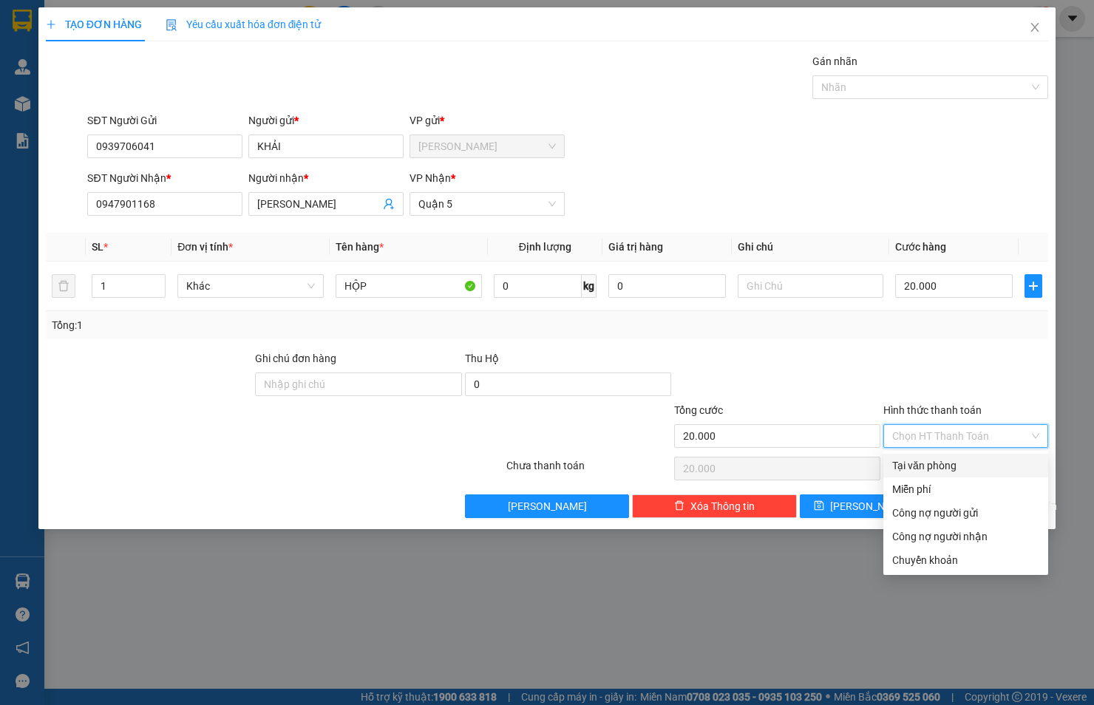
click at [949, 465] on div "Tại văn phòng" at bounding box center [965, 465] width 147 height 16
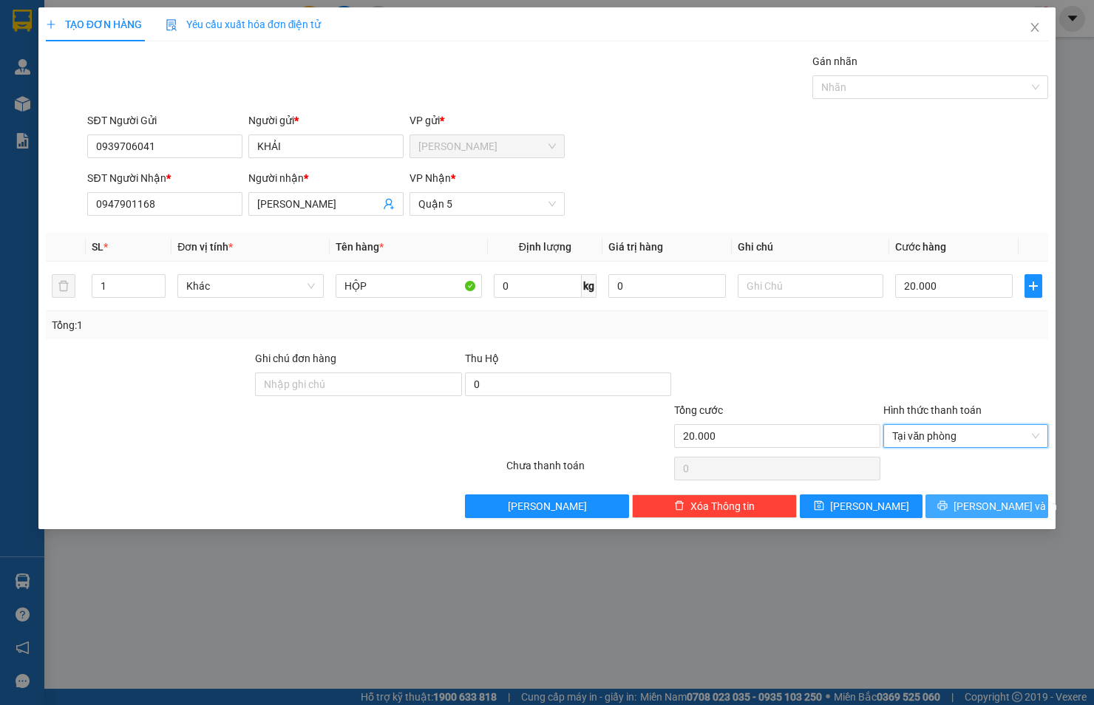
click at [987, 504] on span "[PERSON_NAME] và In" at bounding box center [1004, 506] width 103 height 16
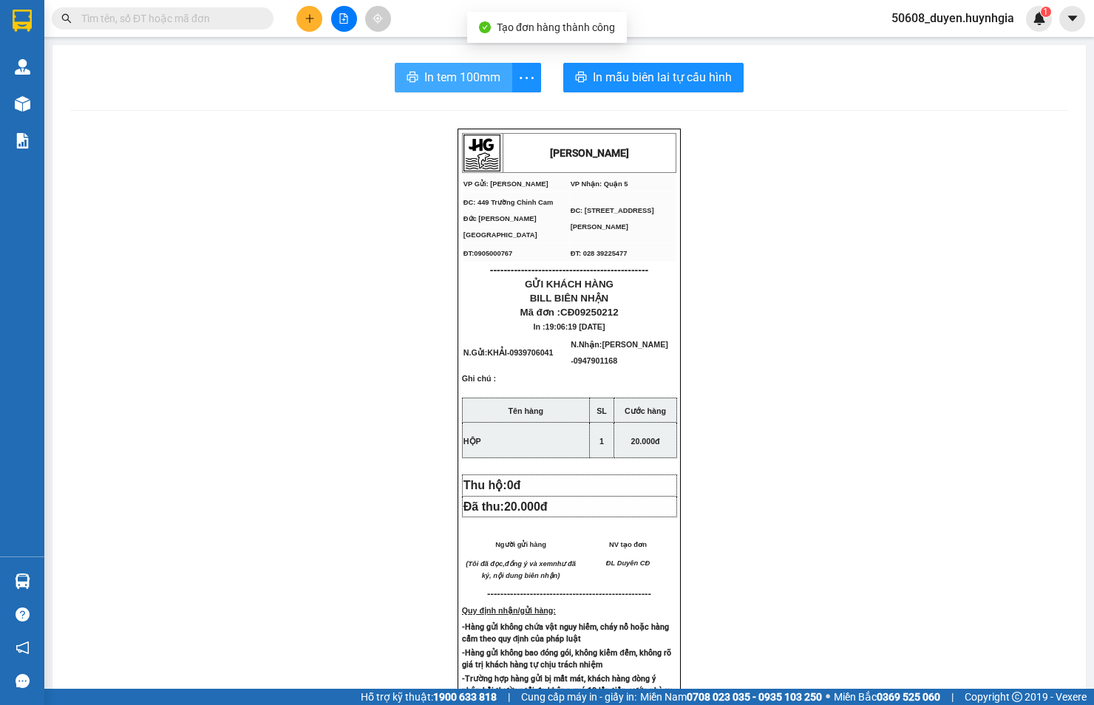
click at [431, 69] on span "In tem 100mm" at bounding box center [462, 77] width 76 height 18
click at [306, 24] on button at bounding box center [309, 19] width 26 height 26
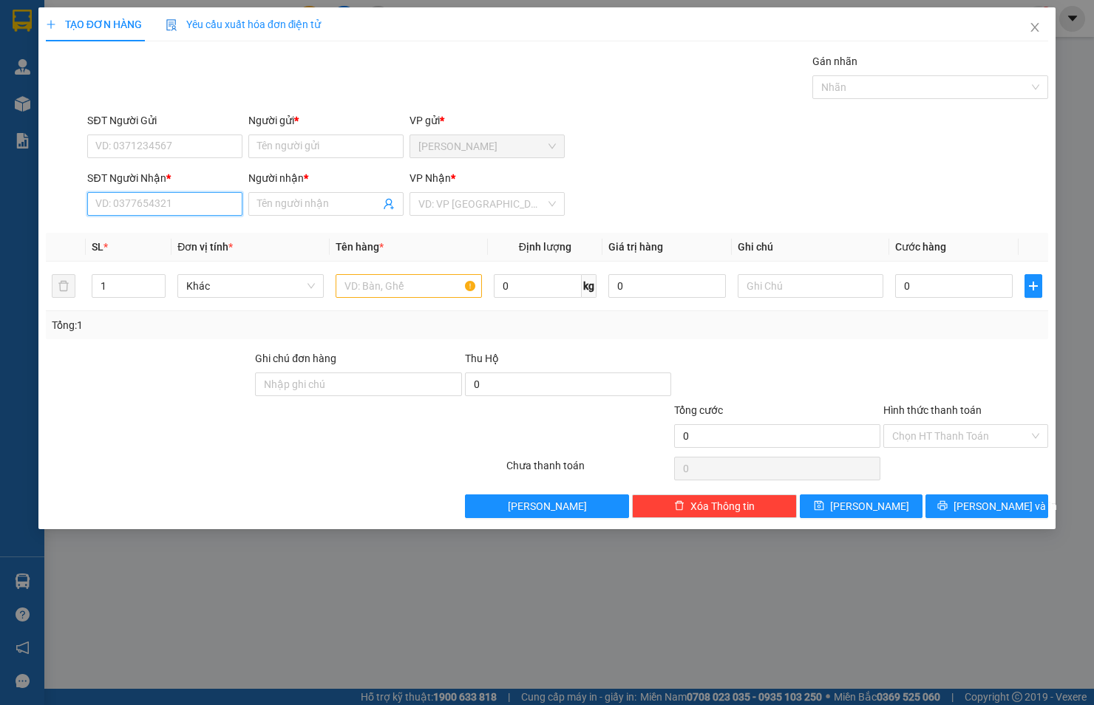
click at [126, 211] on input "SĐT Người Nhận *" at bounding box center [164, 204] width 155 height 24
click at [315, 205] on input "Người nhận *" at bounding box center [318, 204] width 123 height 16
drag, startPoint x: 134, startPoint y: 208, endPoint x: 61, endPoint y: 214, distance: 73.4
click at [61, 214] on div "SĐT Người Nhận * 0971540079 0971540079 Người nhận * NHẬT VP Nhận * VD: VP [GEOG…" at bounding box center [546, 196] width 1005 height 52
click at [168, 143] on input "SĐT Người Gửi" at bounding box center [164, 146] width 155 height 24
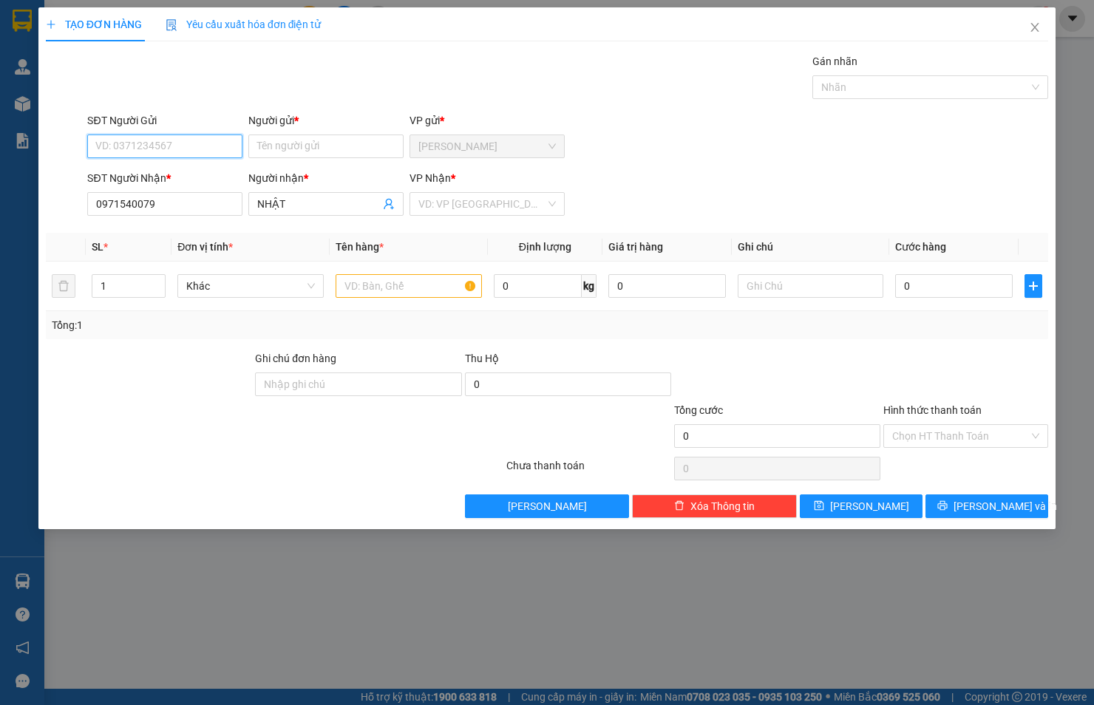
paste input "0971540079"
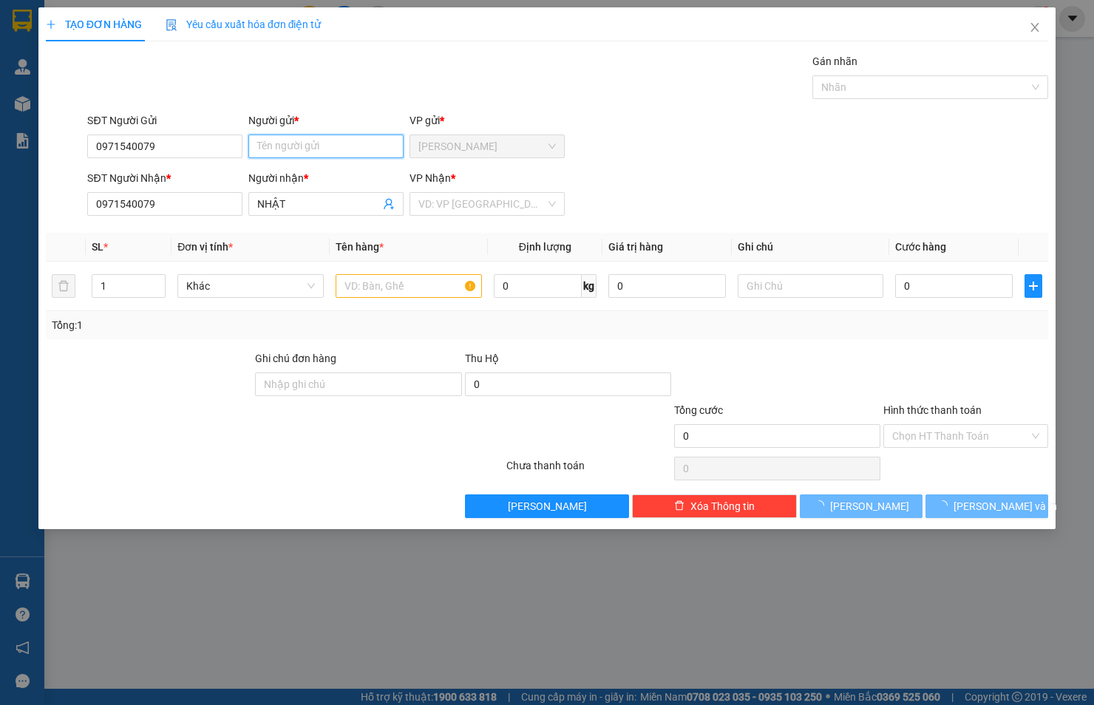
click at [313, 137] on input "Người gửi *" at bounding box center [325, 146] width 155 height 24
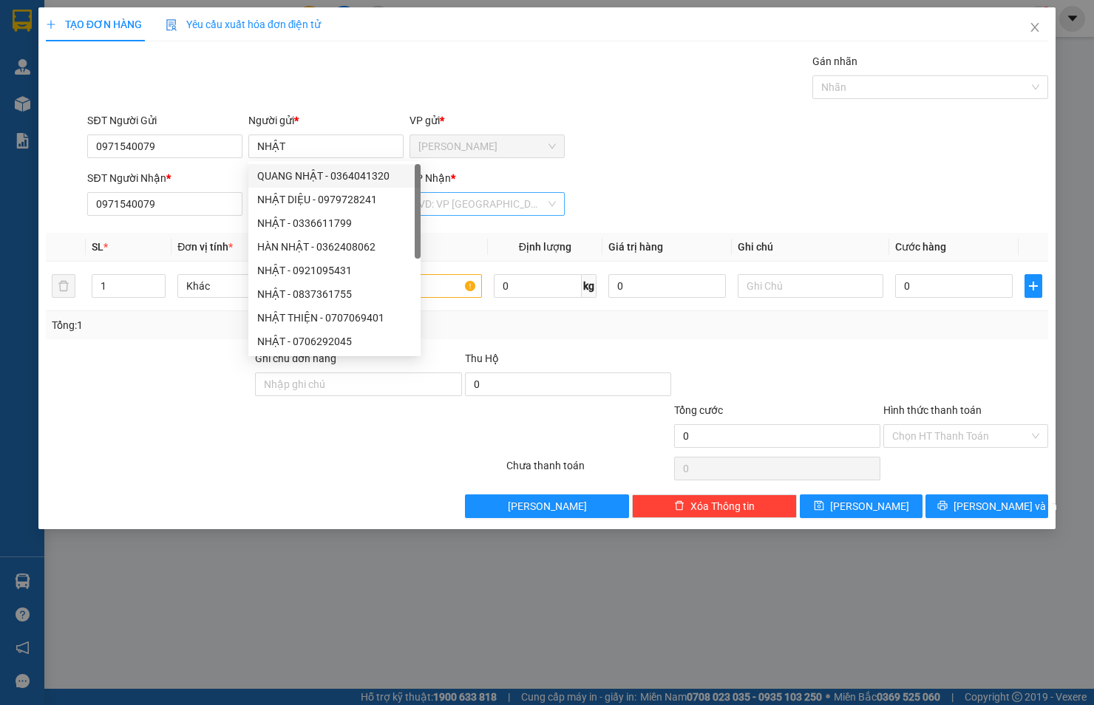
click at [502, 211] on input "search" at bounding box center [481, 204] width 127 height 22
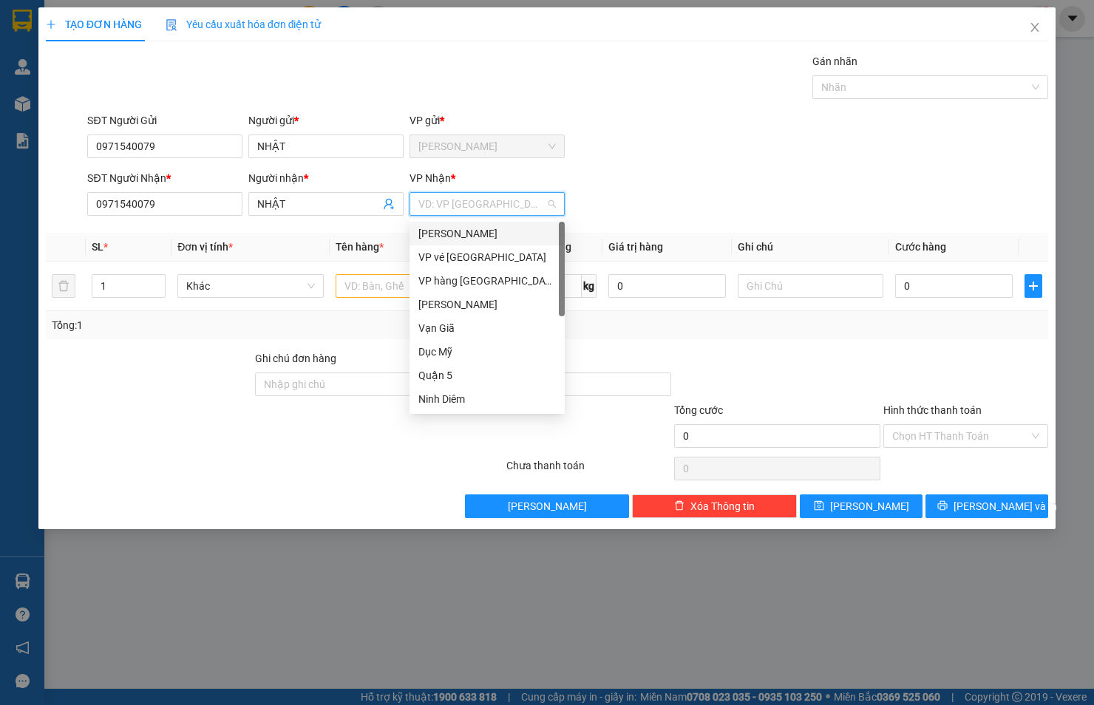
click at [499, 230] on div "[PERSON_NAME]" at bounding box center [486, 233] width 137 height 16
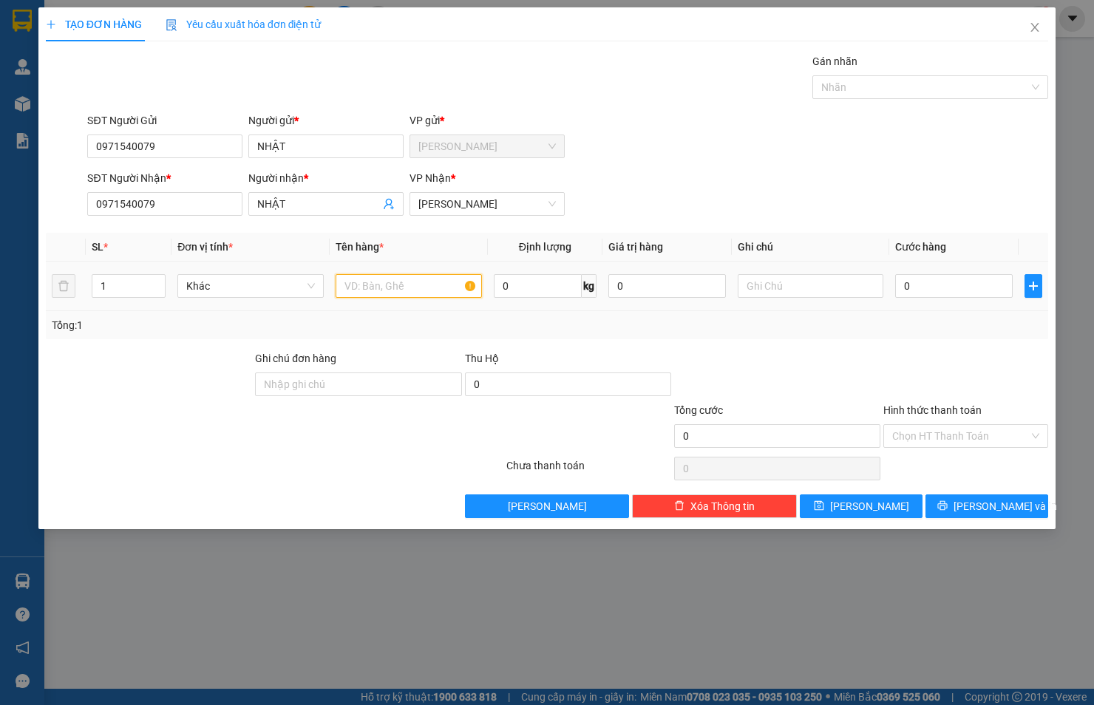
click at [421, 278] on input "text" at bounding box center [408, 286] width 146 height 24
click at [924, 284] on input "0" at bounding box center [953, 286] width 117 height 24
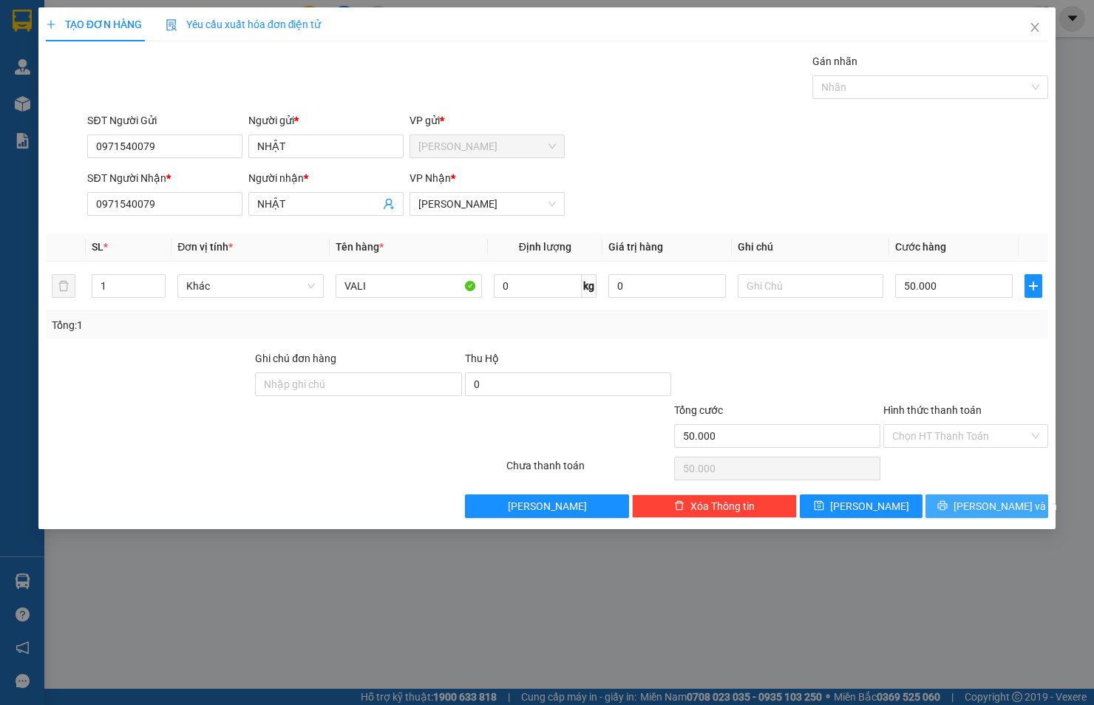
click at [971, 502] on button "[PERSON_NAME] và In" at bounding box center [986, 506] width 123 height 24
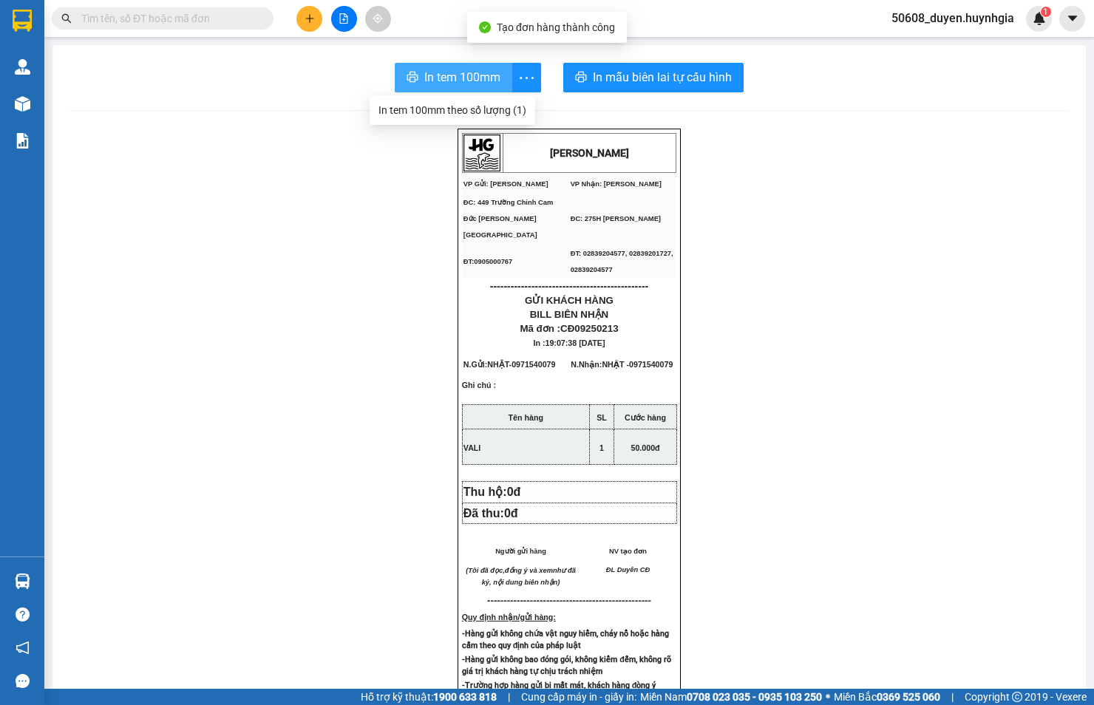
click at [477, 78] on span "In tem 100mm" at bounding box center [462, 77] width 76 height 18
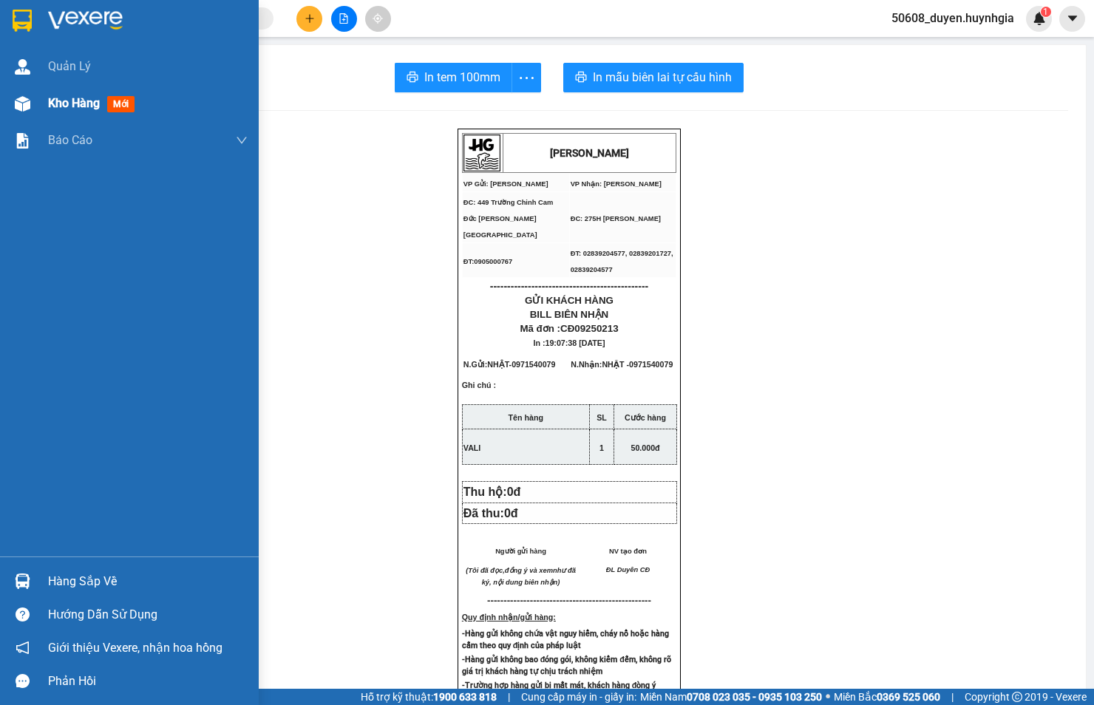
click at [33, 106] on div at bounding box center [23, 104] width 26 height 26
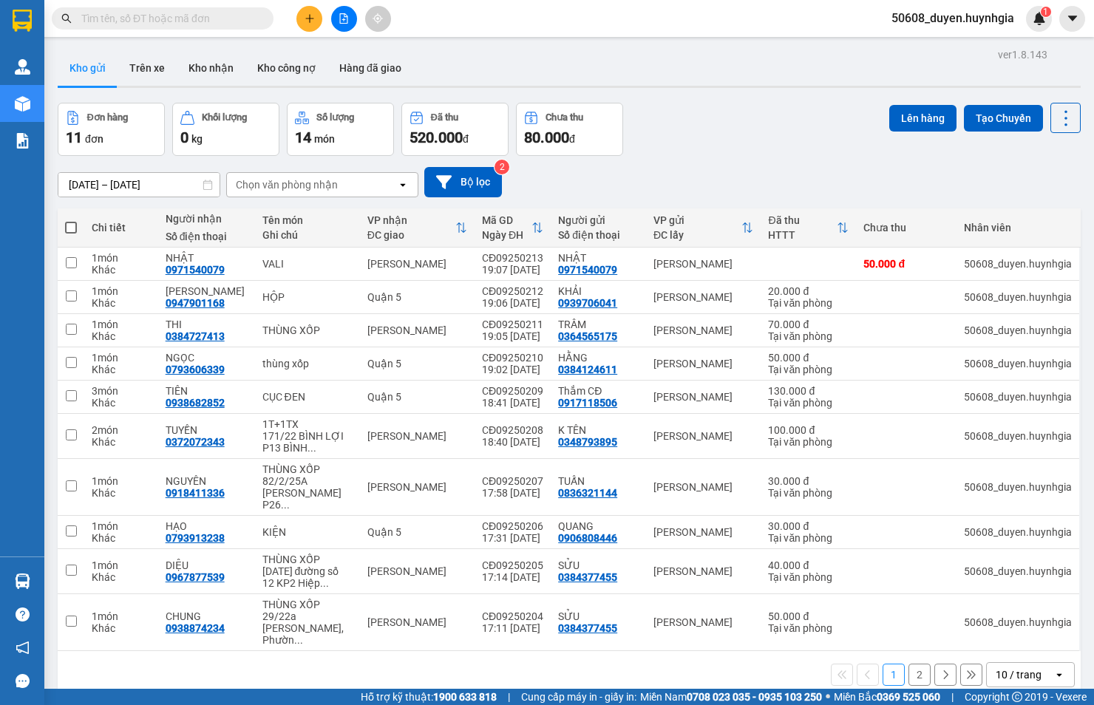
click at [66, 229] on span at bounding box center [71, 228] width 12 height 12
click at [71, 220] on input "checkbox" at bounding box center [71, 220] width 0 height 0
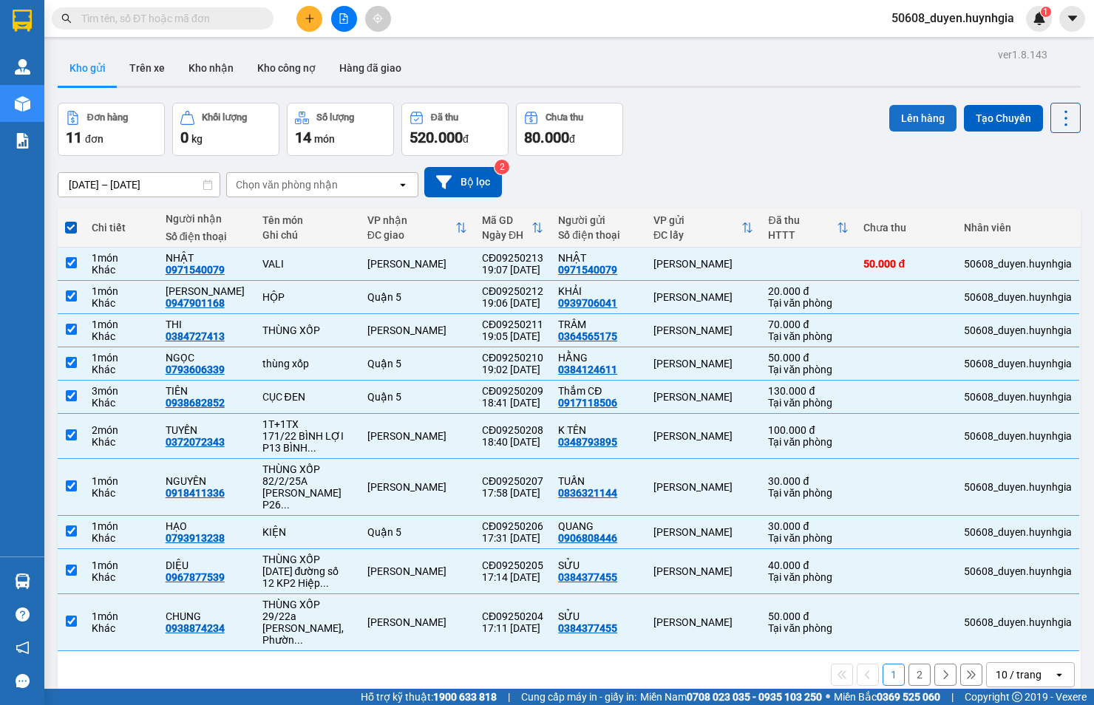
click at [935, 112] on button "Lên hàng" at bounding box center [922, 118] width 67 height 27
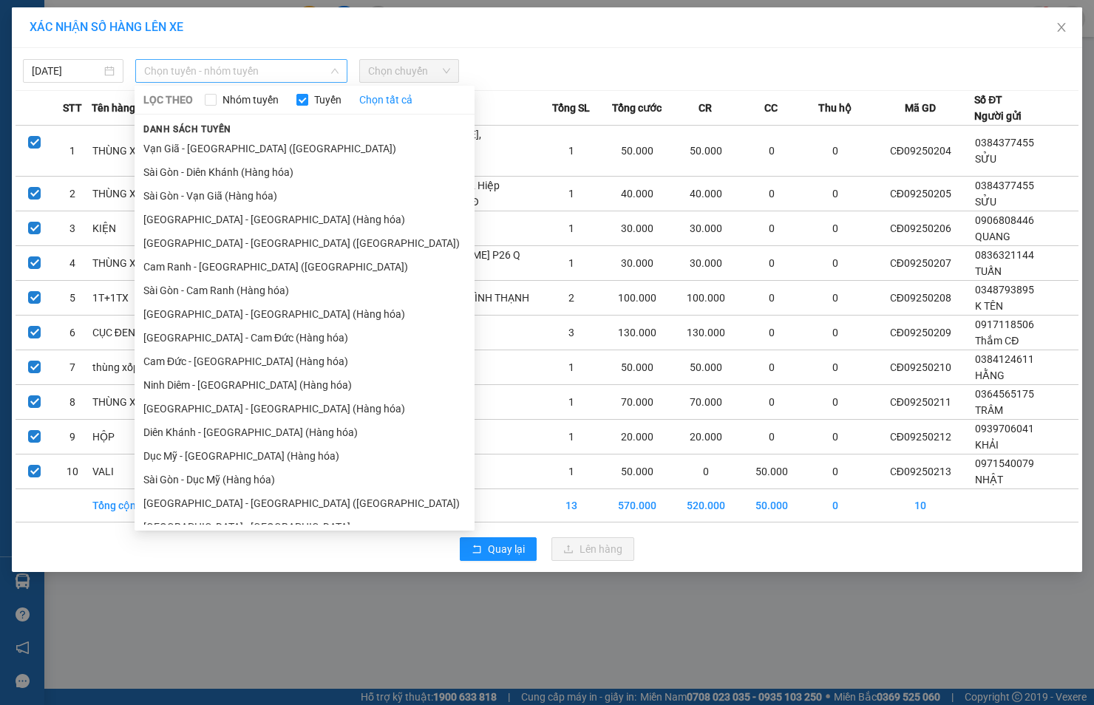
click at [246, 75] on span "Chọn tuyến - nhóm tuyến" at bounding box center [241, 71] width 194 height 22
click at [191, 352] on li "Cam Đức - [GEOGRAPHIC_DATA] (Hàng hóa)" at bounding box center [304, 361] width 340 height 24
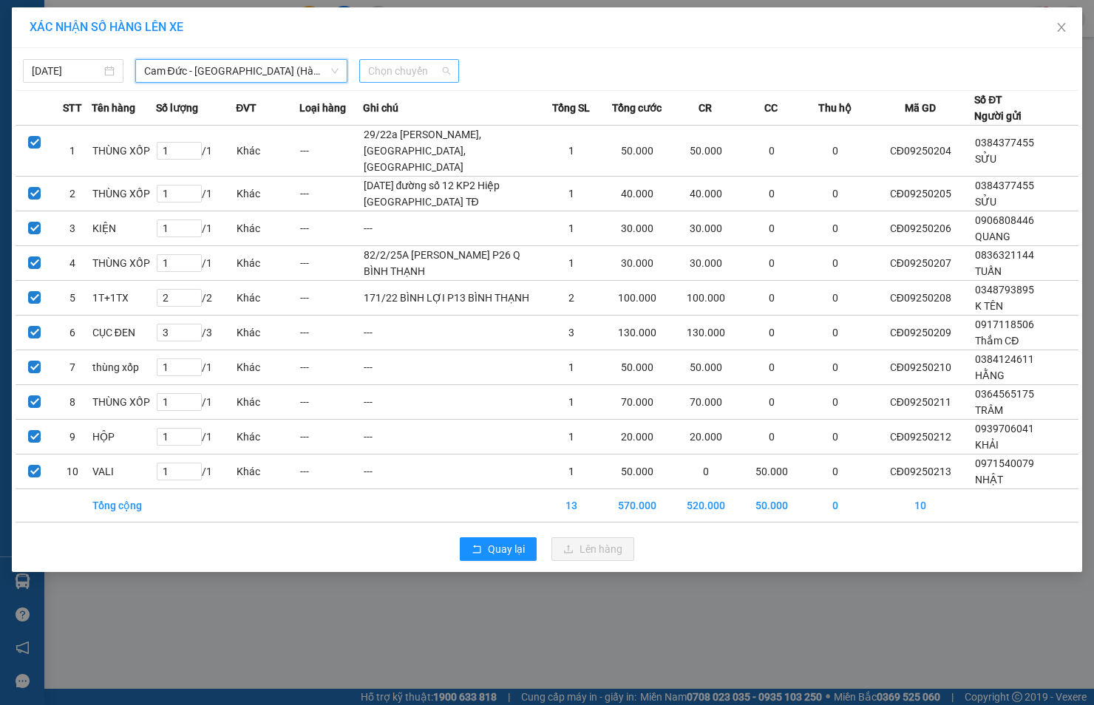
click at [409, 75] on span "Chọn chuyến" at bounding box center [409, 71] width 83 height 22
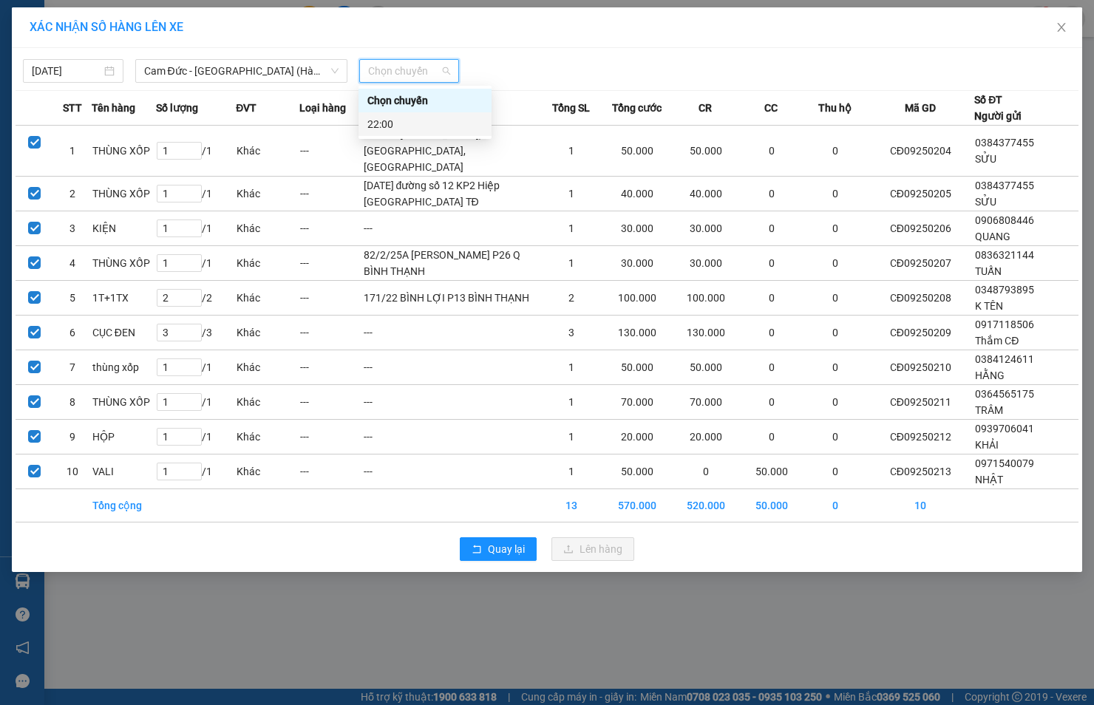
click at [421, 120] on div "22:00" at bounding box center [424, 124] width 115 height 16
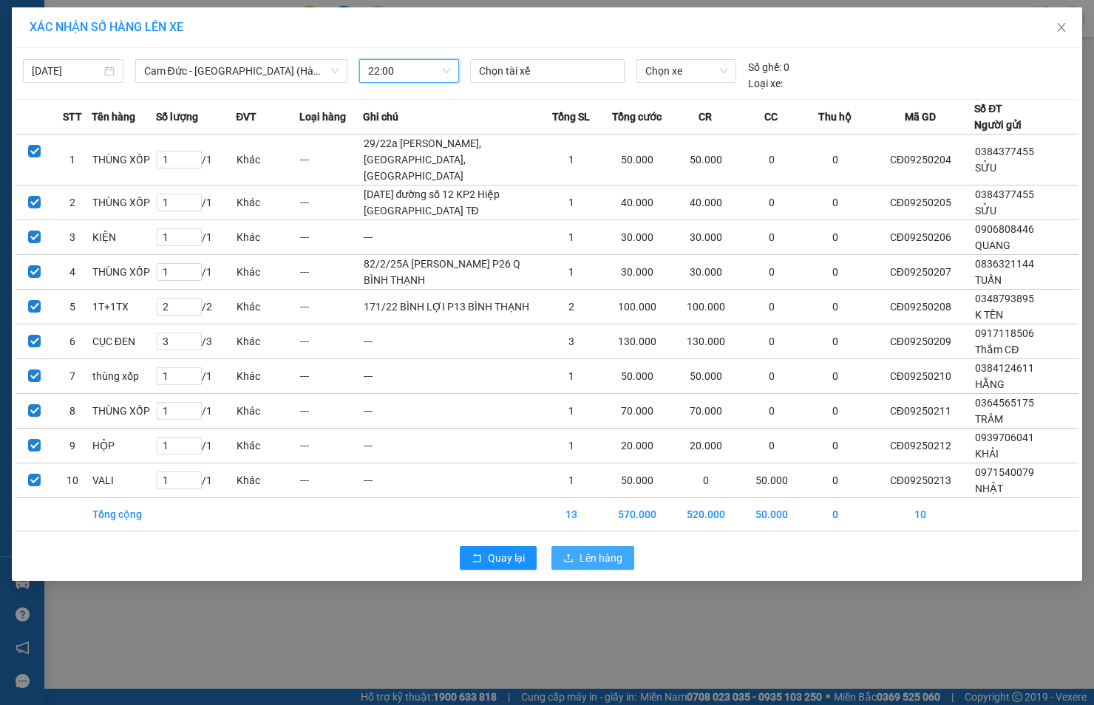
click at [623, 570] on button "Lên hàng" at bounding box center [592, 558] width 83 height 24
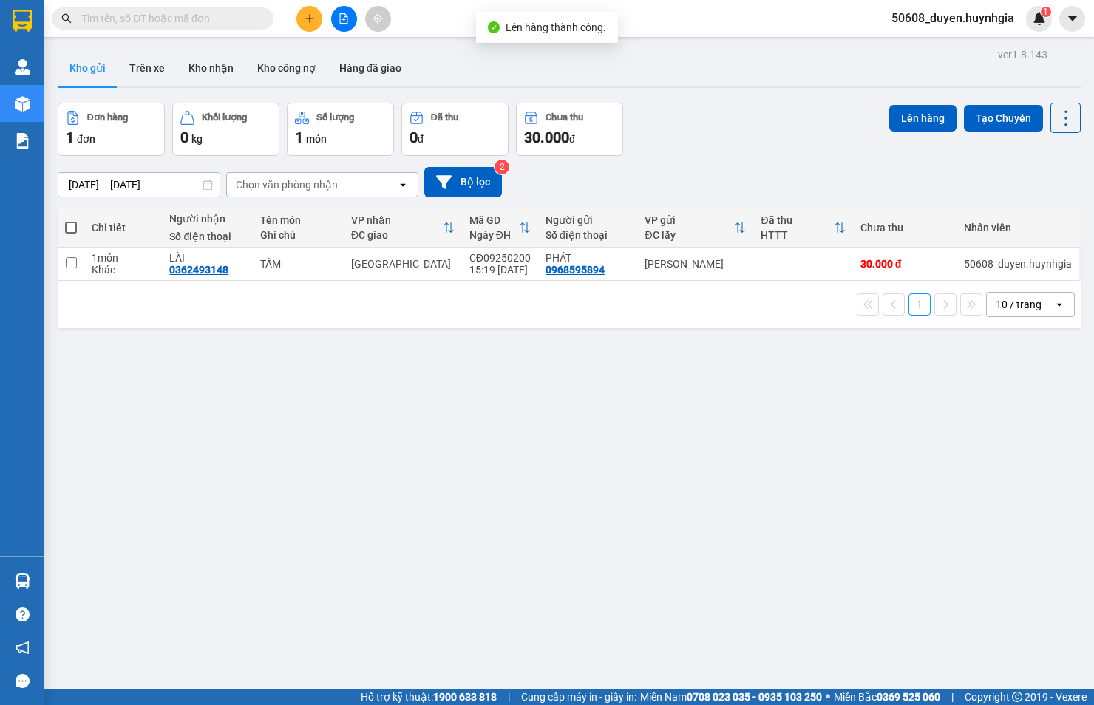
click at [344, 16] on icon "file-add" at bounding box center [344, 18] width 8 height 10
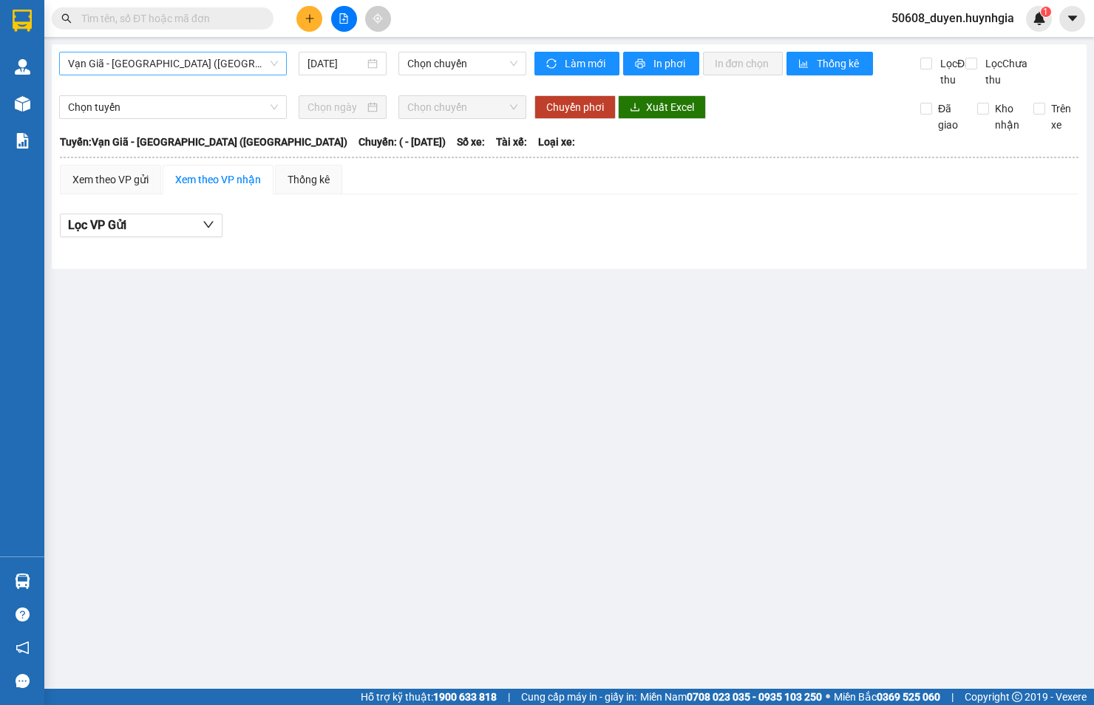
click at [241, 65] on span "Vạn Giã - [GEOGRAPHIC_DATA] ([GEOGRAPHIC_DATA])" at bounding box center [173, 63] width 210 height 22
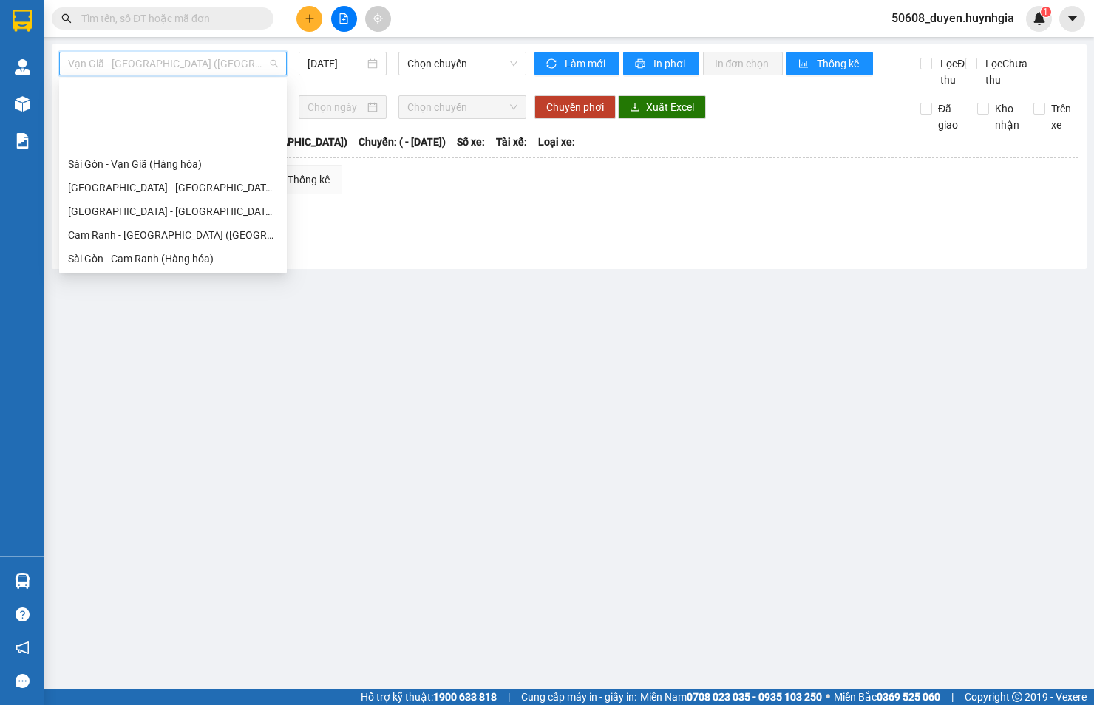
click at [143, 321] on div "Cam Đức - [GEOGRAPHIC_DATA] (Hàng hóa)" at bounding box center [173, 329] width 210 height 16
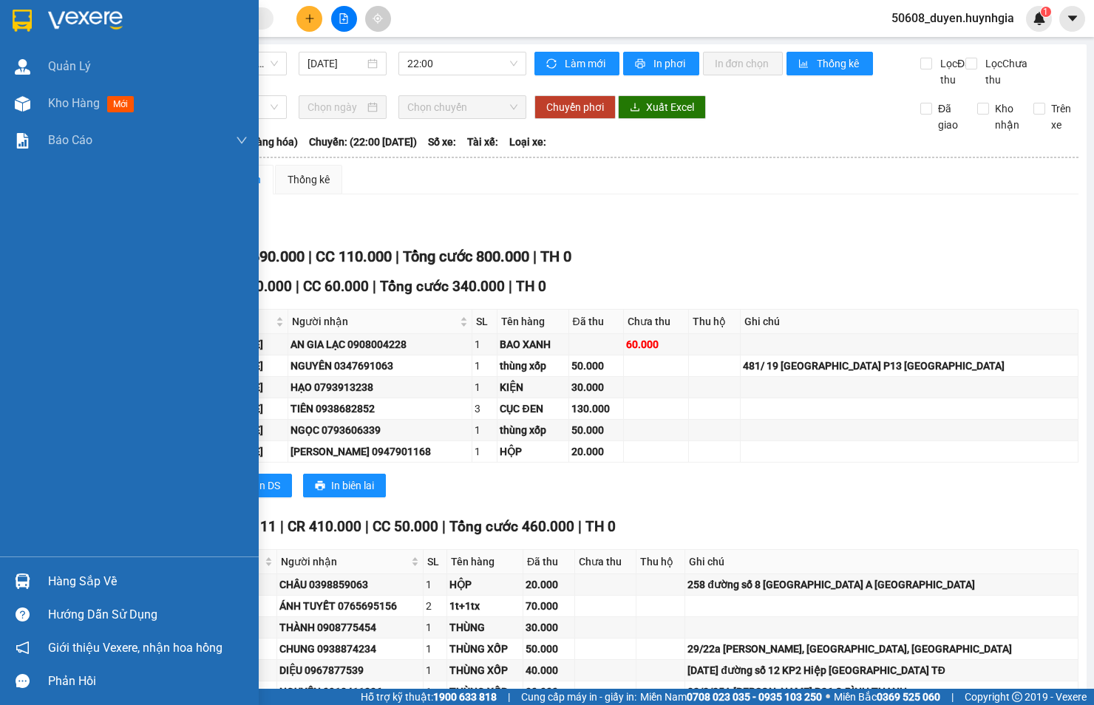
click at [19, 266] on div "Quản [PERSON_NAME] hàng mới Báo cáo Báo cáo dòng tiền (nhân viên) - mới Báo cáo…" at bounding box center [129, 302] width 259 height 508
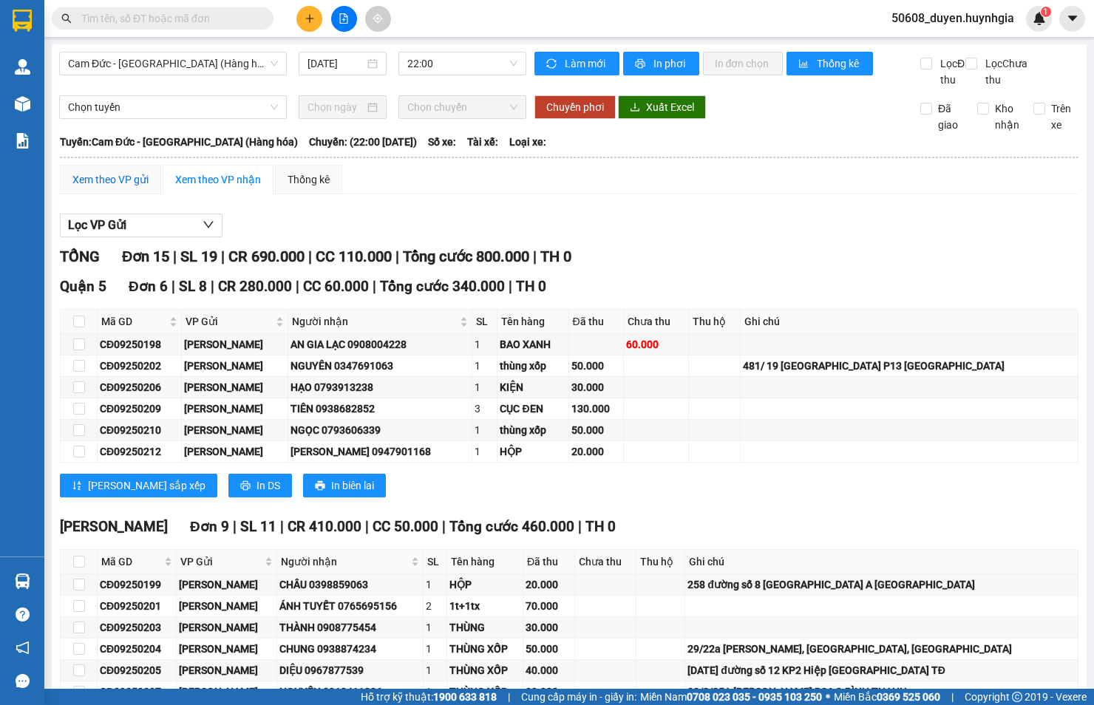
click at [128, 188] on div "Xem theo VP gửi" at bounding box center [110, 179] width 76 height 16
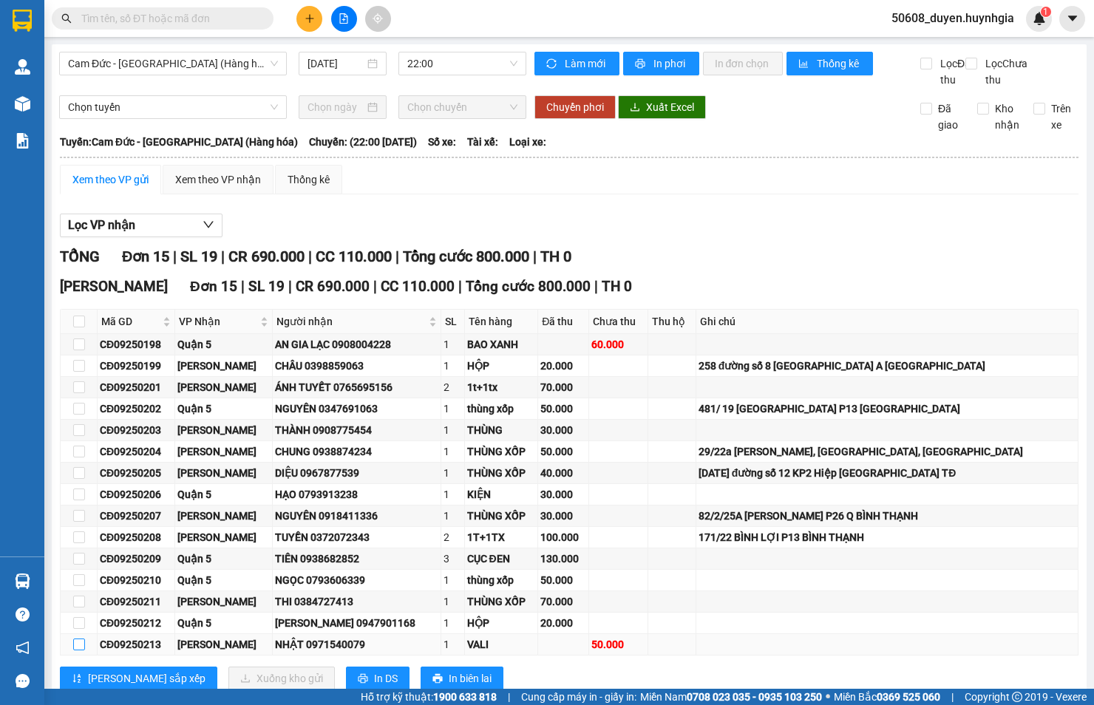
click at [78, 636] on label at bounding box center [79, 644] width 12 height 16
click at [78, 638] on input "checkbox" at bounding box center [79, 644] width 12 height 12
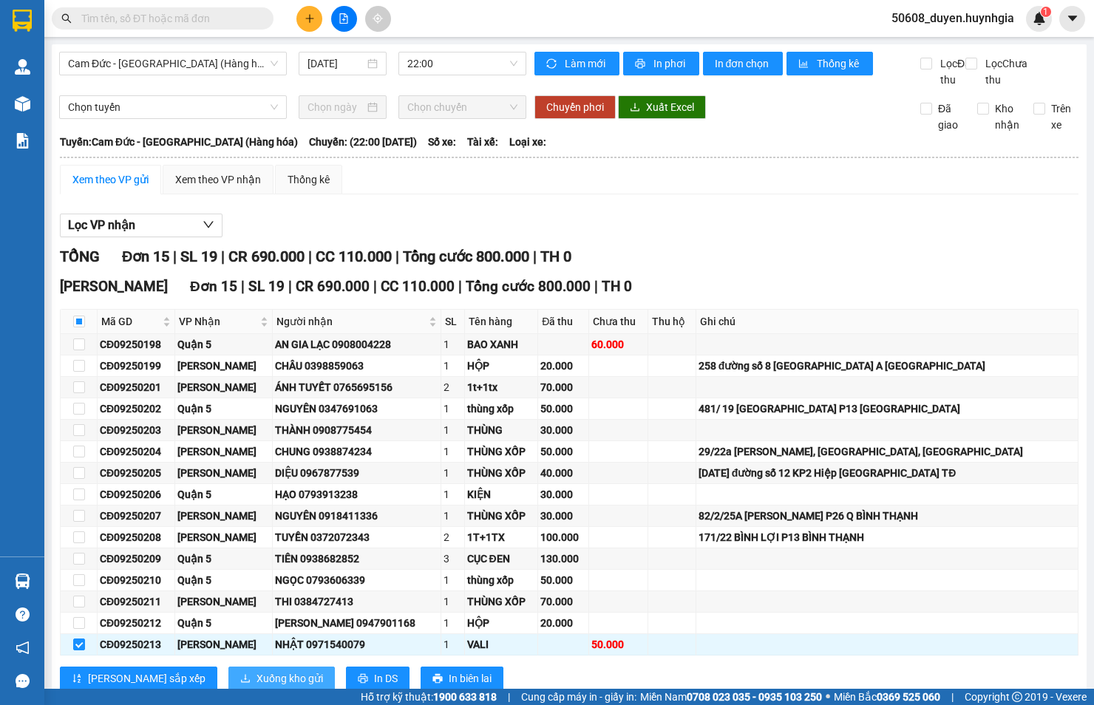
click at [256, 670] on span "Xuống kho gửi" at bounding box center [289, 678] width 66 height 16
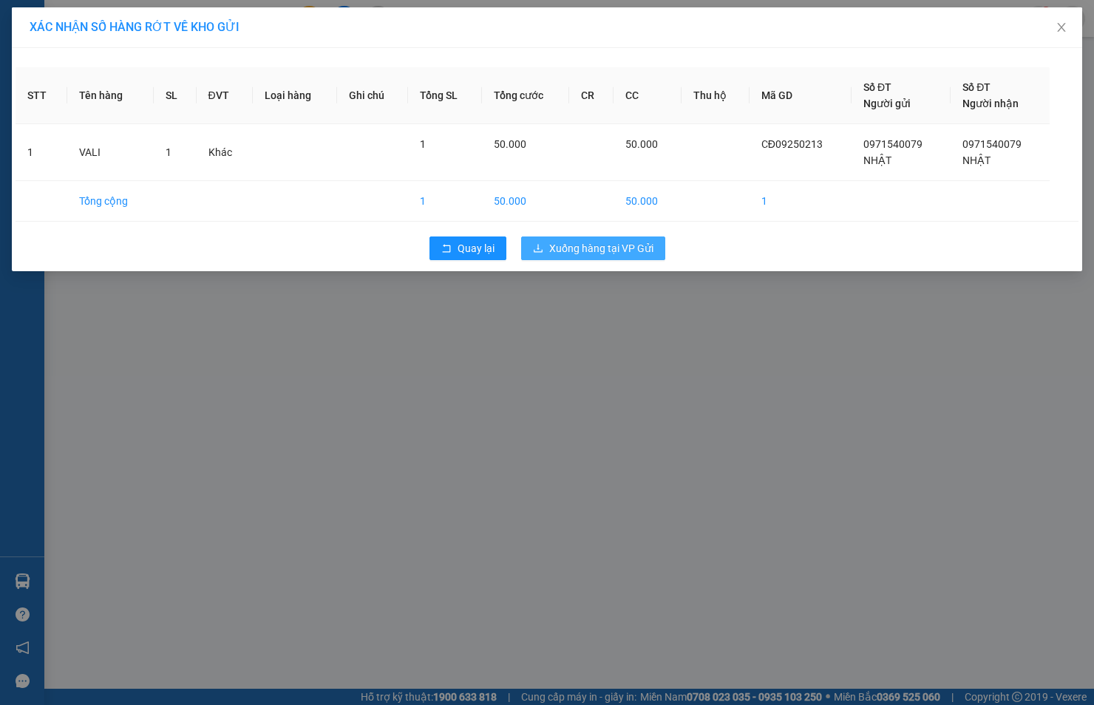
click at [550, 245] on span "Xuống hàng tại VP Gửi" at bounding box center [601, 248] width 104 height 16
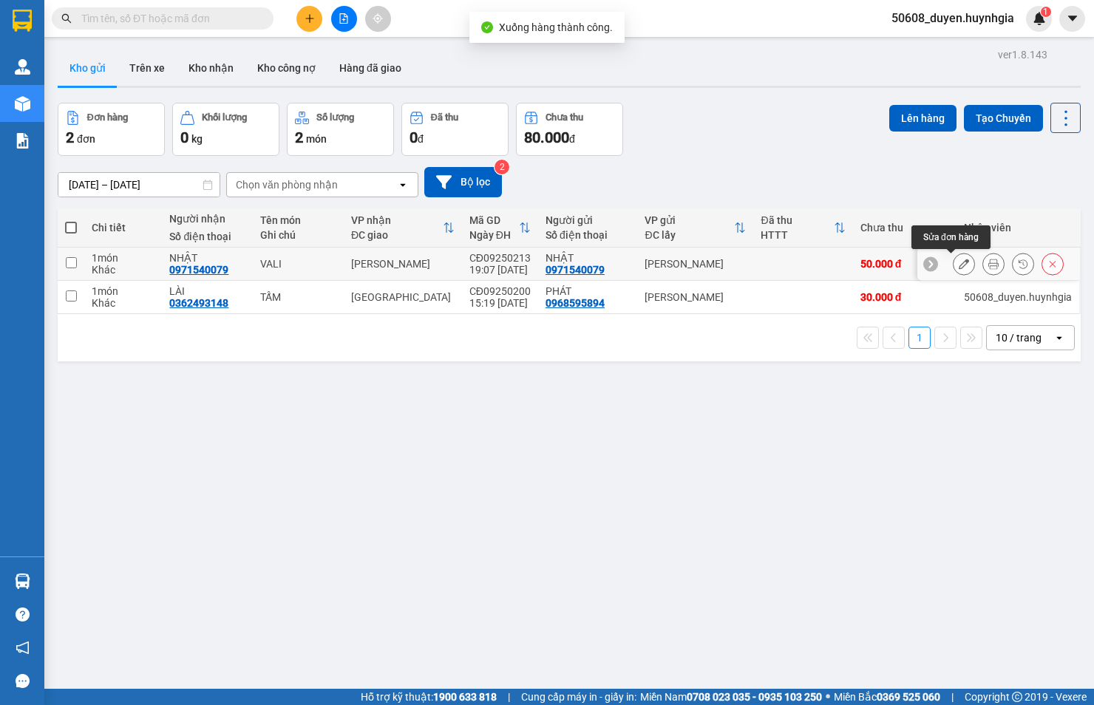
click at [958, 263] on icon at bounding box center [963, 264] width 10 height 10
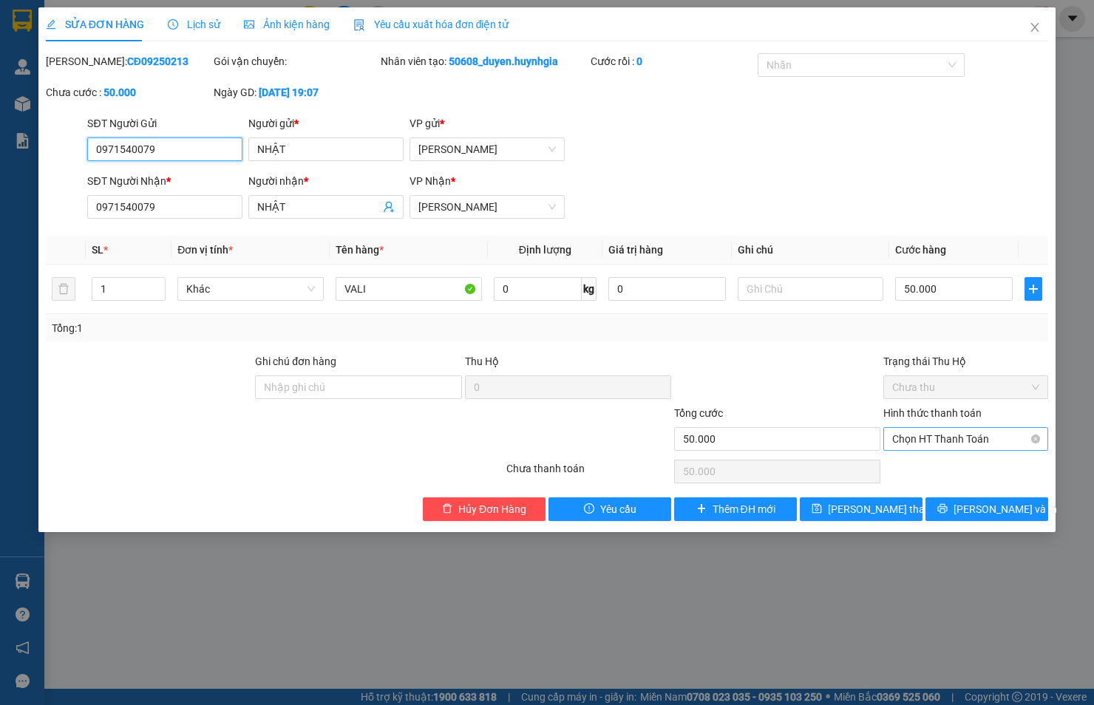
click at [935, 440] on span "Chọn HT Thanh Toán" at bounding box center [965, 439] width 147 height 22
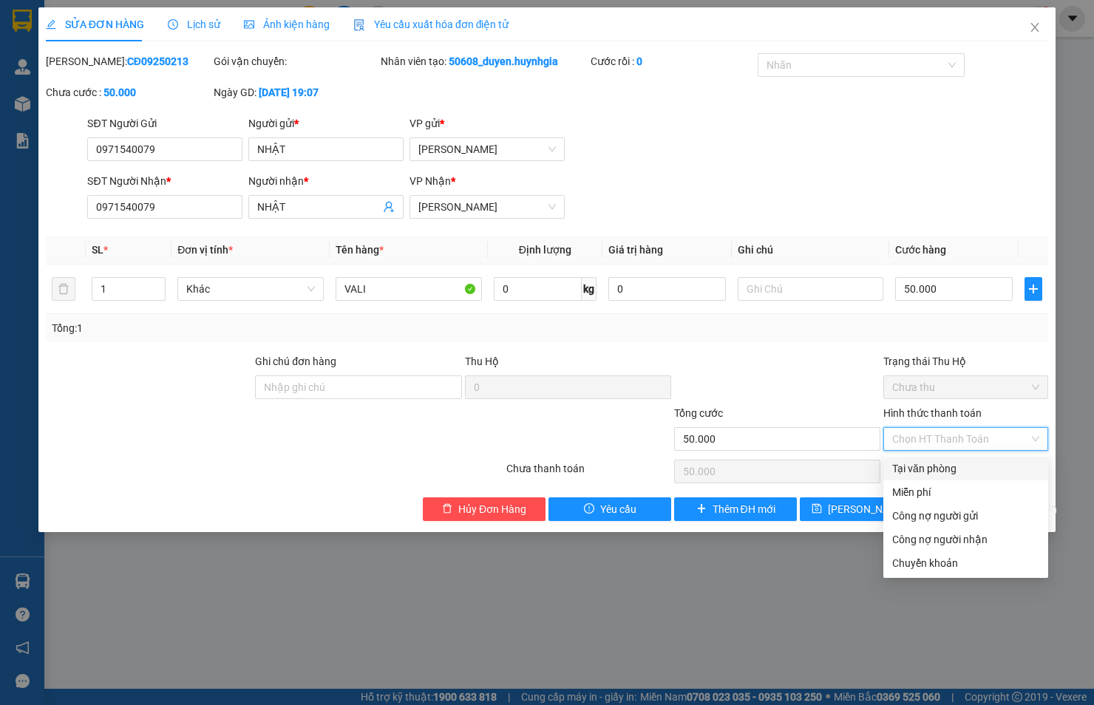
click at [943, 468] on div "Tại văn phòng" at bounding box center [965, 468] width 147 height 16
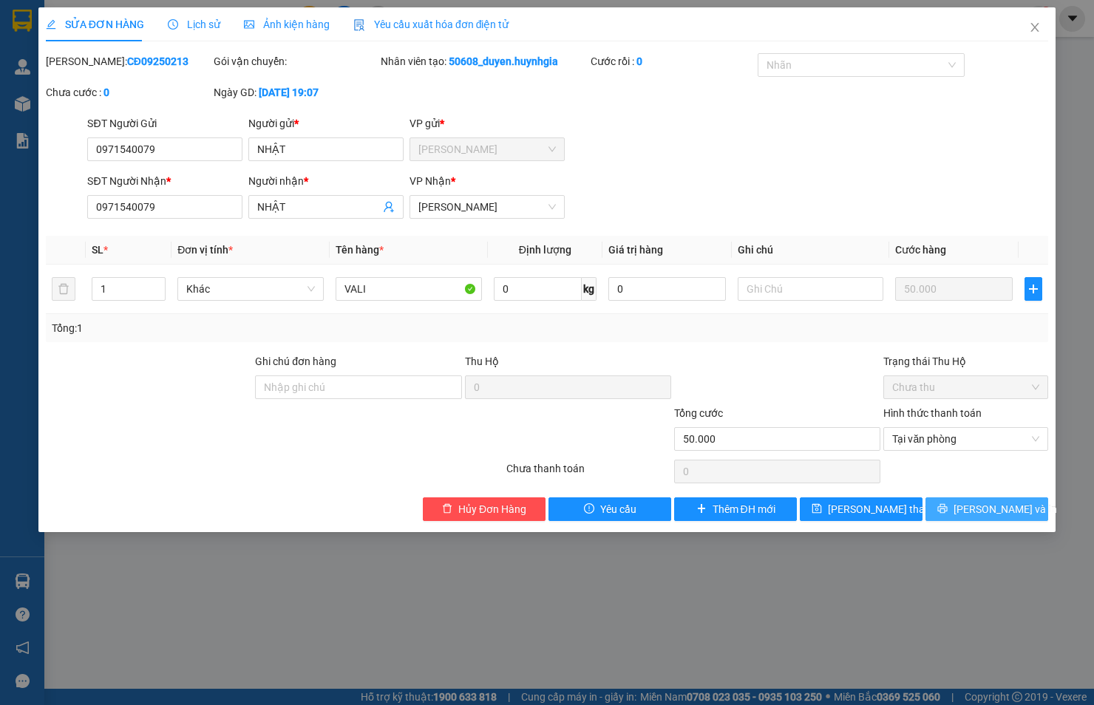
click at [956, 511] on button "[PERSON_NAME] và In" at bounding box center [986, 509] width 123 height 24
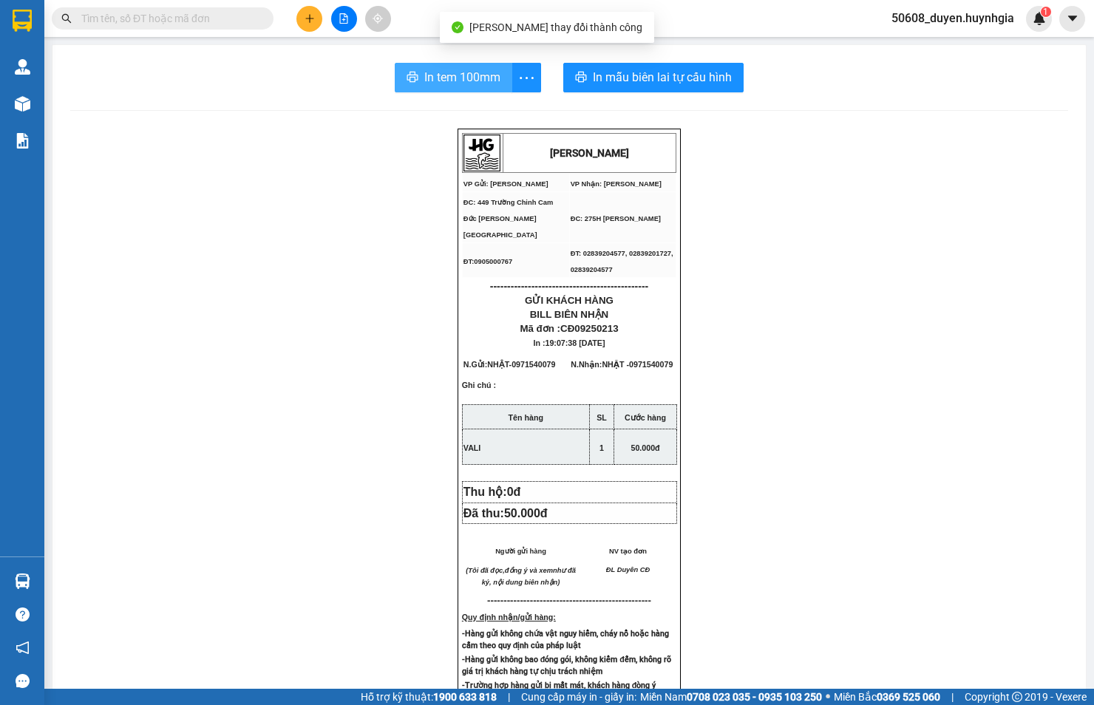
click at [474, 75] on span "In tem 100mm" at bounding box center [462, 77] width 76 height 18
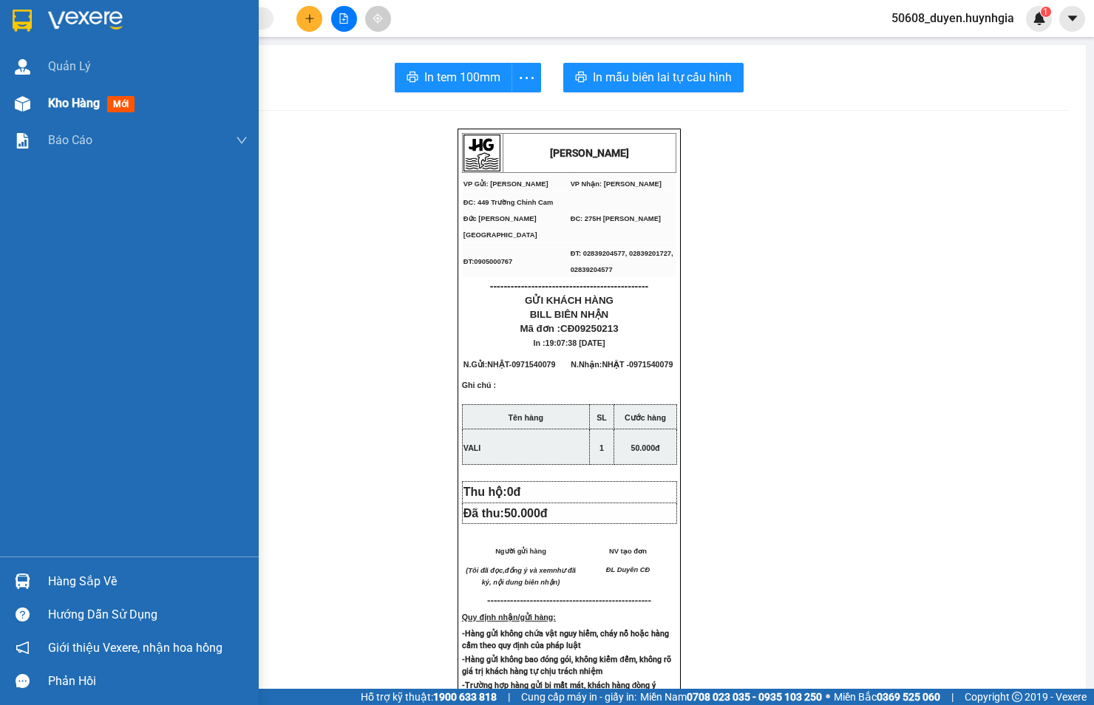
click at [30, 108] on img at bounding box center [23, 104] width 16 height 16
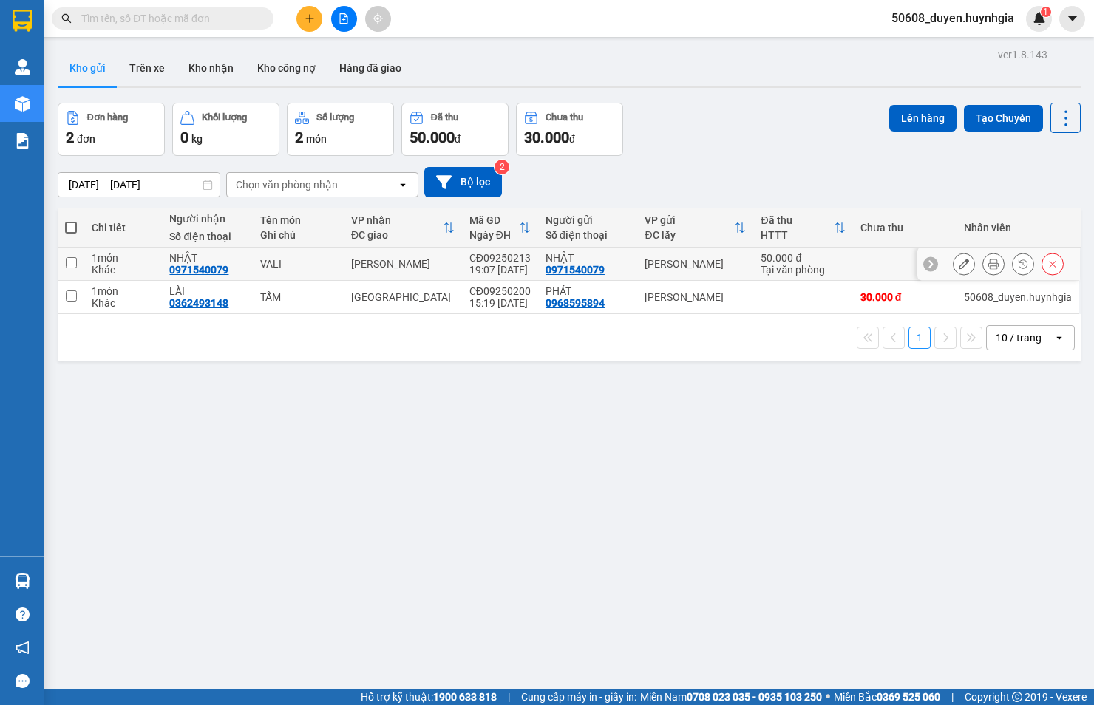
click at [75, 259] on input "checkbox" at bounding box center [71, 262] width 11 height 11
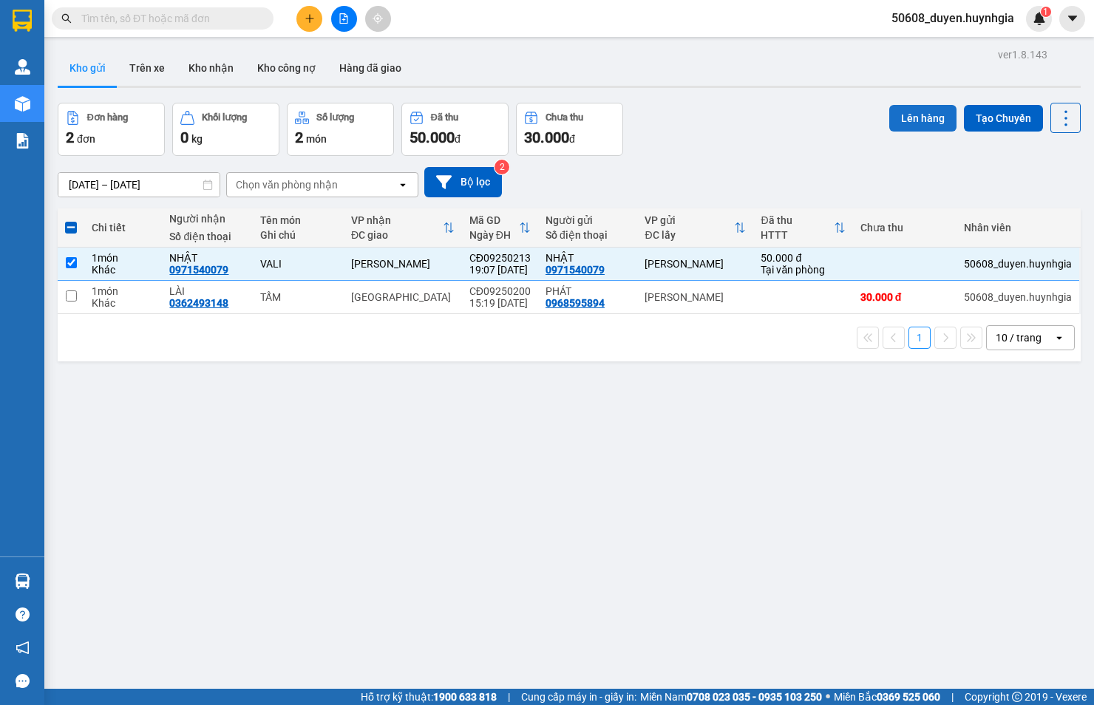
click at [909, 123] on button "Lên hàng" at bounding box center [922, 118] width 67 height 27
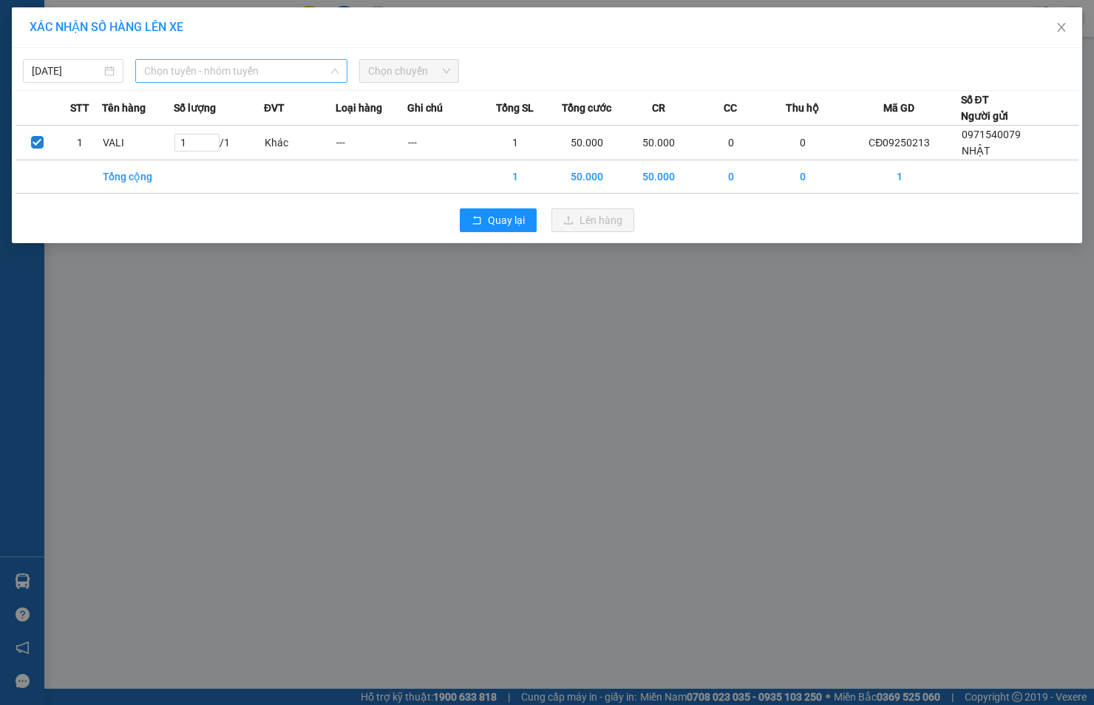
click at [289, 74] on span "Chọn tuyến - nhóm tuyến" at bounding box center [241, 71] width 194 height 22
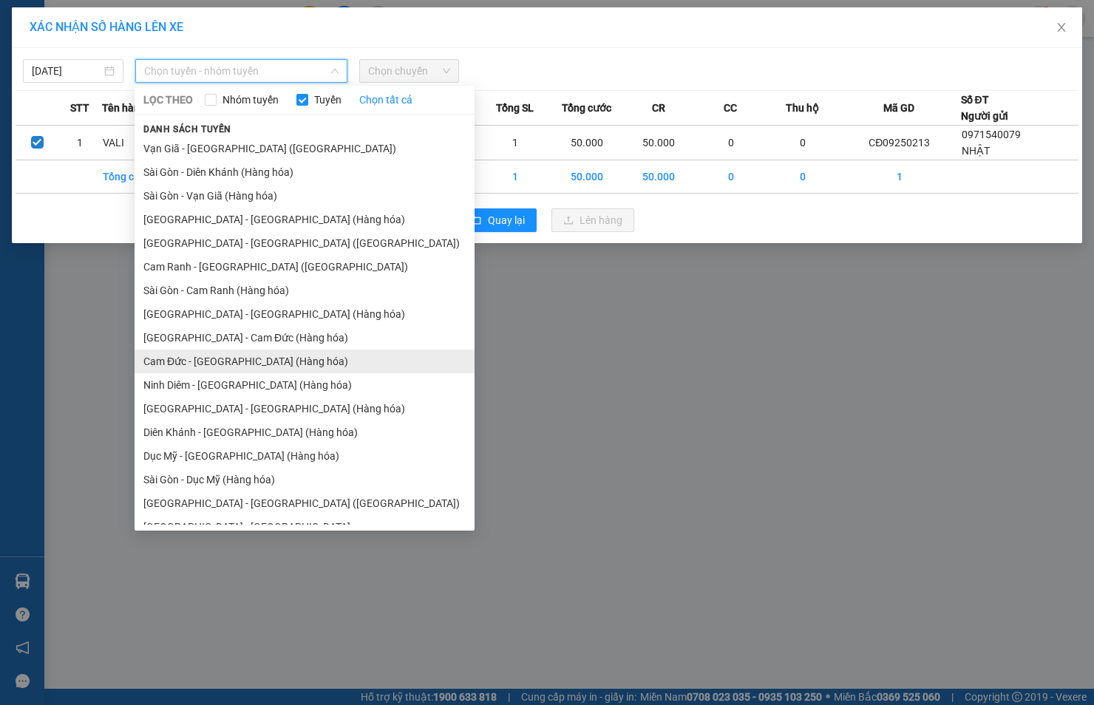
click at [212, 361] on li "Cam Đức - [GEOGRAPHIC_DATA] (Hàng hóa)" at bounding box center [304, 361] width 340 height 24
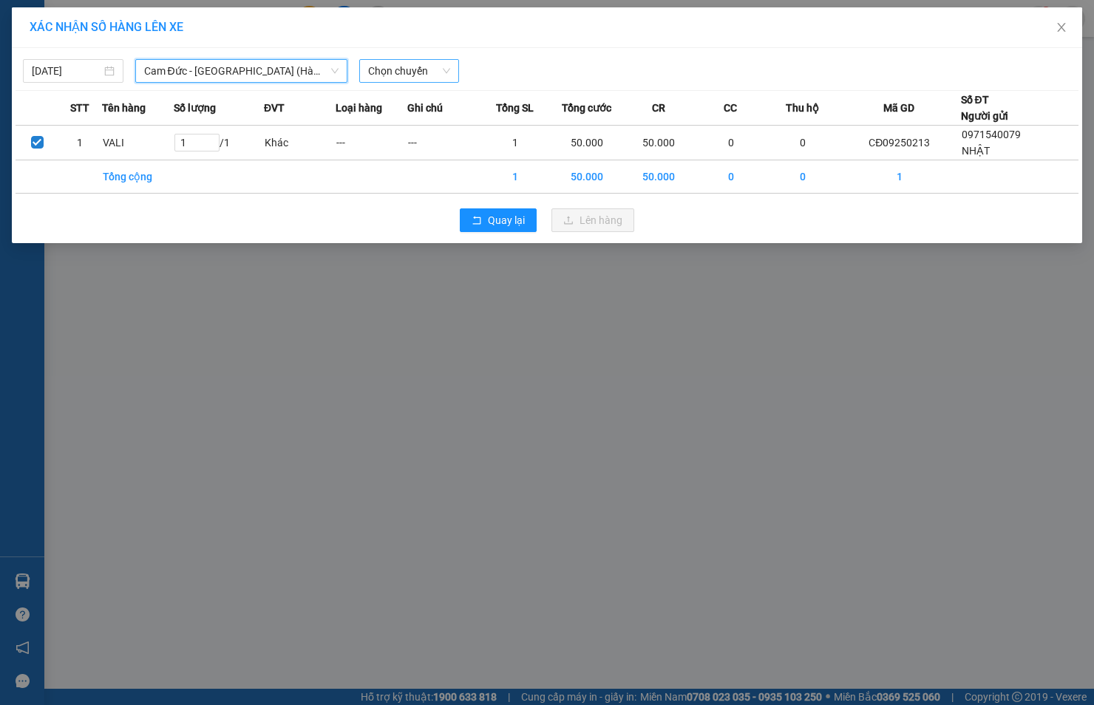
click at [421, 68] on span "Chọn chuyến" at bounding box center [409, 71] width 83 height 22
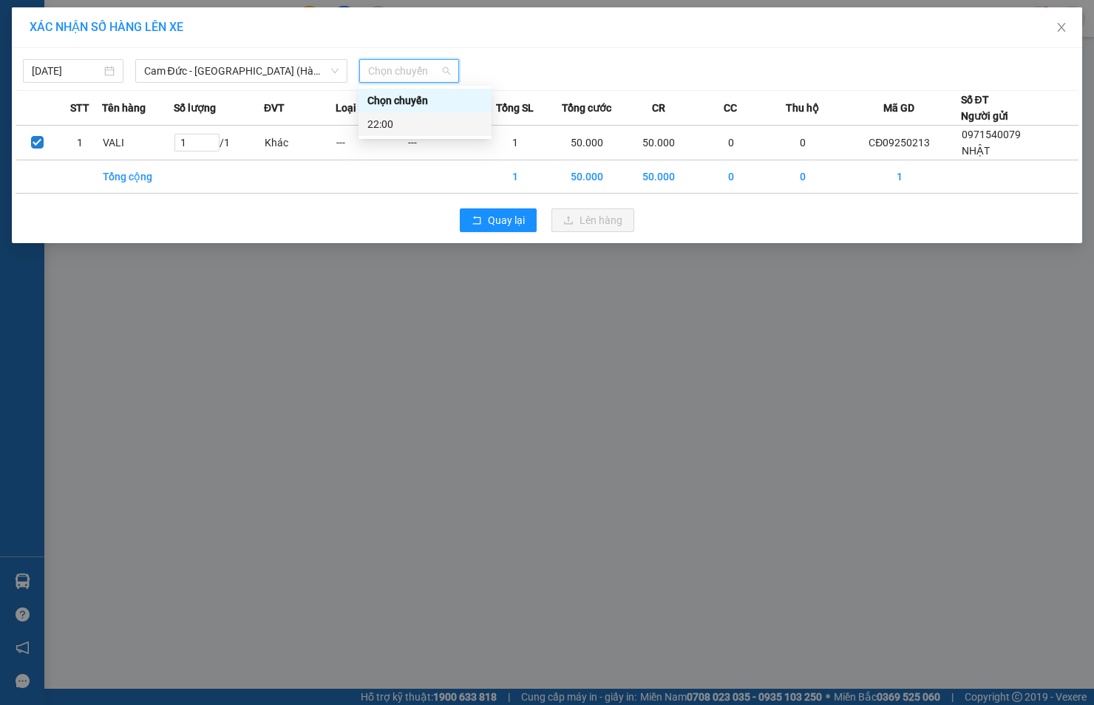
click at [393, 122] on div "22:00" at bounding box center [424, 124] width 115 height 16
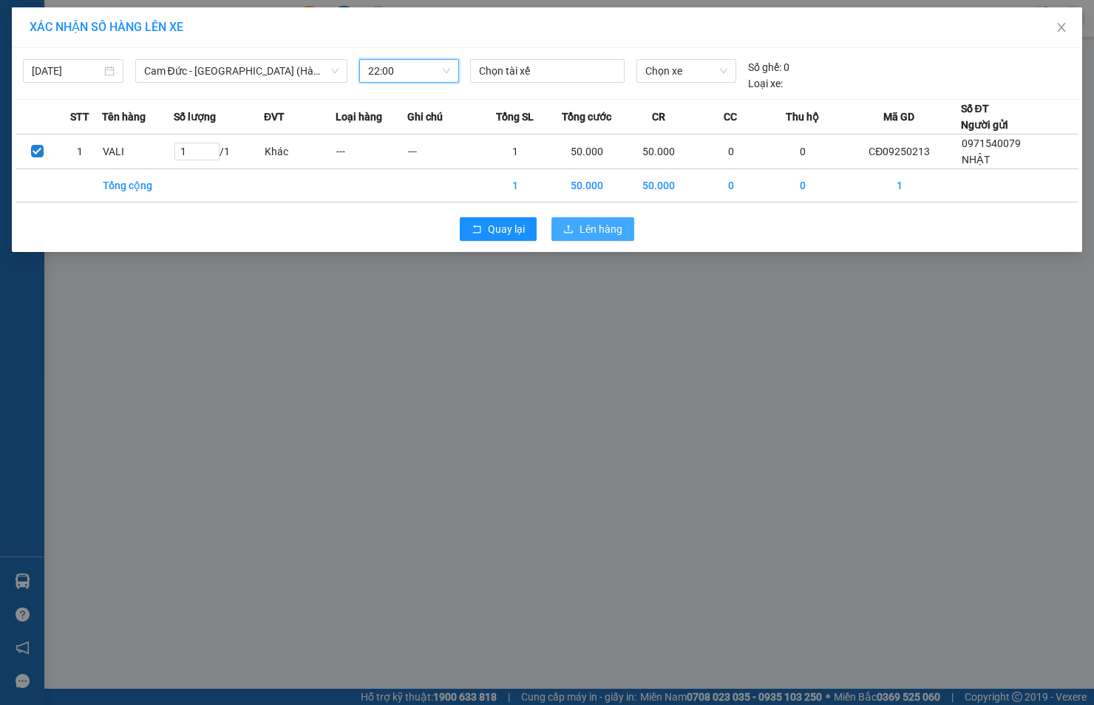
click at [624, 226] on button "Lên hàng" at bounding box center [592, 229] width 83 height 24
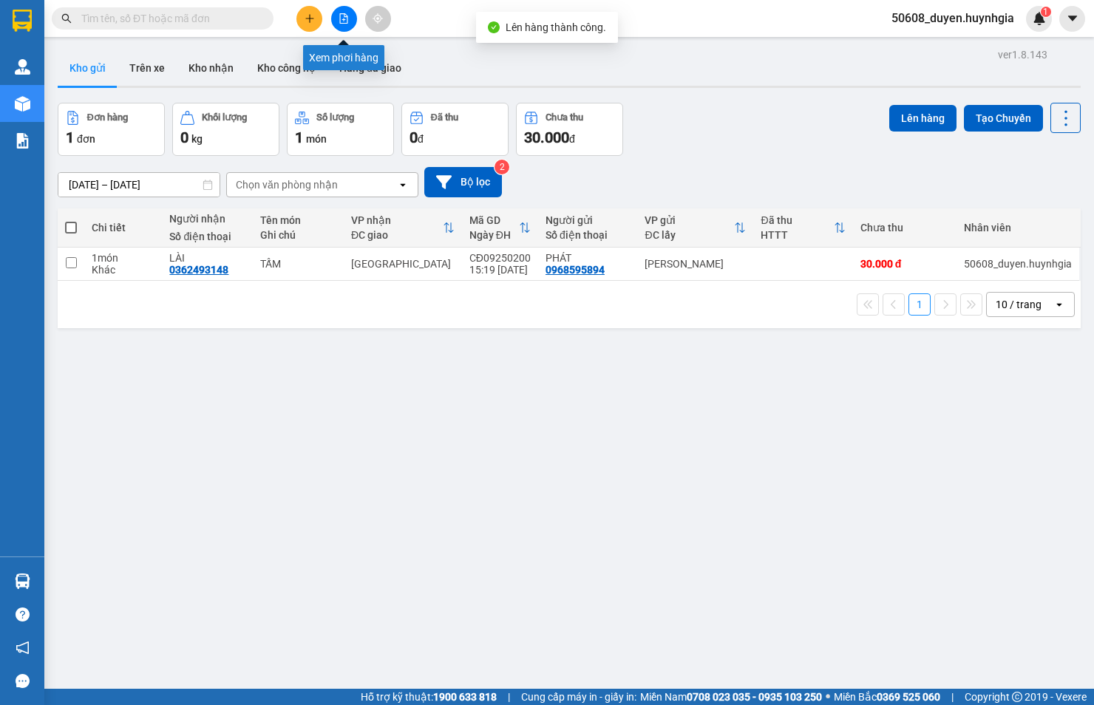
click at [338, 22] on icon "file-add" at bounding box center [343, 18] width 10 height 10
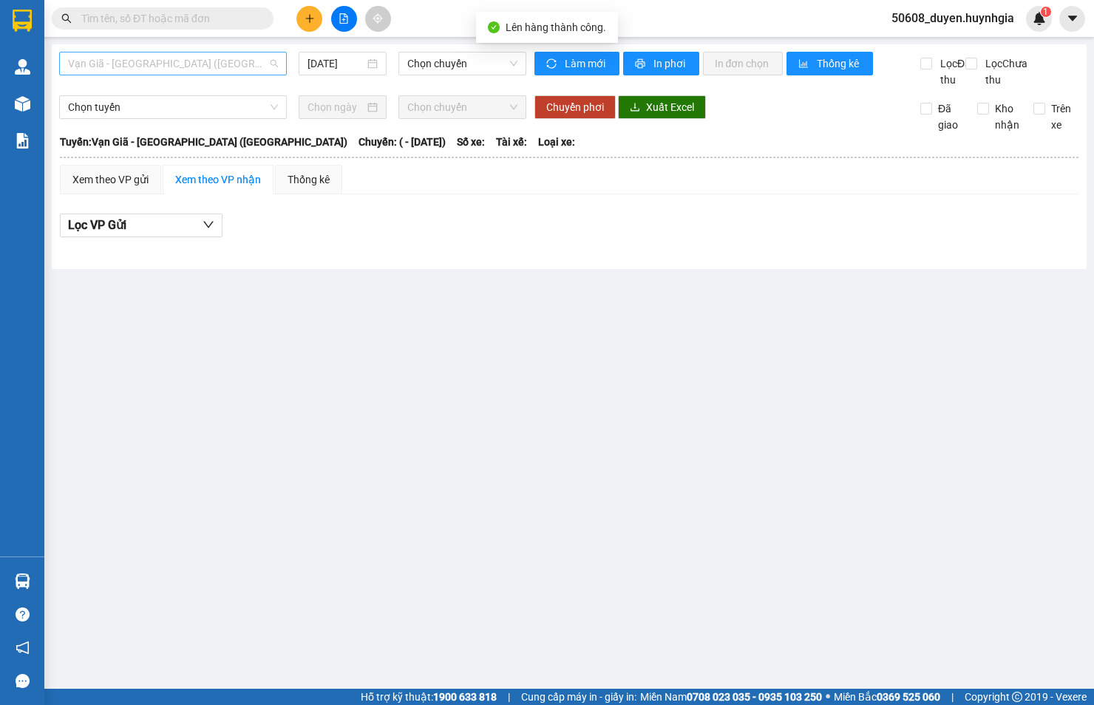
click at [175, 64] on span "Vạn Giã - [GEOGRAPHIC_DATA] ([GEOGRAPHIC_DATA])" at bounding box center [173, 63] width 210 height 22
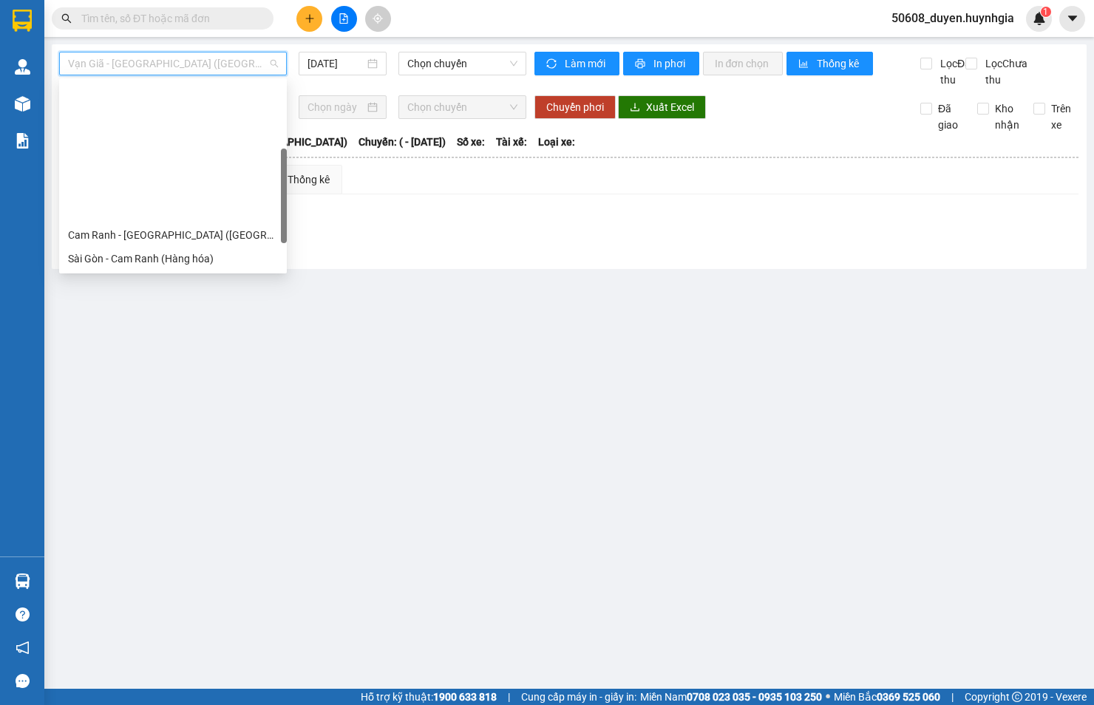
click at [138, 321] on div "Cam Đức - [GEOGRAPHIC_DATA] (Hàng hóa)" at bounding box center [173, 329] width 210 height 16
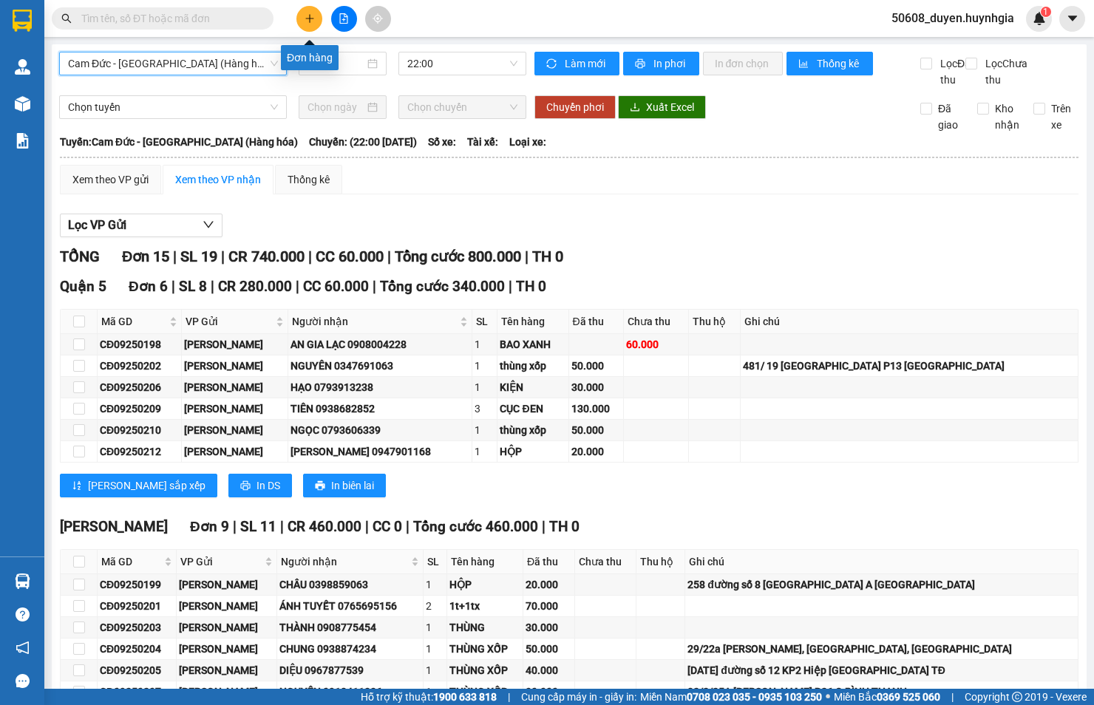
click at [313, 21] on icon "plus" at bounding box center [309, 18] width 10 height 10
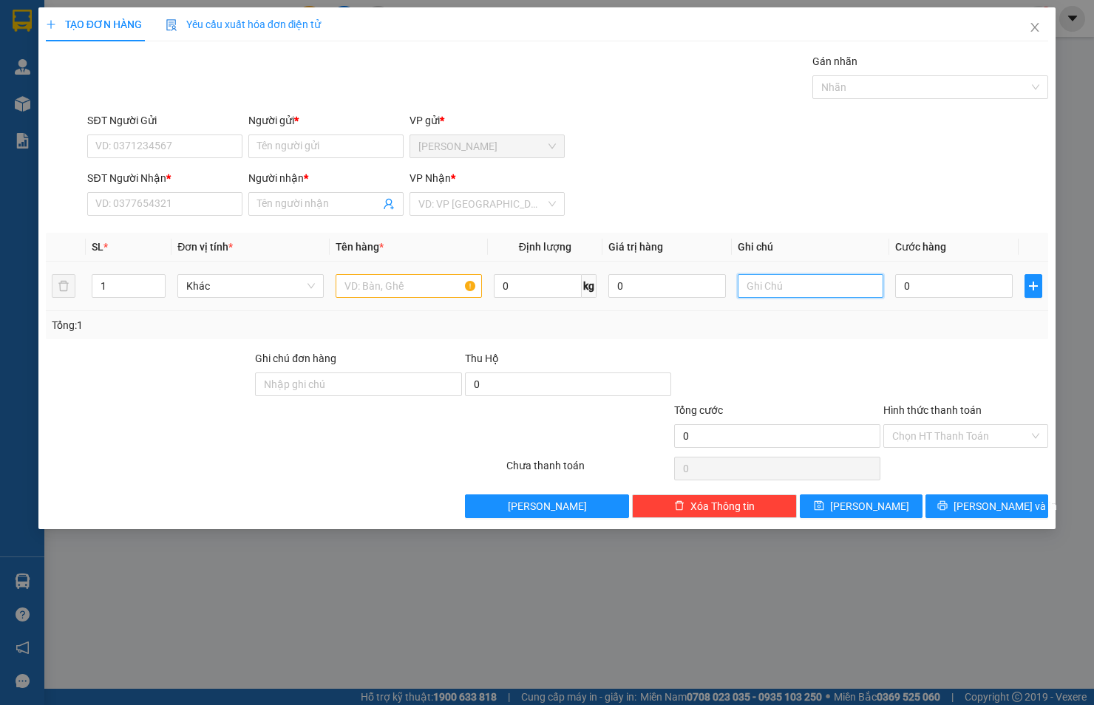
click at [757, 286] on input "text" at bounding box center [810, 286] width 146 height 24
paste input "SỐ 4A [PERSON_NAME] P12 TÂN BÌNH ANH THU 60"
click at [154, 200] on input "SĐT Người Nhận *" at bounding box center [164, 204] width 155 height 24
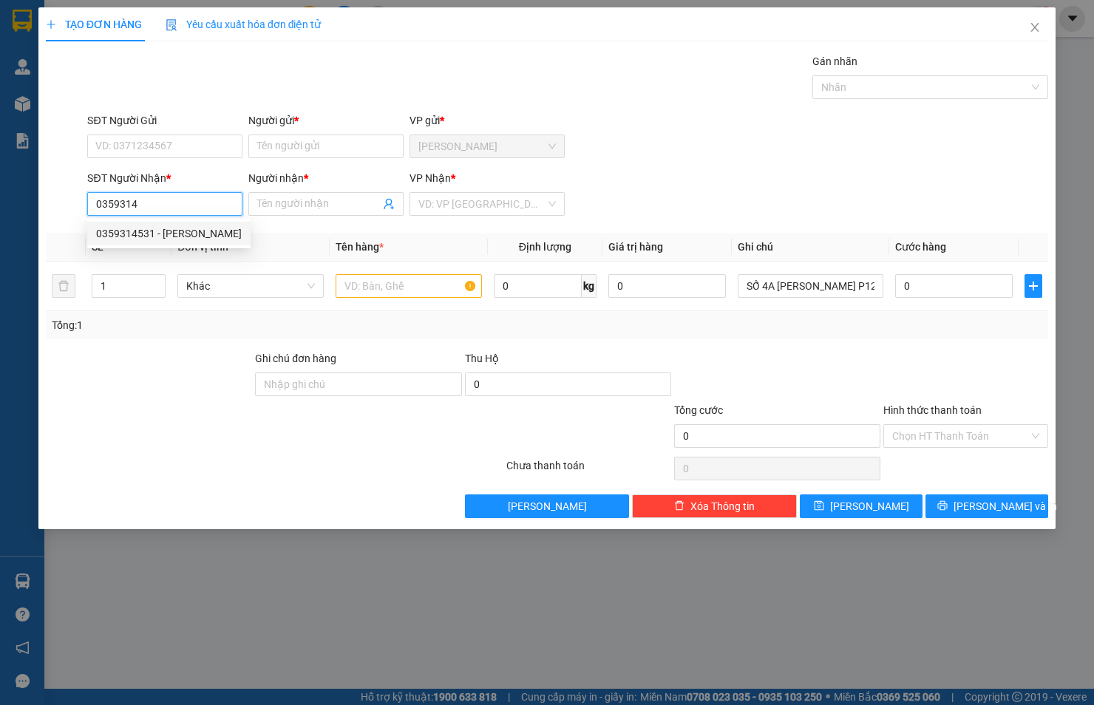
click at [175, 235] on div "0359314531 - [PERSON_NAME]" at bounding box center [169, 233] width 146 height 16
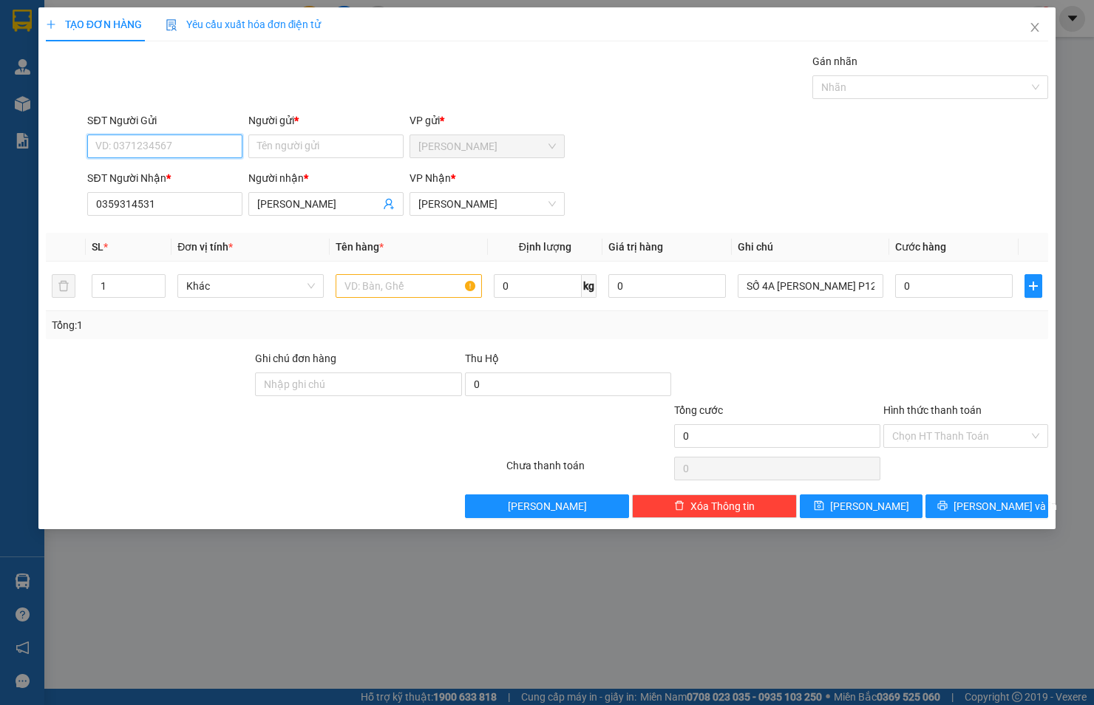
click at [186, 146] on input "SĐT Người Gửi" at bounding box center [164, 146] width 155 height 24
click at [180, 168] on div "0378588381 - TRIỂN" at bounding box center [164, 176] width 137 height 16
click at [447, 291] on input "text" at bounding box center [408, 286] width 146 height 24
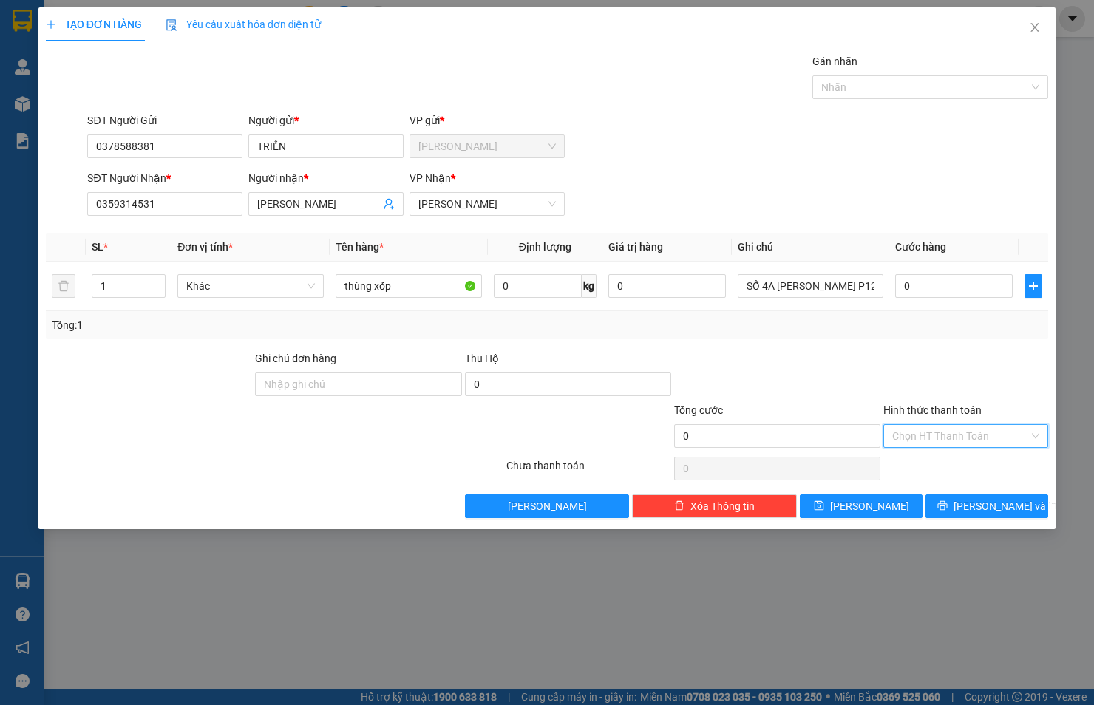
click at [966, 429] on input "Hình thức thanh toán" at bounding box center [960, 436] width 137 height 22
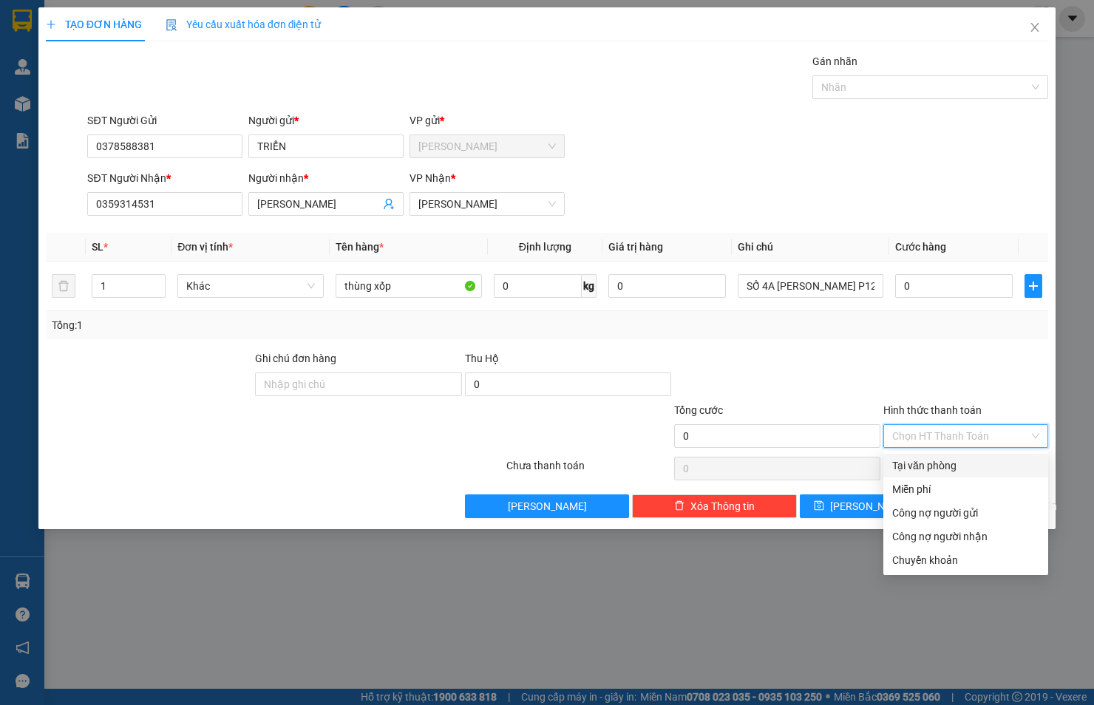
click at [963, 457] on div "Tại văn phòng" at bounding box center [965, 465] width 147 height 16
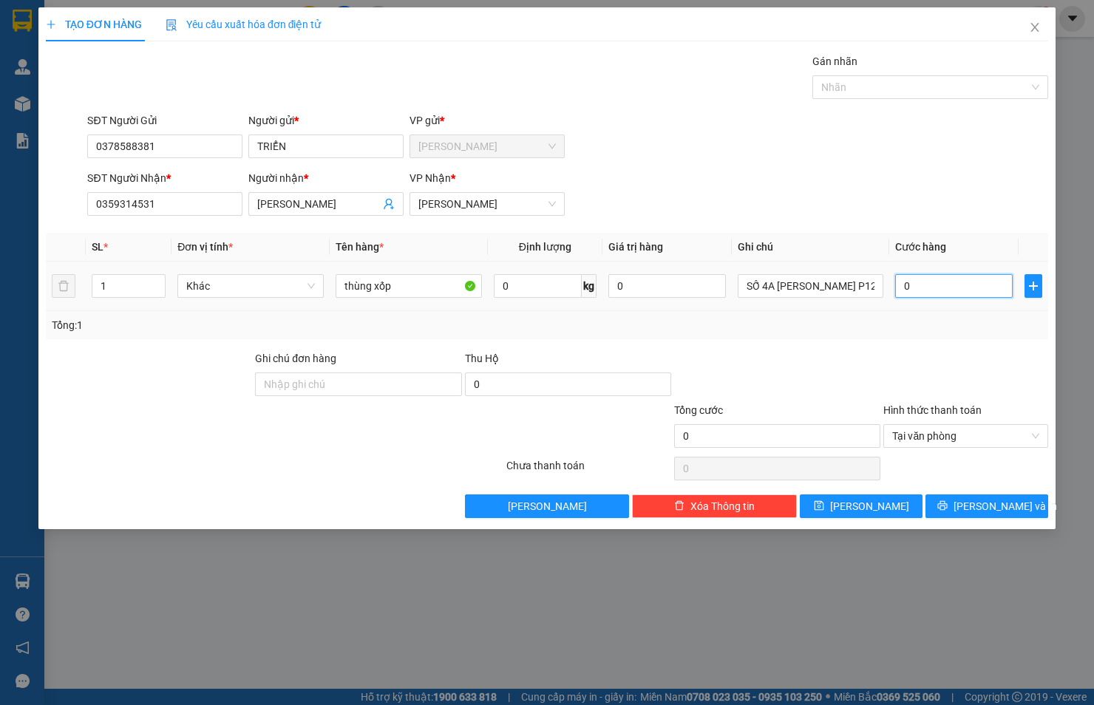
click at [950, 290] on input "0" at bounding box center [953, 286] width 117 height 24
click at [970, 499] on button "[PERSON_NAME] và In" at bounding box center [986, 506] width 123 height 24
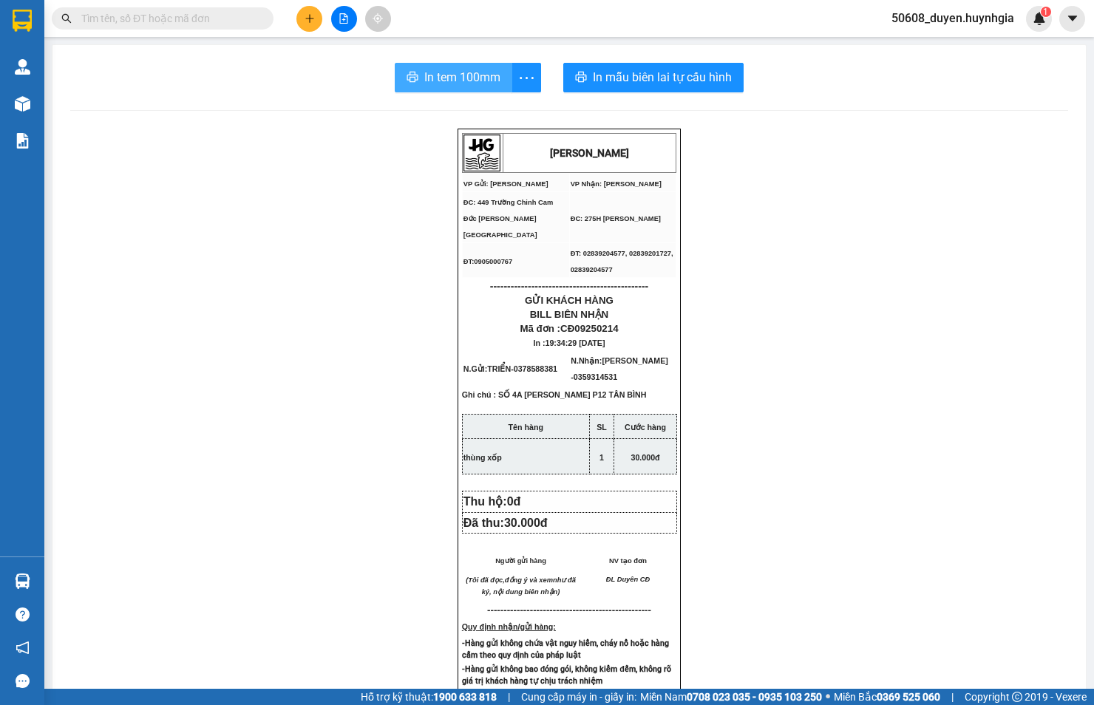
click at [467, 74] on span "In tem 100mm" at bounding box center [462, 77] width 76 height 18
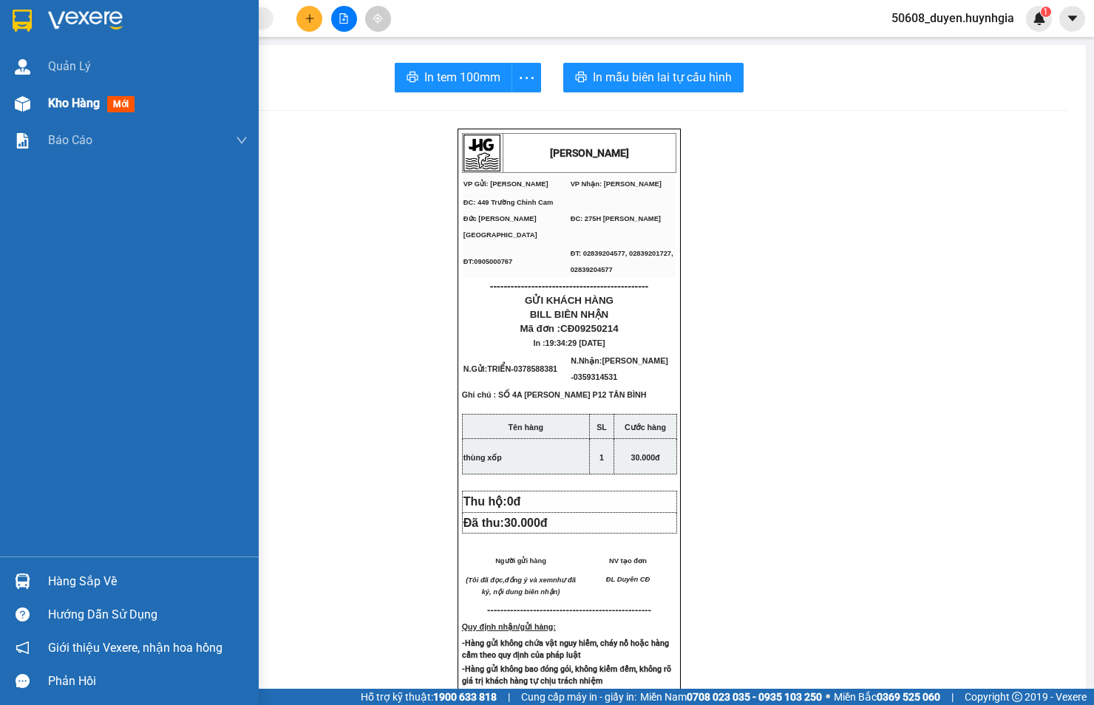
click at [123, 101] on span "mới" at bounding box center [120, 104] width 27 height 16
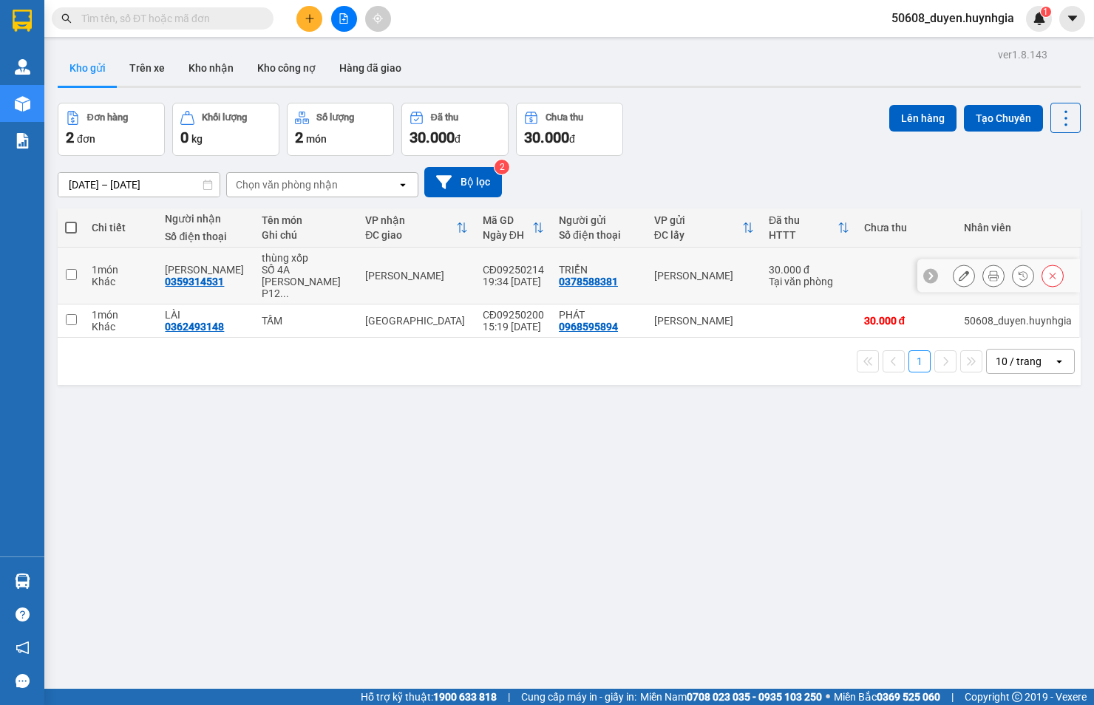
click at [72, 269] on input "checkbox" at bounding box center [71, 274] width 11 height 11
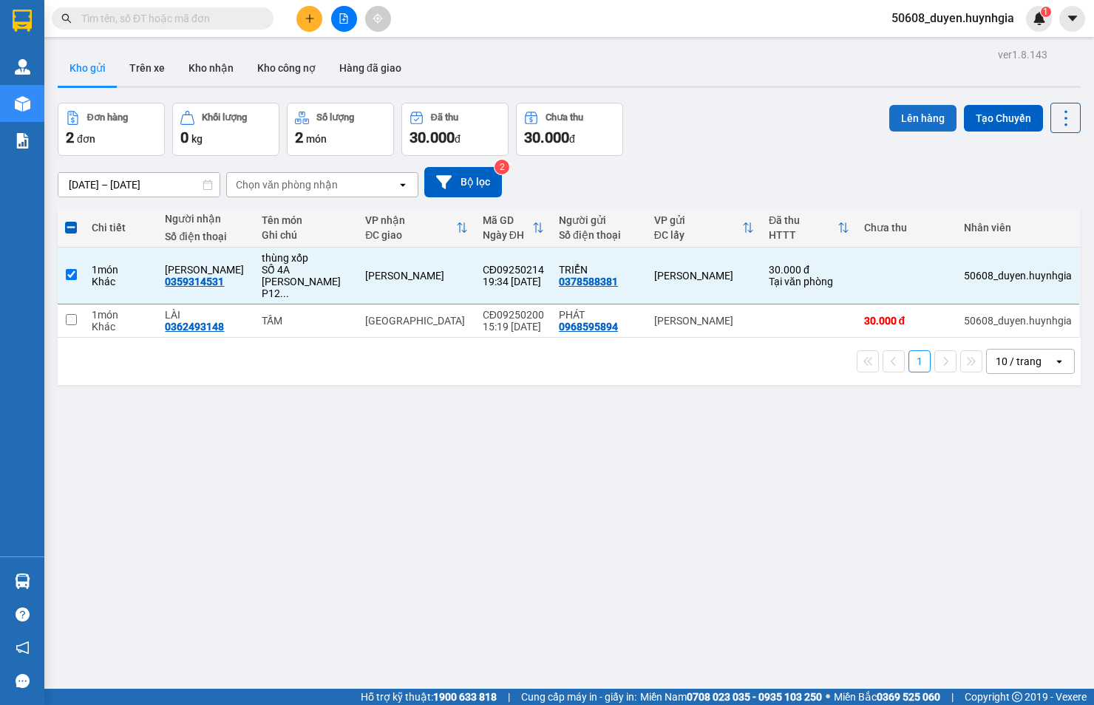
click at [898, 120] on button "Lên hàng" at bounding box center [922, 118] width 67 height 27
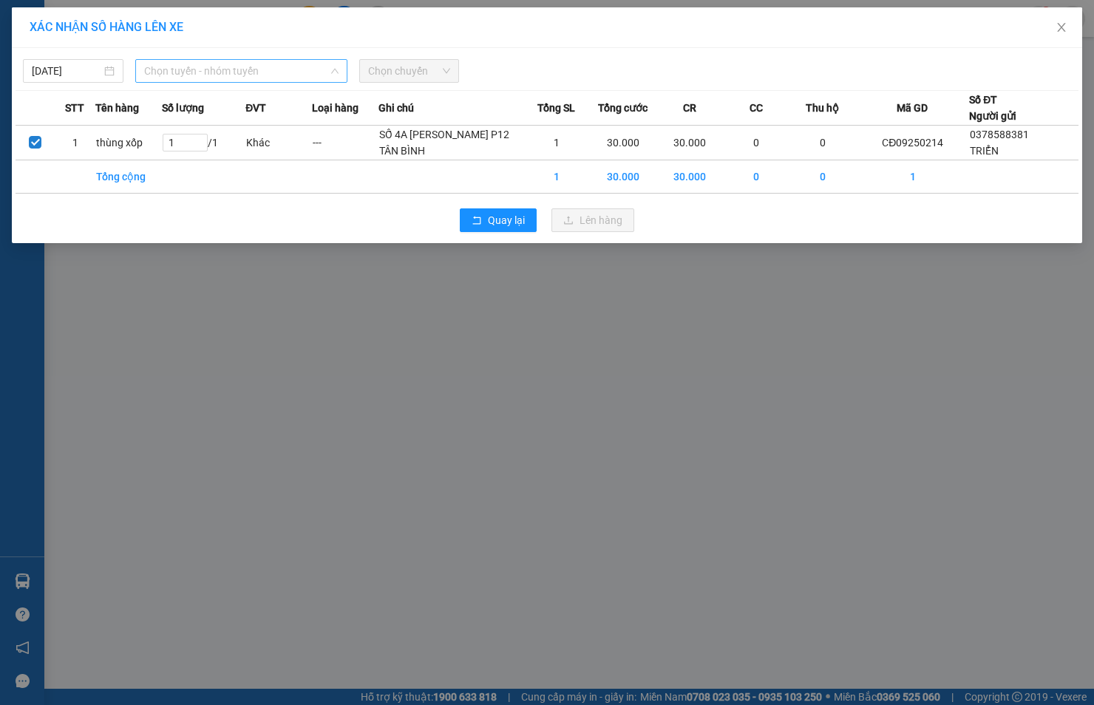
click at [196, 74] on span "Chọn tuyến - nhóm tuyến" at bounding box center [241, 71] width 194 height 22
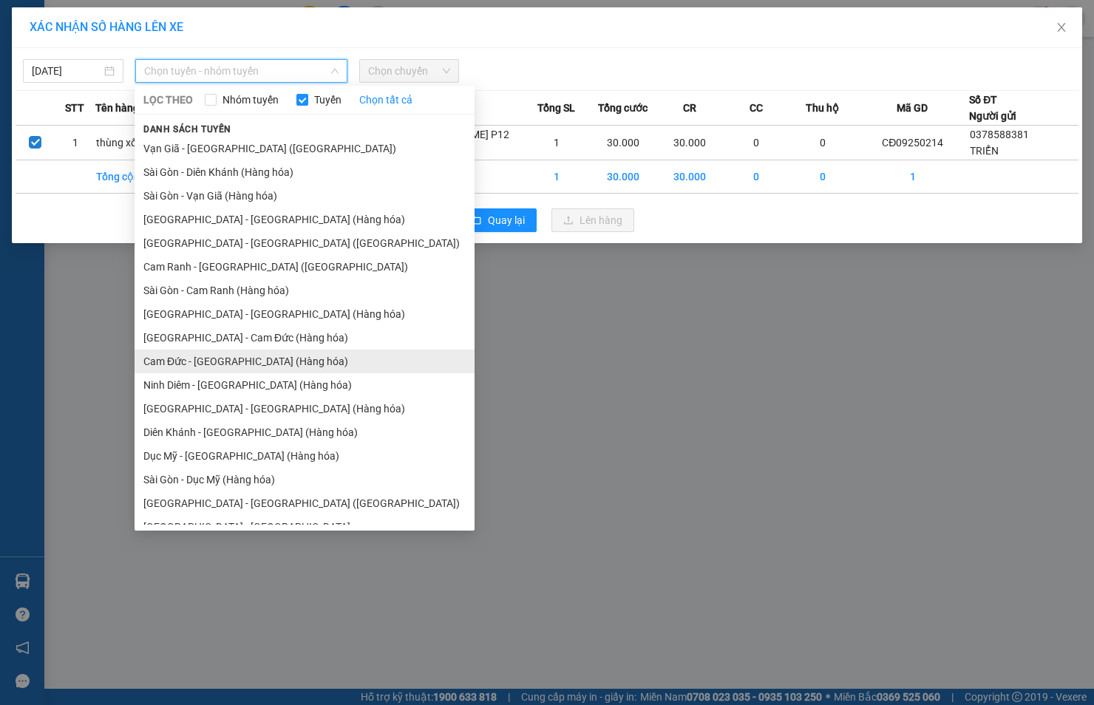
click at [219, 365] on li "Cam Đức - [GEOGRAPHIC_DATA] (Hàng hóa)" at bounding box center [304, 361] width 340 height 24
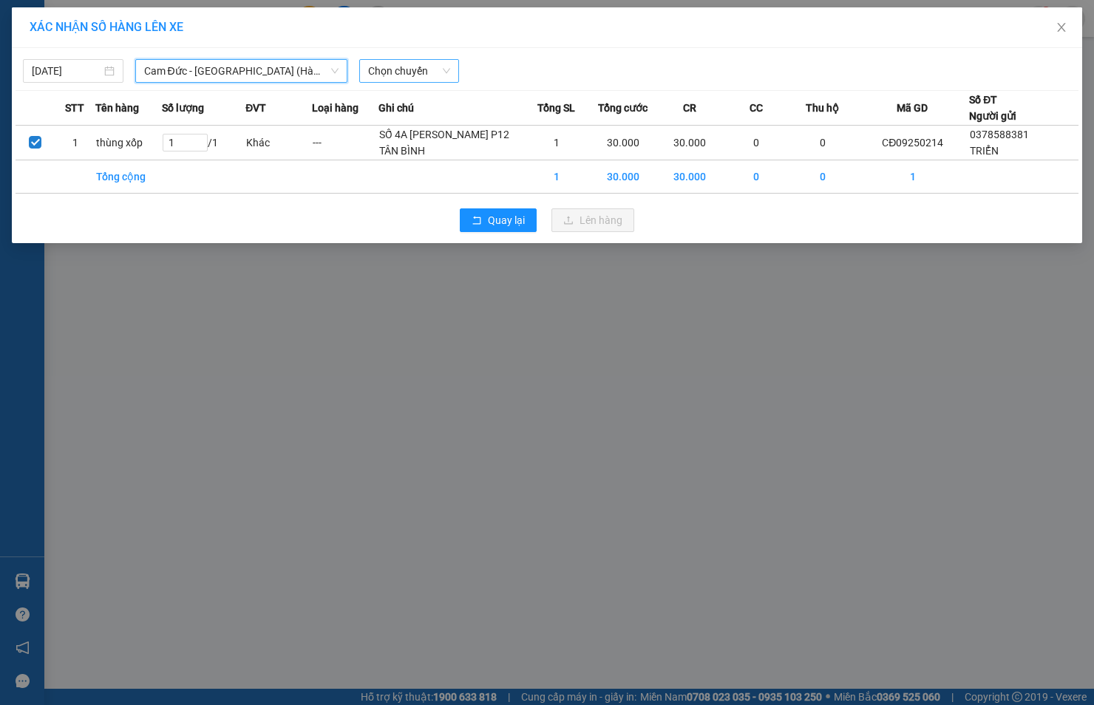
click at [412, 72] on span "Chọn chuyến" at bounding box center [409, 71] width 83 height 22
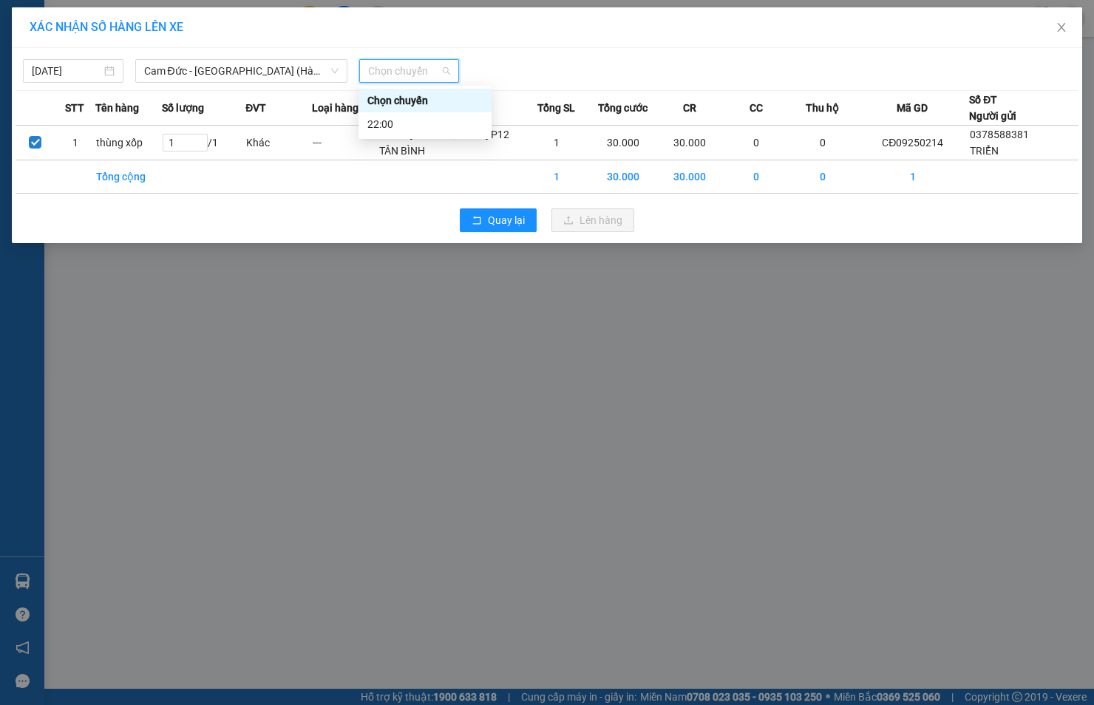
click at [406, 111] on div "Chọn chuyến" at bounding box center [424, 101] width 133 height 24
click at [421, 70] on span "Chọn chuyến" at bounding box center [409, 71] width 83 height 22
click at [388, 116] on div "22:00" at bounding box center [424, 124] width 115 height 16
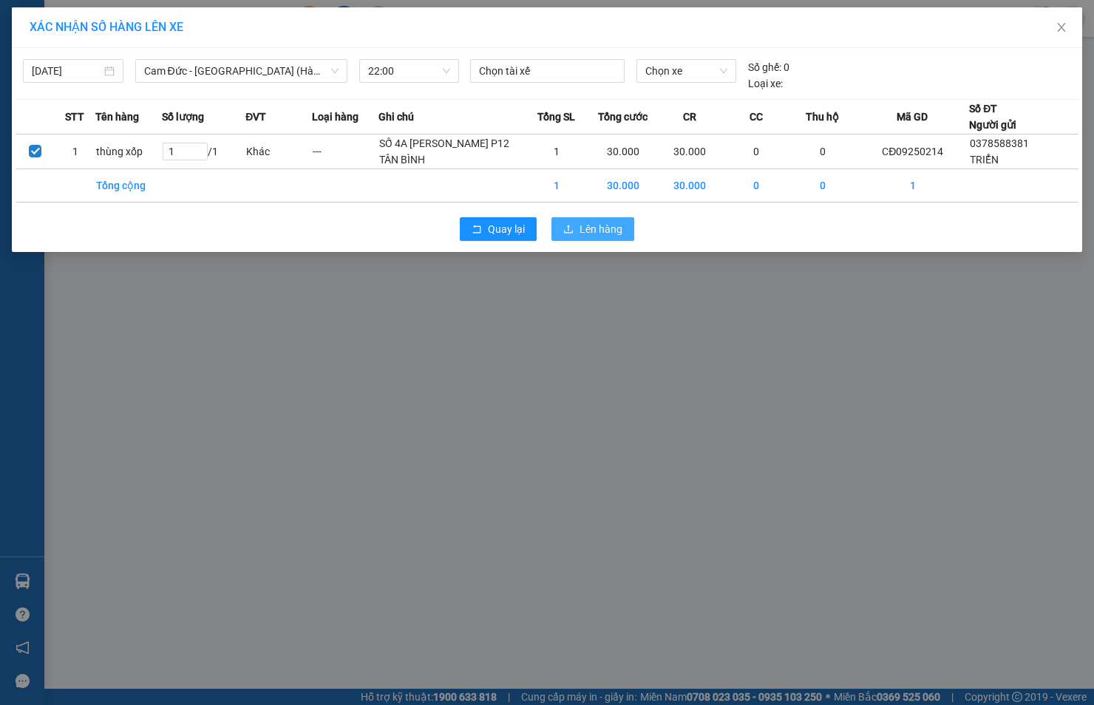
click at [590, 237] on span "Lên hàng" at bounding box center [600, 229] width 43 height 16
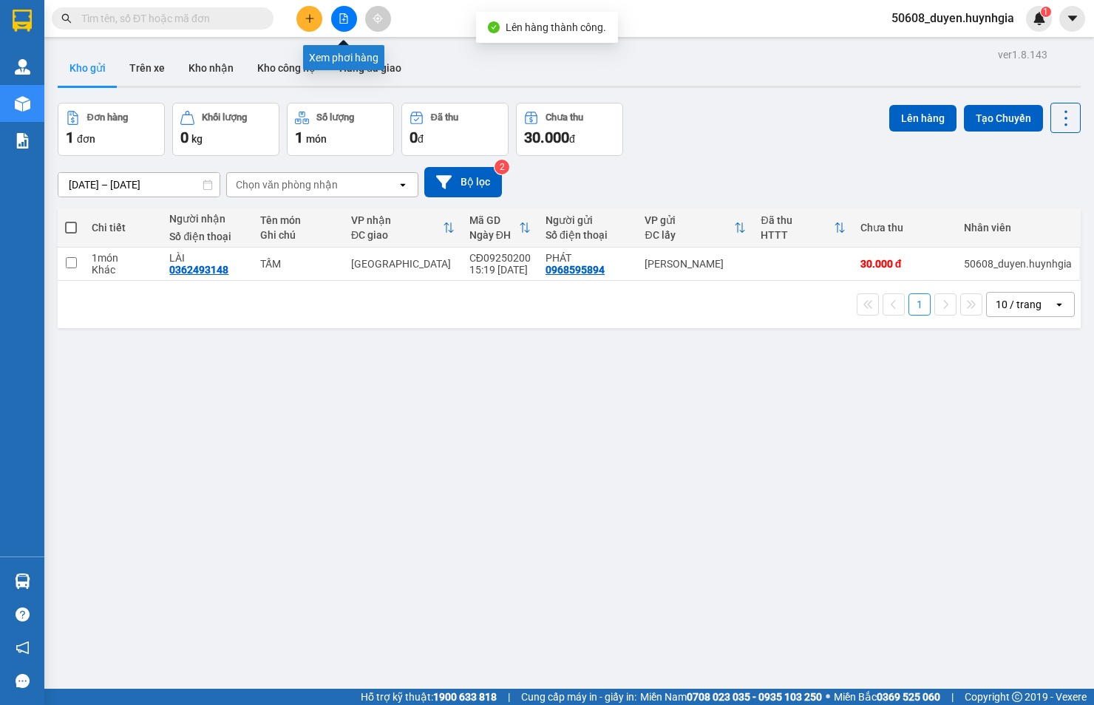
click at [343, 11] on button at bounding box center [344, 19] width 26 height 26
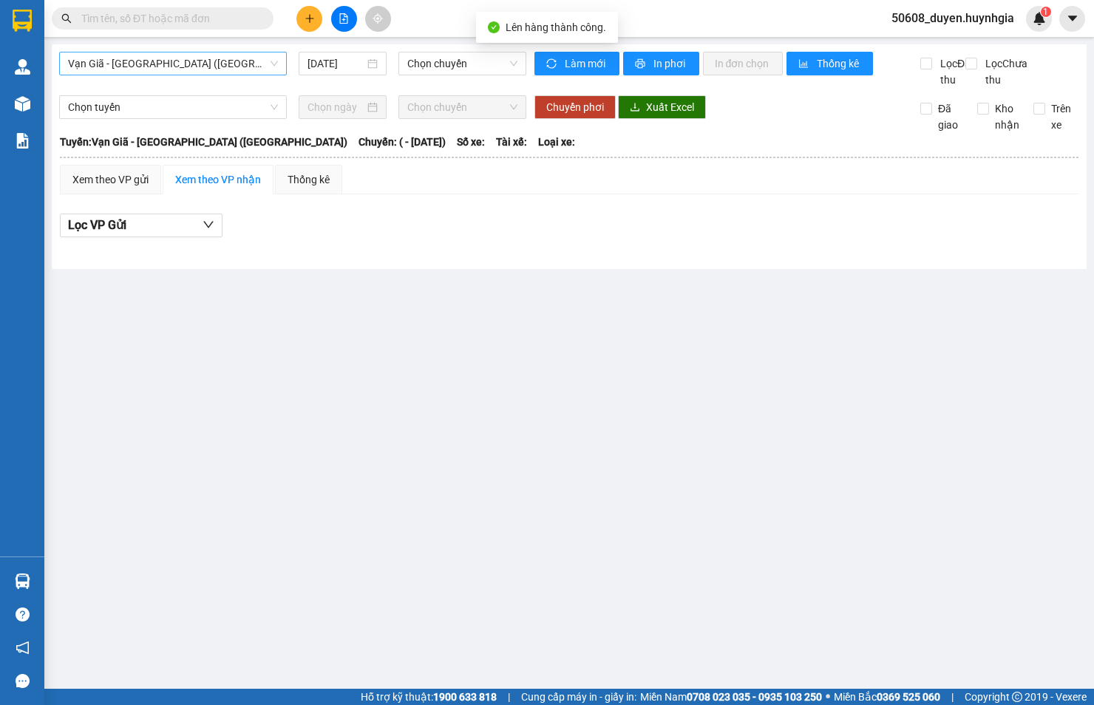
click at [189, 71] on span "Vạn Giã - [GEOGRAPHIC_DATA] ([GEOGRAPHIC_DATA])" at bounding box center [173, 63] width 210 height 22
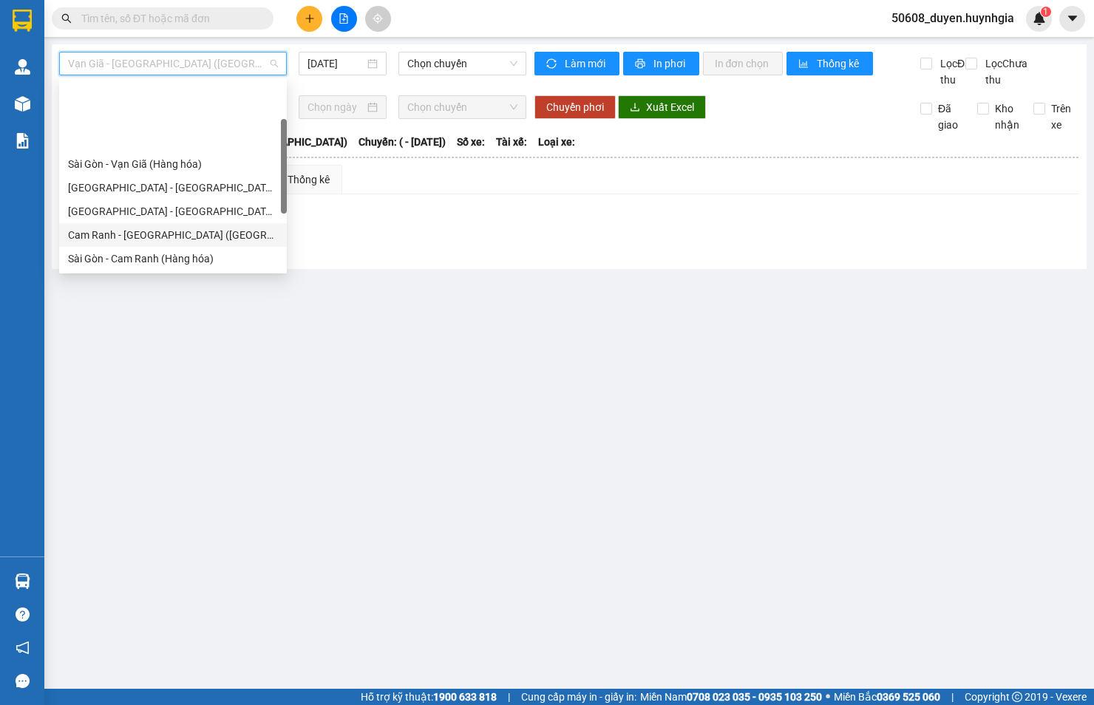
click at [146, 321] on div "Cam Đức - [GEOGRAPHIC_DATA] (Hàng hóa)" at bounding box center [173, 329] width 210 height 16
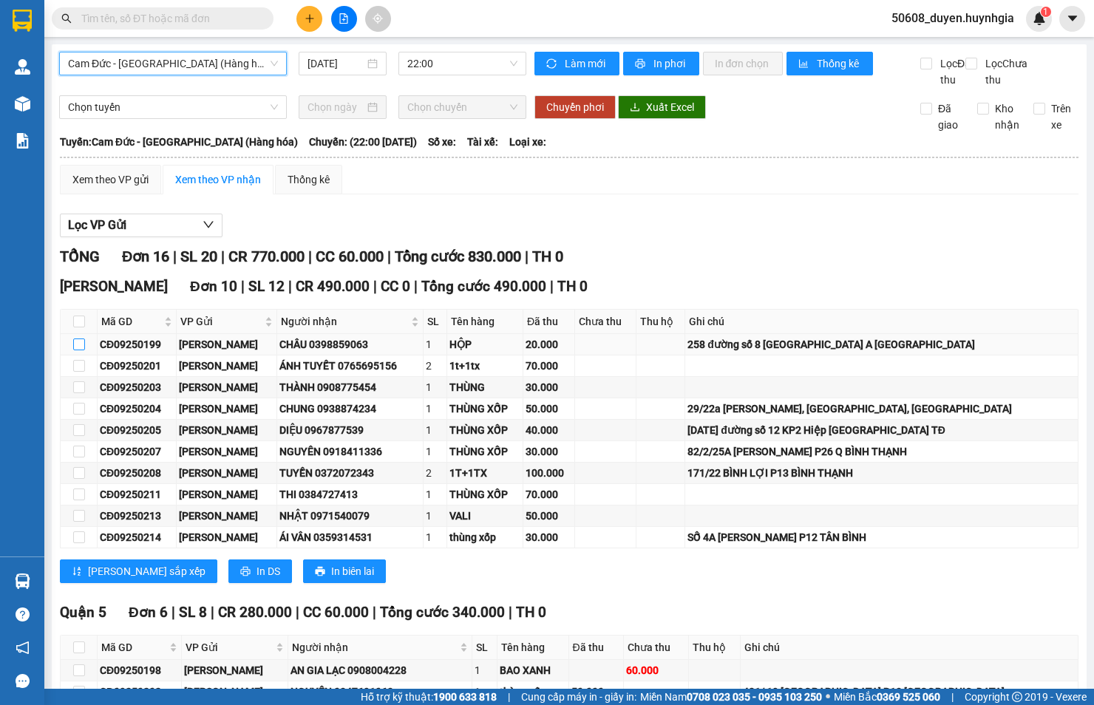
click at [80, 338] on input "checkbox" at bounding box center [79, 344] width 12 height 12
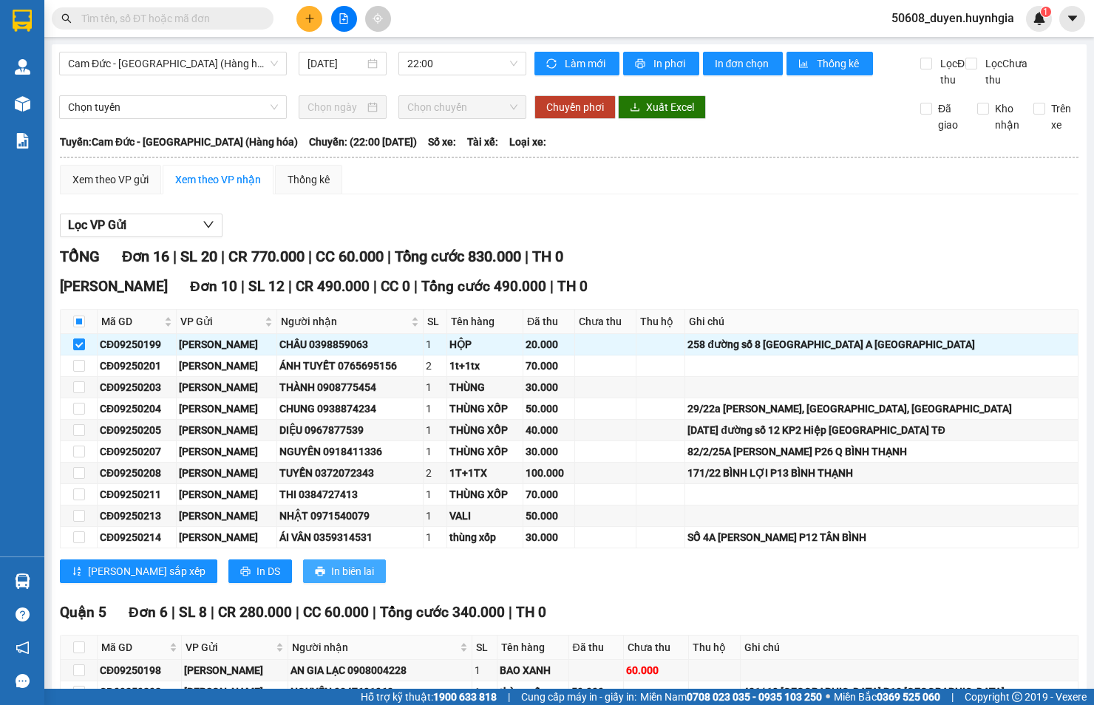
click at [331, 563] on span "In biên lai" at bounding box center [352, 571] width 43 height 16
click at [108, 188] on div "Xem theo VP gửi" at bounding box center [110, 179] width 76 height 16
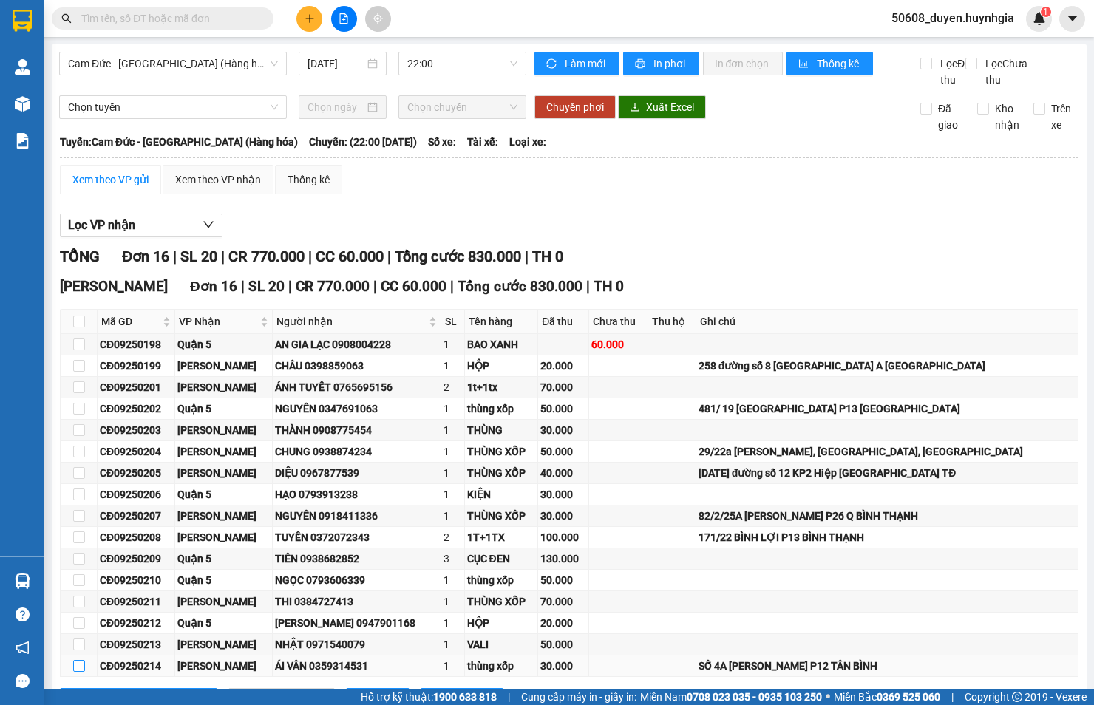
click at [83, 660] on input "checkbox" at bounding box center [79, 666] width 12 height 12
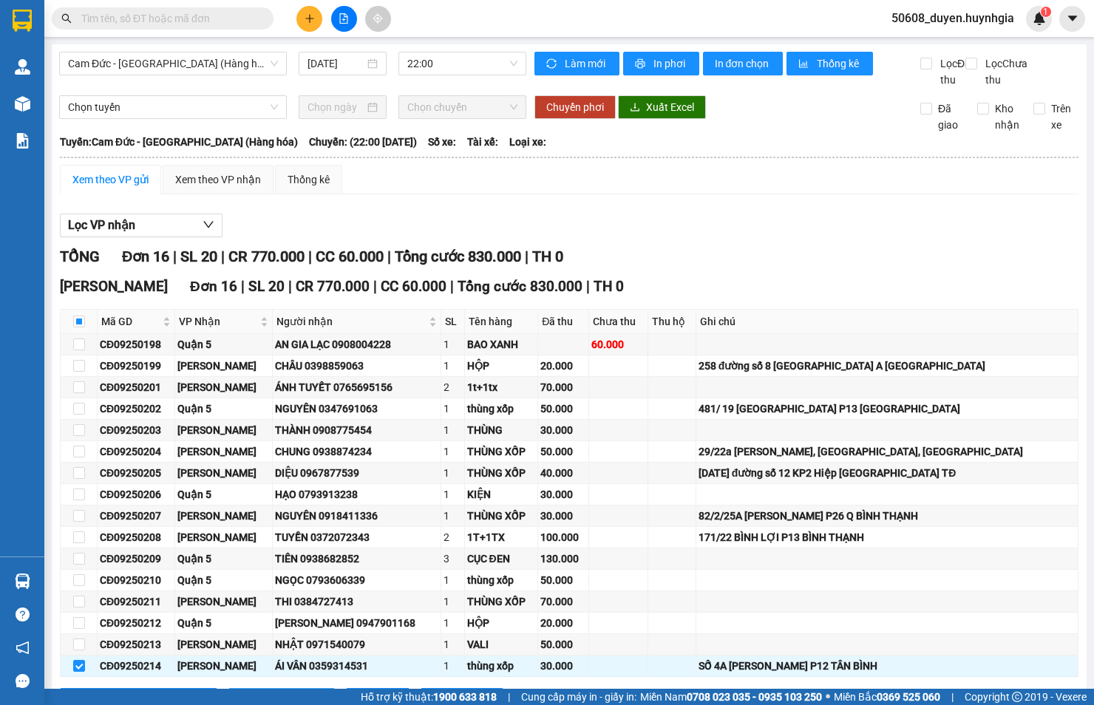
click at [256, 692] on span "Xuống kho gửi" at bounding box center [289, 700] width 66 height 16
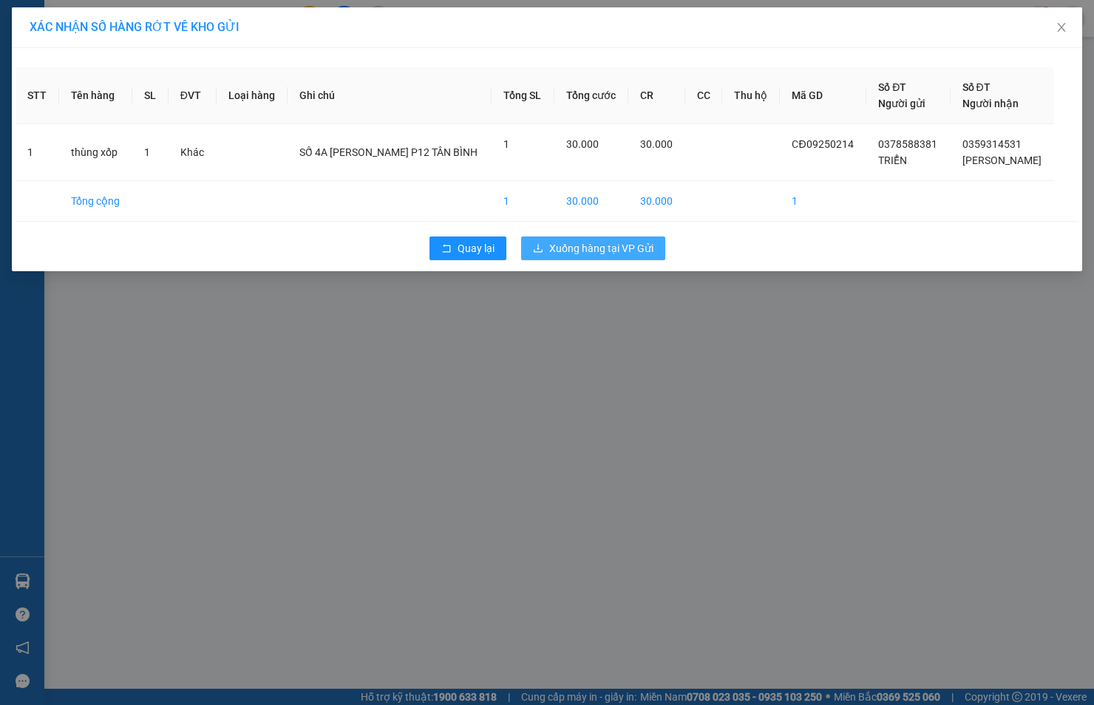
click at [559, 238] on button "Xuống hàng tại VP Gửi" at bounding box center [593, 248] width 144 height 24
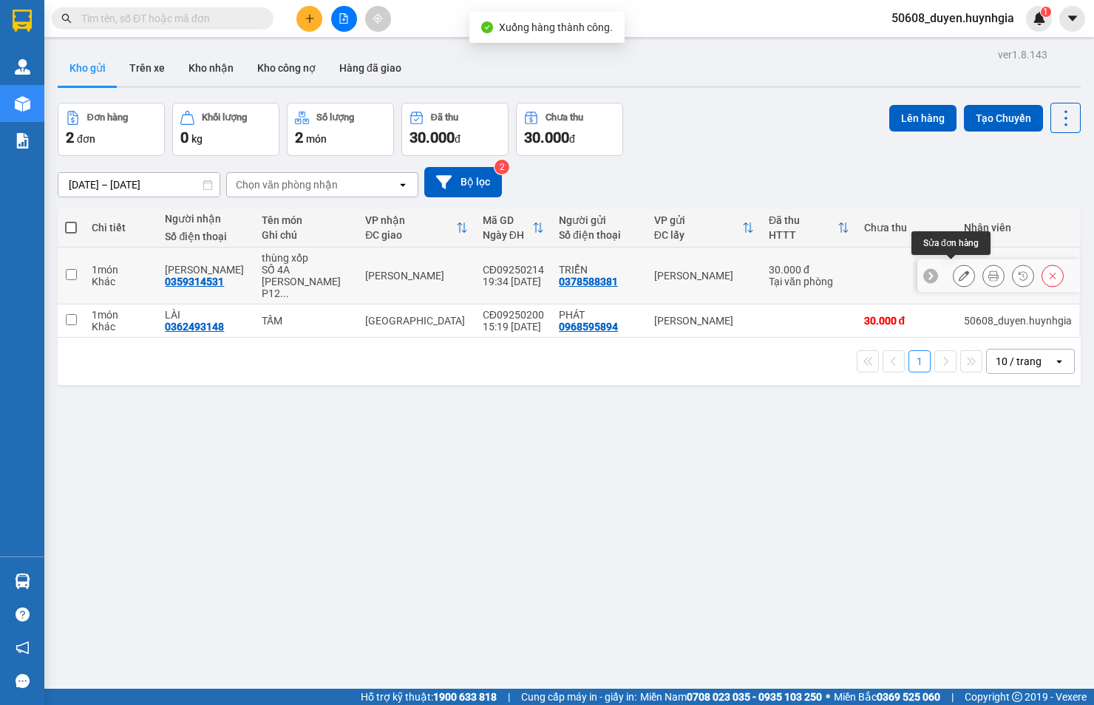
click at [956, 267] on button at bounding box center [963, 276] width 21 height 26
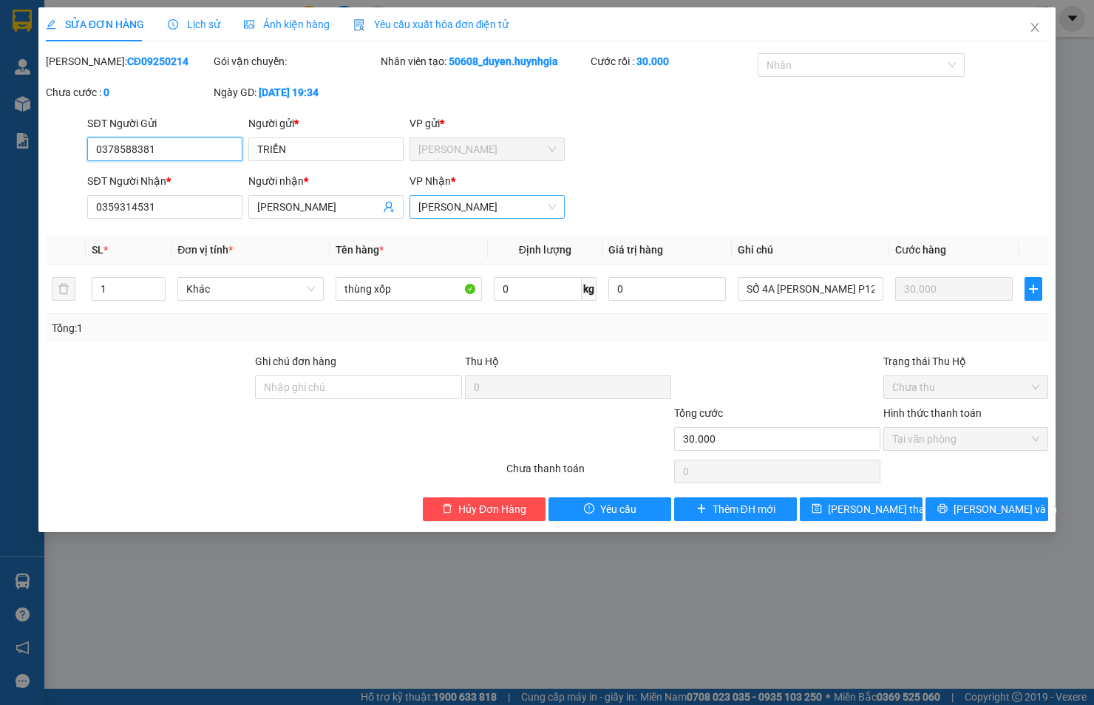
click at [499, 202] on span "[PERSON_NAME]" at bounding box center [486, 207] width 137 height 22
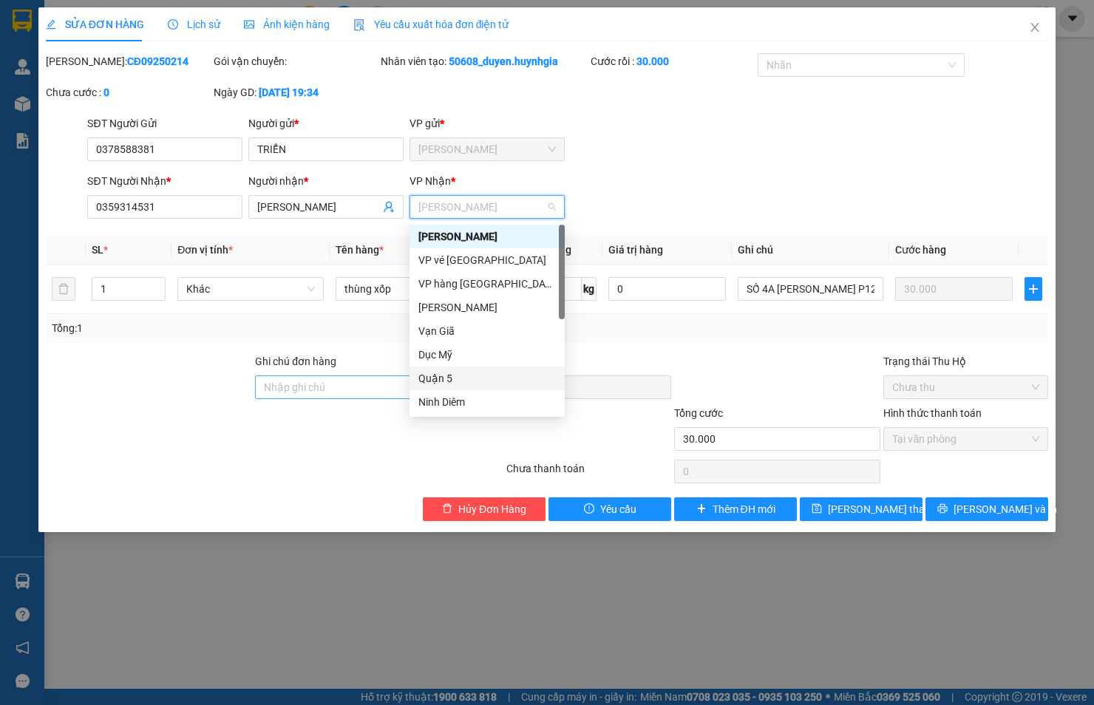
drag, startPoint x: 437, startPoint y: 383, endPoint x: 460, endPoint y: 381, distance: 22.3
click at [437, 383] on div "Quận 5" at bounding box center [486, 378] width 137 height 16
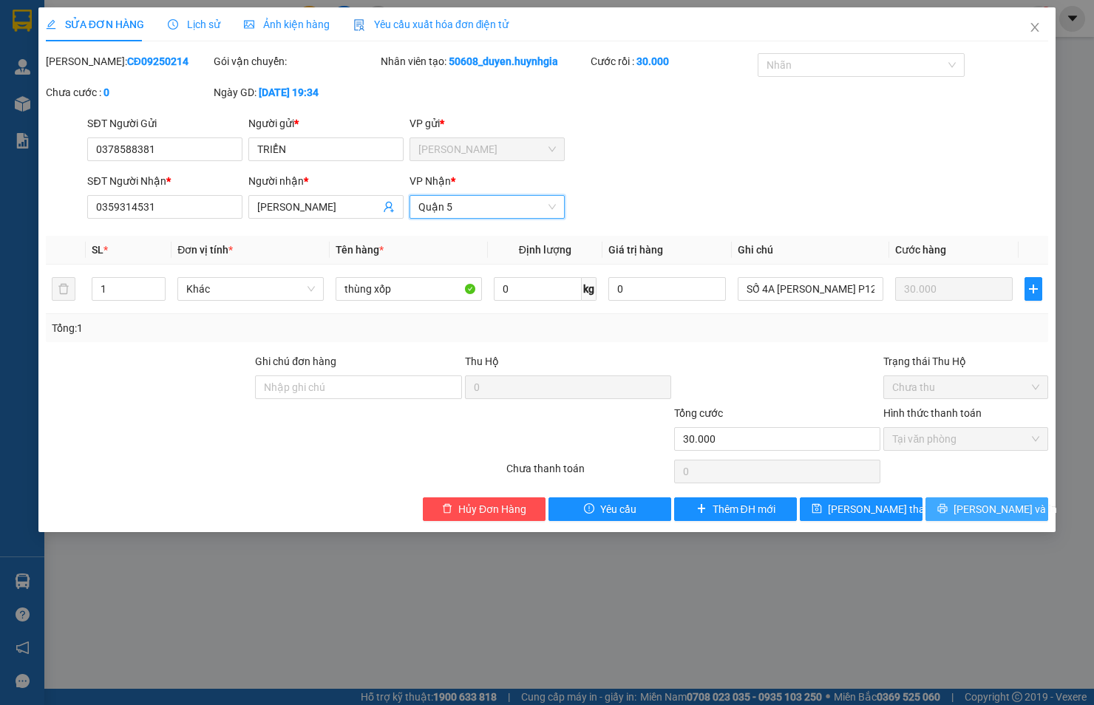
drag, startPoint x: 947, startPoint y: 505, endPoint x: 924, endPoint y: 499, distance: 23.7
click at [942, 505] on button "[PERSON_NAME] và In" at bounding box center [986, 509] width 123 height 24
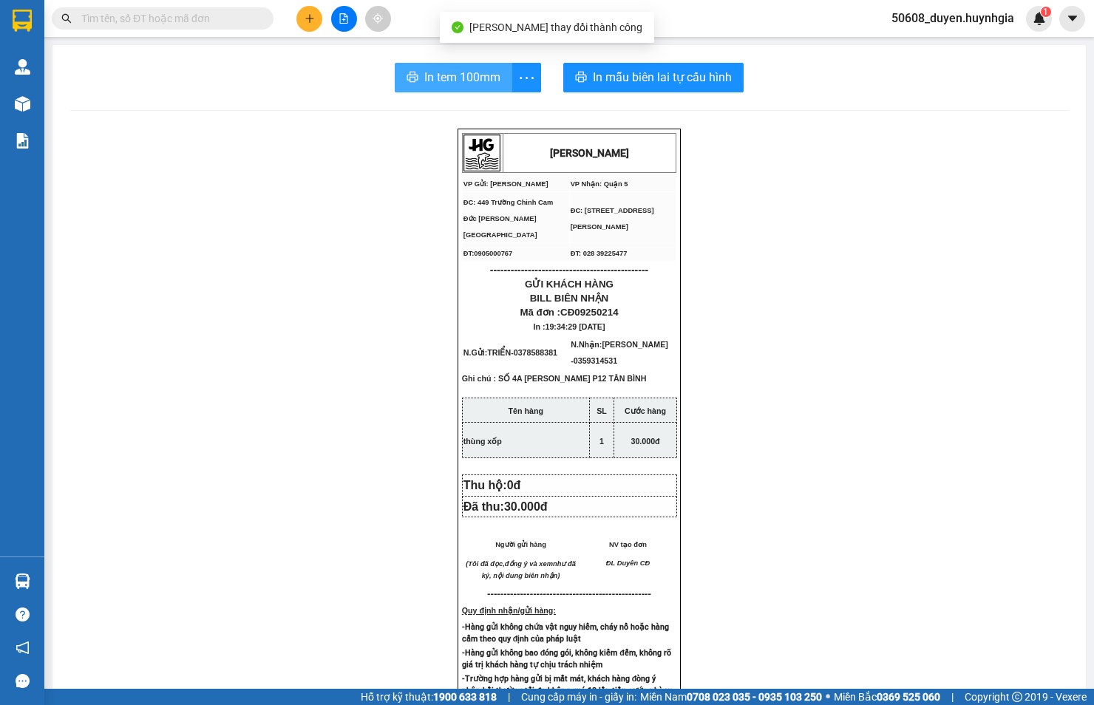
click at [424, 79] on span "In tem 100mm" at bounding box center [462, 77] width 76 height 18
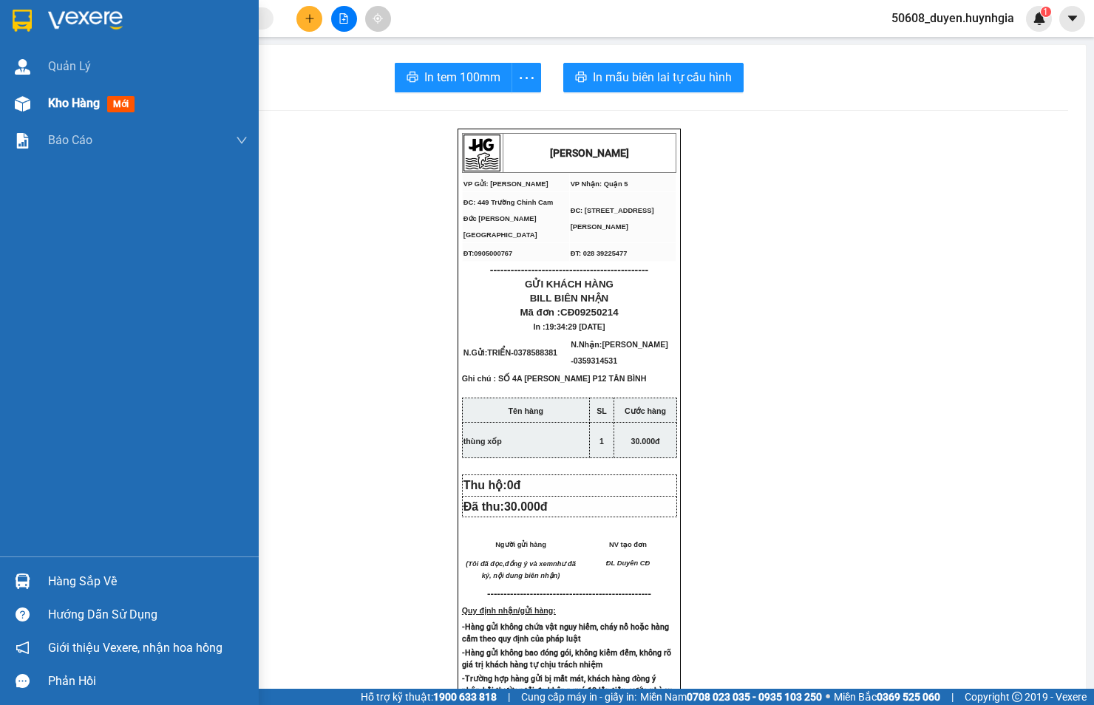
click at [33, 104] on div at bounding box center [23, 104] width 26 height 26
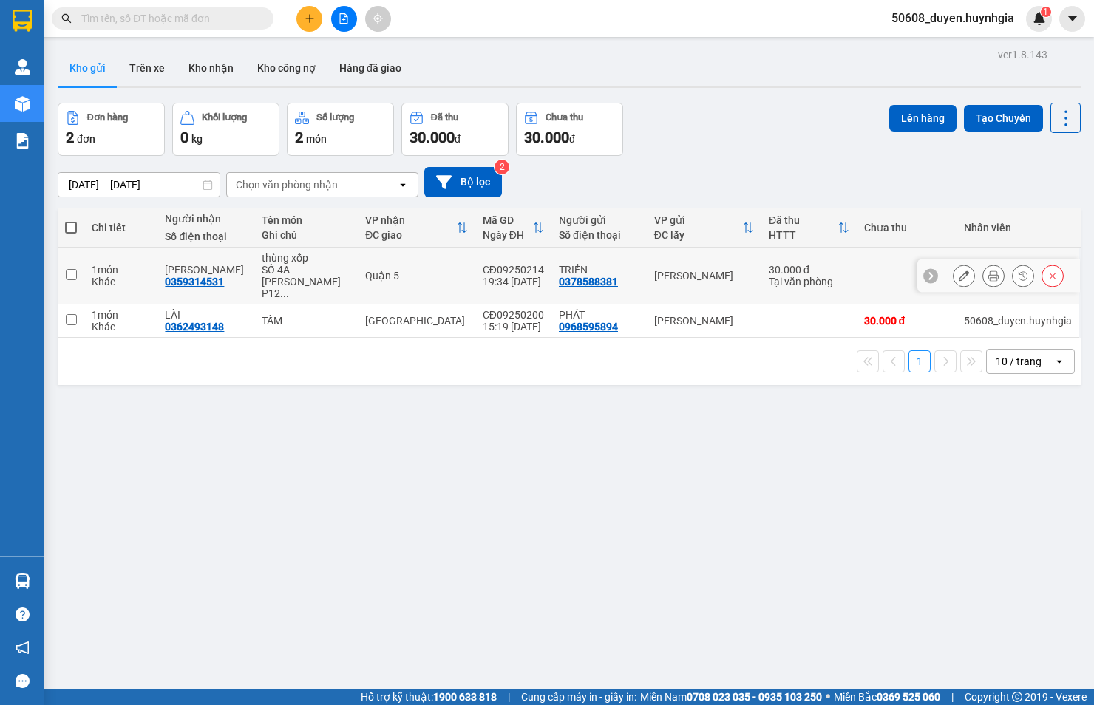
click at [77, 267] on td at bounding box center [71, 276] width 27 height 57
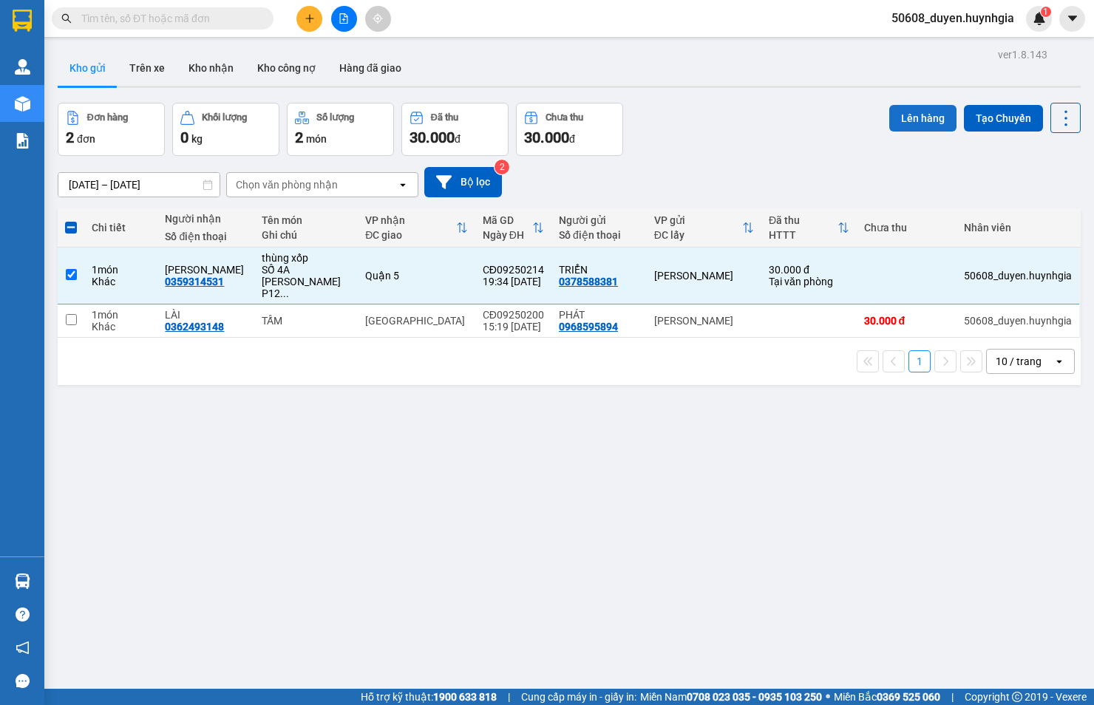
click at [890, 116] on button "Lên hàng" at bounding box center [922, 118] width 67 height 27
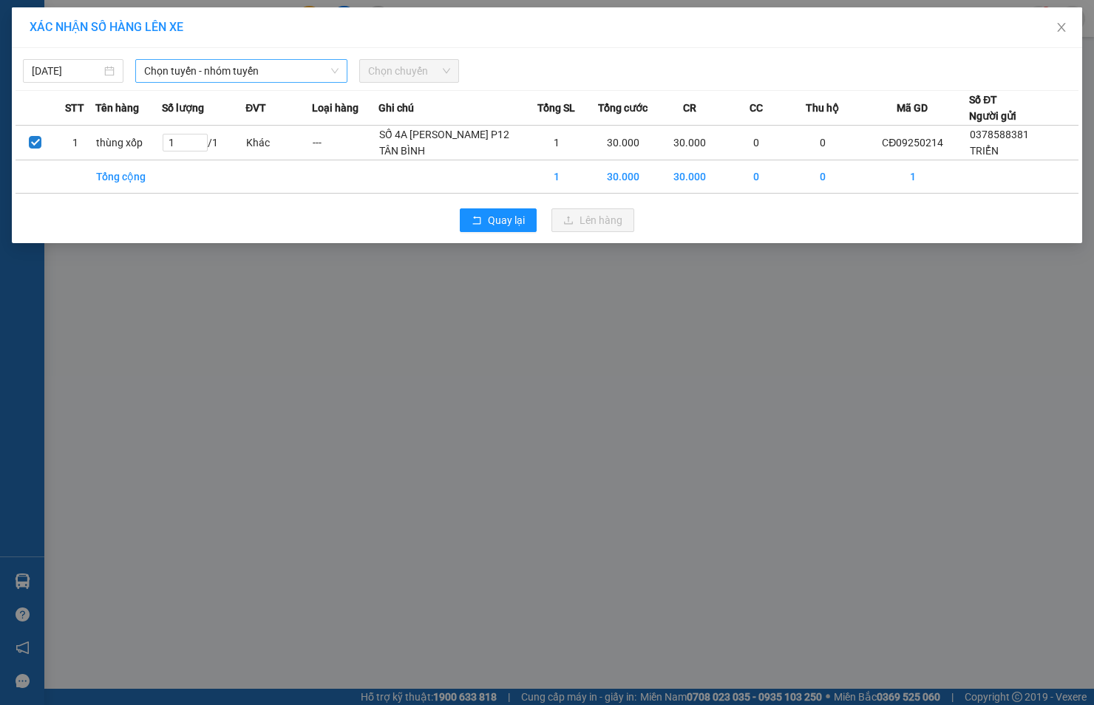
click at [274, 60] on span "Chọn tuyến - nhóm tuyến" at bounding box center [241, 71] width 194 height 22
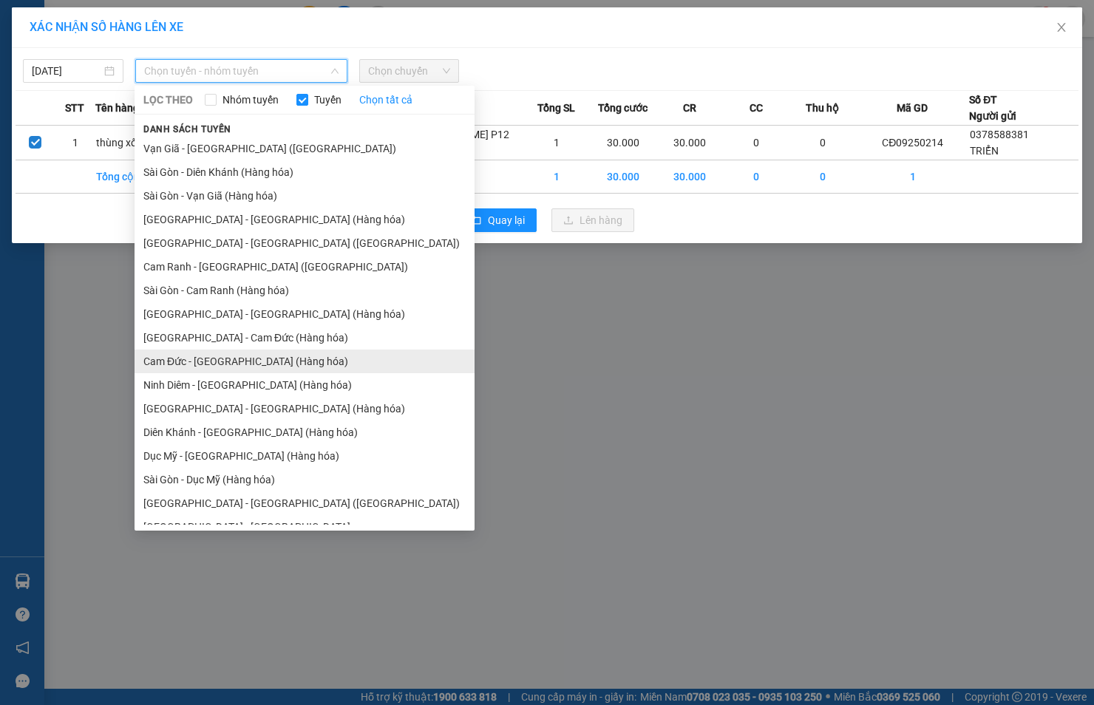
click at [202, 363] on li "Cam Đức - [GEOGRAPHIC_DATA] (Hàng hóa)" at bounding box center [304, 361] width 340 height 24
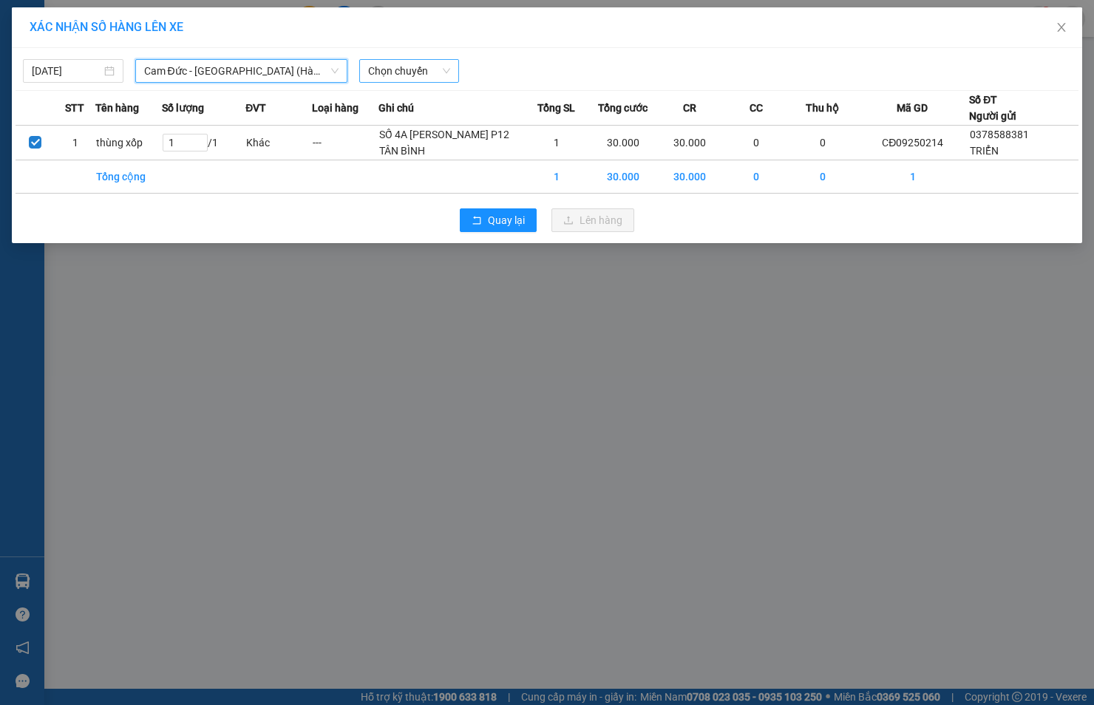
click at [397, 78] on span "Chọn chuyến" at bounding box center [409, 71] width 83 height 22
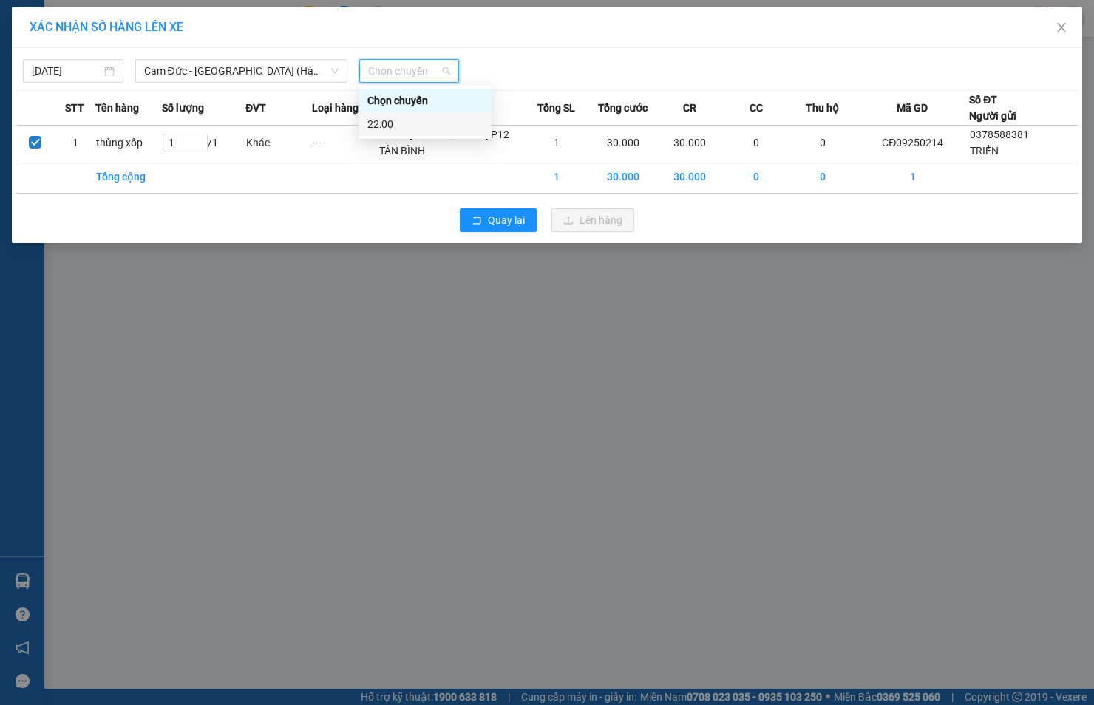
click at [400, 126] on div "22:00" at bounding box center [424, 124] width 115 height 16
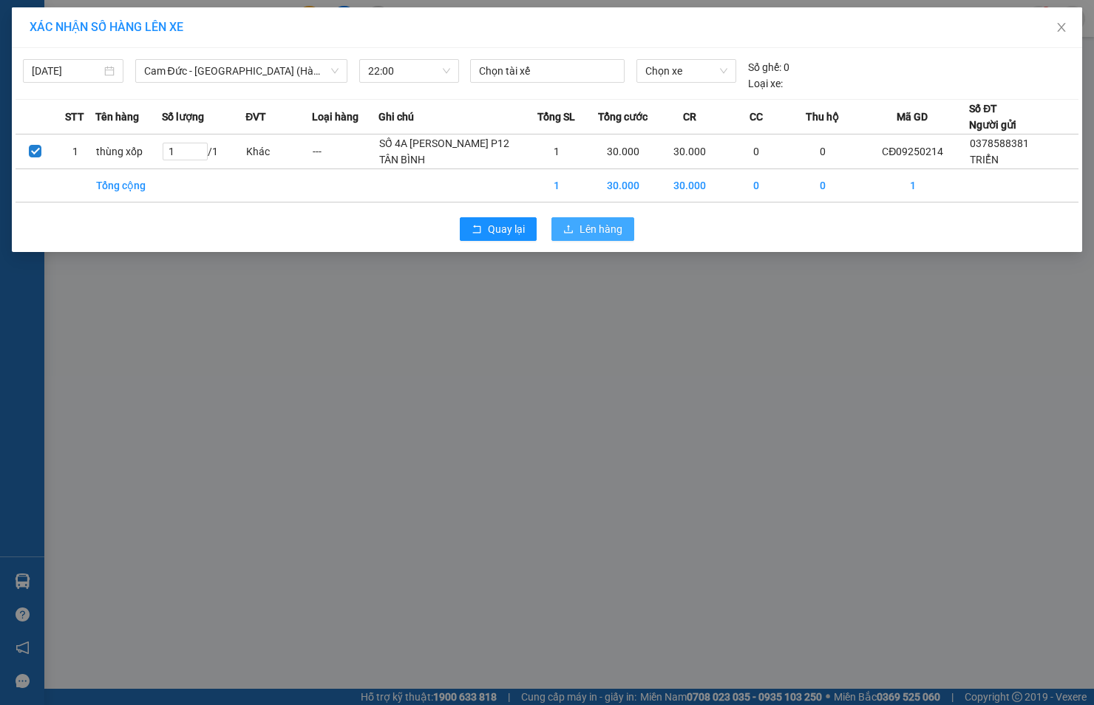
click at [589, 237] on span "Lên hàng" at bounding box center [600, 229] width 43 height 16
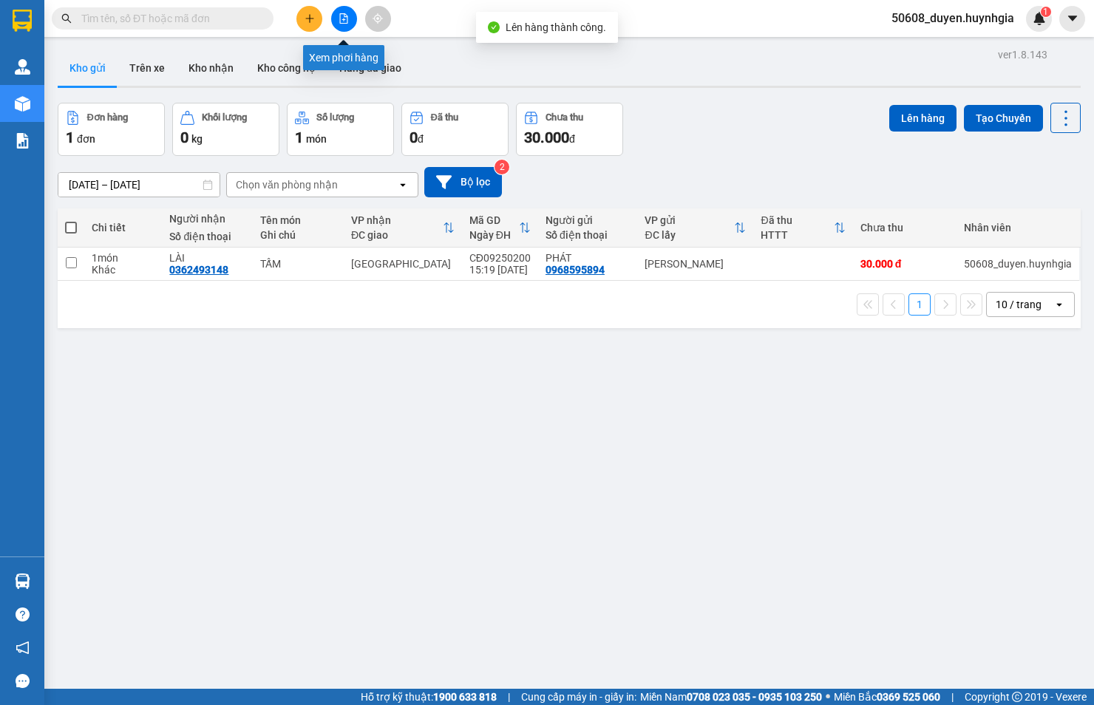
click at [333, 18] on button at bounding box center [344, 19] width 26 height 26
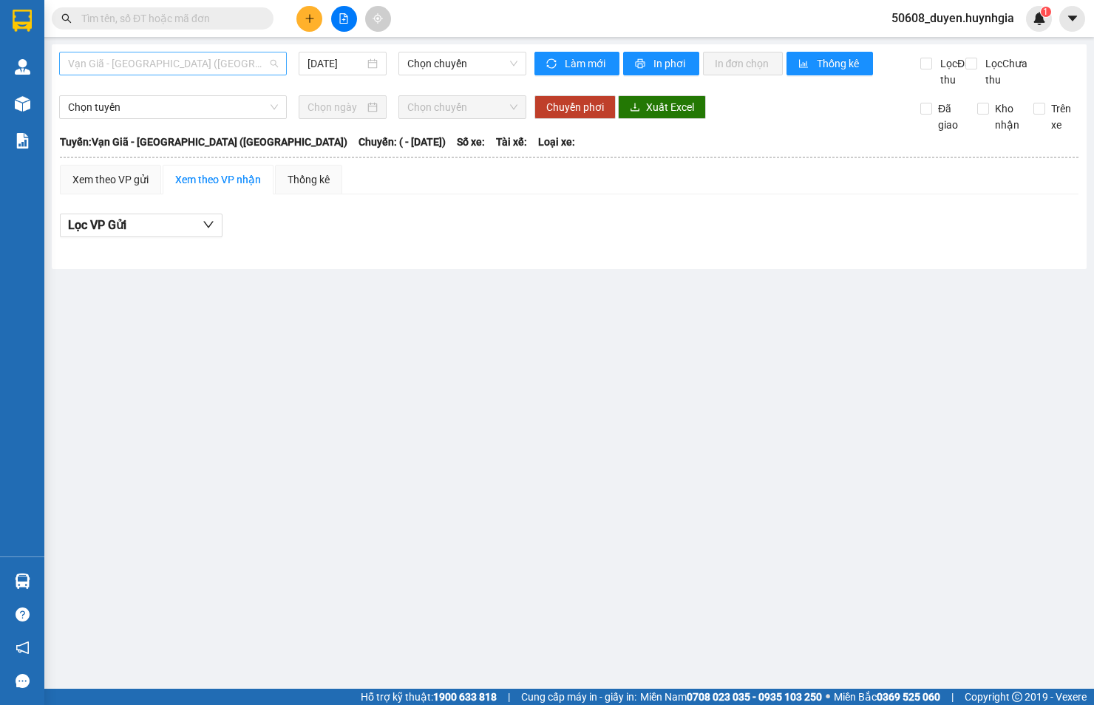
click at [185, 61] on span "Vạn Giã - [GEOGRAPHIC_DATA] ([GEOGRAPHIC_DATA])" at bounding box center [173, 63] width 210 height 22
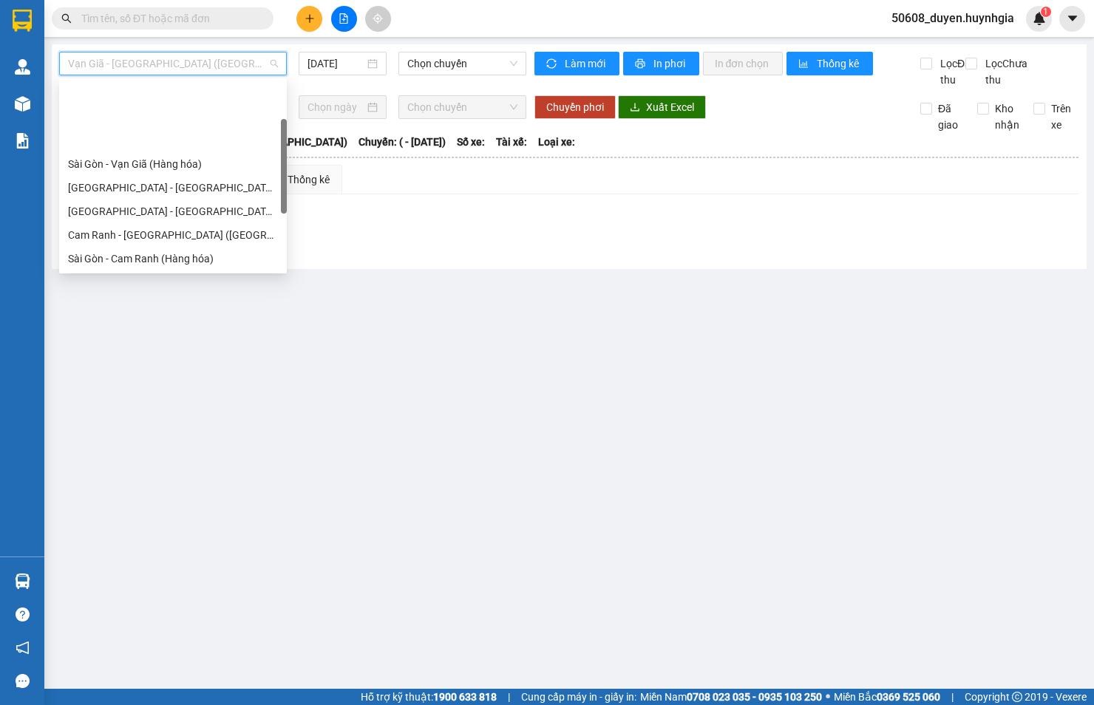
click at [112, 321] on div "Cam Đức - [GEOGRAPHIC_DATA] (Hàng hóa)" at bounding box center [173, 329] width 210 height 16
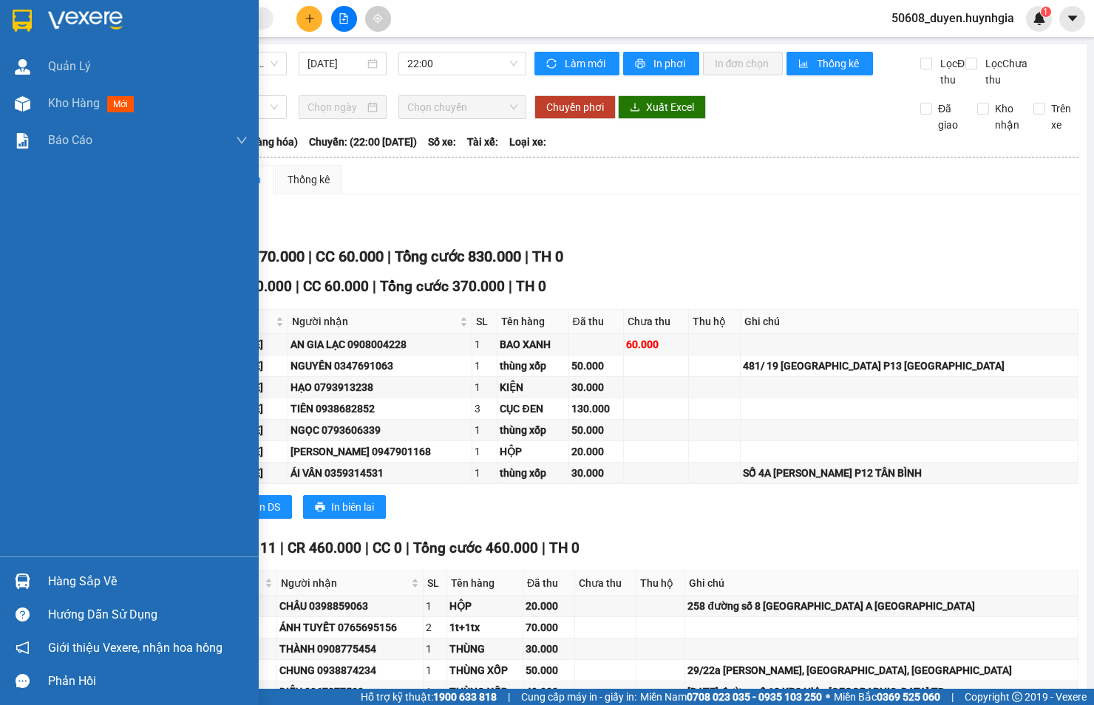
click at [24, 398] on div "Quản [PERSON_NAME] hàng mới Báo cáo Báo cáo dòng tiền (nhân viên) - mới Báo cáo…" at bounding box center [129, 302] width 259 height 508
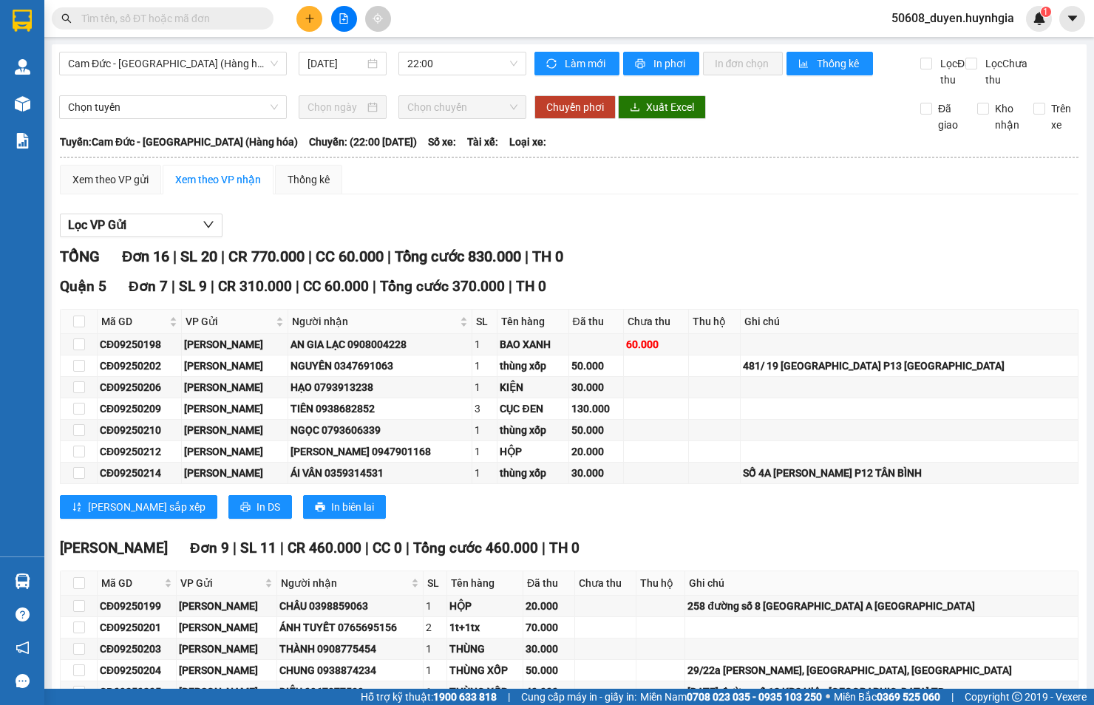
click at [303, 10] on button at bounding box center [309, 19] width 26 height 26
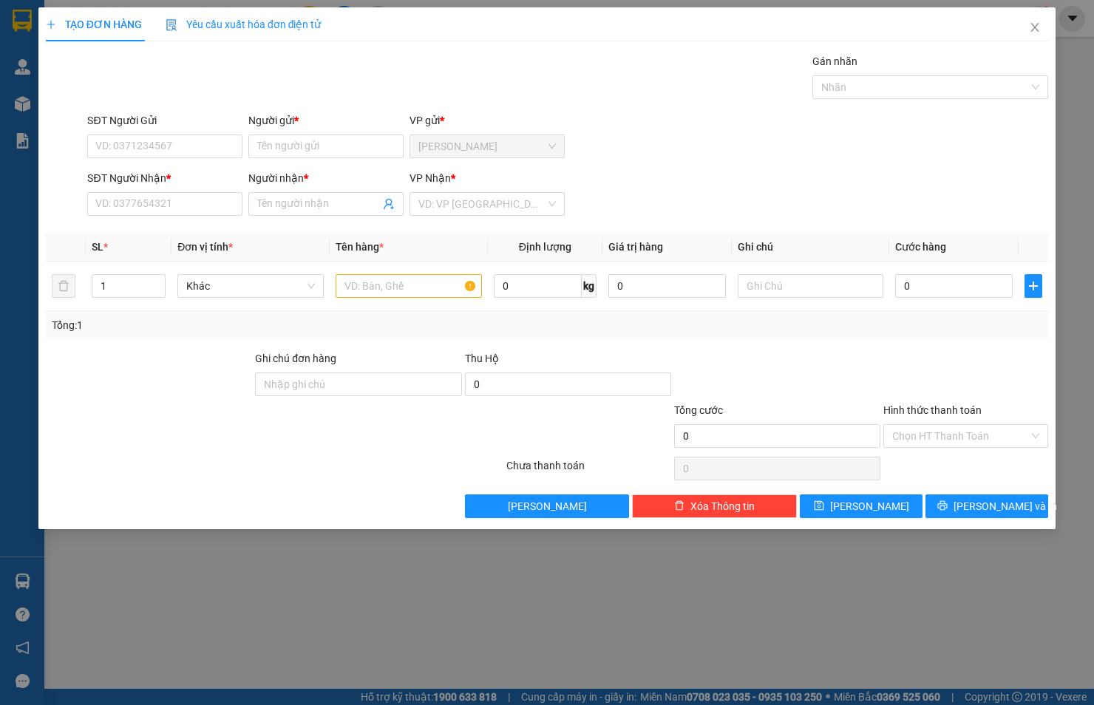
click at [193, 190] on div "SĐT Người Nhận *" at bounding box center [164, 181] width 155 height 22
click at [192, 197] on input "SĐT Người Nhận *" at bounding box center [164, 204] width 155 height 24
click at [188, 227] on div "0372099936 - ÁI NHÂN" at bounding box center [164, 233] width 137 height 16
click at [188, 149] on input "SĐT Người Gửi" at bounding box center [164, 146] width 155 height 24
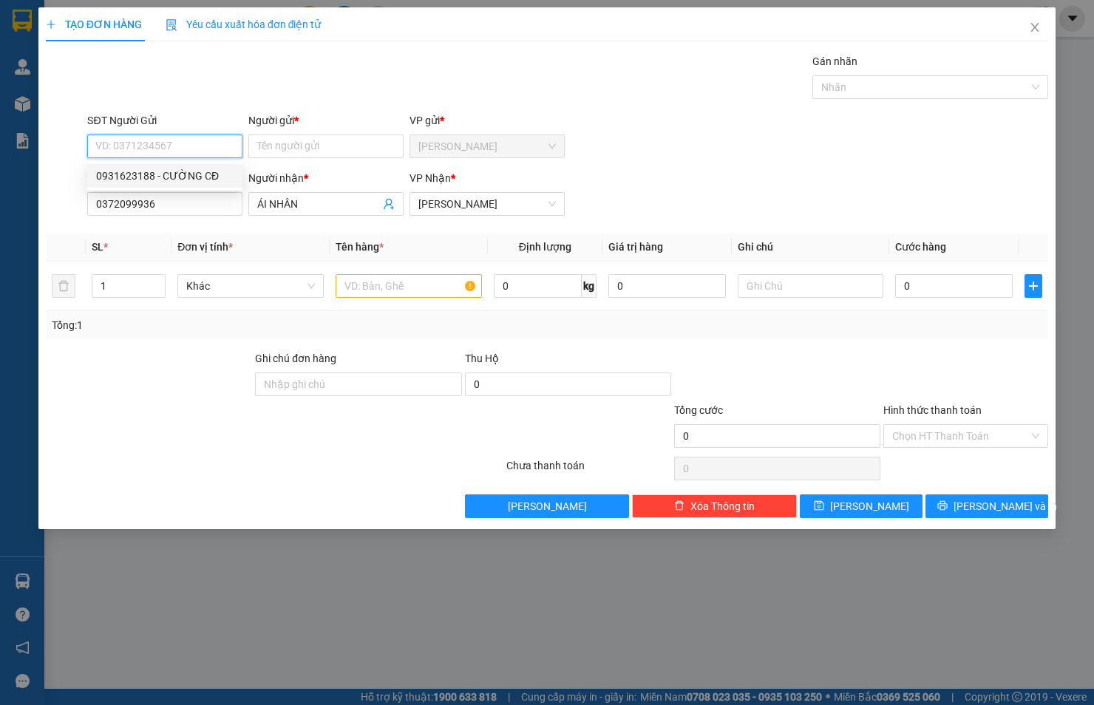
click at [180, 168] on div "0931623188 - CƯỜNG CĐ" at bounding box center [164, 176] width 137 height 16
click at [395, 292] on input "text" at bounding box center [408, 286] width 146 height 24
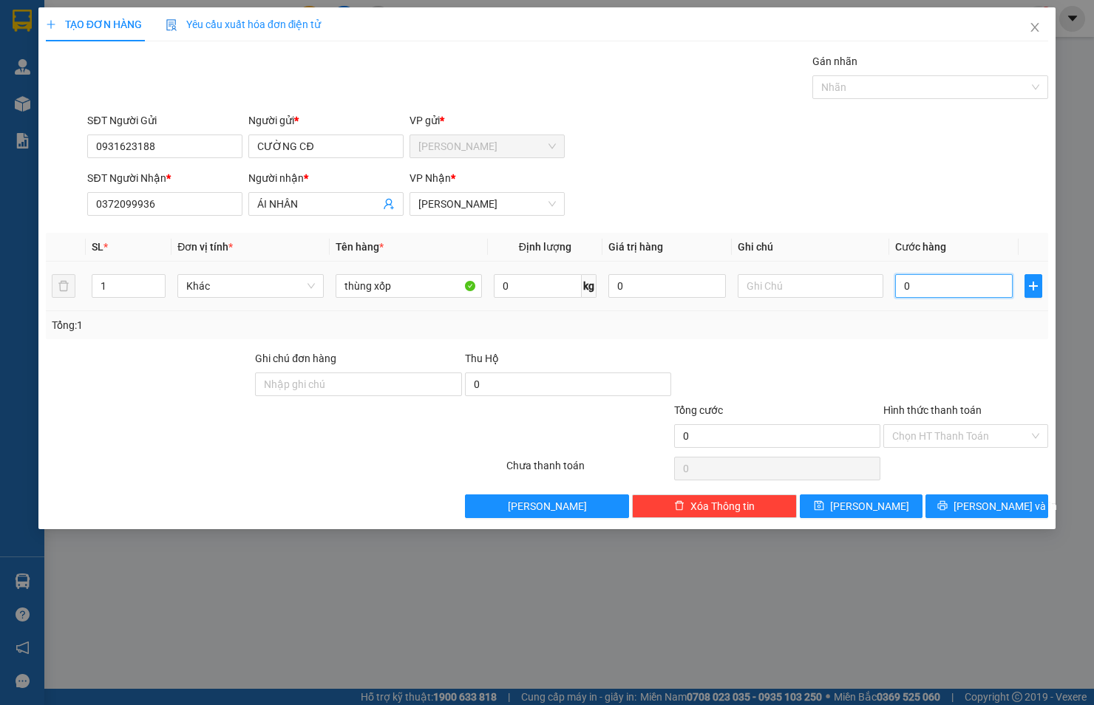
click at [921, 288] on input "0" at bounding box center [953, 286] width 117 height 24
click at [927, 429] on input "Hình thức thanh toán" at bounding box center [960, 436] width 137 height 22
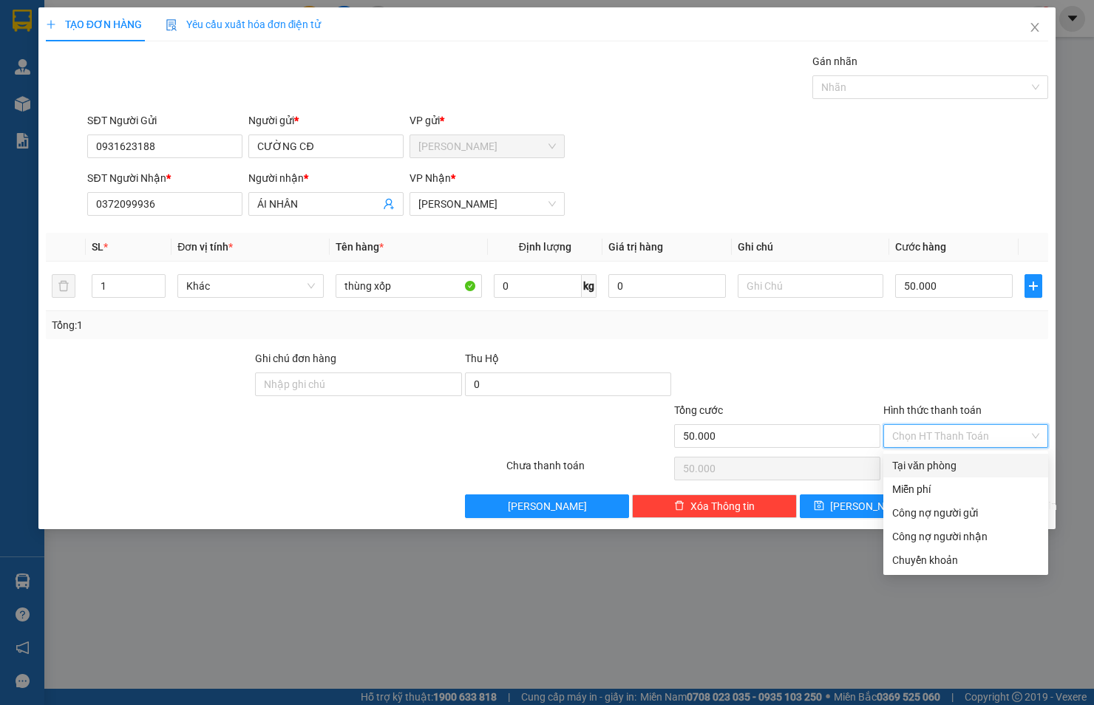
click at [929, 457] on div "Tại văn phòng" at bounding box center [965, 465] width 147 height 16
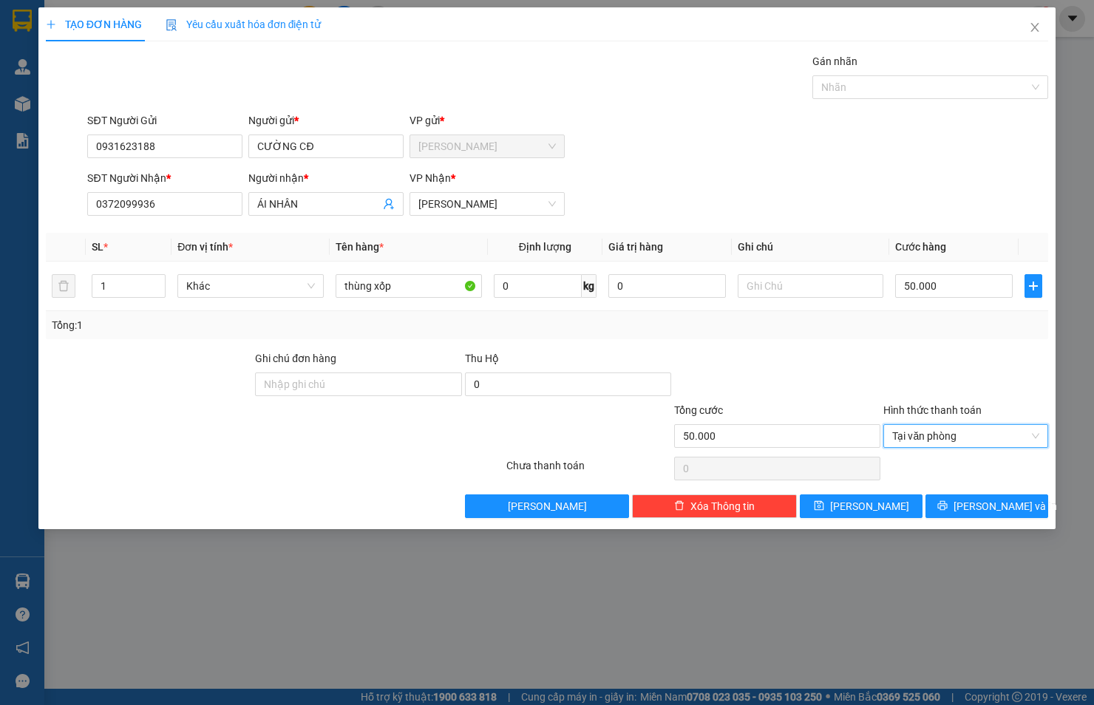
click at [940, 359] on div at bounding box center [965, 376] width 168 height 52
click at [975, 511] on span "[PERSON_NAME] và In" at bounding box center [1004, 506] width 103 height 16
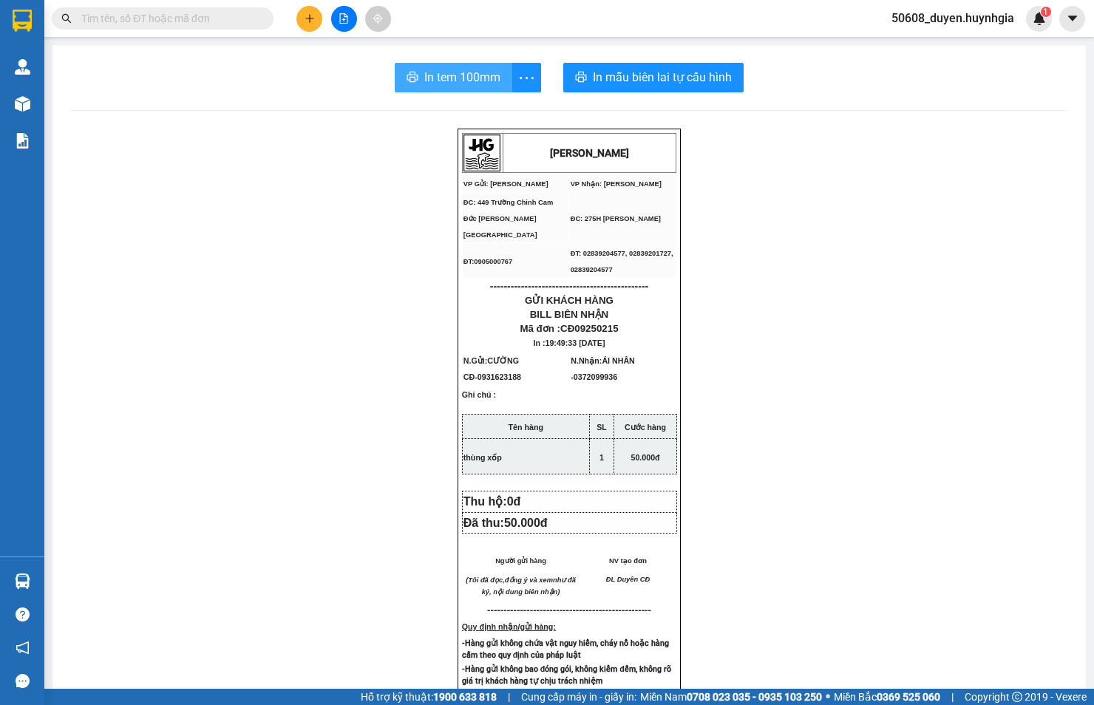
click at [434, 79] on span "In tem 100mm" at bounding box center [462, 77] width 76 height 18
click at [299, 11] on button at bounding box center [309, 19] width 26 height 26
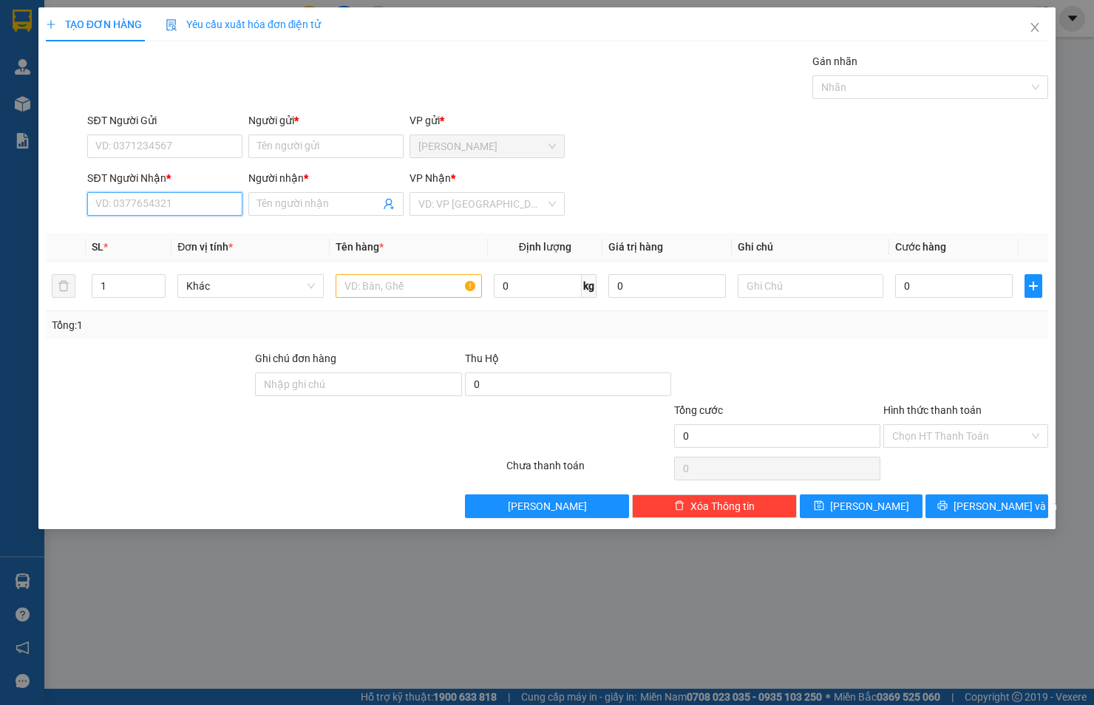
click at [174, 207] on input "SĐT Người Nhận *" at bounding box center [164, 204] width 155 height 24
paste input "096 2493377"
click at [284, 202] on input "Người nhận *" at bounding box center [318, 204] width 123 height 16
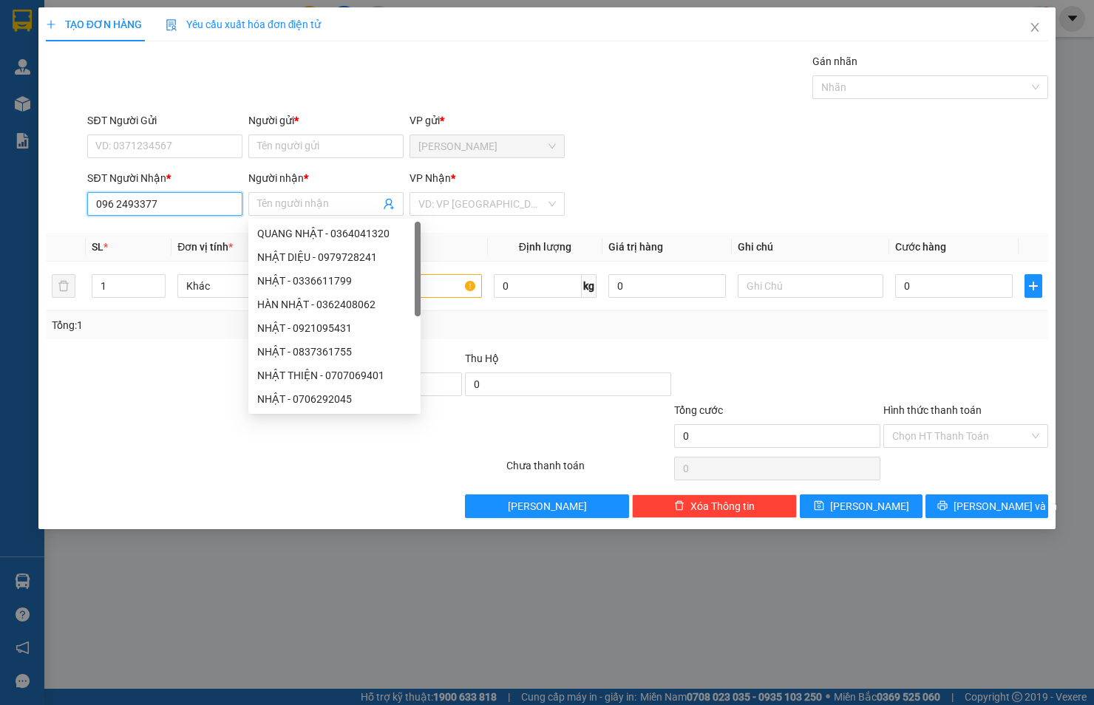
click at [118, 201] on input "096 2493377" at bounding box center [164, 204] width 155 height 24
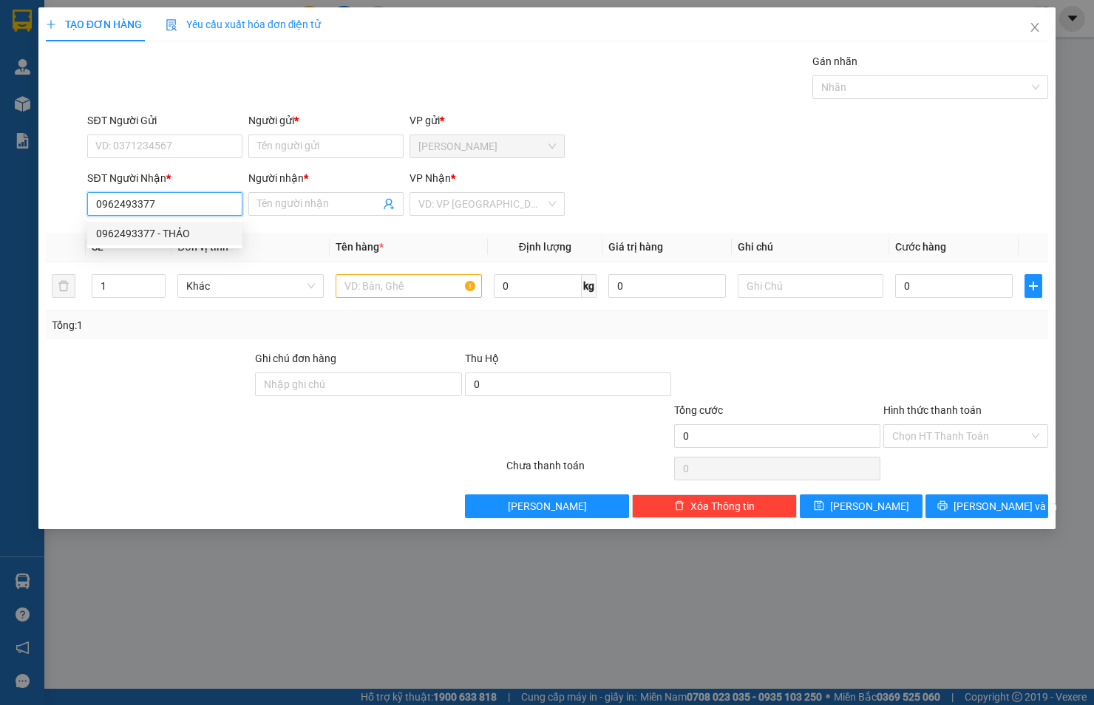
click at [155, 238] on div "0962493377 - THẢO" at bounding box center [164, 233] width 137 height 16
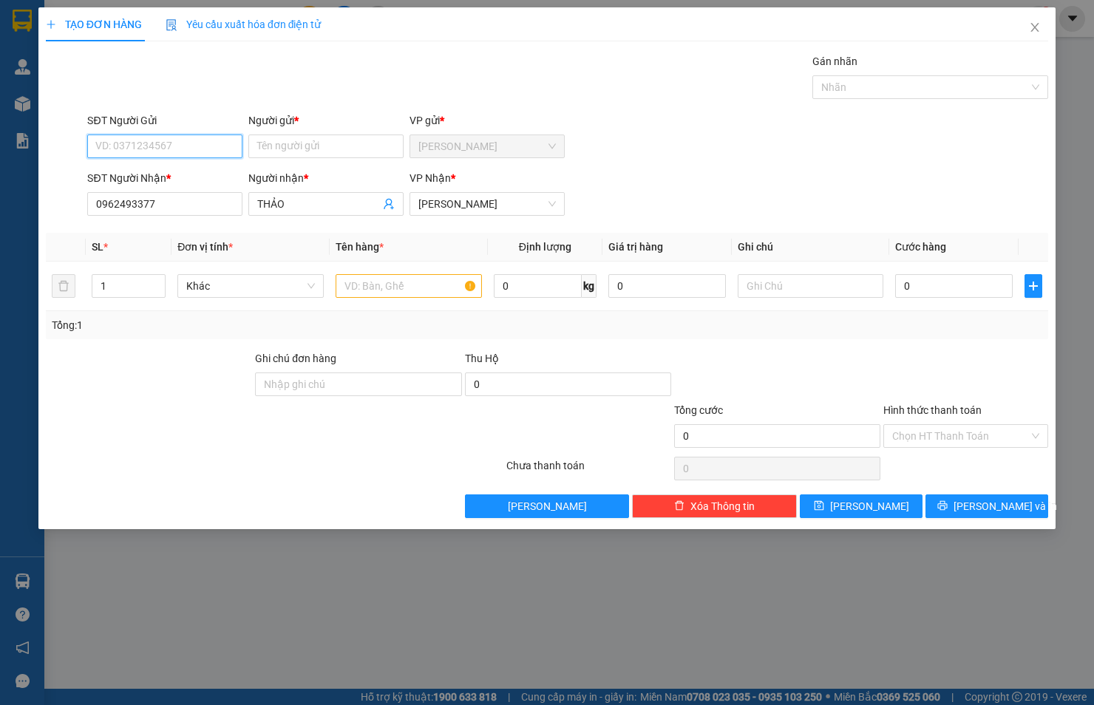
click at [180, 142] on input "SĐT Người Gửi" at bounding box center [164, 146] width 155 height 24
click at [175, 173] on div "0905318583 - HOA CÚC CĐ" at bounding box center [164, 176] width 137 height 16
click at [448, 208] on span "[PERSON_NAME]" at bounding box center [486, 204] width 137 height 22
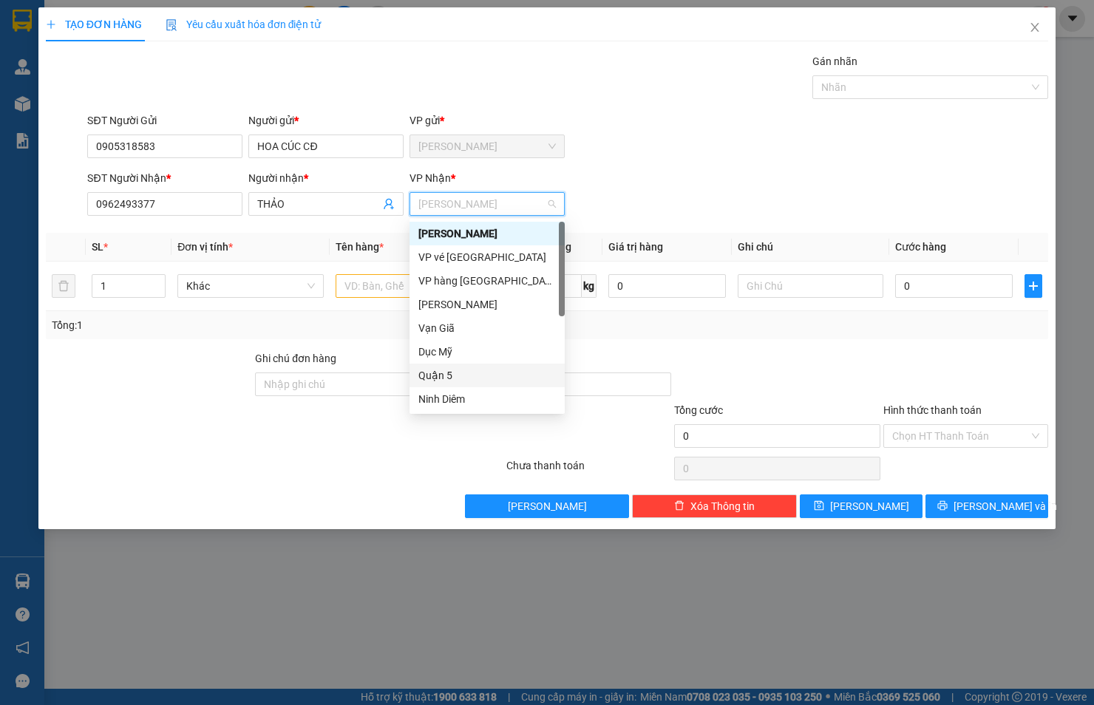
click at [431, 367] on div "Quận 5" at bounding box center [486, 375] width 137 height 16
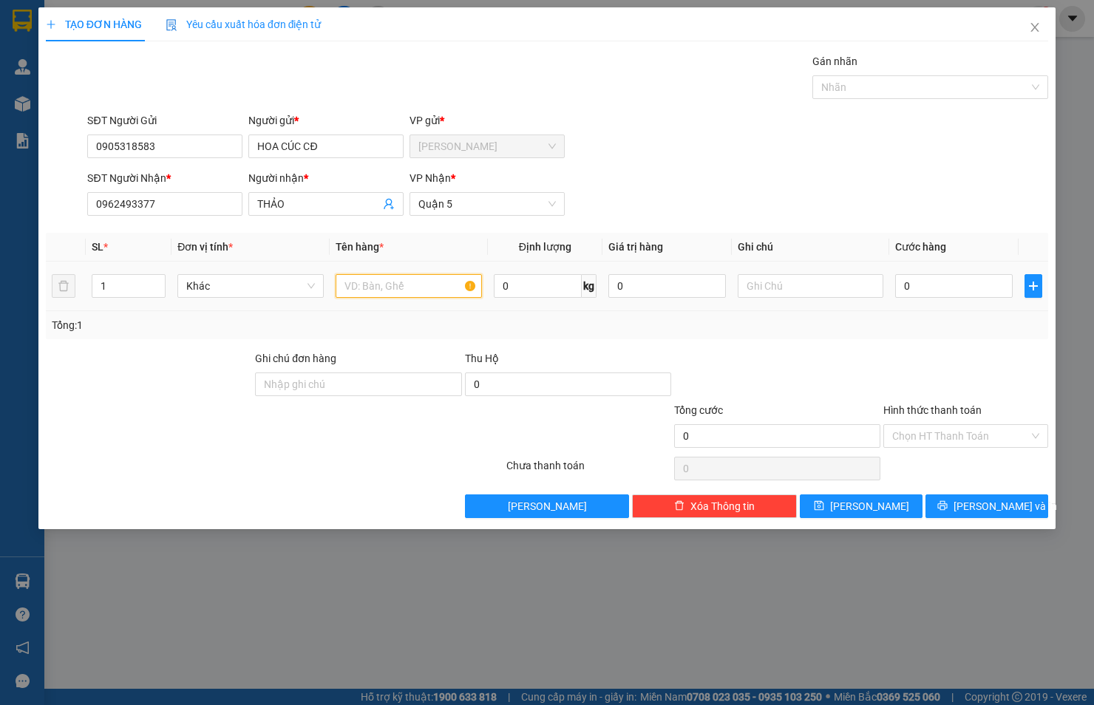
click at [434, 281] on input "text" at bounding box center [408, 286] width 146 height 24
click at [929, 286] on input "0" at bounding box center [953, 286] width 117 height 24
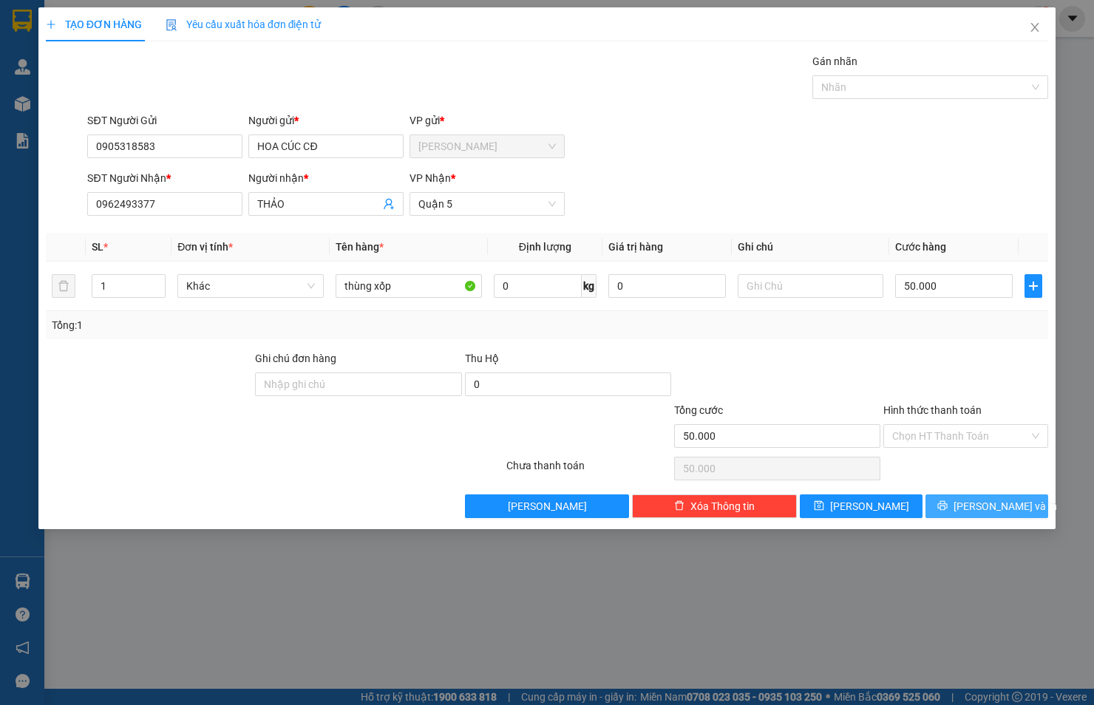
click at [983, 503] on span "[PERSON_NAME] và In" at bounding box center [1004, 506] width 103 height 16
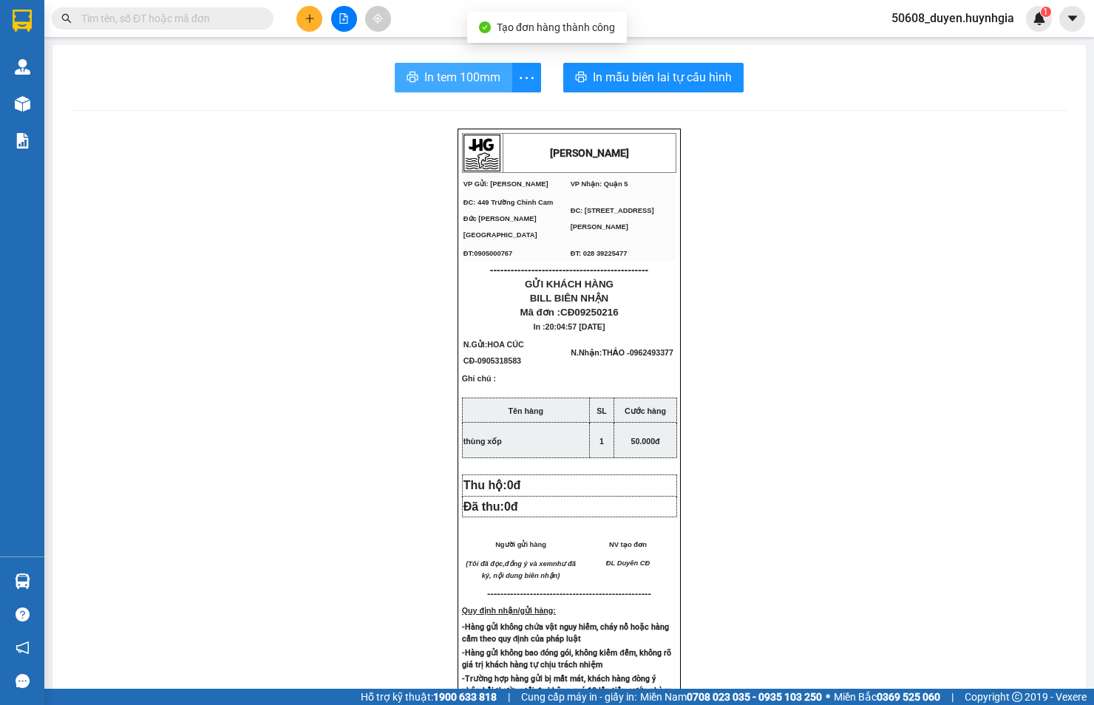
click at [460, 78] on span "In tem 100mm" at bounding box center [462, 77] width 76 height 18
click at [306, 7] on button at bounding box center [309, 19] width 26 height 26
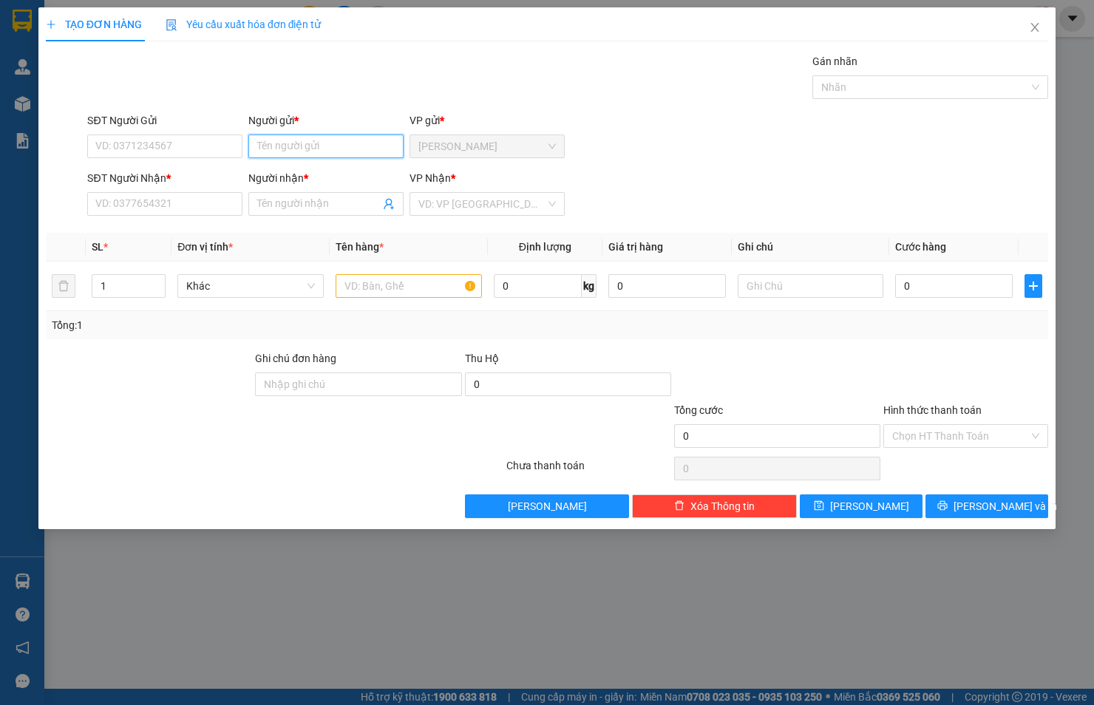
click at [366, 146] on input "Người gửi *" at bounding box center [325, 146] width 155 height 24
click at [346, 176] on div "CÒI CĐ - 0978670383" at bounding box center [325, 176] width 137 height 16
click at [334, 200] on input "Người nhận *" at bounding box center [318, 204] width 123 height 16
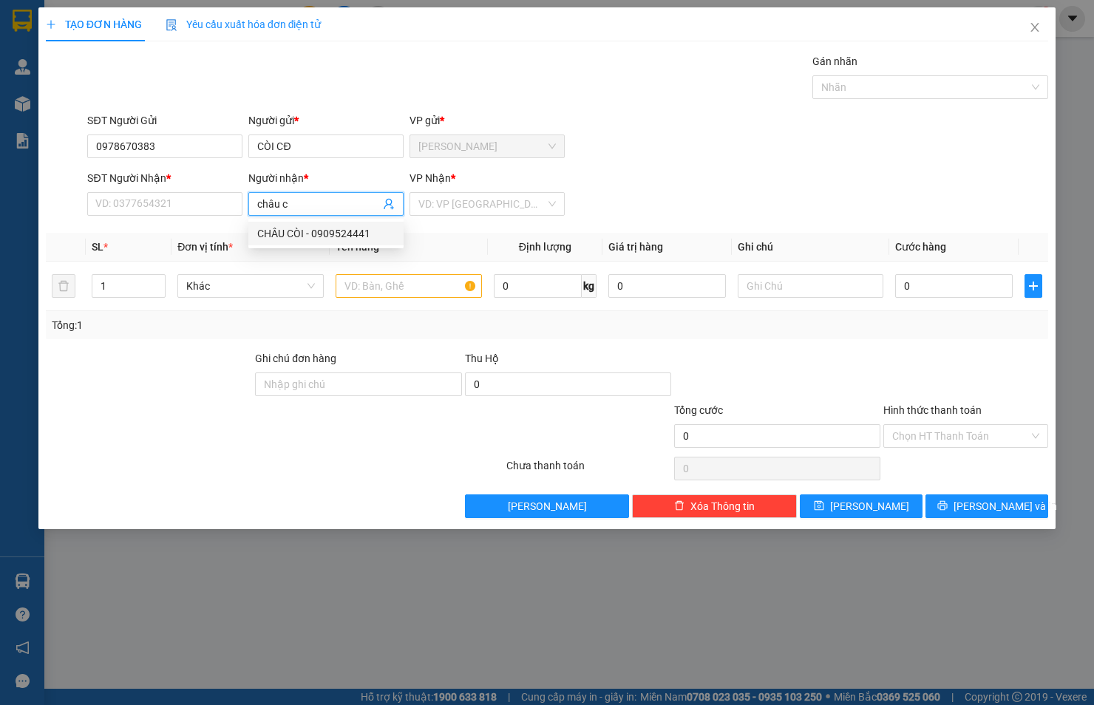
click at [358, 227] on div "CHÂU CÒI - 0909524441" at bounding box center [325, 233] width 137 height 16
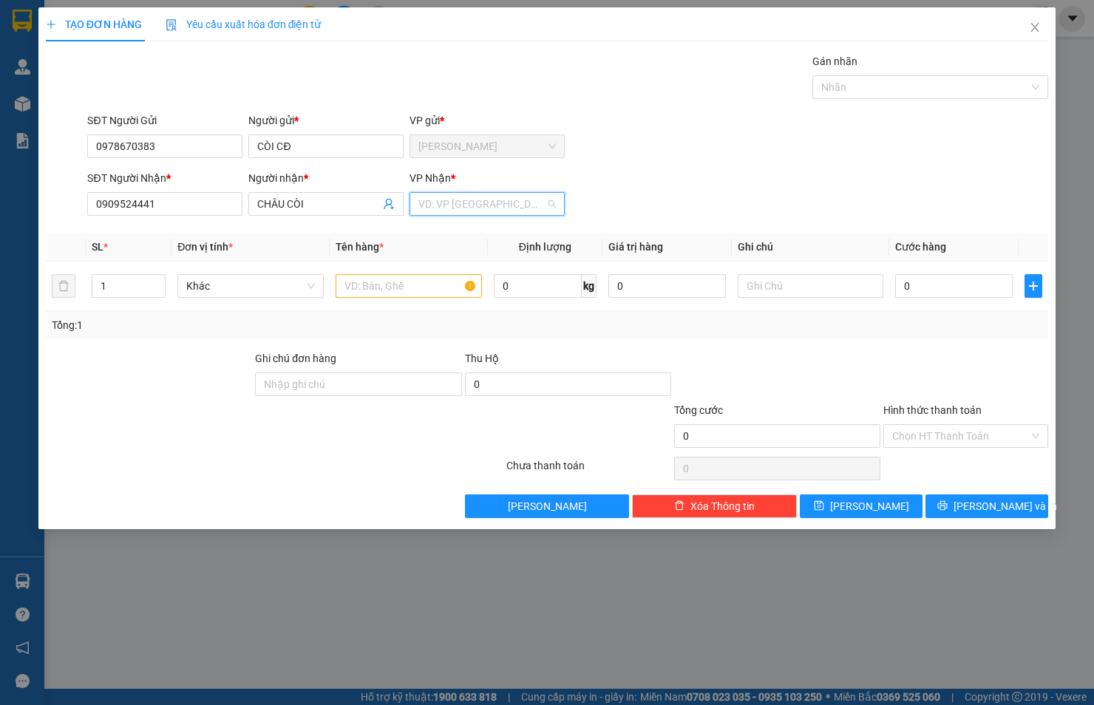
click at [440, 195] on input "search" at bounding box center [481, 204] width 127 height 22
click at [464, 235] on div "Quận 5" at bounding box center [486, 233] width 137 height 16
click at [442, 285] on input "text" at bounding box center [408, 286] width 146 height 24
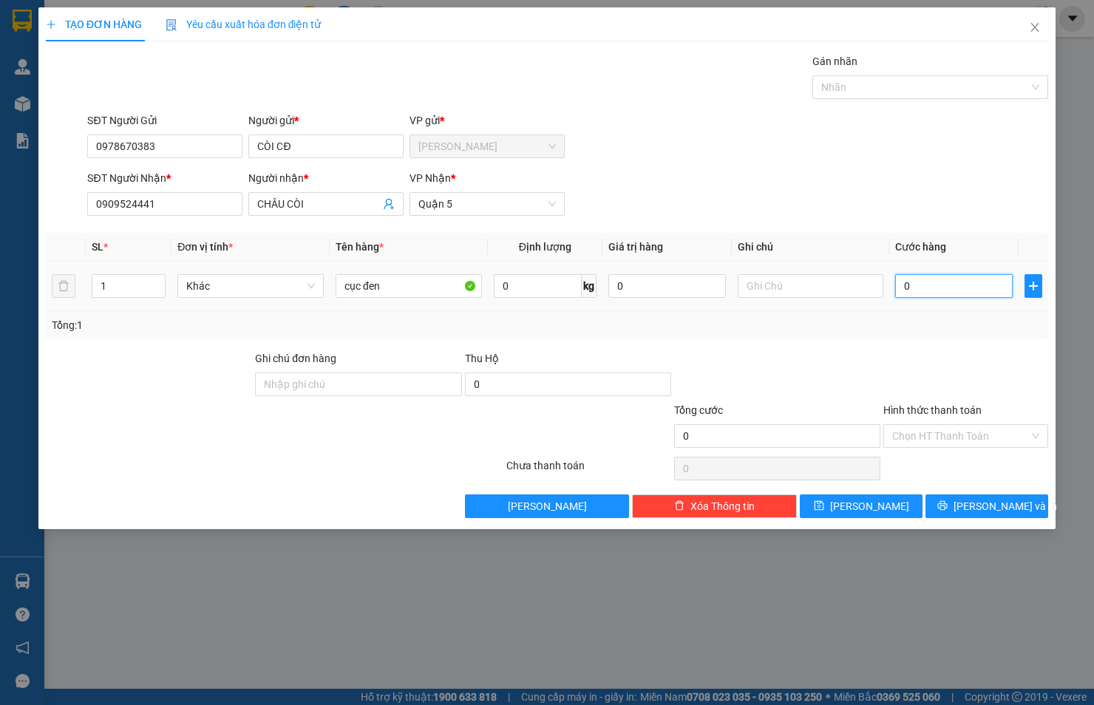
click at [915, 281] on input "0" at bounding box center [953, 286] width 117 height 24
click at [944, 421] on div "Hình thức thanh toán" at bounding box center [965, 413] width 165 height 22
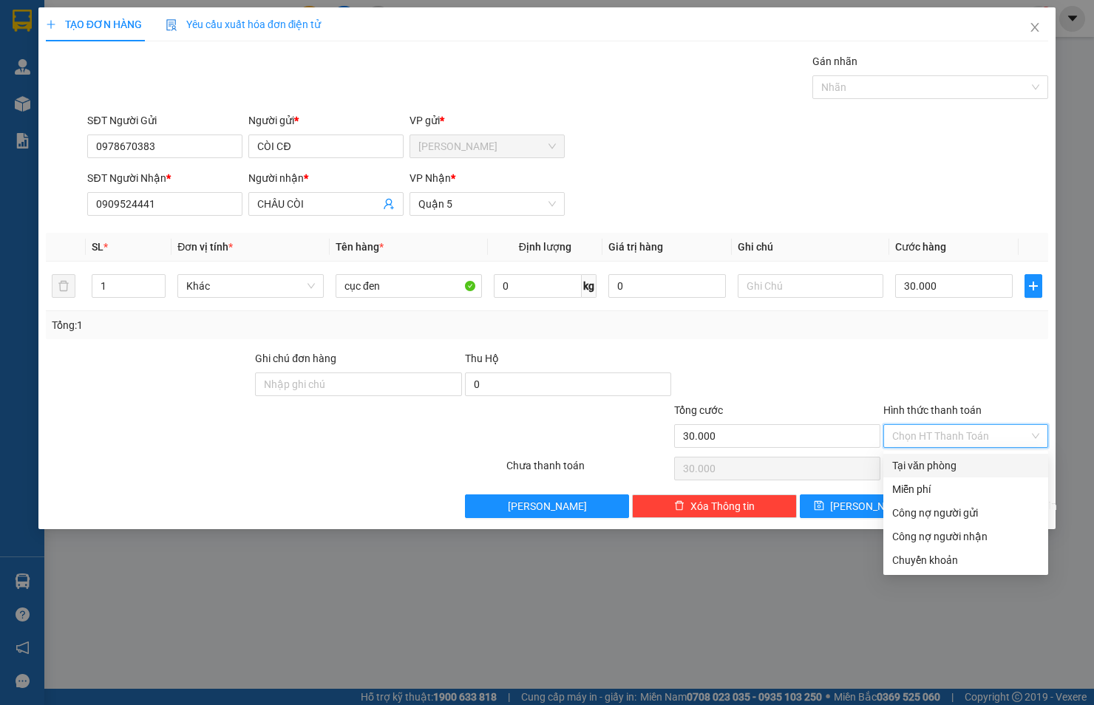
click at [944, 426] on input "Hình thức thanh toán" at bounding box center [960, 436] width 137 height 22
click at [947, 459] on div "Tại văn phòng" at bounding box center [965, 465] width 147 height 16
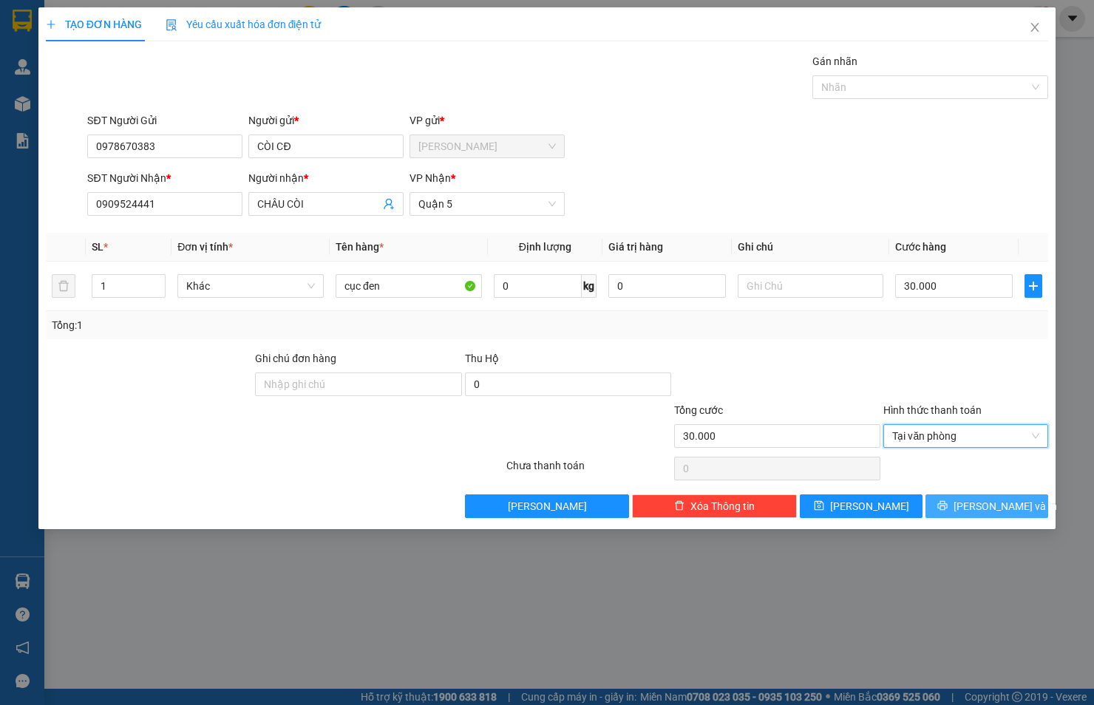
click at [980, 505] on span "[PERSON_NAME] và In" at bounding box center [1004, 506] width 103 height 16
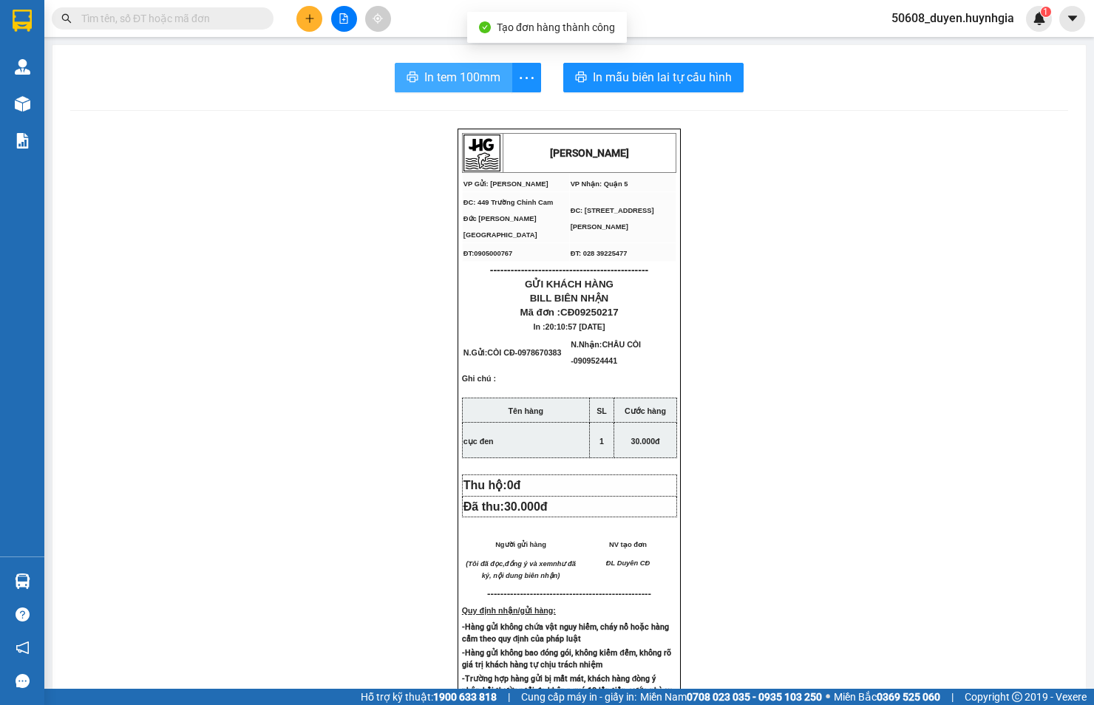
click at [478, 69] on span "In tem 100mm" at bounding box center [462, 77] width 76 height 18
